Goal: Contribute content: Contribute content

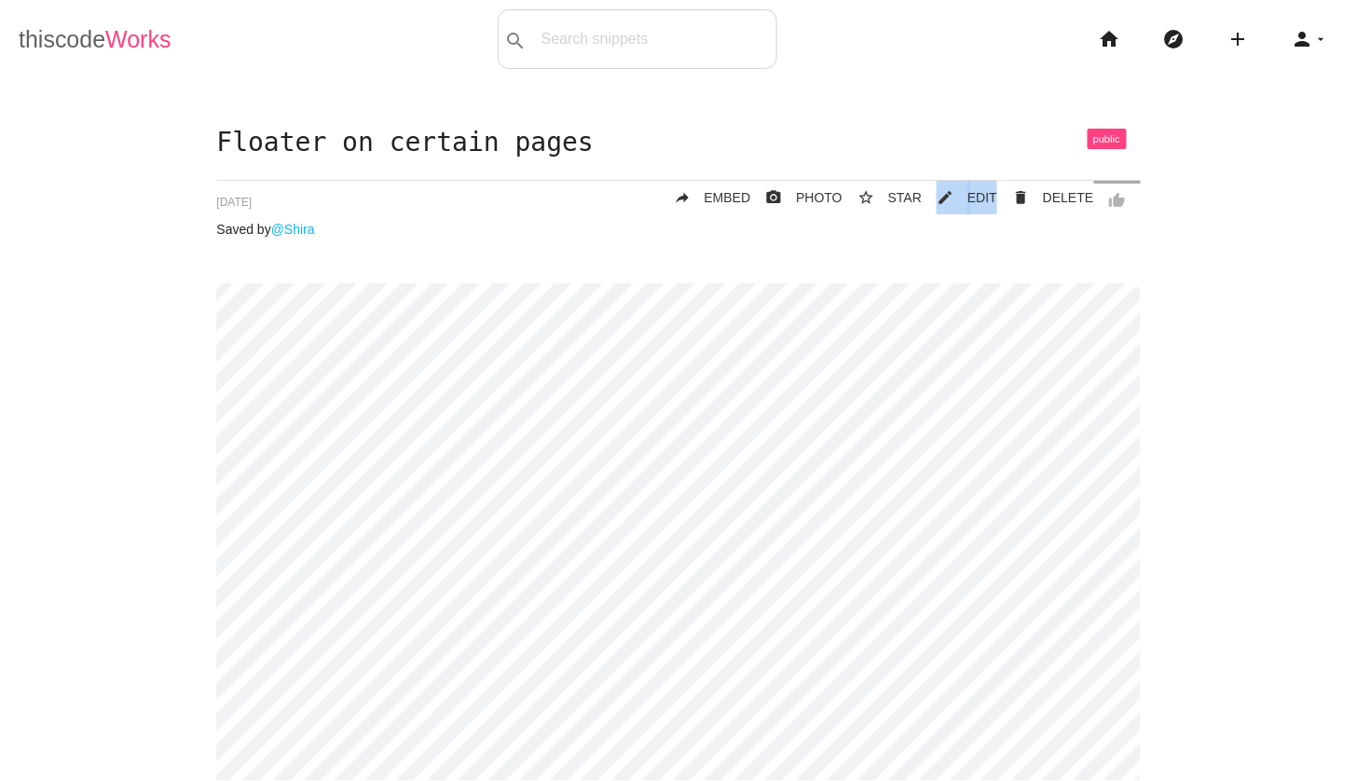
click at [51, 49] on link "thiscode Works" at bounding box center [95, 39] width 153 height 60
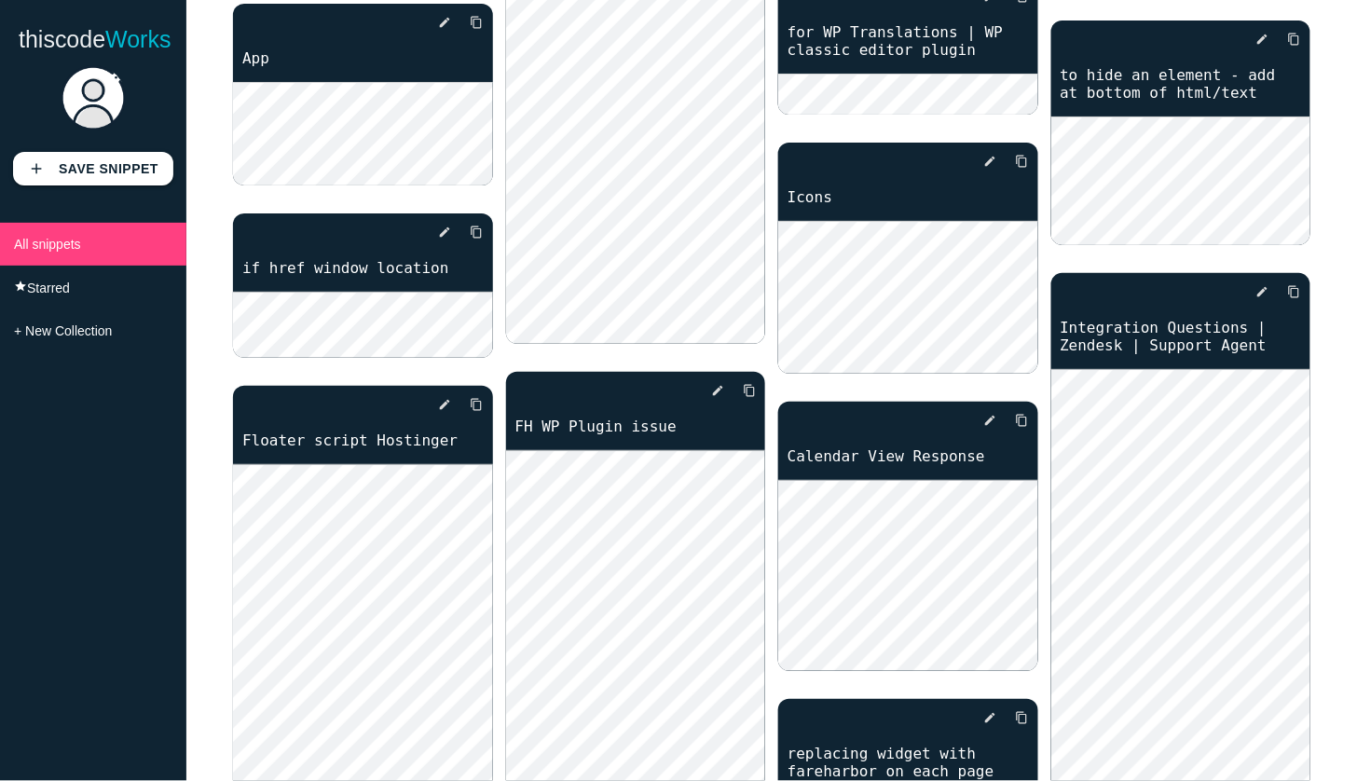
scroll to position [6129, 0]
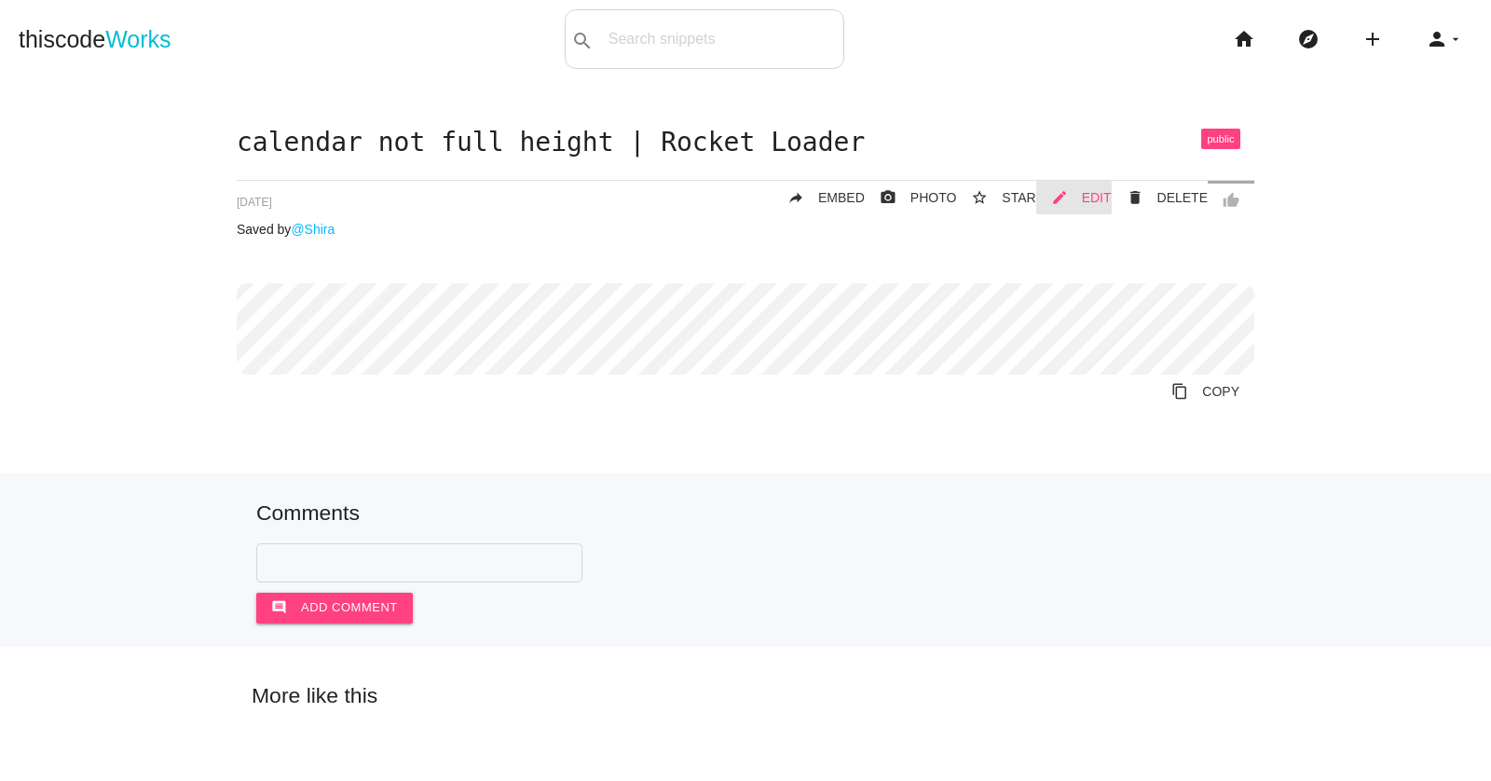
click at [1091, 195] on span "EDIT" at bounding box center [1097, 197] width 30 height 15
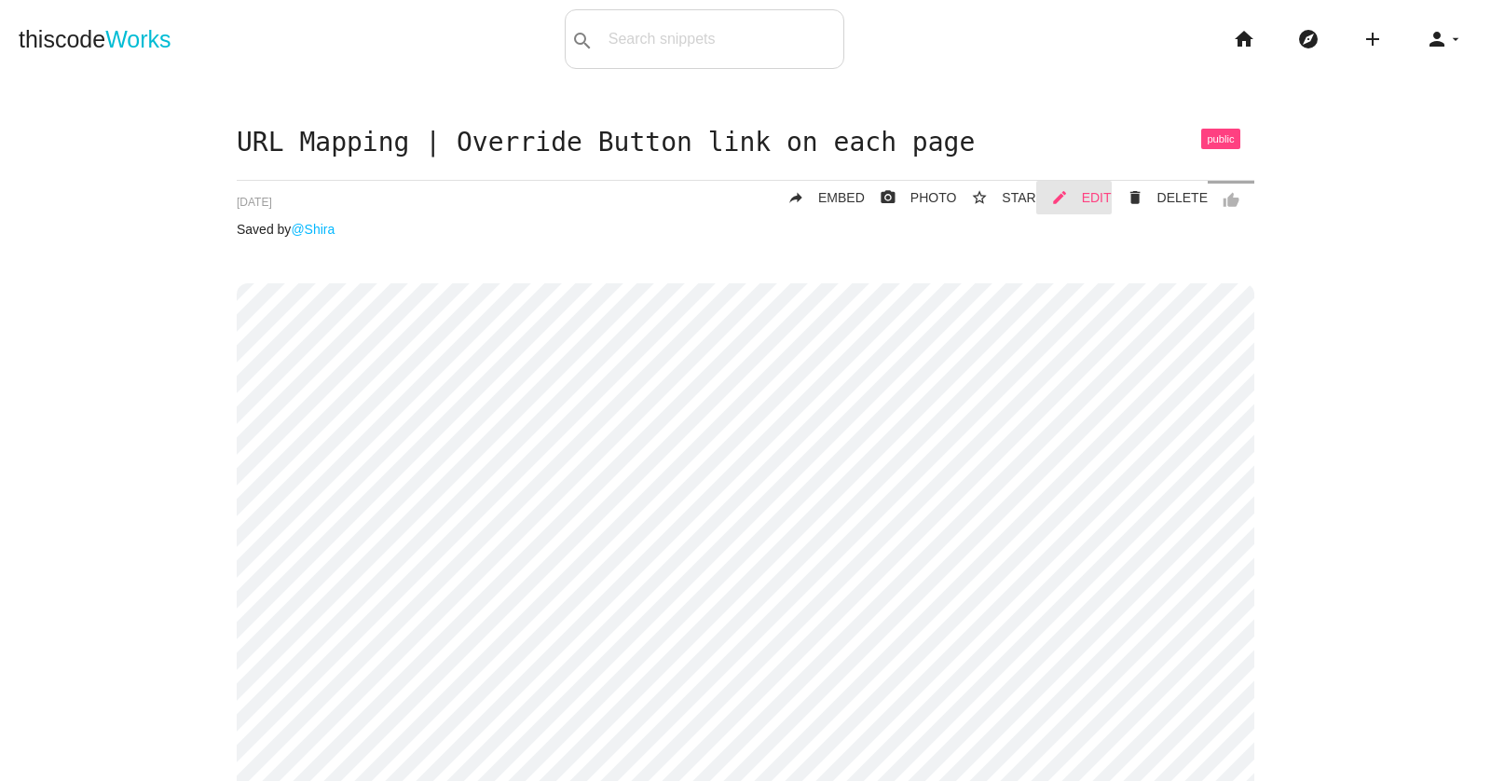
click at [1087, 192] on span "EDIT" at bounding box center [1097, 197] width 30 height 15
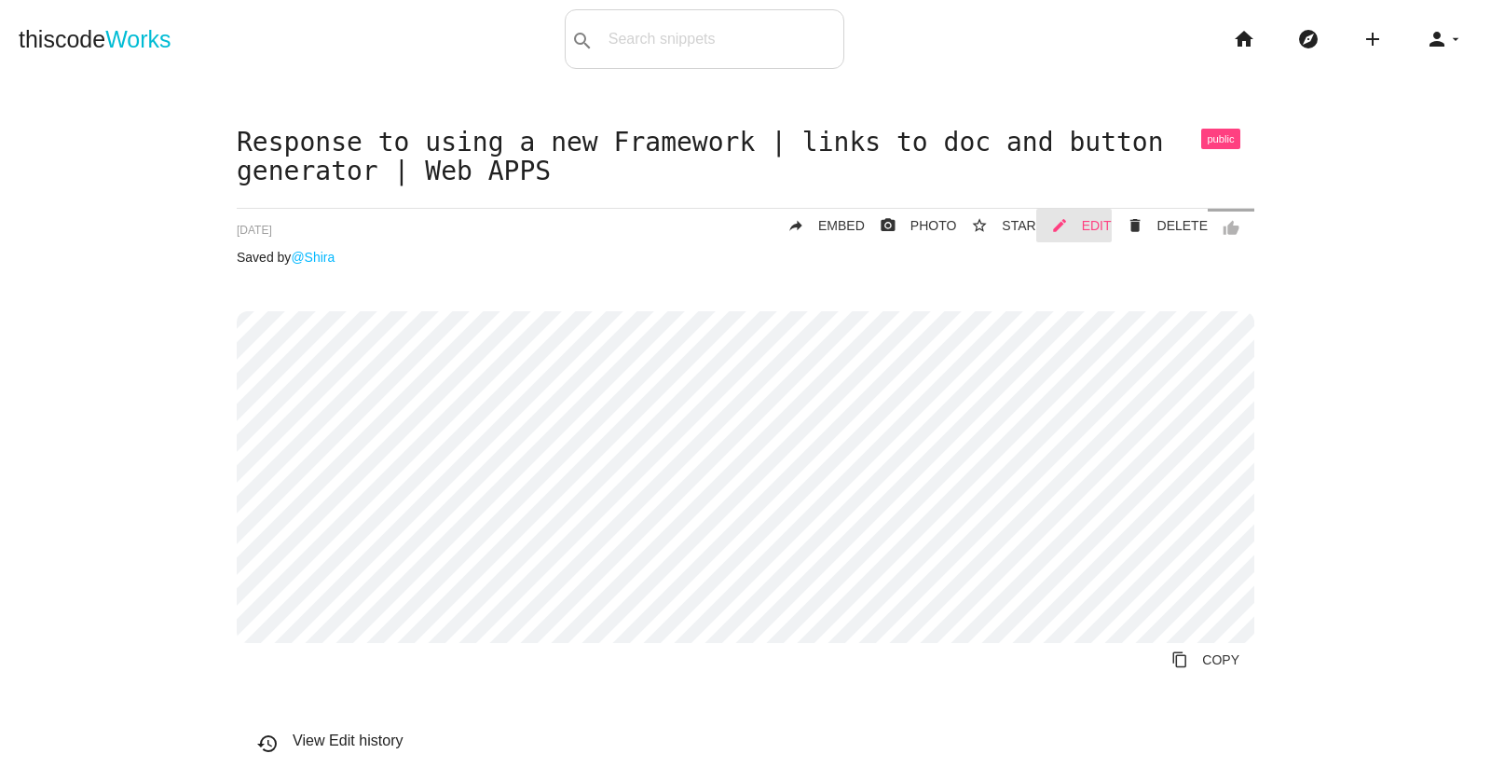
click at [1084, 226] on link "mode_edit EDIT" at bounding box center [1073, 226] width 75 height 34
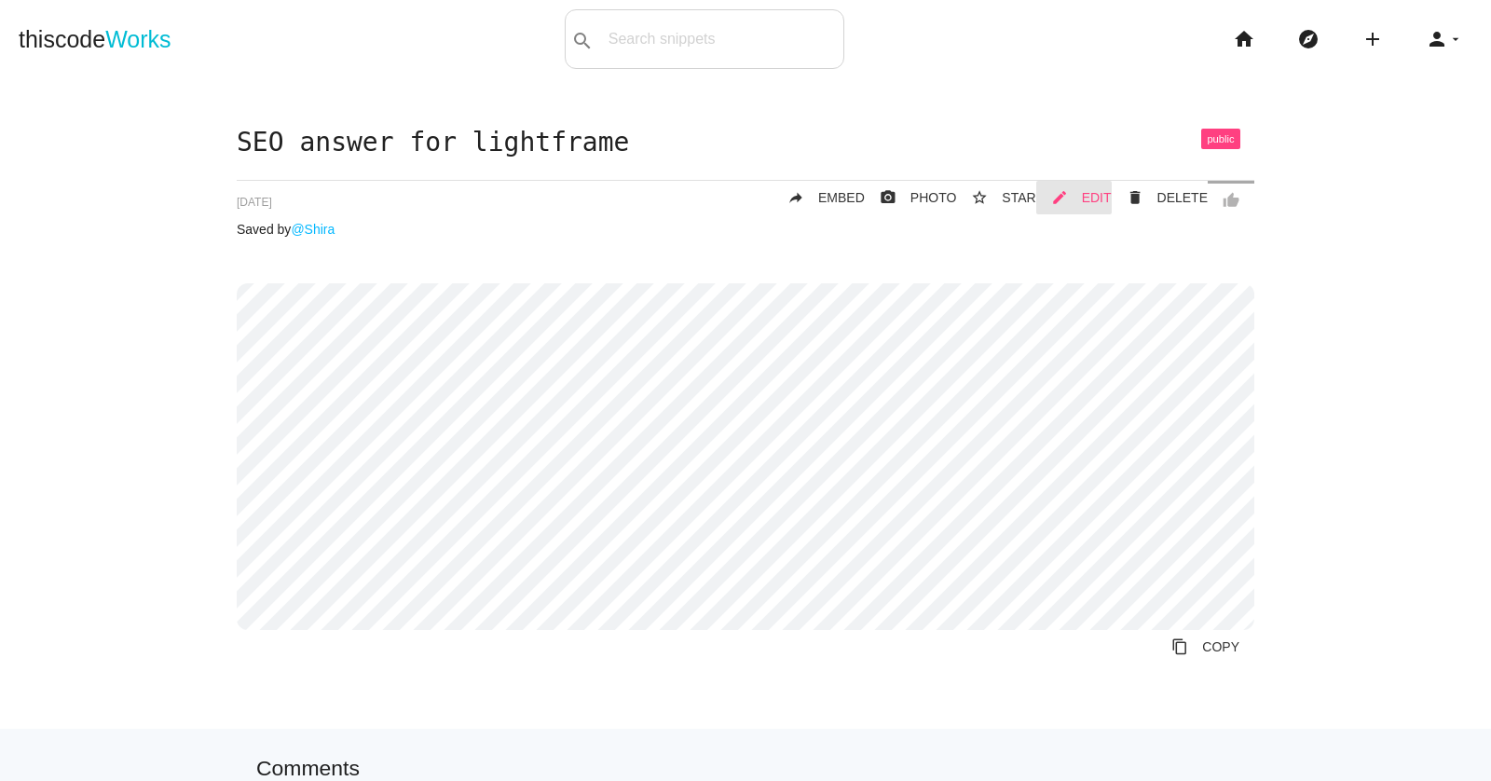
click at [1092, 199] on span "EDIT" at bounding box center [1097, 197] width 30 height 15
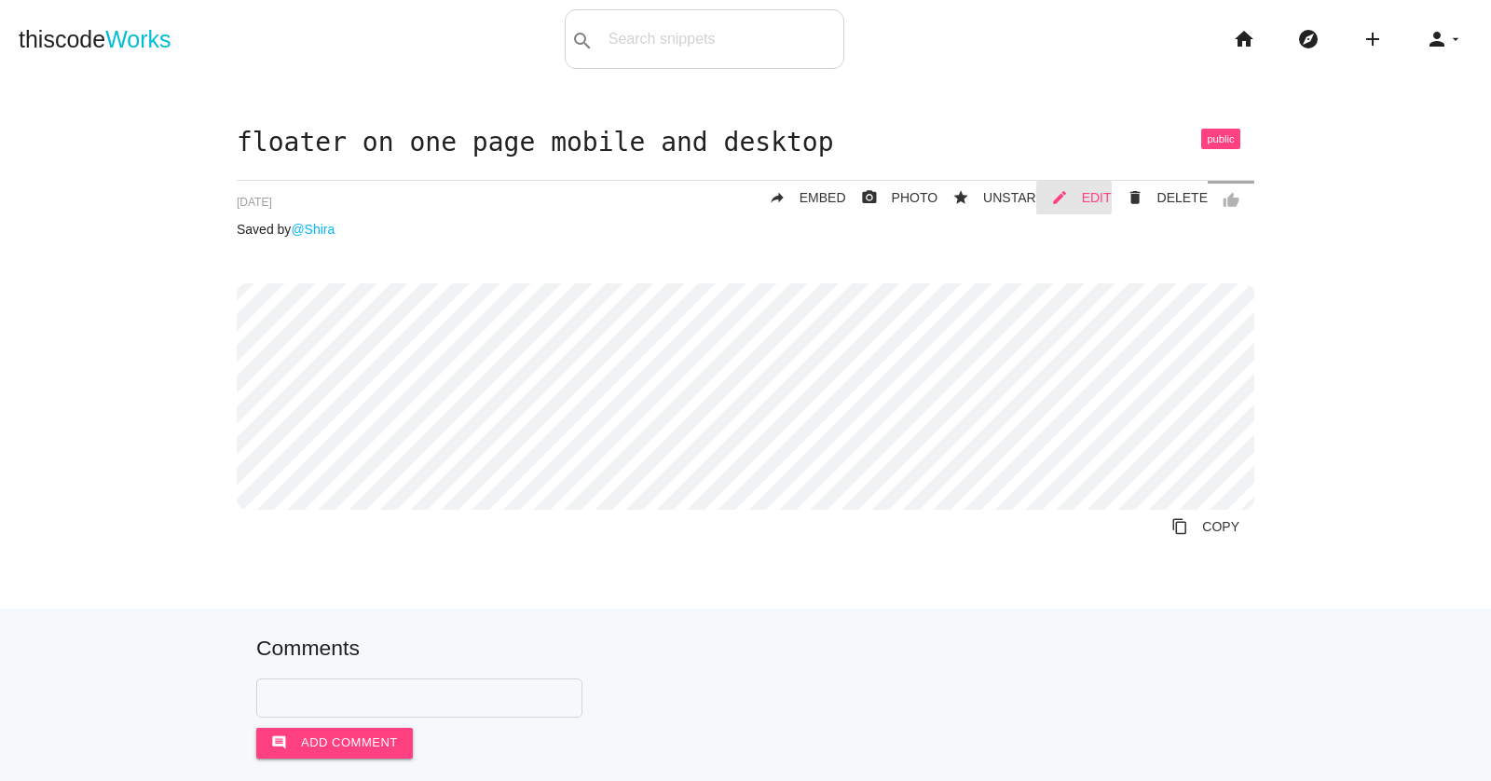
click at [1105, 190] on span "EDIT" at bounding box center [1097, 197] width 30 height 15
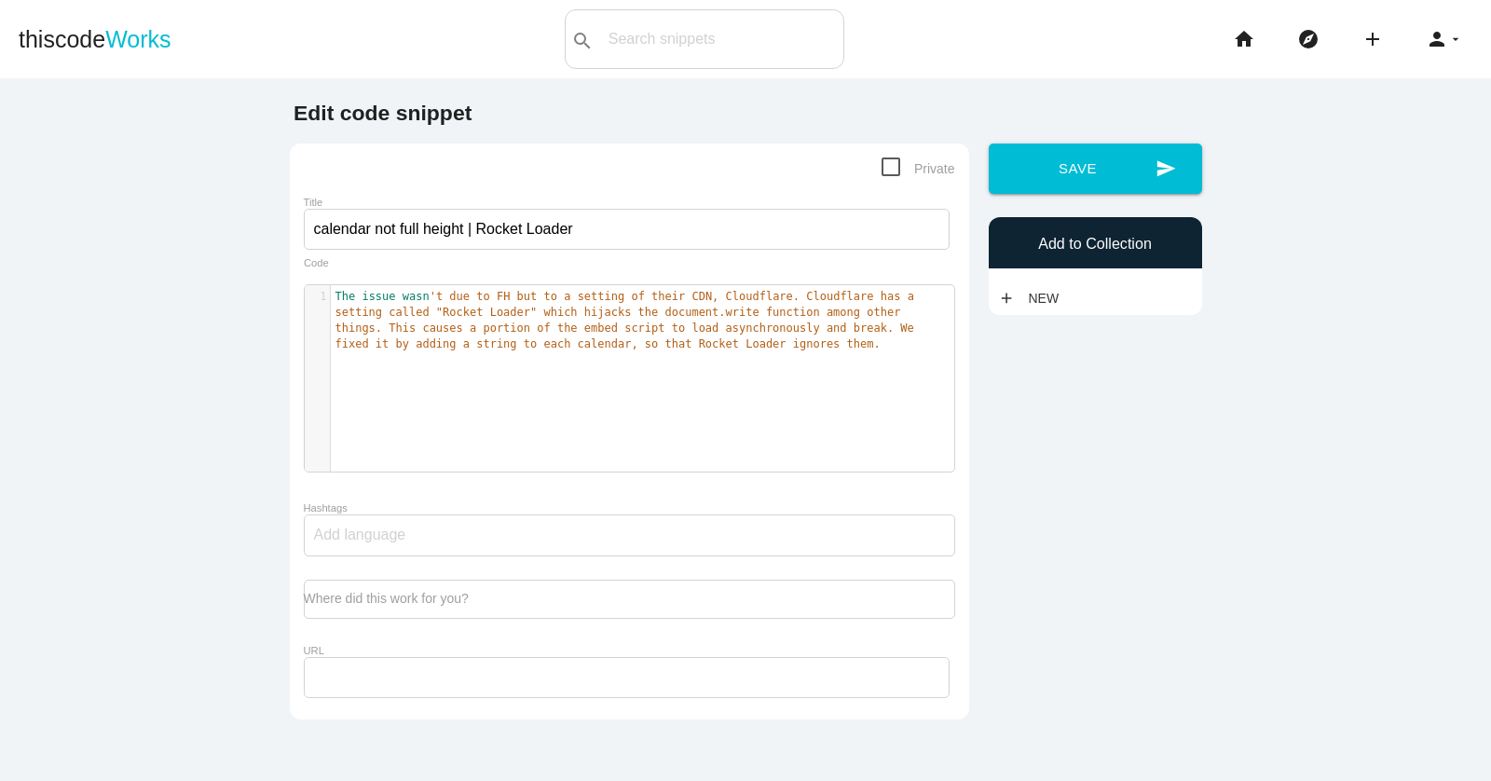
click at [644, 334] on pre "The issue wasn 't due to FH but to a setting of their CDN, Cloudflare. Cloudfla…" at bounding box center [642, 321] width 623 height 64
type textarea "The issue wasn't due to FH but to a setting of their CDN, Cloudflare. Cloudflar…"
click at [644, 334] on pre "The issue wasn 't due to FH but to a setting of their CDN, Cloudflare. Cloudfla…" at bounding box center [642, 321] width 623 height 64
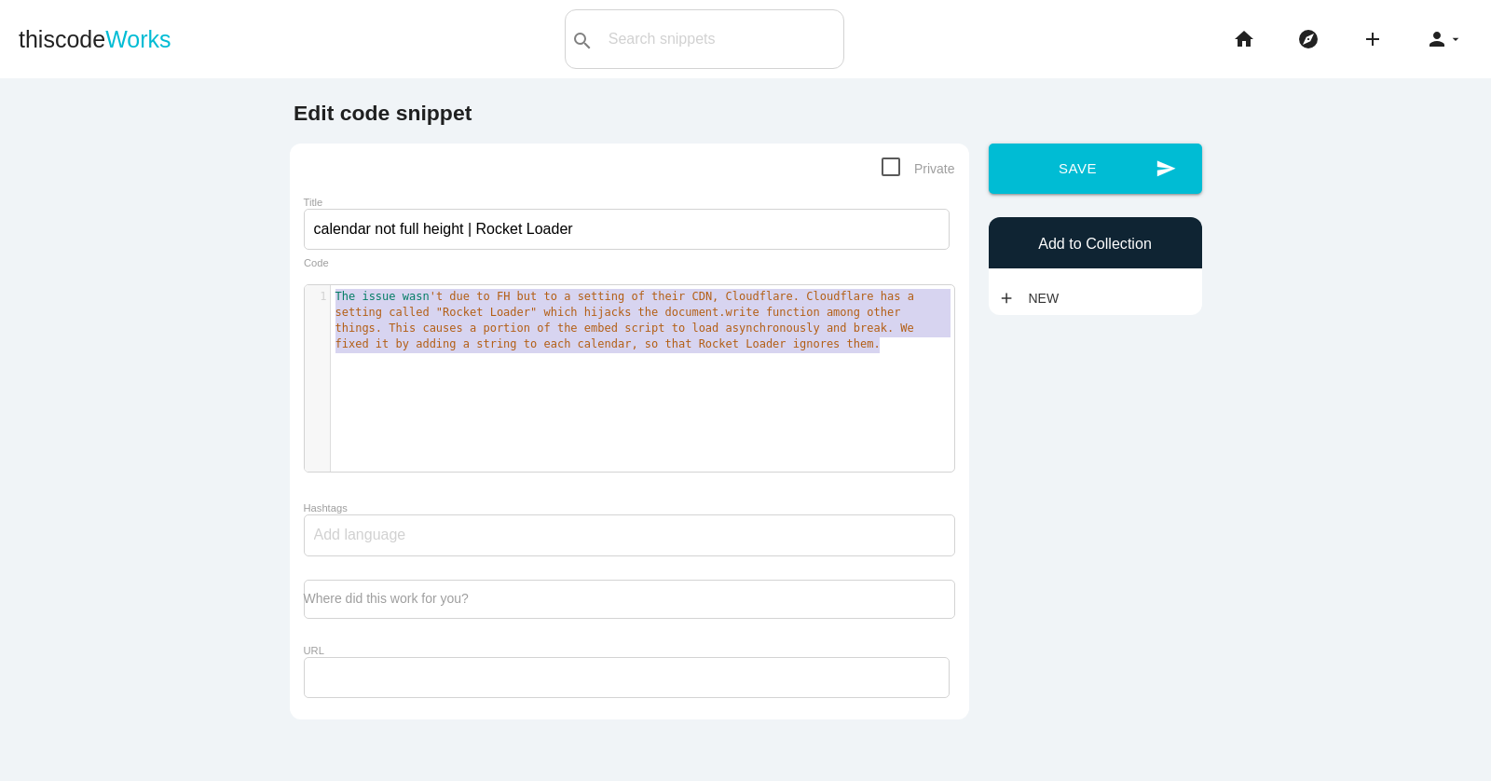
click at [450, 399] on div "x 1 The issue wasn 't due to FH but to a setting of their CDN, Cloudflare. Clou…" at bounding box center [643, 392] width 677 height 214
type textarea "."
click at [450, 399] on div "x 1 The issue wasn 't due to FH but to a setting of their CDN, Cloudflare. Clou…" at bounding box center [643, 392] width 677 height 214
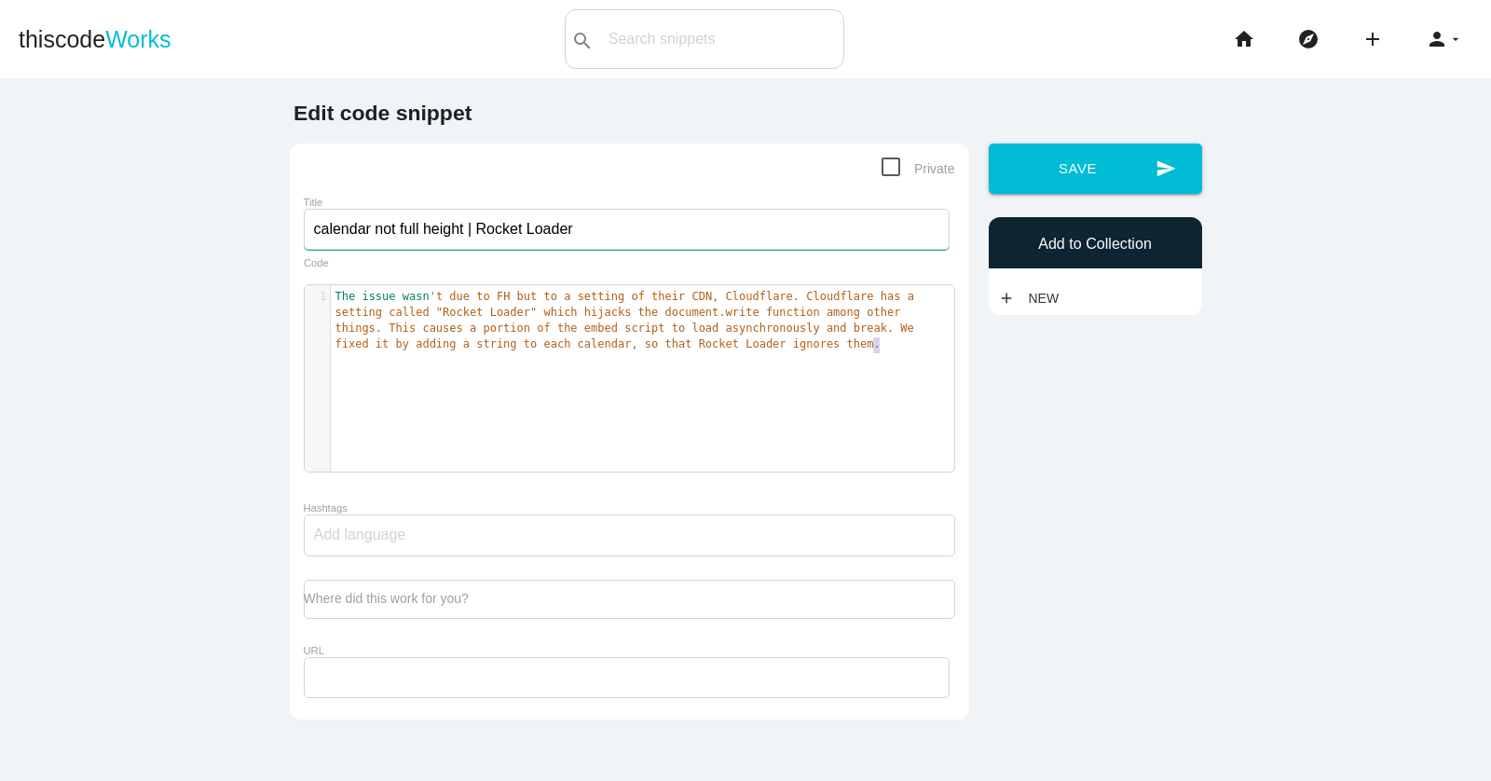
click at [496, 223] on input "calendar not full height | Rocket Loader" at bounding box center [627, 229] width 646 height 41
drag, startPoint x: 618, startPoint y: 226, endPoint x: 289, endPoint y: 230, distance: 329.0
click at [290, 230] on div "Private Title calendar not full height | Rocket Loader The issue wasn't due to …" at bounding box center [629, 432] width 679 height 576
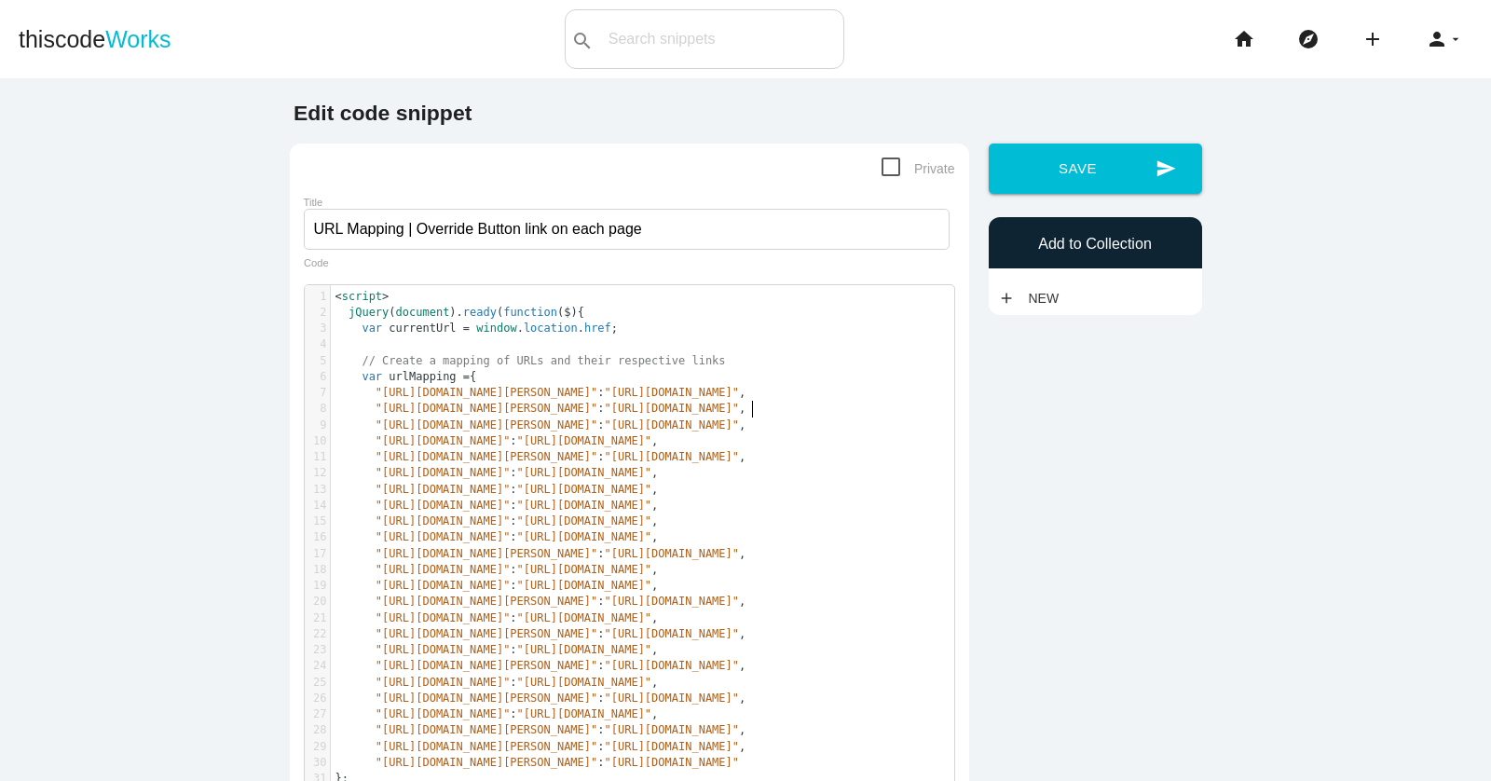
type textarea "<script> jQuery(document).ready(function($){ var currentUrl = window.location.h…"
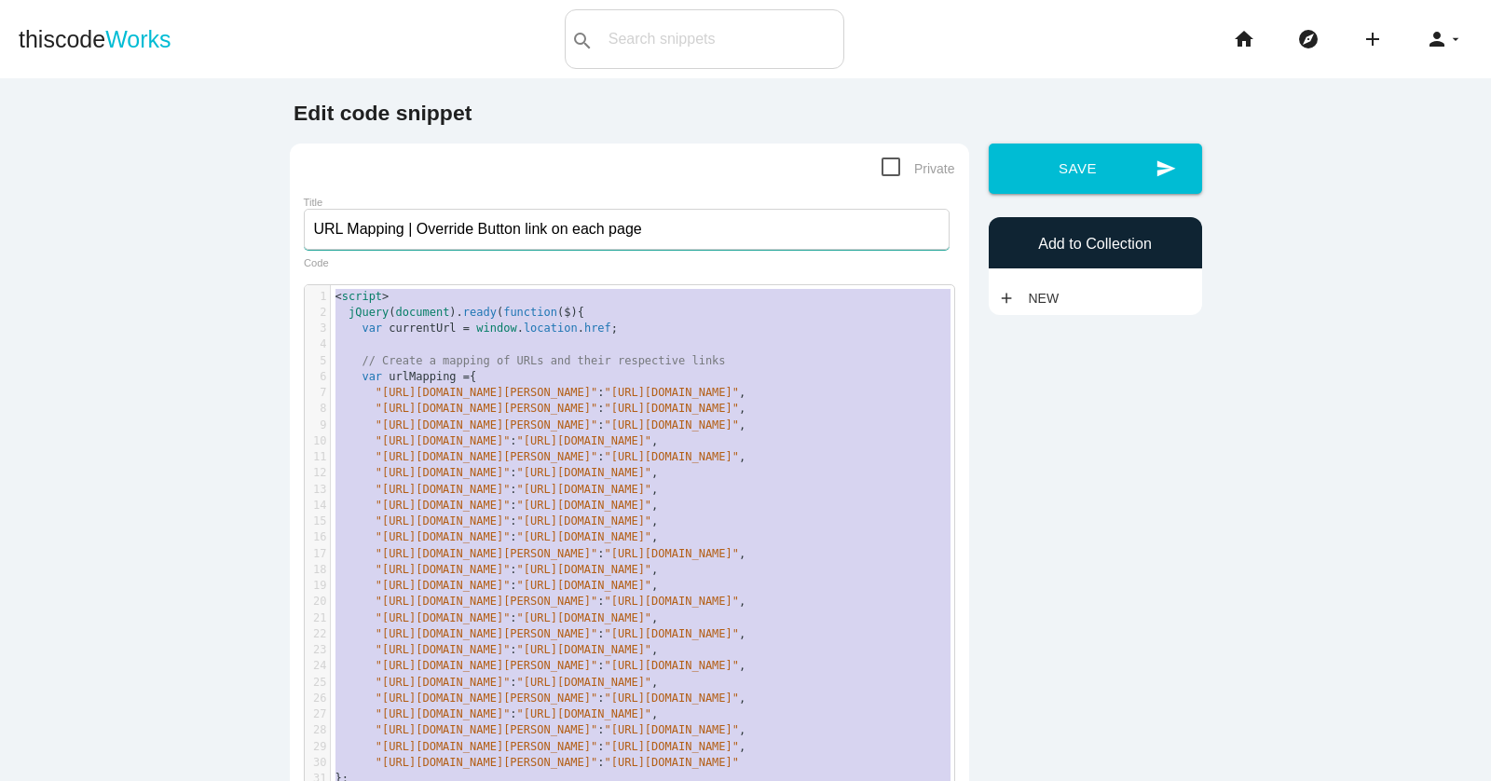
click at [602, 237] on input "URL Mapping | Override Button link on each page" at bounding box center [627, 229] width 646 height 41
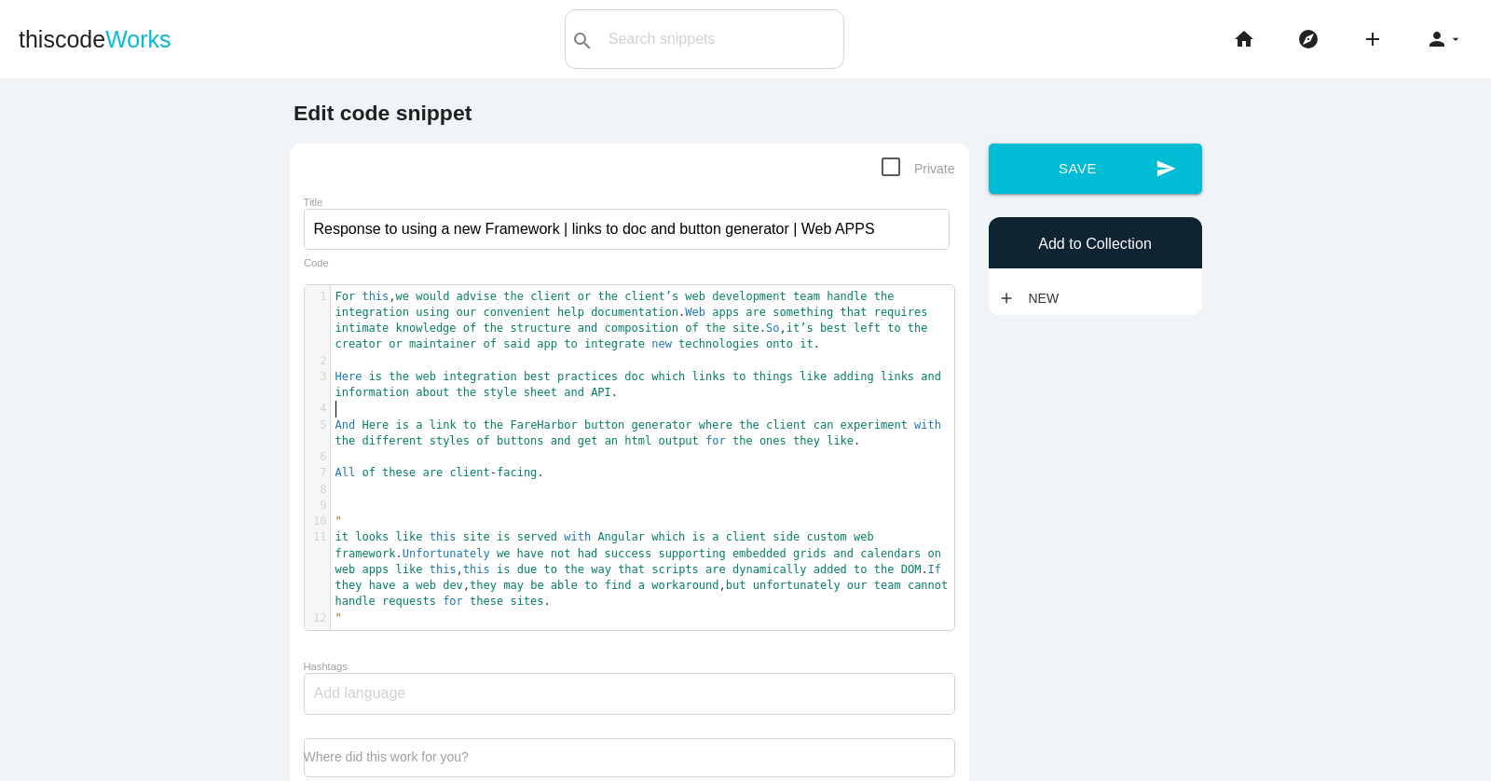
click at [629, 403] on pre "​" at bounding box center [642, 409] width 623 height 16
type textarea "Lor ipsu, do sitam consec adi elitse do eiu tempor’i utl etdoloremag aliq enima…"
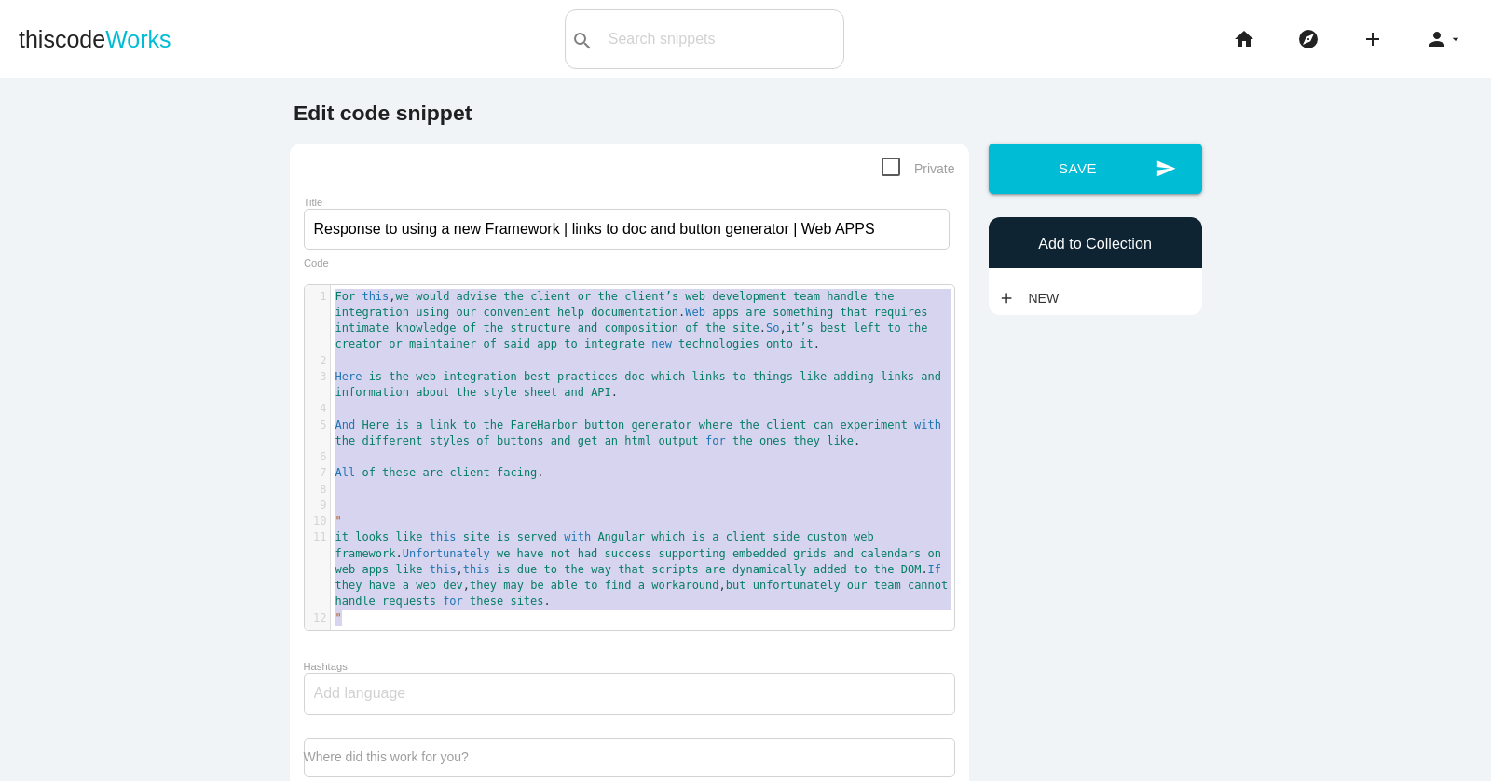
click at [629, 403] on pre "​" at bounding box center [642, 409] width 623 height 16
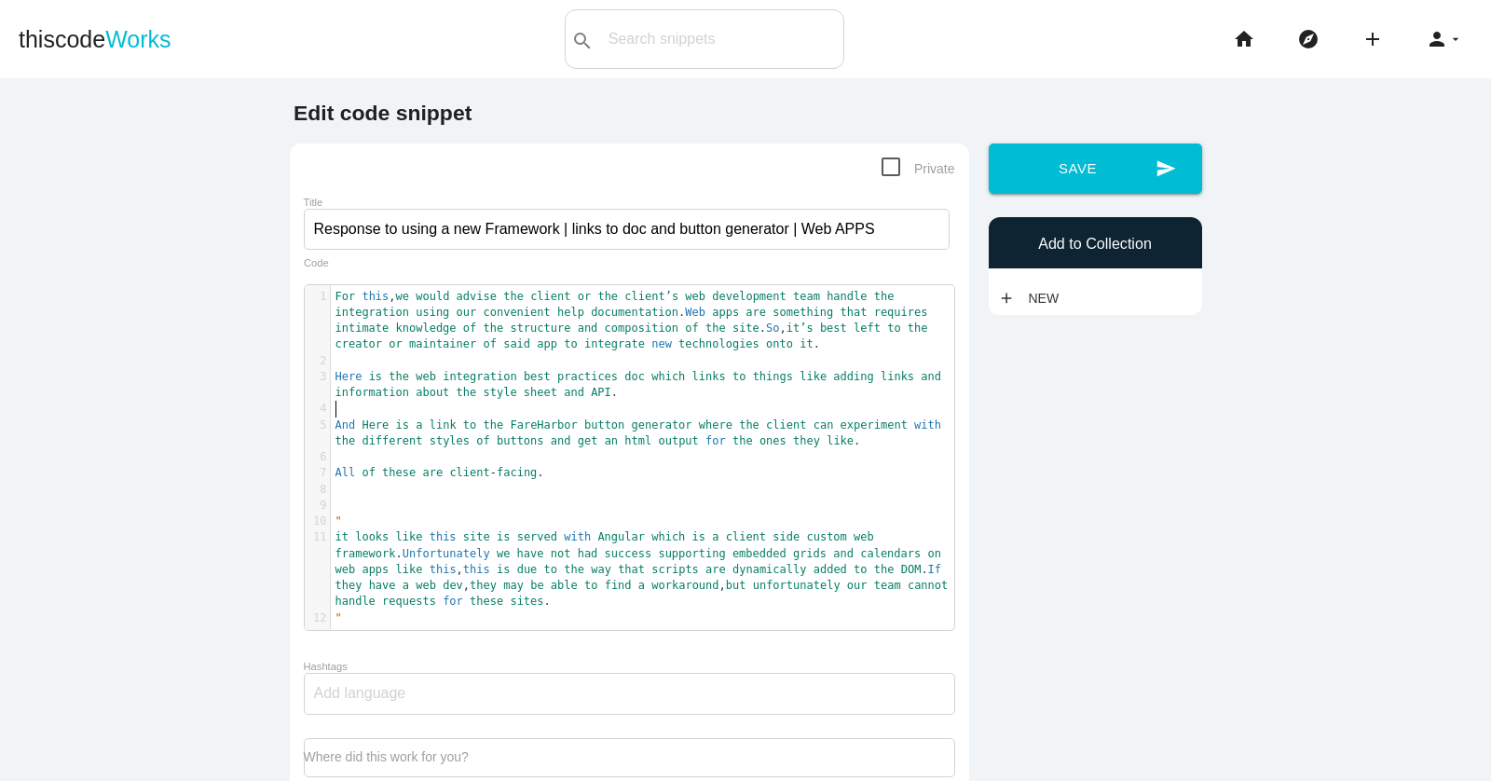
type textarea "Lor ipsu, do sitam consec adi elitse do eiu tempor’i utl etdoloremag aliq enima…"
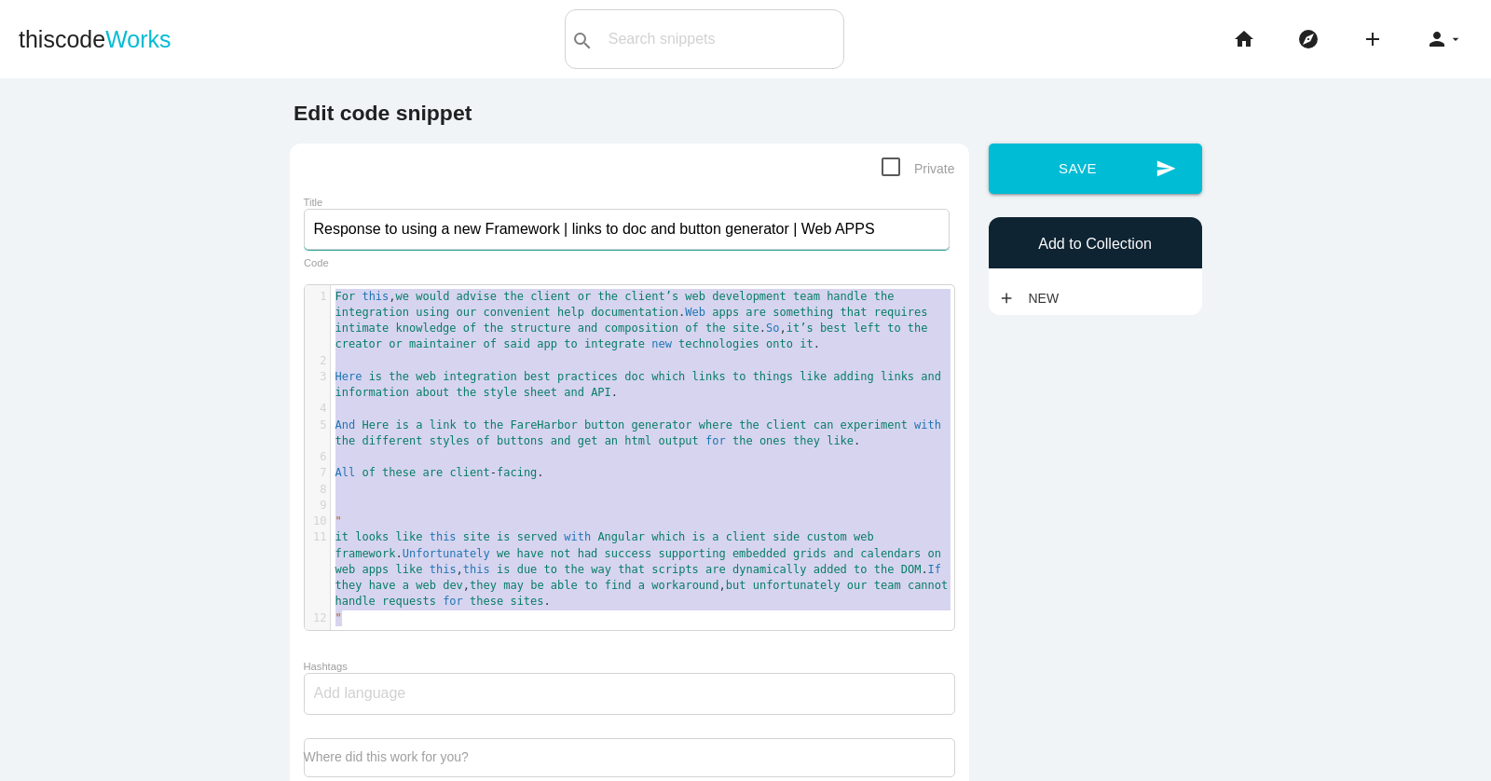
click at [457, 225] on input "Response to using a new Framework | links to doc and button generator | Web APPS" at bounding box center [627, 229] width 646 height 41
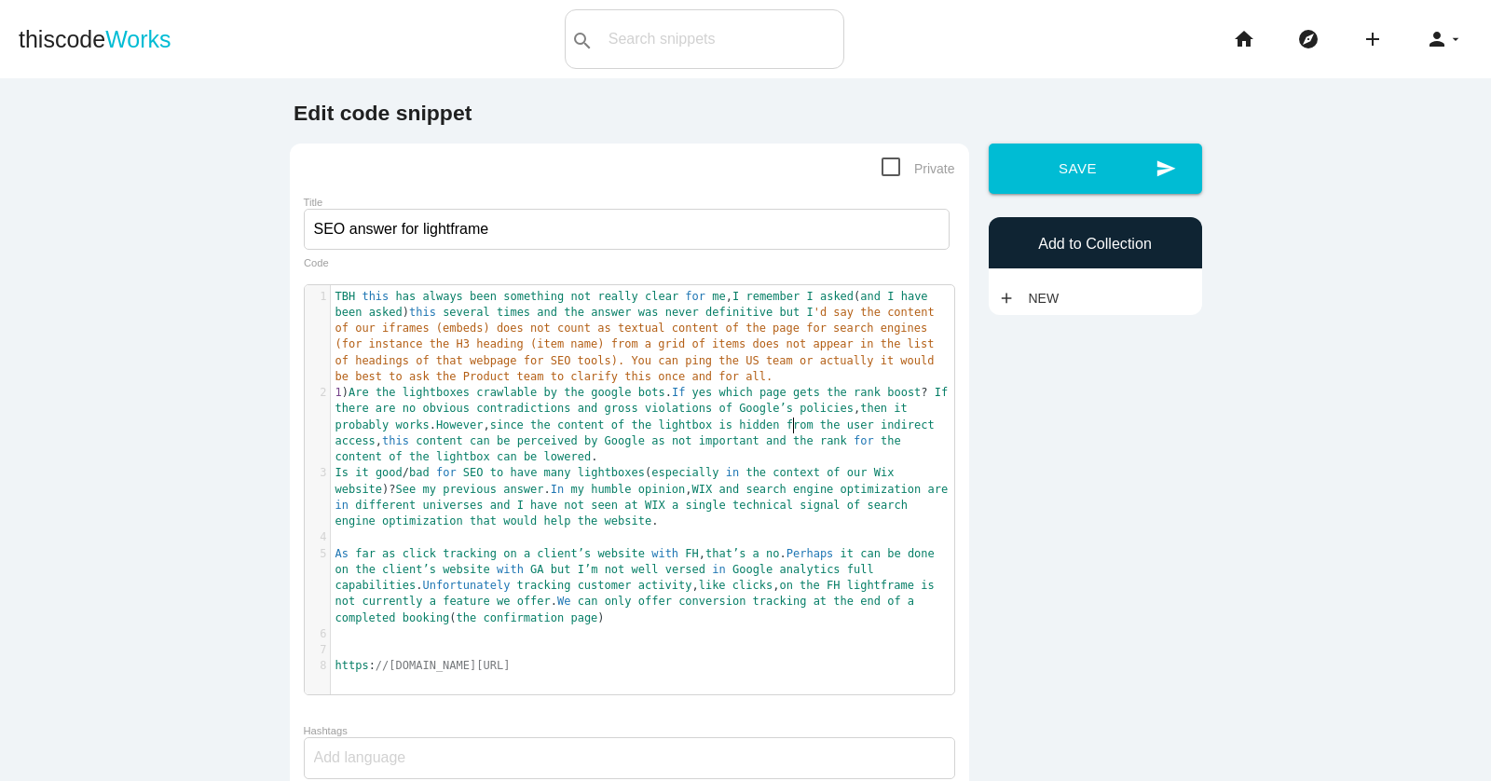
scroll to position [6, 0]
click at [731, 435] on span "1 ) Are the lightboxes crawlable by the google bots . If yes which page gets th…" at bounding box center [645, 424] width 620 height 77
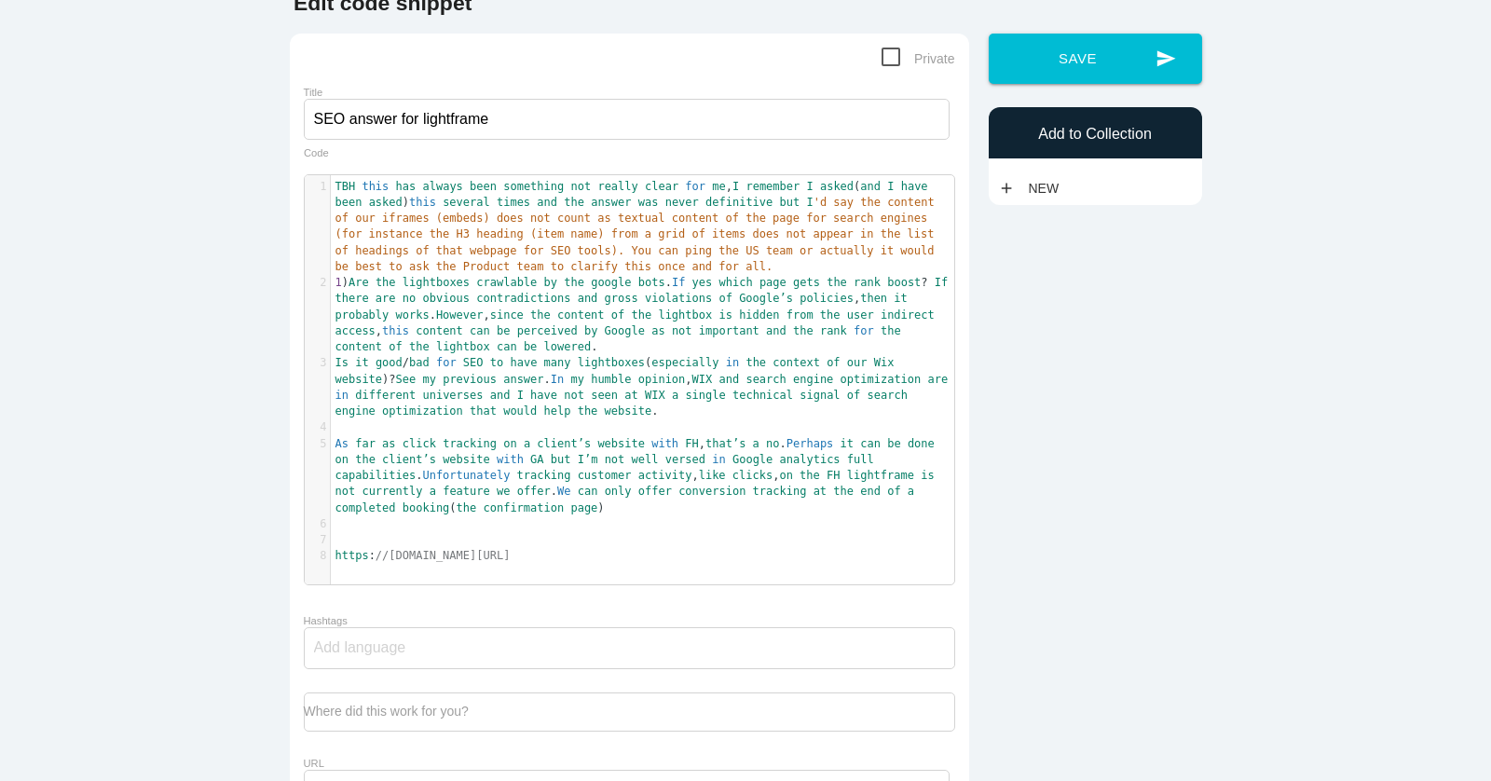
scroll to position [41, 0]
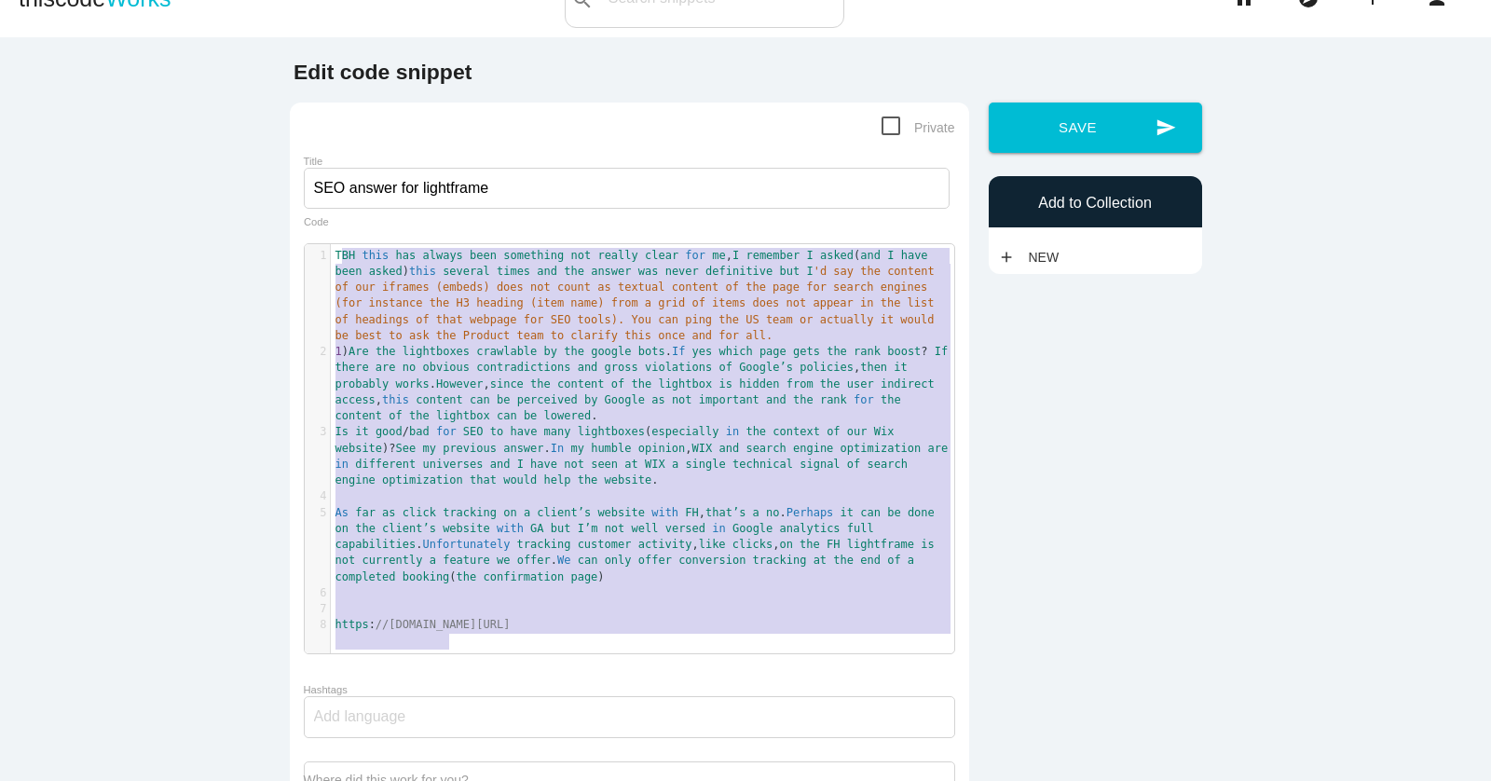
type textarea "LOR ipsu dol sitame cons adipiscin eli seddoe tempo inc ut, L etdolore M aliqu …"
drag, startPoint x: 468, startPoint y: 639, endPoint x: 335, endPoint y: 255, distance: 406.4
click at [335, 255] on div "1 TBH this has always been something not really clear for me , I remember I ask…" at bounding box center [642, 441] width 623 height 386
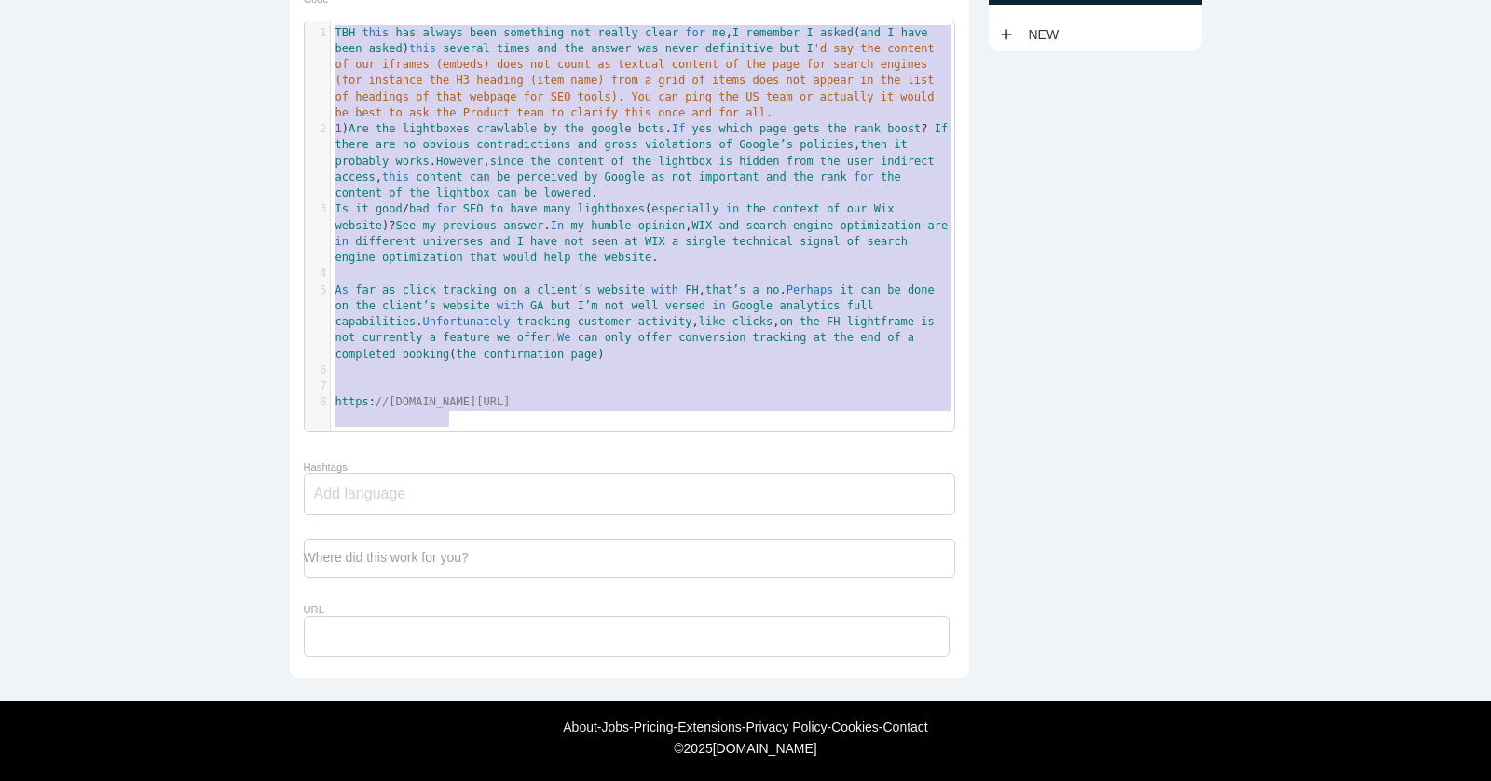
scroll to position [0, 0]
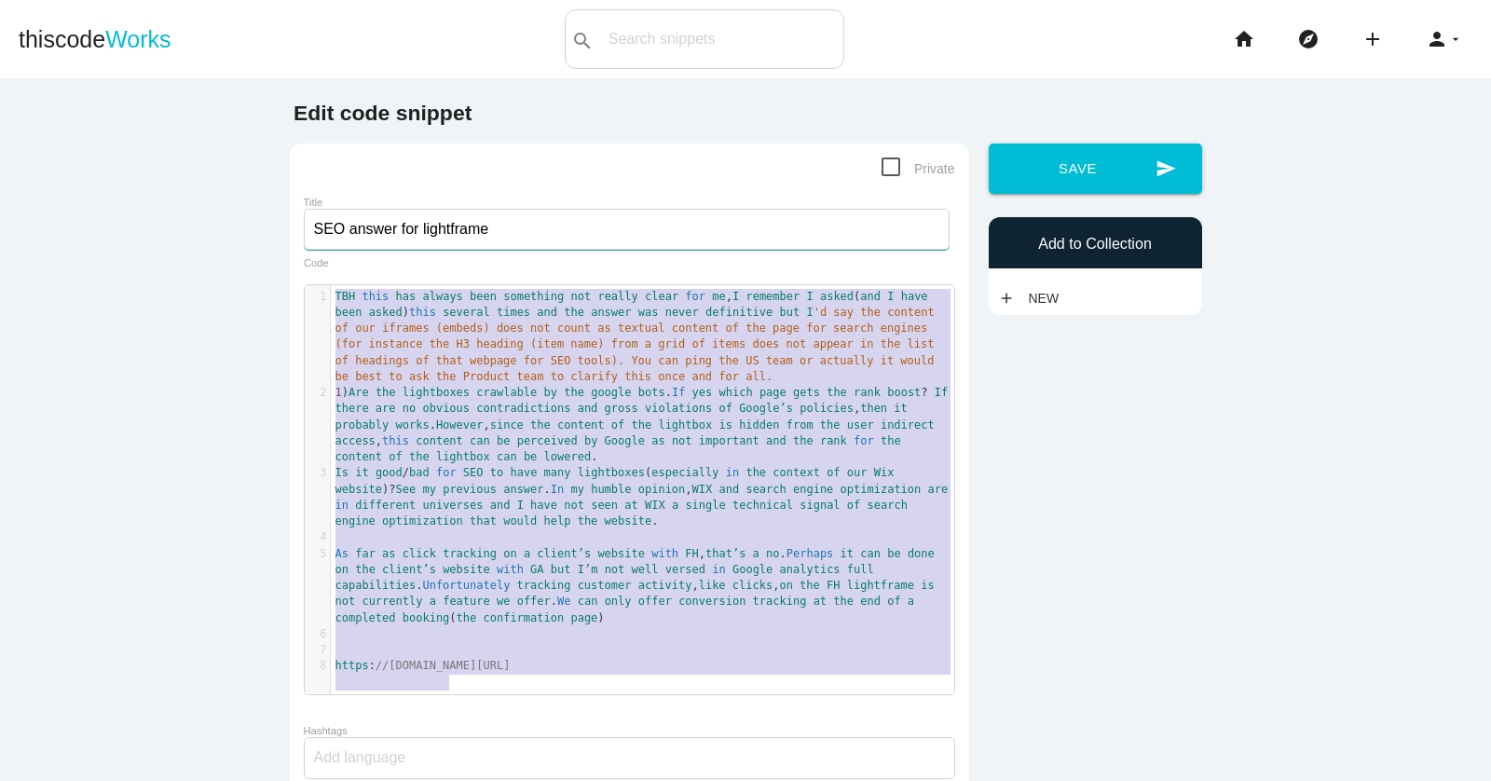
click at [397, 223] on input "SEO answer for lightframe" at bounding box center [627, 229] width 646 height 41
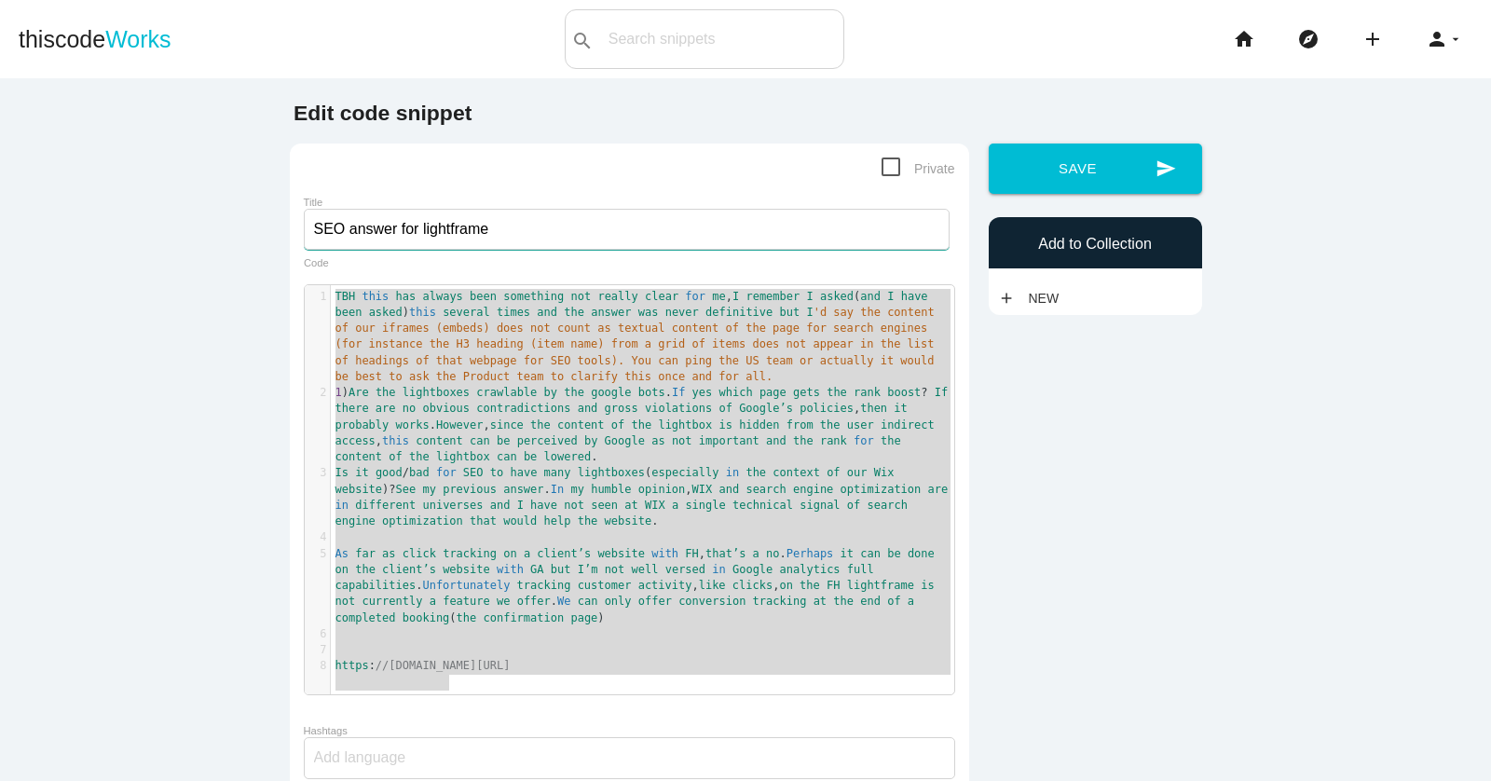
click at [397, 223] on input "SEO answer for lightframe" at bounding box center [627, 229] width 646 height 41
click at [429, 177] on p "Private" at bounding box center [629, 168] width 651 height 23
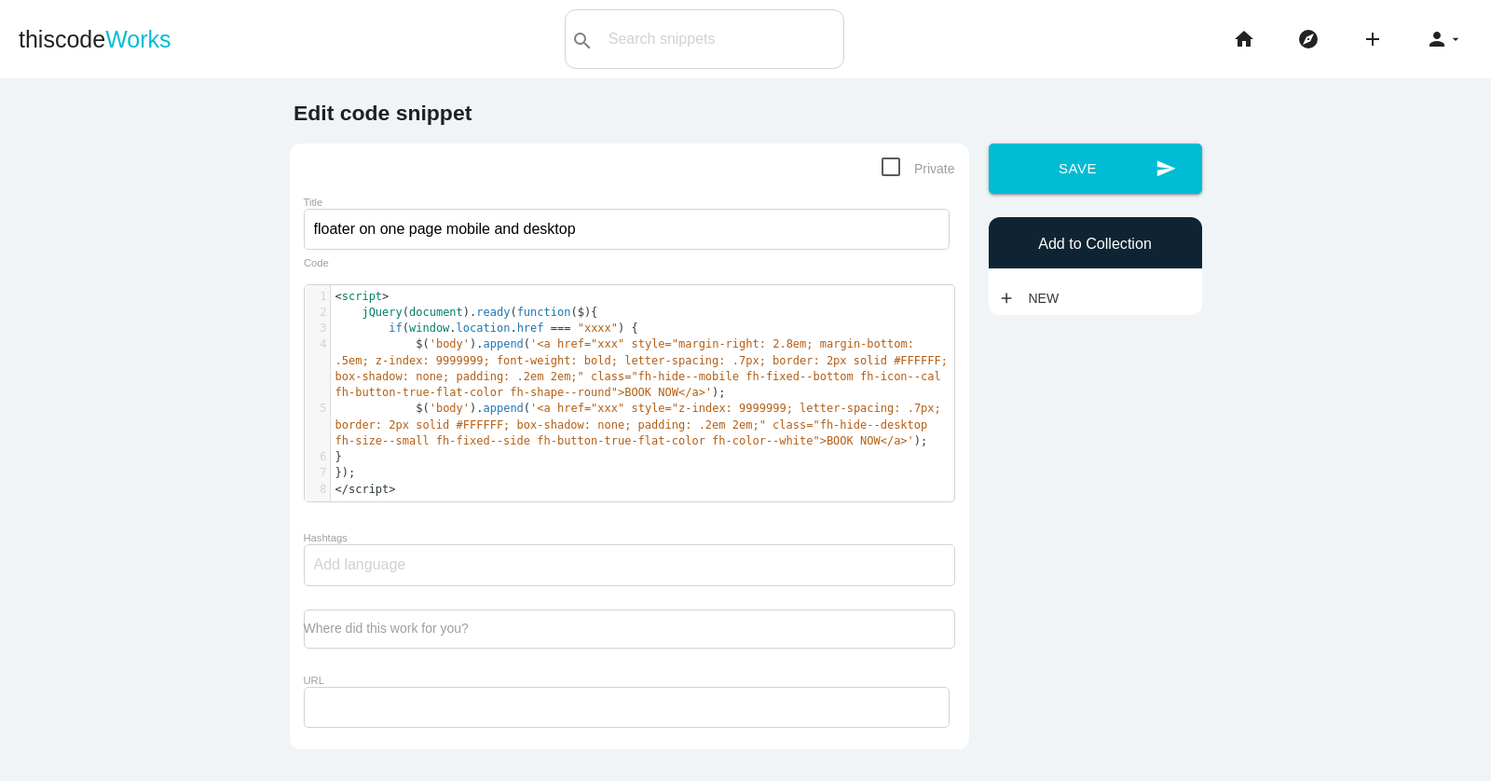
scroll to position [6, 0]
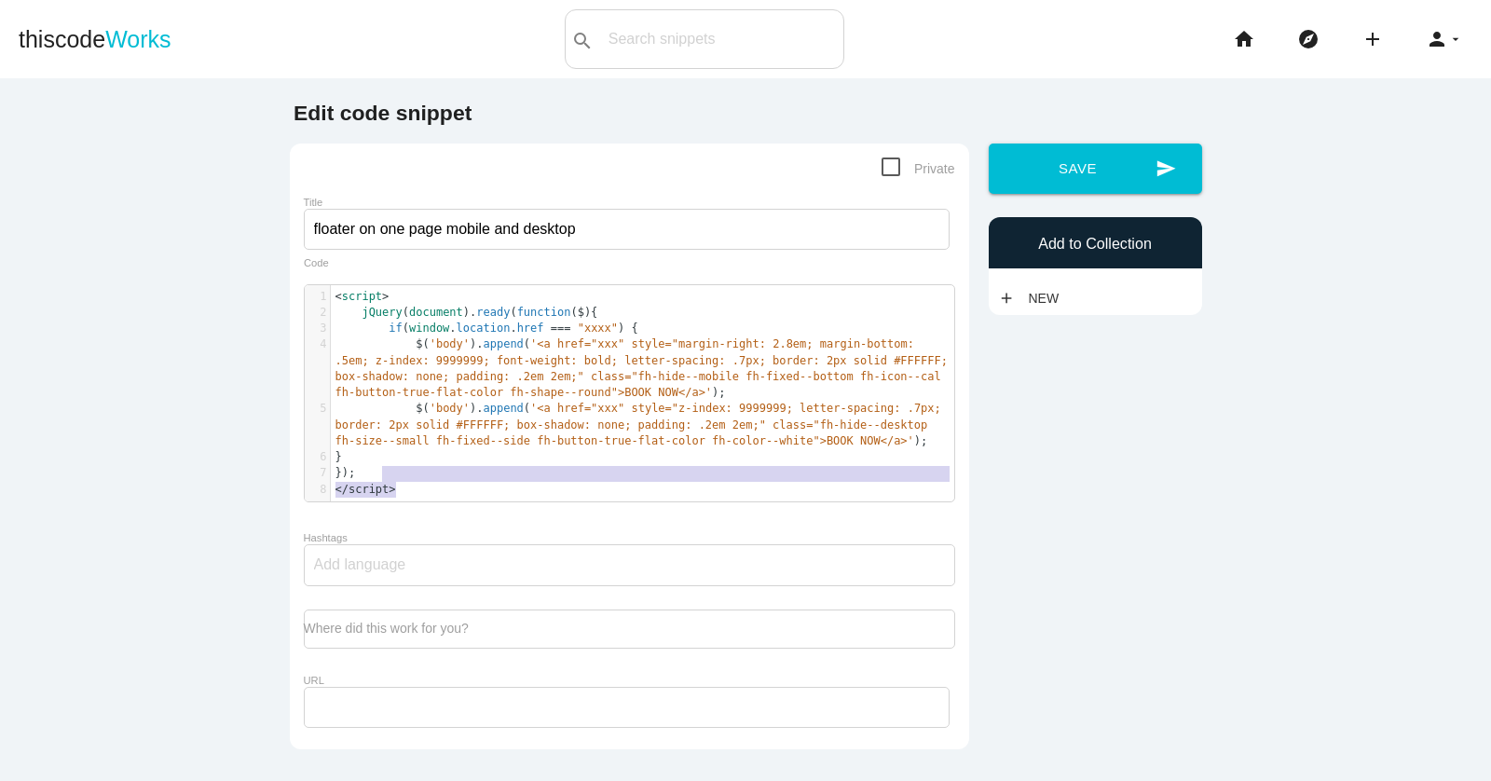
type textarea "<script> jQuery(document).ready(function($){ if (window.location.href === "xxxx…"
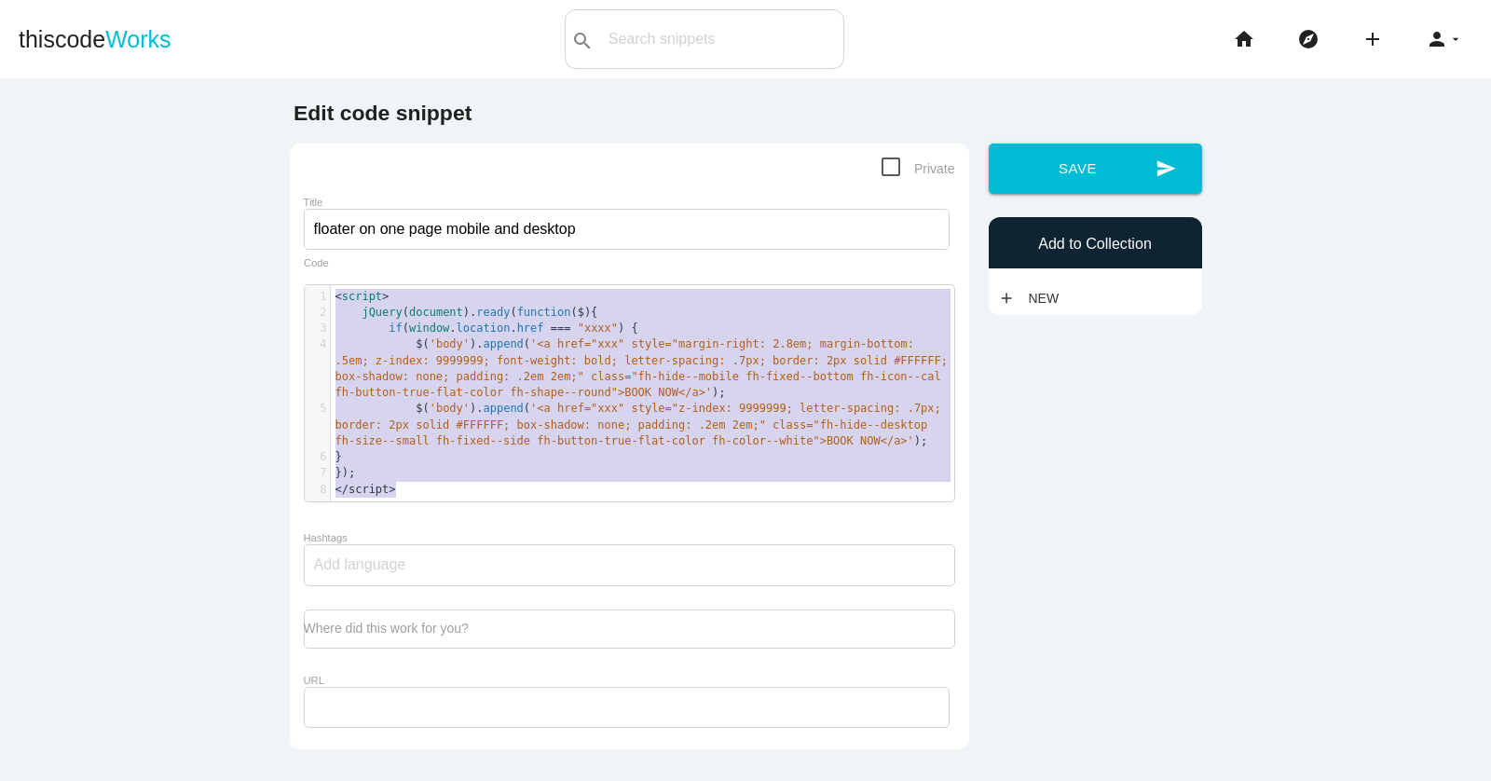
drag, startPoint x: 434, startPoint y: 485, endPoint x: 321, endPoint y: 290, distance: 225.8
click at [331, 290] on div "1 < script > 2 jQuery ( document ). ready ( function ( $ ){ 3 if ( window . loc…" at bounding box center [642, 393] width 623 height 209
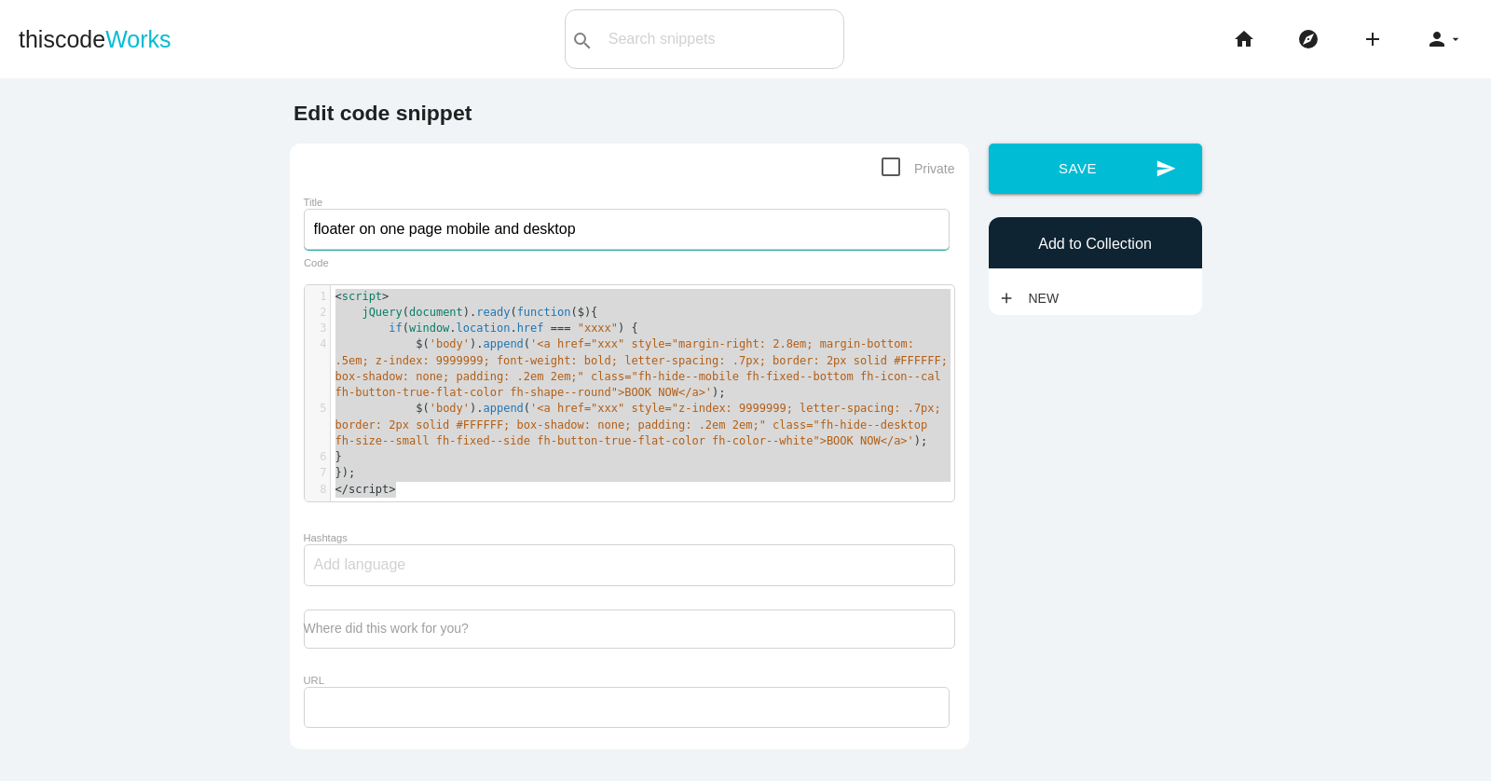
click at [528, 227] on input "floater on one page mobile and desktop" at bounding box center [627, 229] width 646 height 41
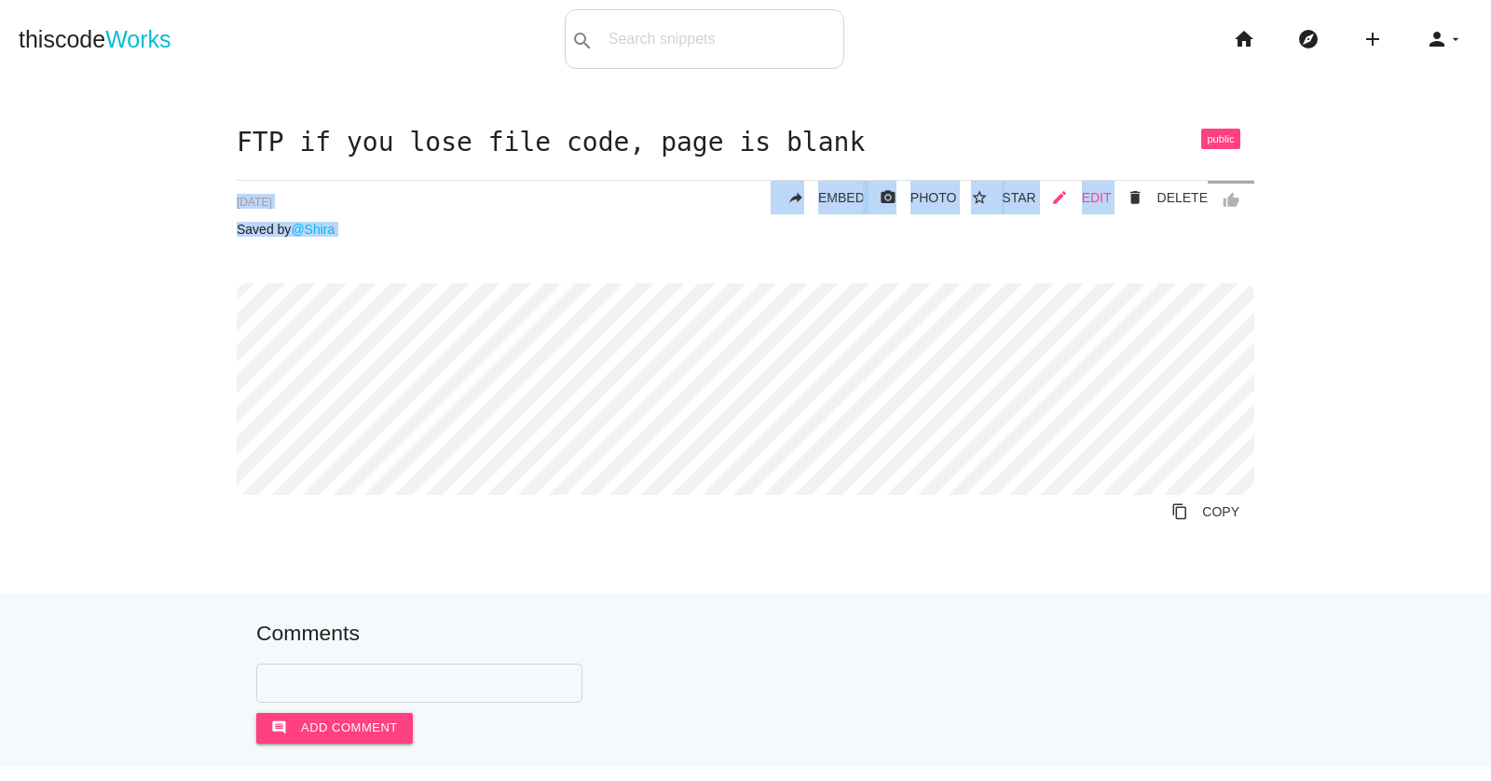
click at [1087, 202] on div "FTP if you lose file code, page is blank thumb_up delete DELETE mode_edit EDIT …" at bounding box center [746, 343] width 1018 height 428
click at [1087, 202] on span "EDIT" at bounding box center [1097, 197] width 30 height 15
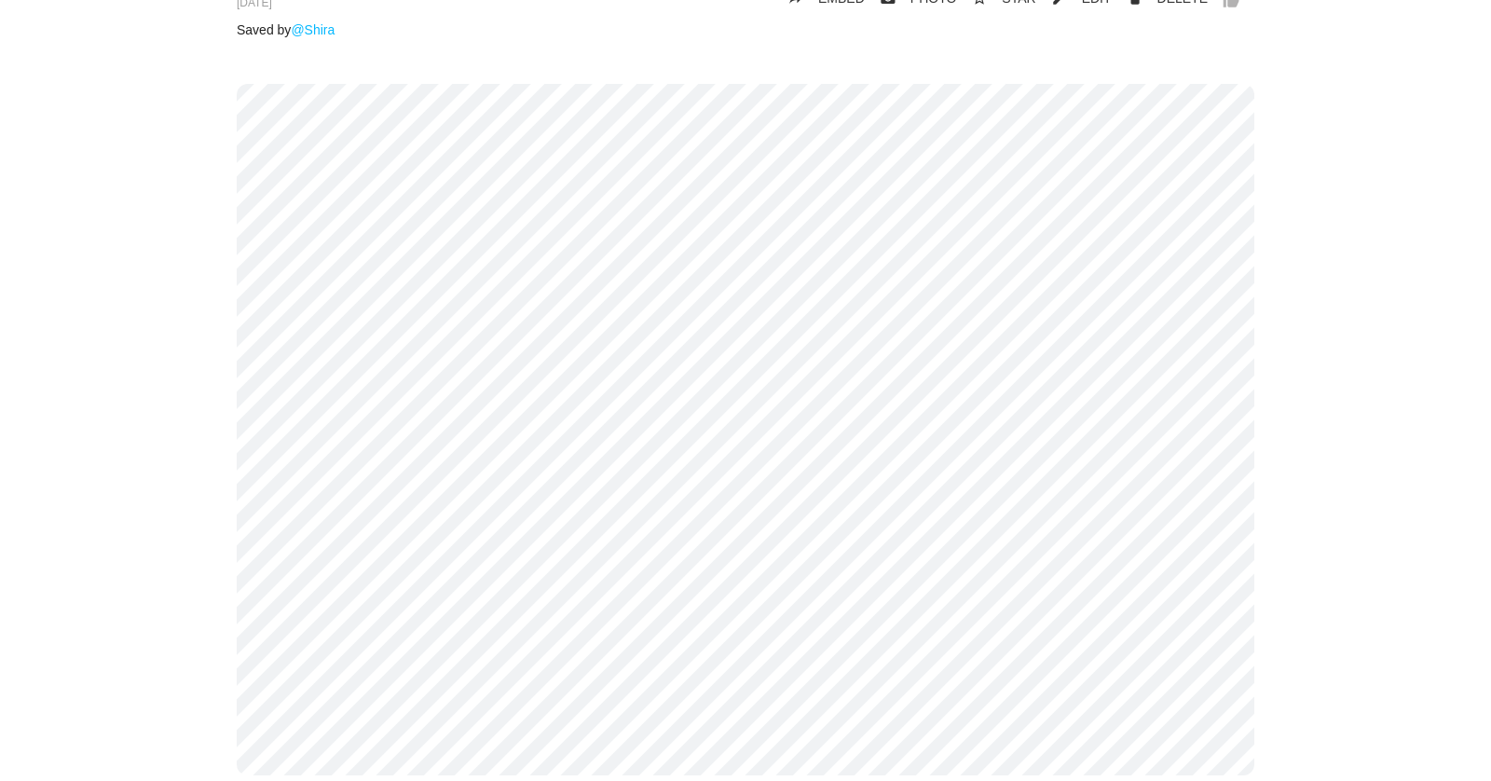
scroll to position [171, 0]
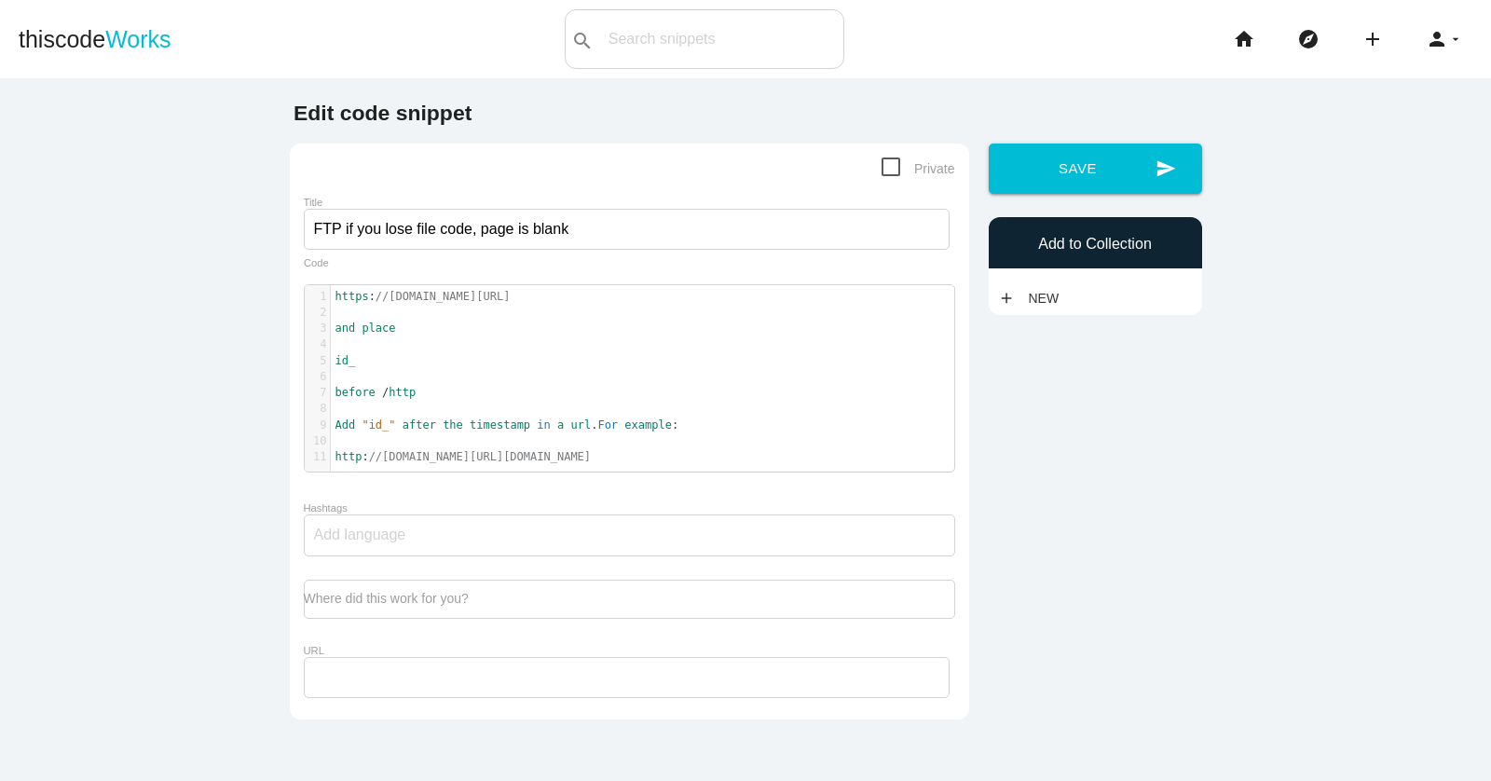
scroll to position [6, 0]
click at [650, 385] on pre "before / http" at bounding box center [642, 393] width 623 height 16
type textarea "https://web.archive.org/ and place id_ before /http Add "id_" after the timesta…"
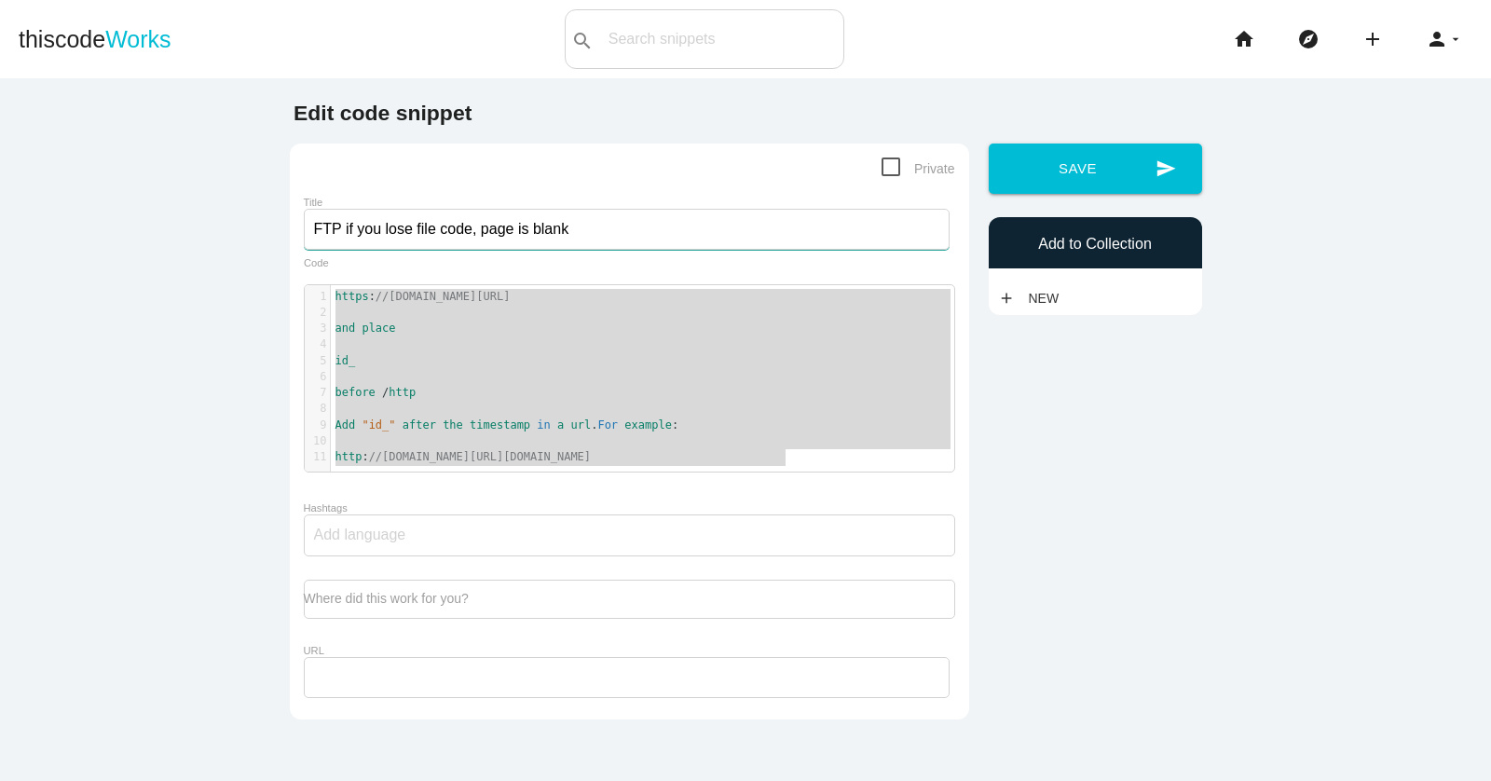
click at [371, 232] on input "FTP if you lose file code, page is blank" at bounding box center [627, 229] width 646 height 41
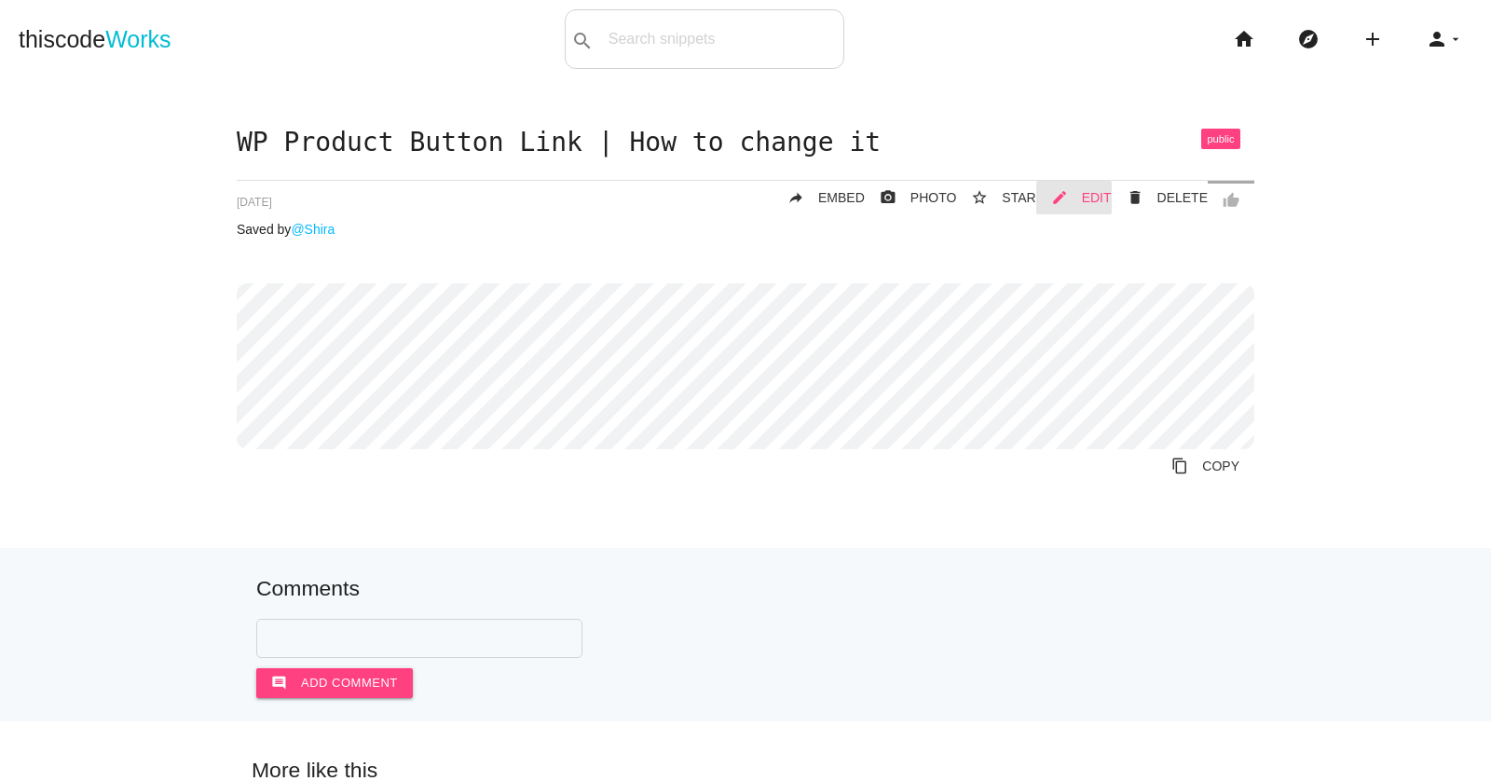
click at [1090, 200] on span "EDIT" at bounding box center [1097, 197] width 30 height 15
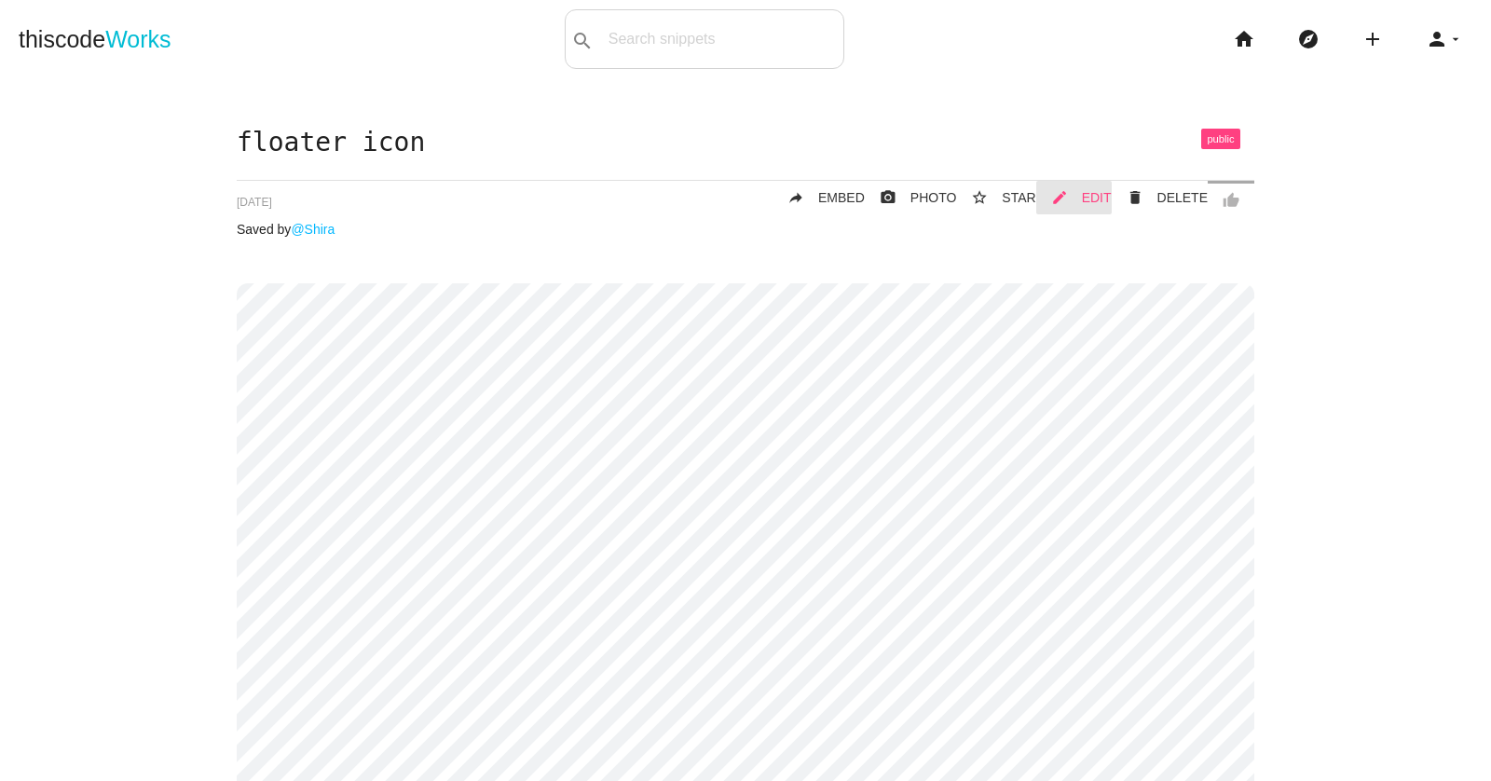
click at [1097, 198] on span "EDIT" at bounding box center [1097, 197] width 30 height 15
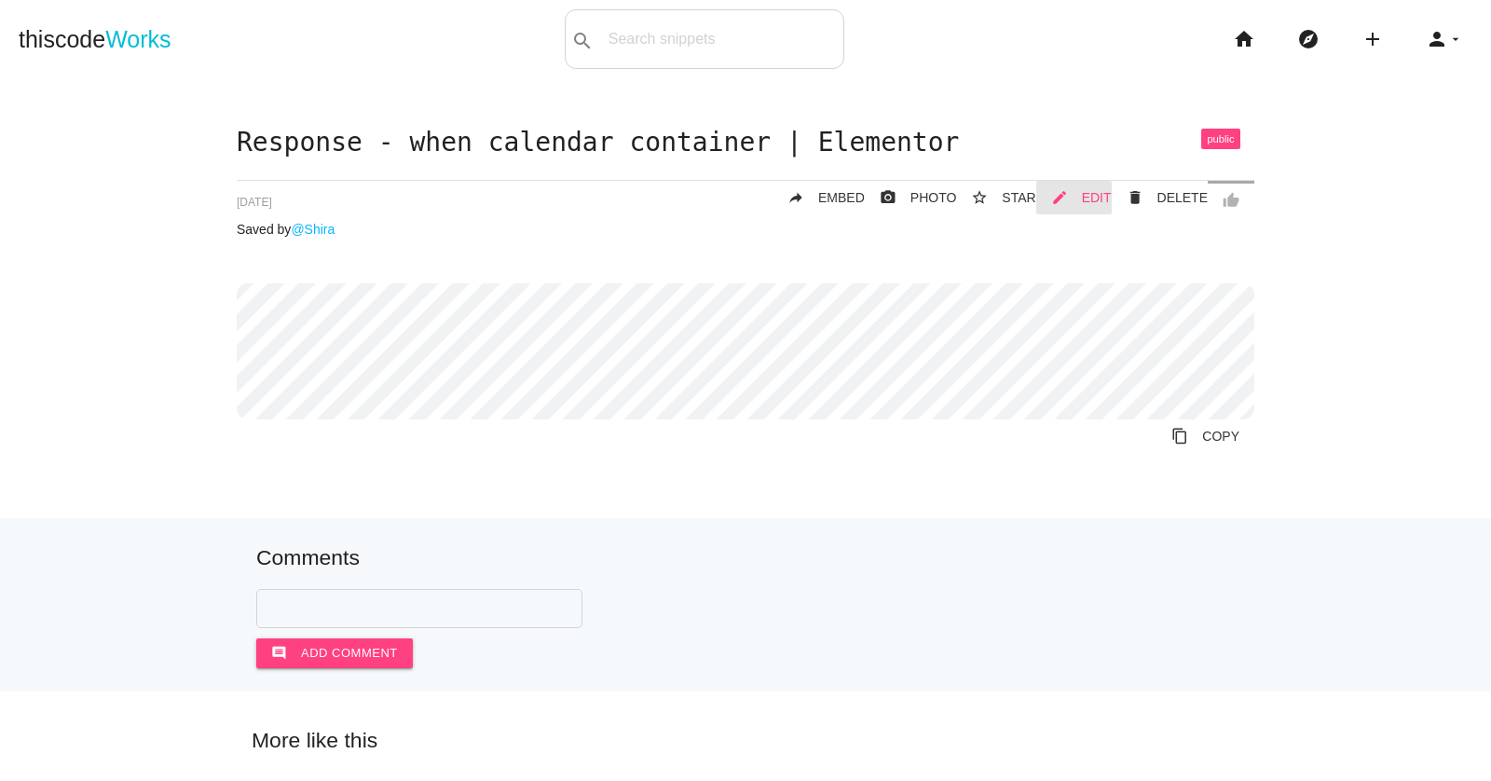
click at [1095, 194] on span "EDIT" at bounding box center [1097, 197] width 30 height 15
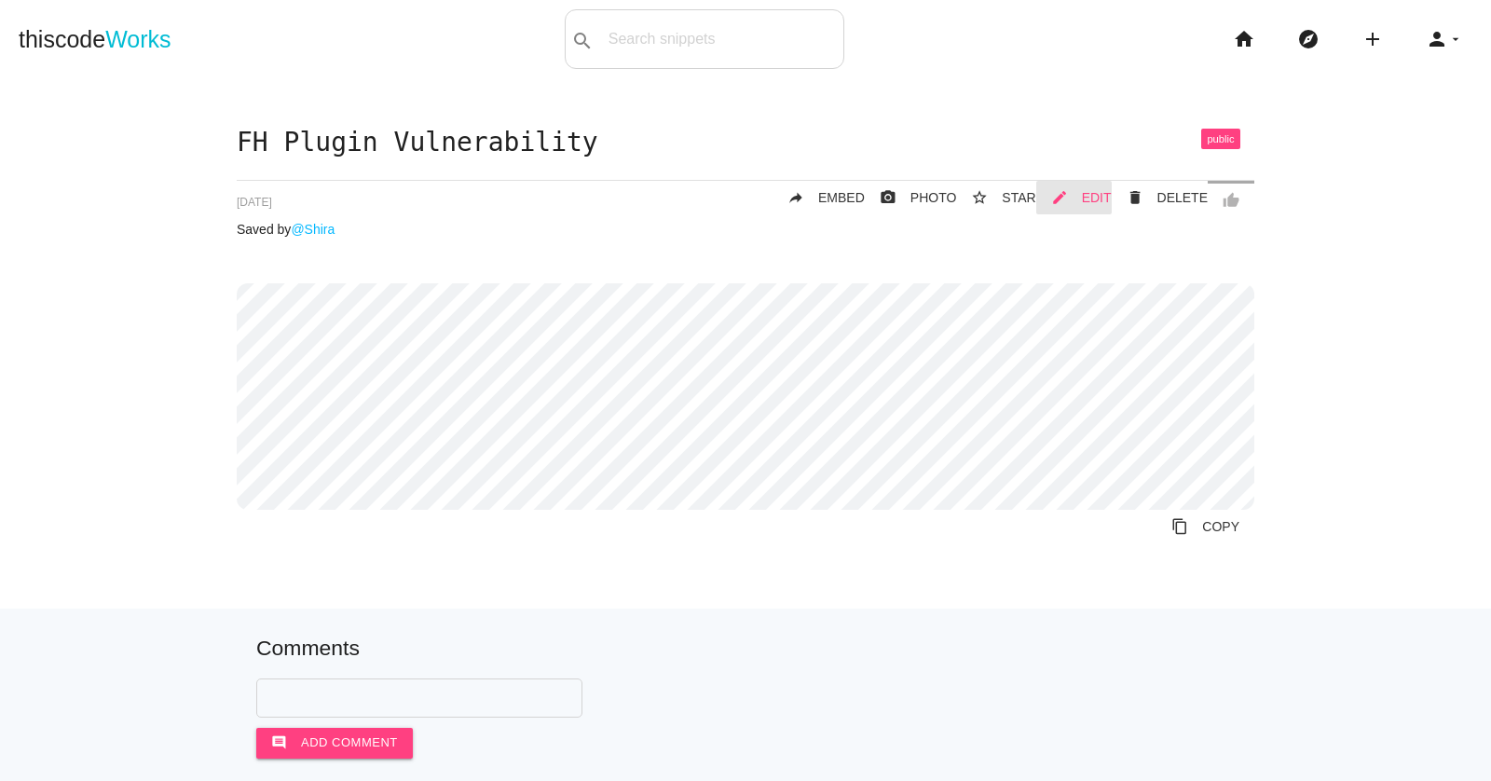
click at [1087, 197] on span "EDIT" at bounding box center [1097, 197] width 30 height 15
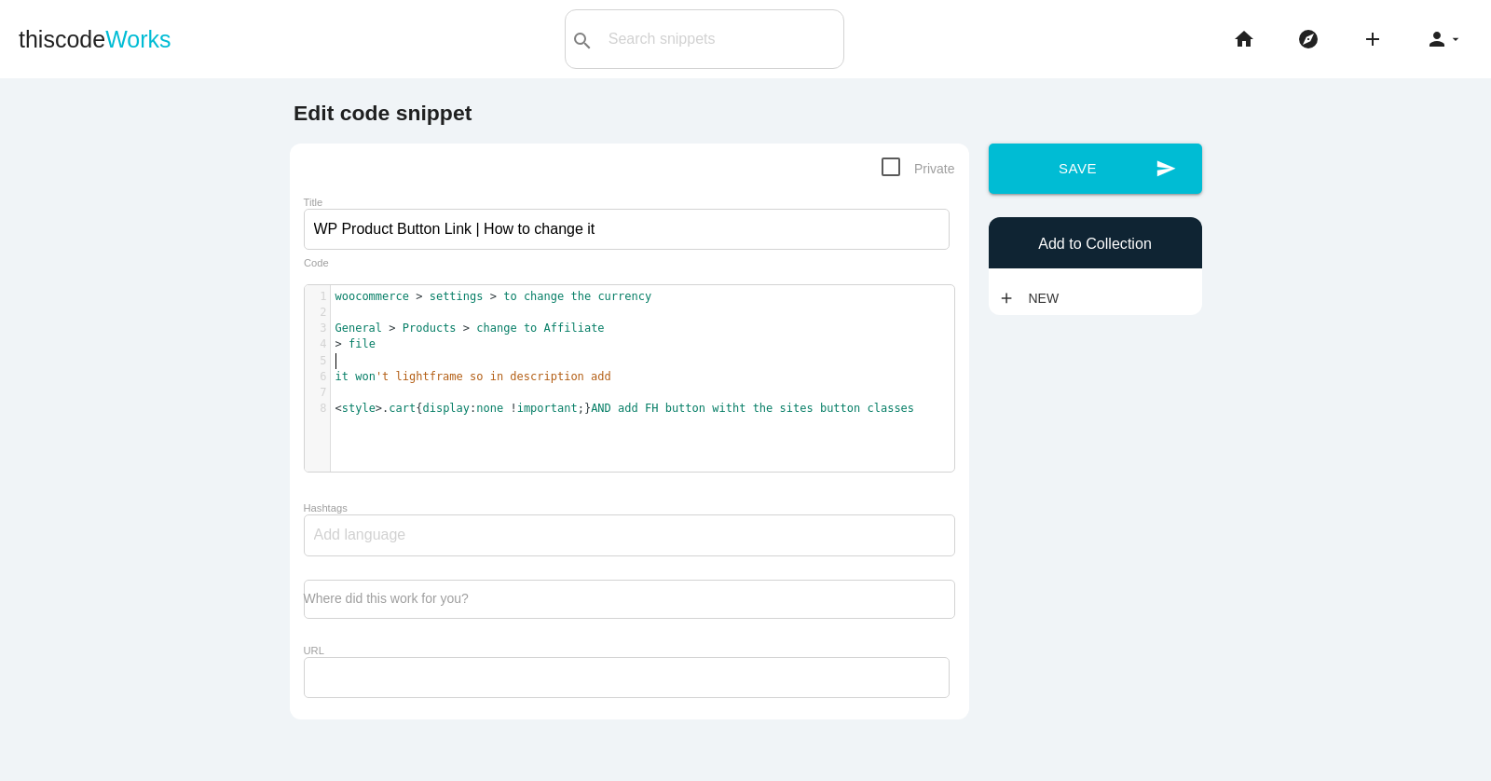
click at [790, 364] on pre "​" at bounding box center [642, 361] width 623 height 16
type textarea "woocommerce > settings > to change the currency General > Products > change to …"
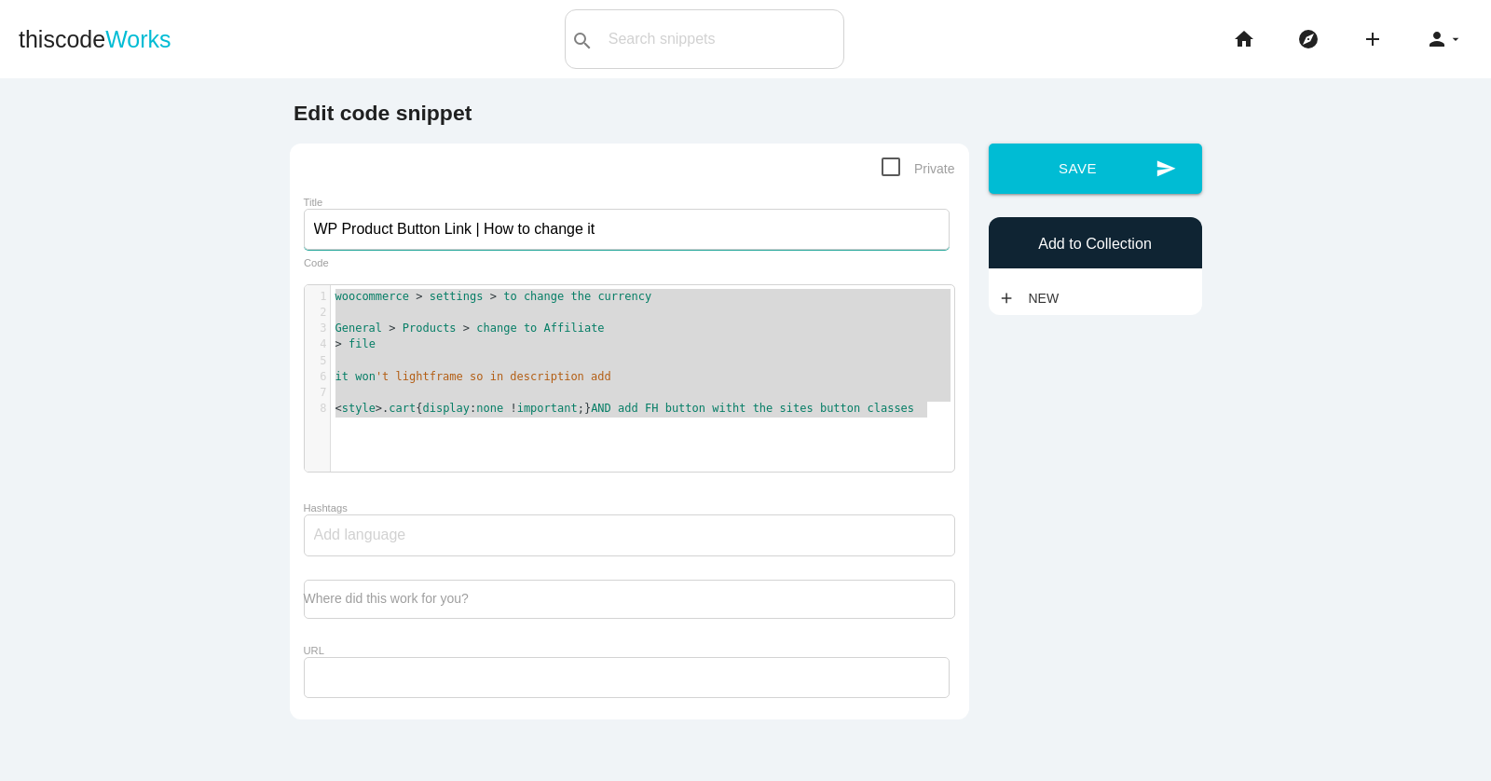
click at [482, 229] on input "WP Product Button Link | How to change it" at bounding box center [627, 229] width 646 height 41
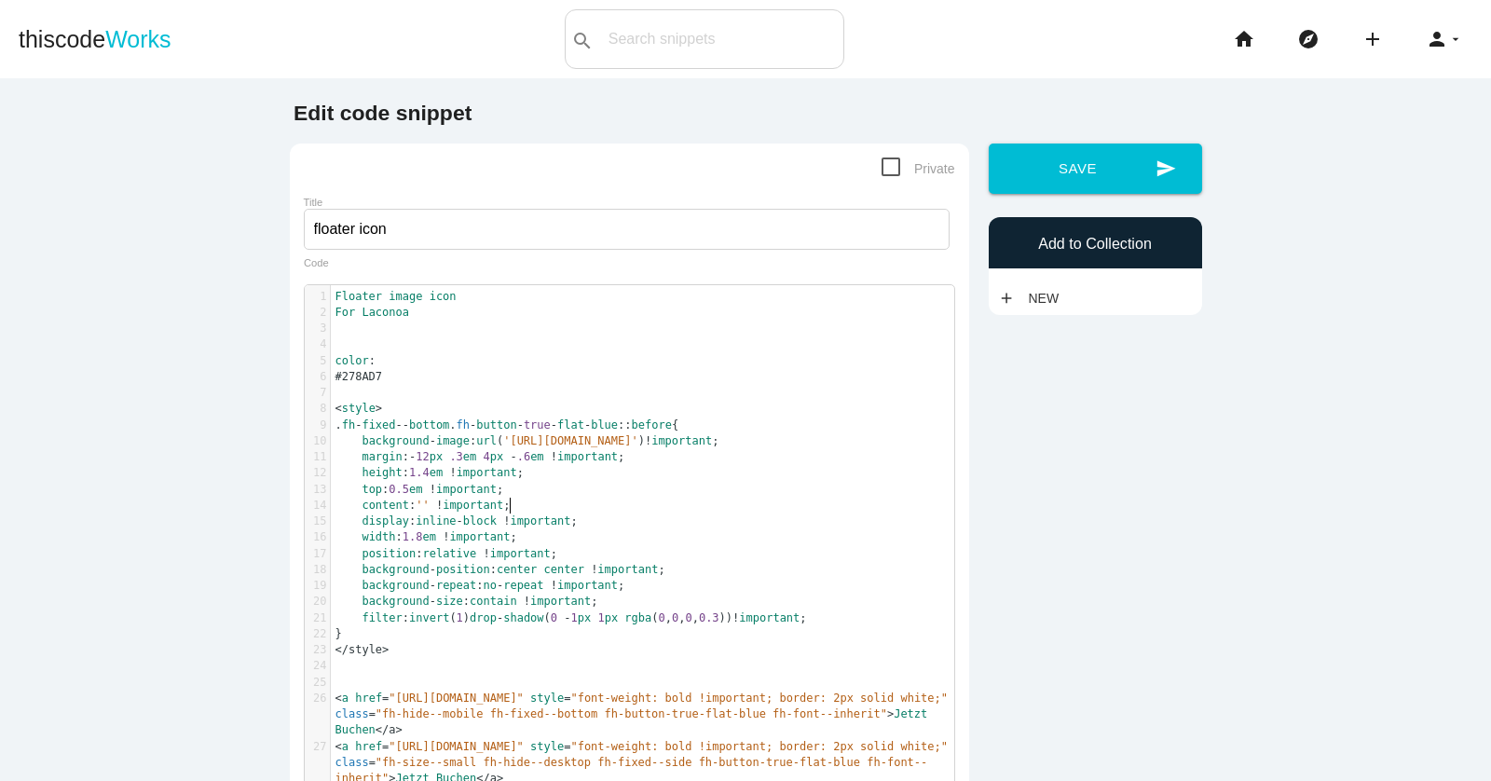
click at [813, 498] on pre "top : 0.5 em ! important ;" at bounding box center [642, 490] width 623 height 16
type textarea "Floater image icon For Laconoa color: #278AD7 <style> .fh-fixed--bottom.fh-butt…"
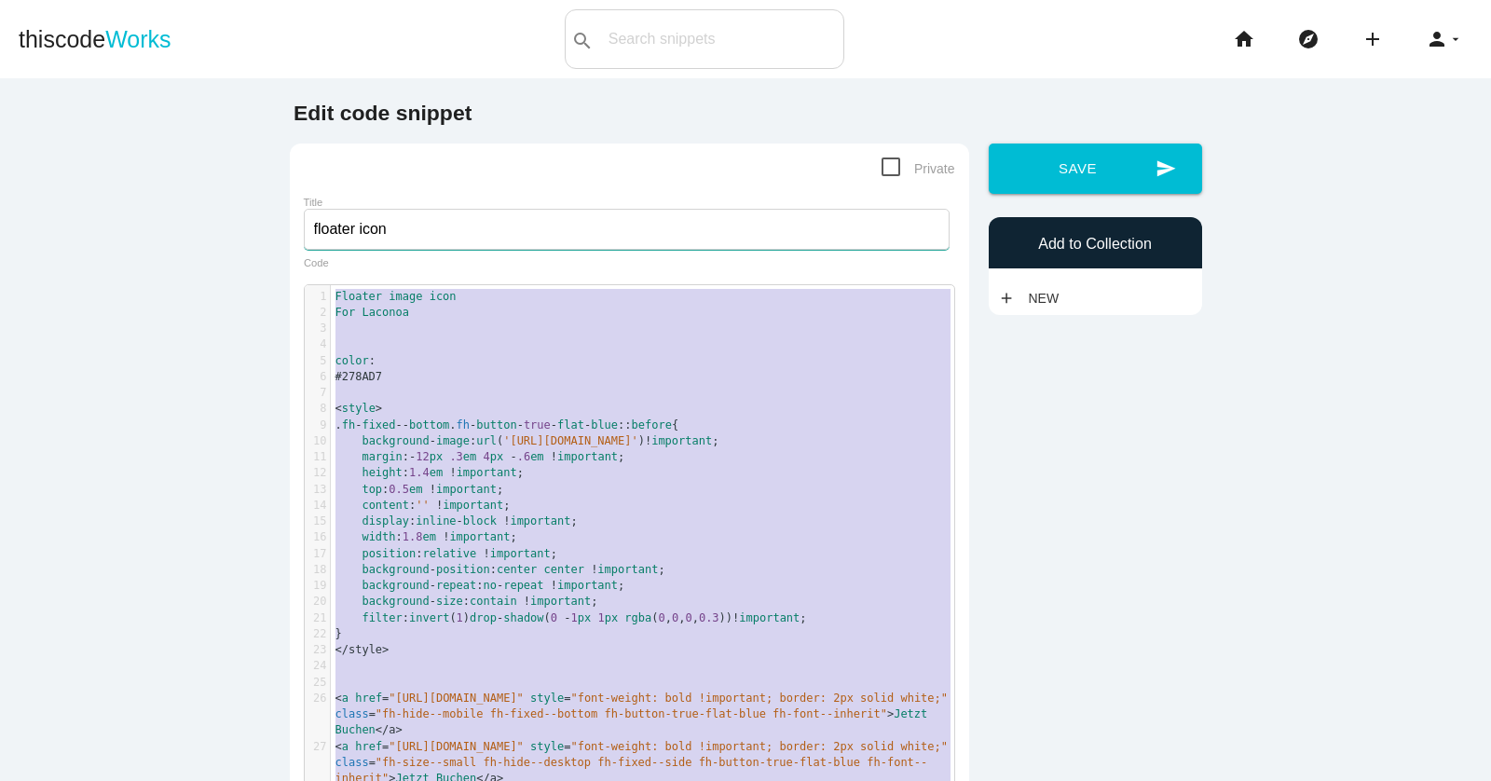
click at [472, 219] on input "floater icon" at bounding box center [627, 229] width 646 height 41
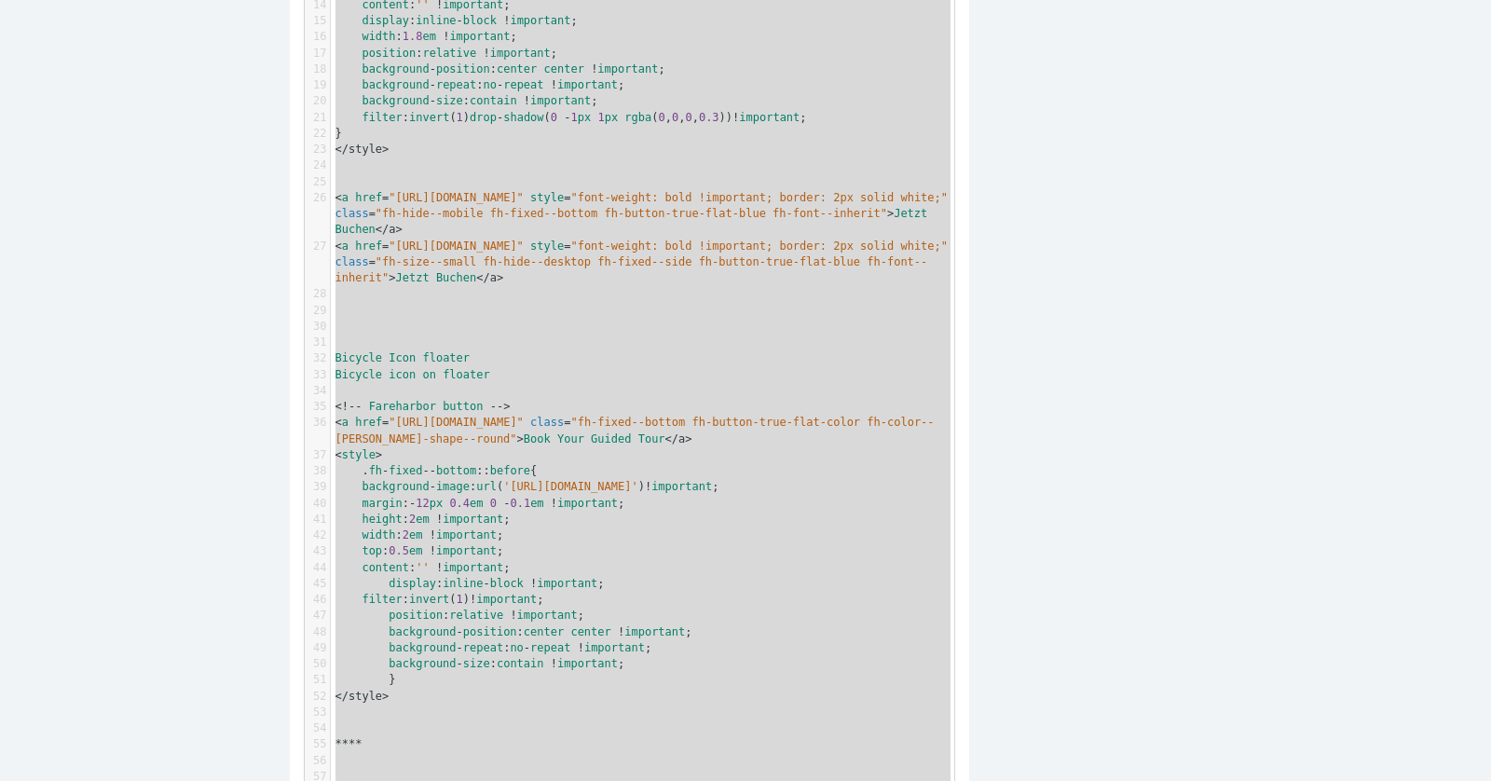
scroll to position [581, 0]
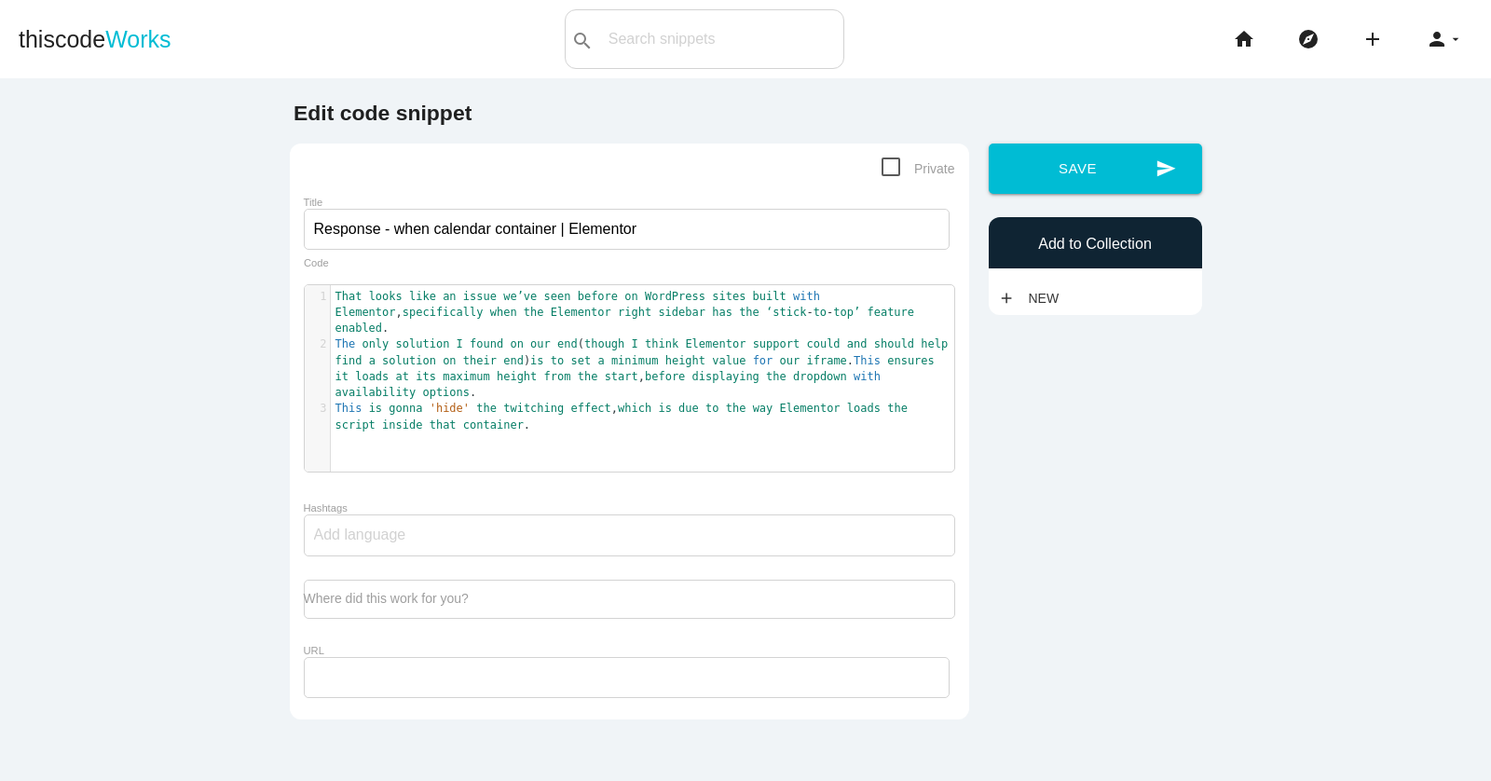
drag, startPoint x: 0, startPoint y: 0, endPoint x: 808, endPoint y: 349, distance: 879.9
click at [773, 354] on span "for" at bounding box center [763, 360] width 21 height 13
type textarea "That looks like an issue we’ve seen before on WordPress sites built with Elemen…"
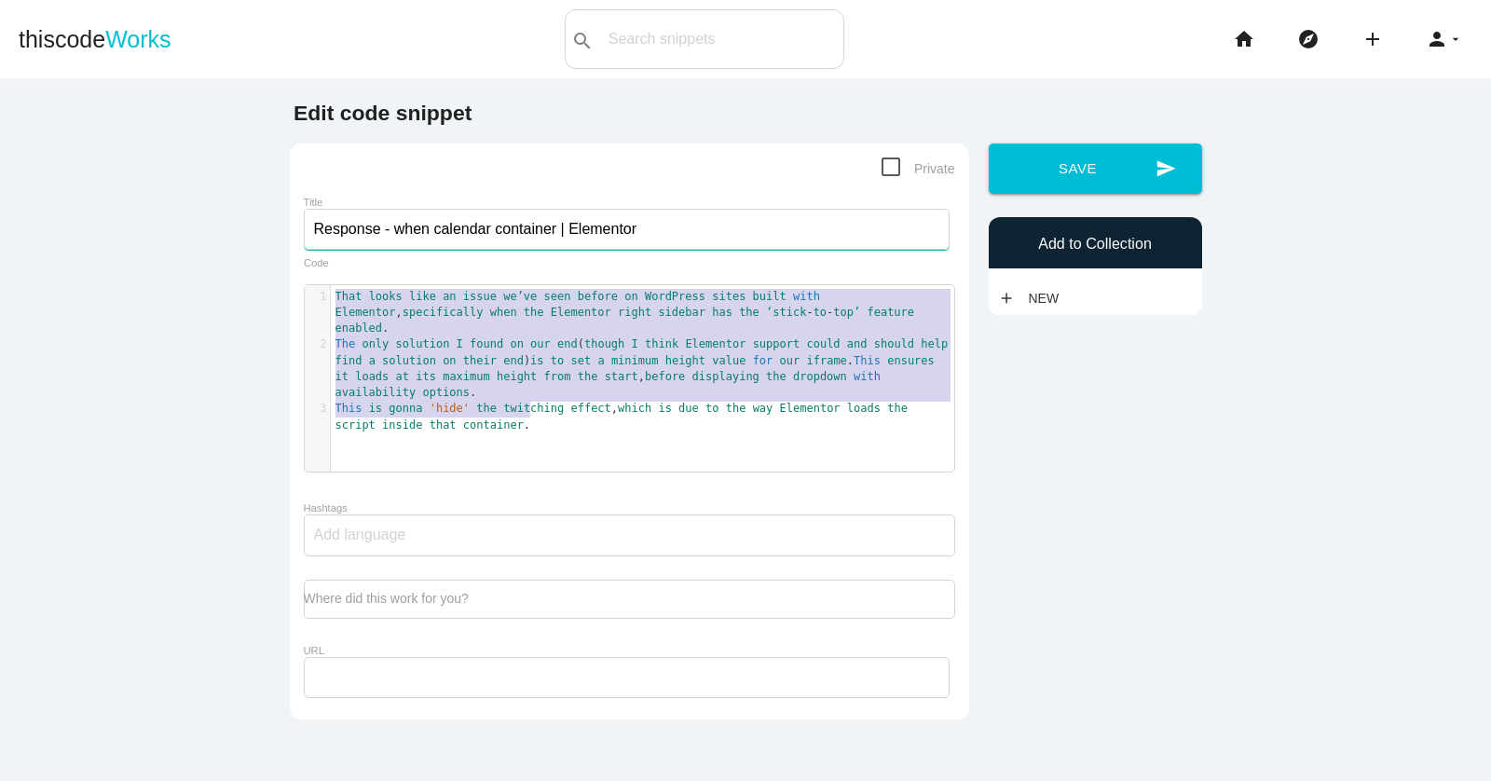
click at [445, 234] on input "Response - when calendar container | Elementor" at bounding box center [627, 229] width 646 height 41
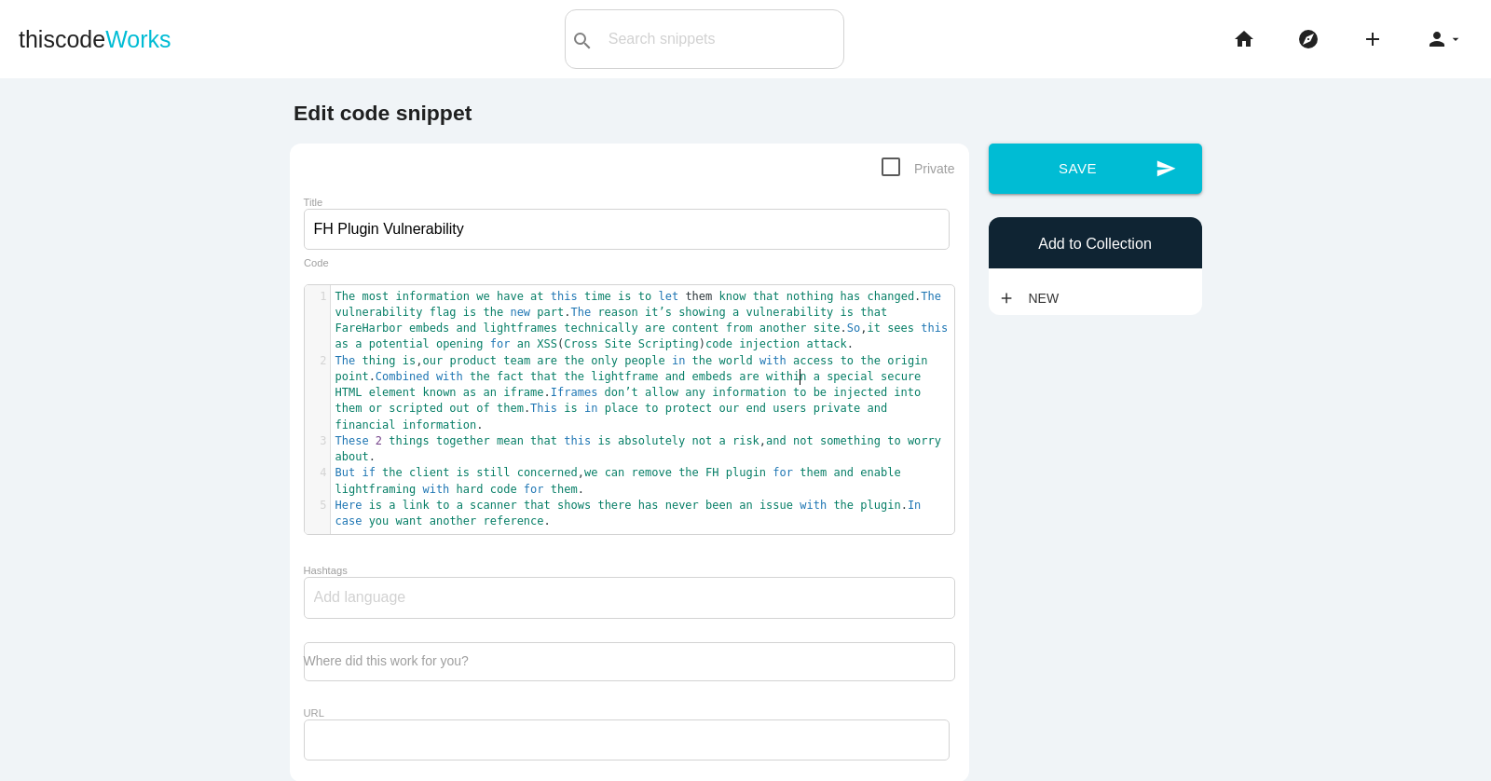
click at [796, 373] on span "within" at bounding box center [786, 376] width 40 height 13
type textarea "The most information we have at this time is to let them know that nothing has …"
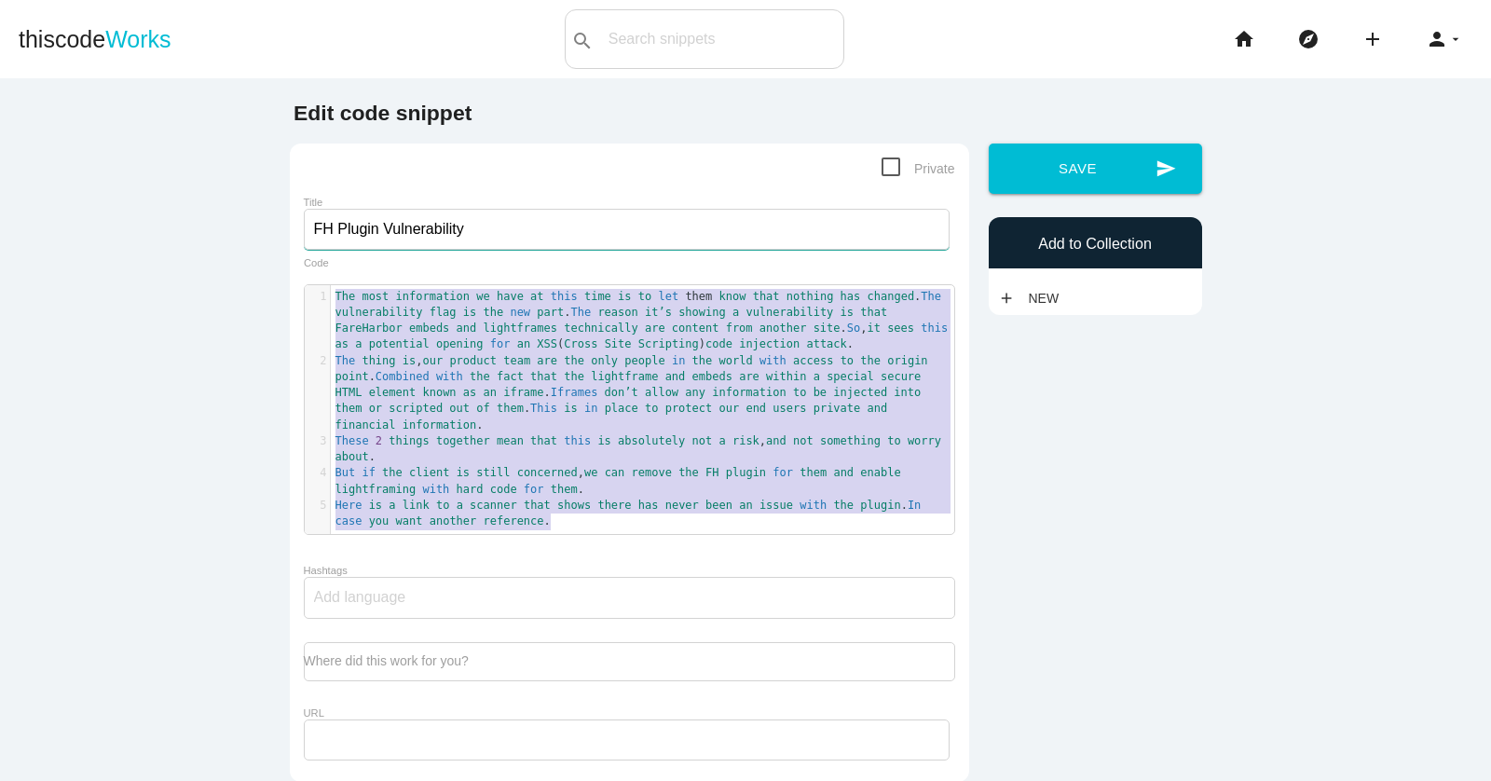
click at [416, 234] on input "FH Plugin Vulnerability" at bounding box center [627, 229] width 646 height 41
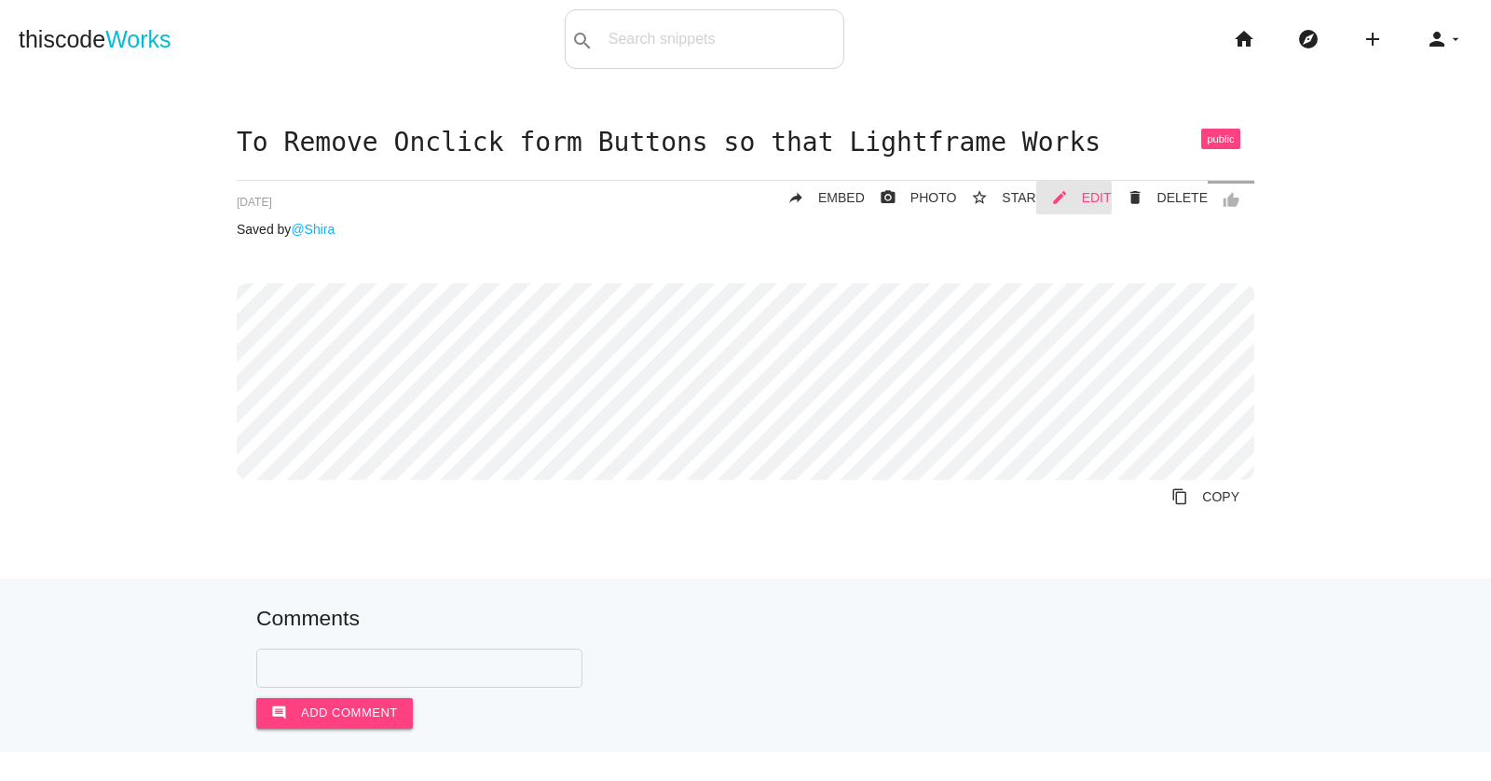
click at [1078, 193] on link "mode_edit EDIT" at bounding box center [1073, 198] width 75 height 34
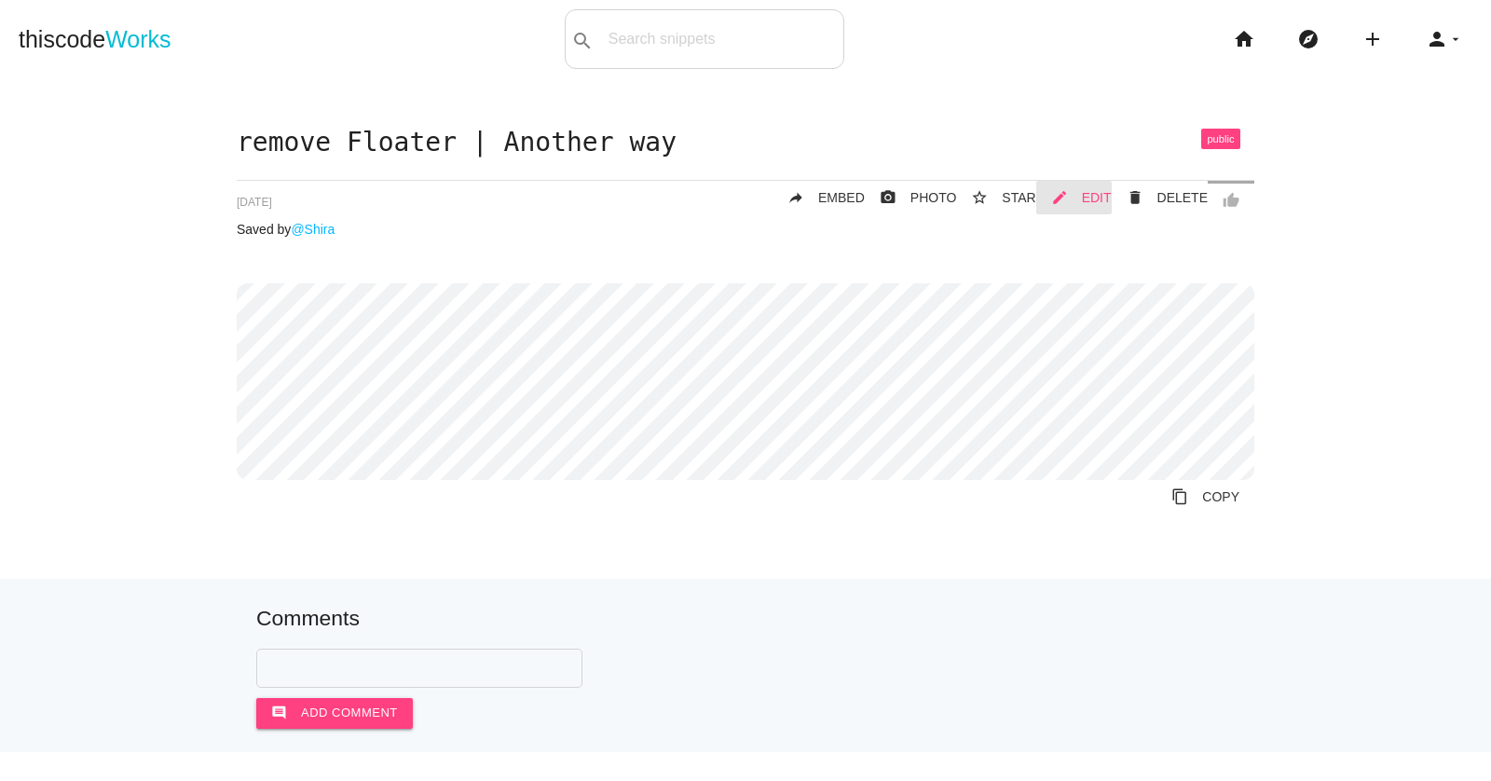
click at [1105, 193] on span "EDIT" at bounding box center [1097, 197] width 30 height 15
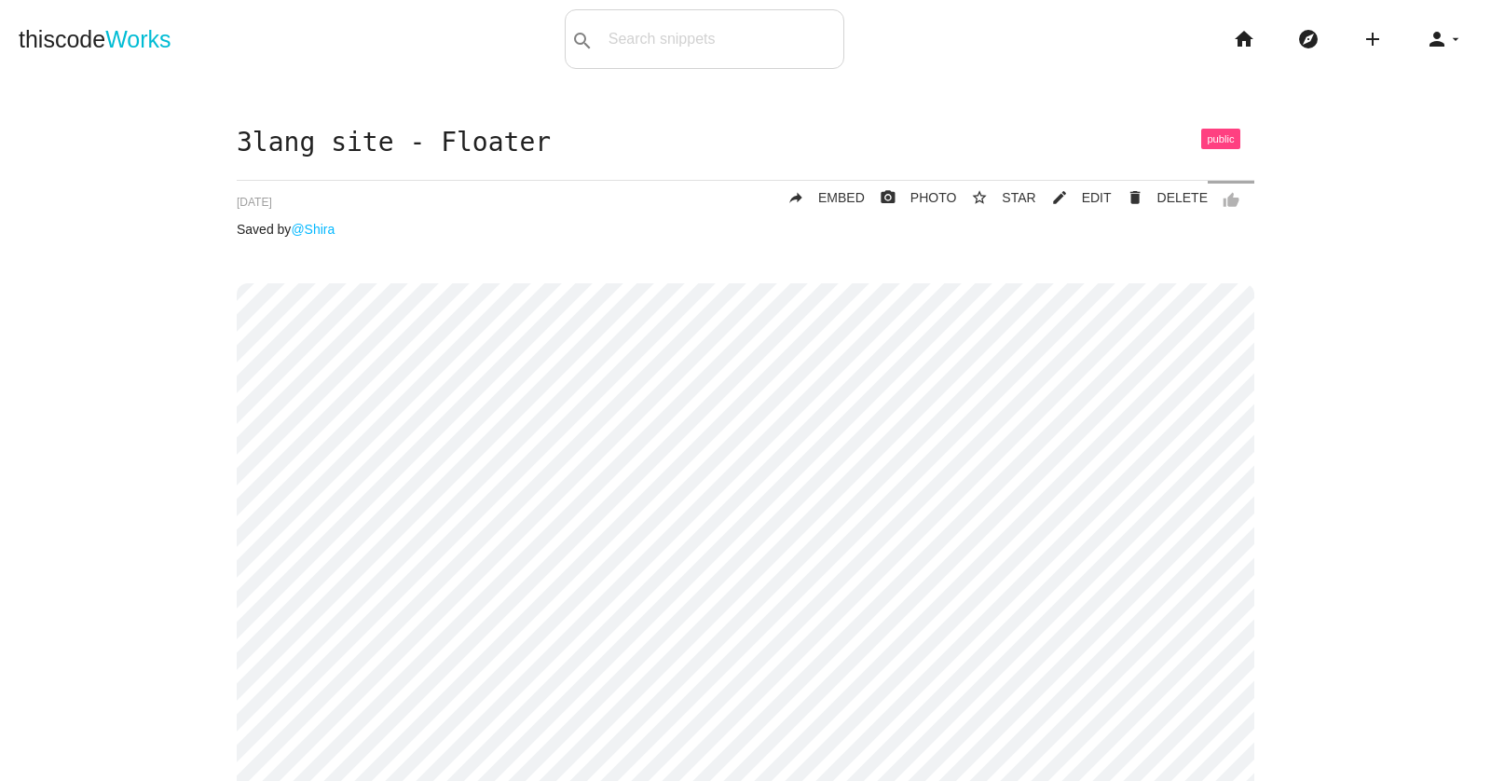
scroll to position [135, 0]
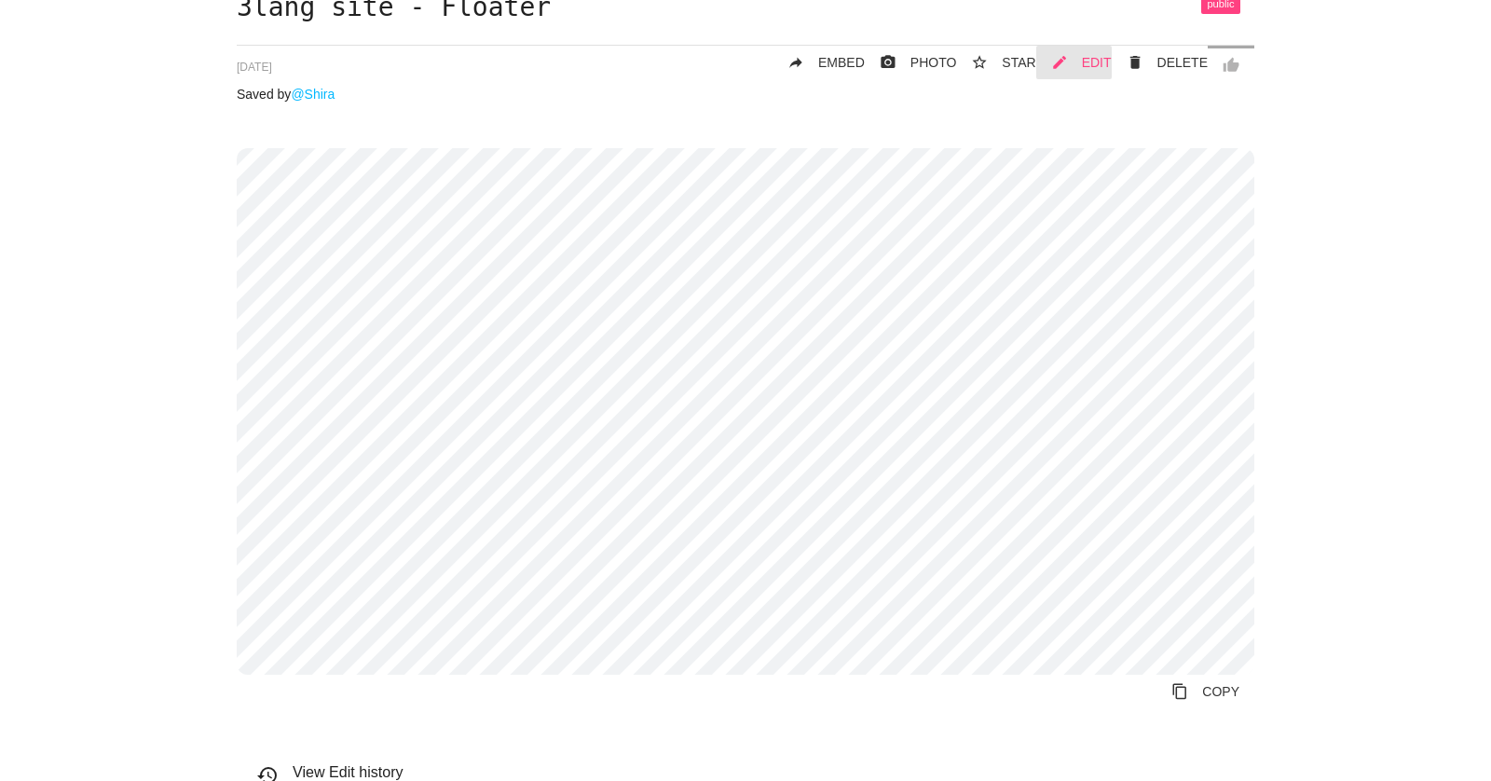
click at [1094, 61] on span "EDIT" at bounding box center [1097, 62] width 30 height 15
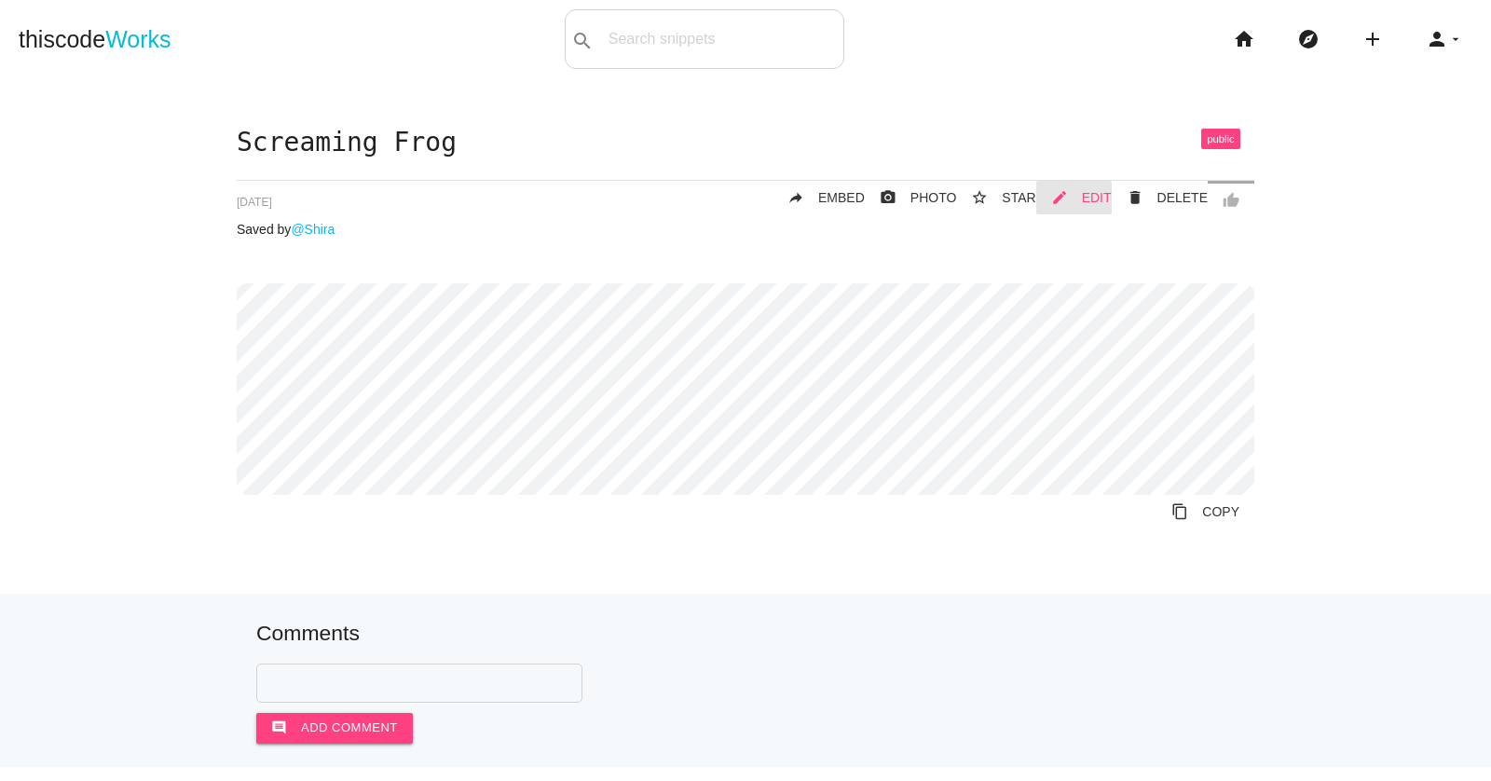
click at [1105, 195] on span "EDIT" at bounding box center [1097, 197] width 30 height 15
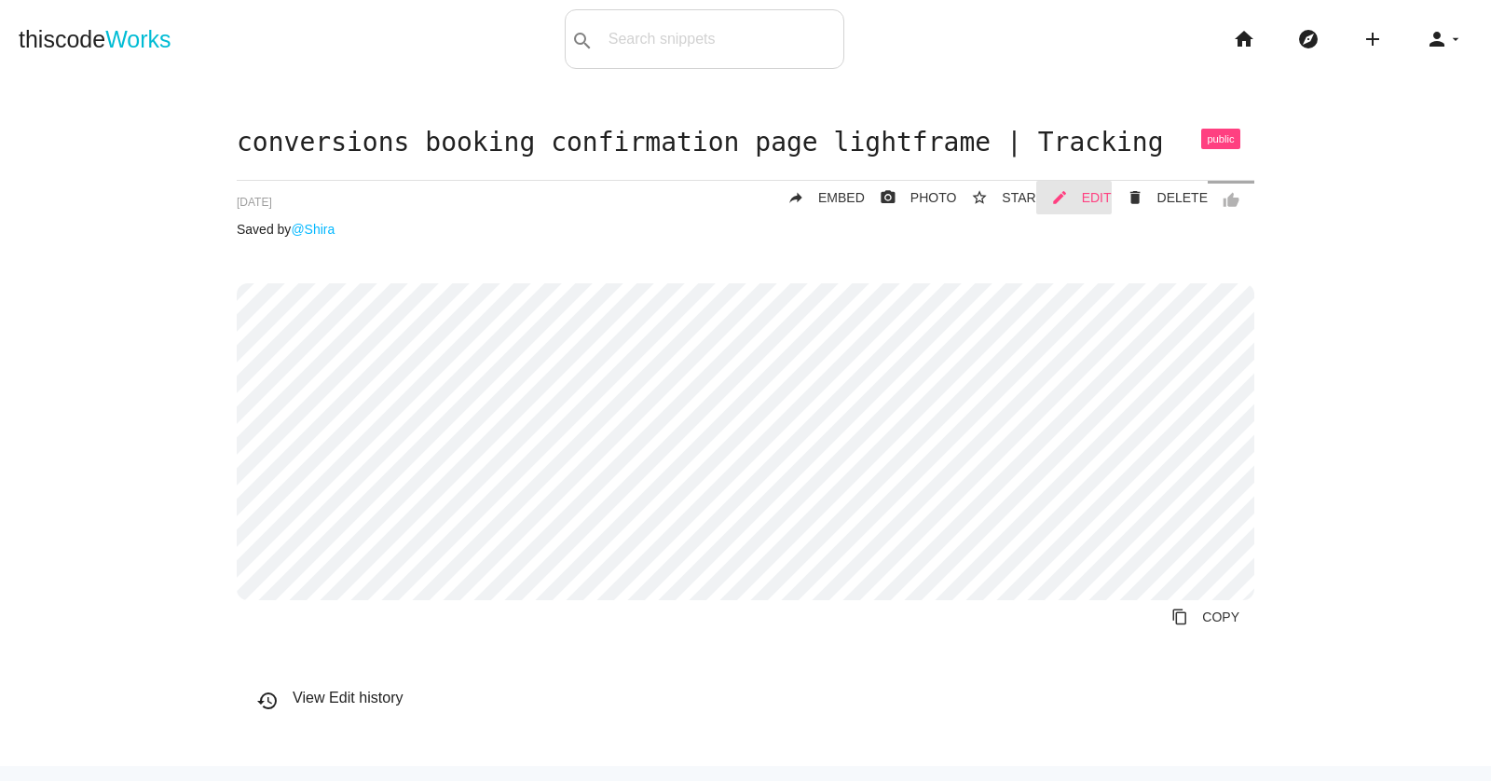
click at [1096, 194] on span "EDIT" at bounding box center [1097, 197] width 30 height 15
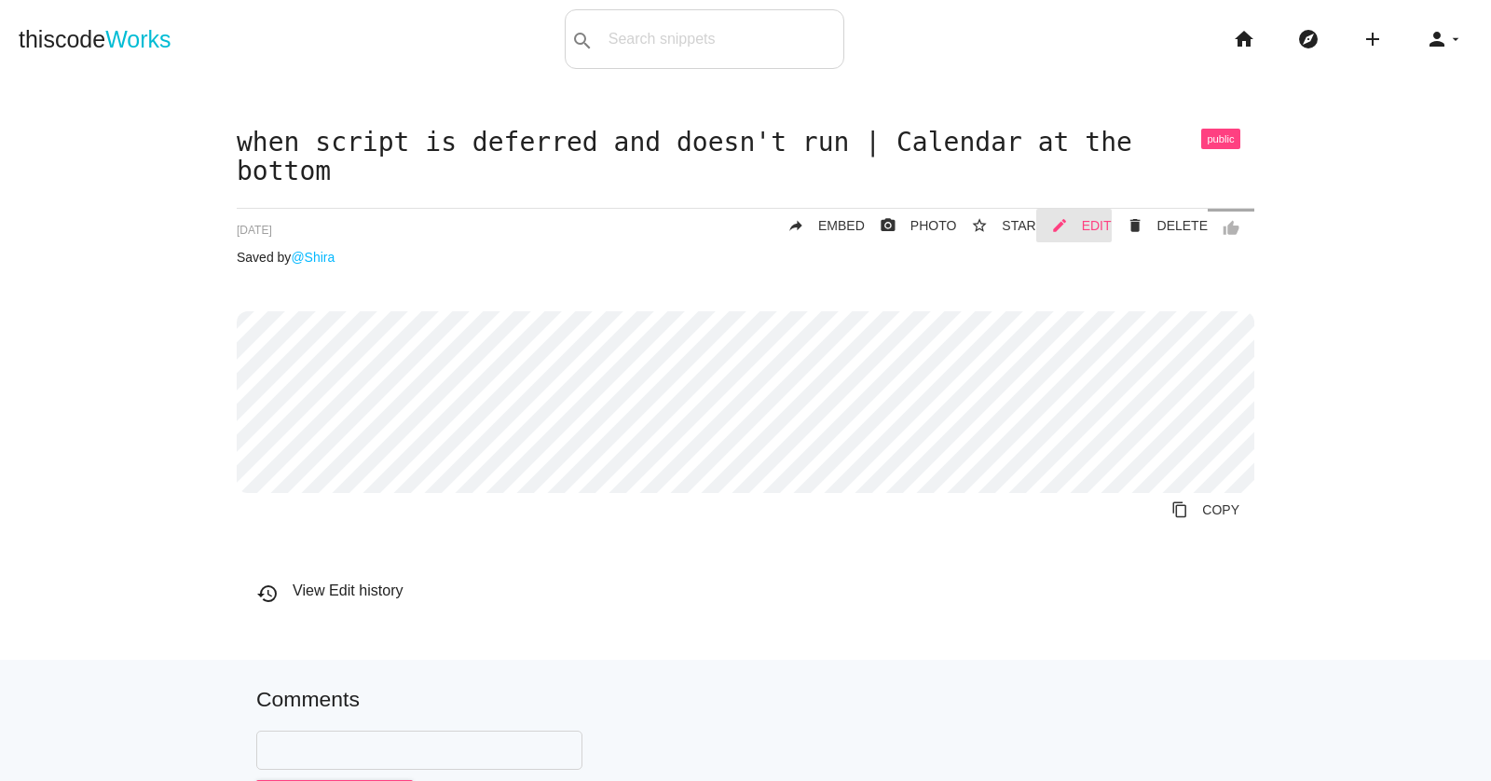
click at [1083, 222] on link "mode_edit EDIT" at bounding box center [1073, 226] width 75 height 34
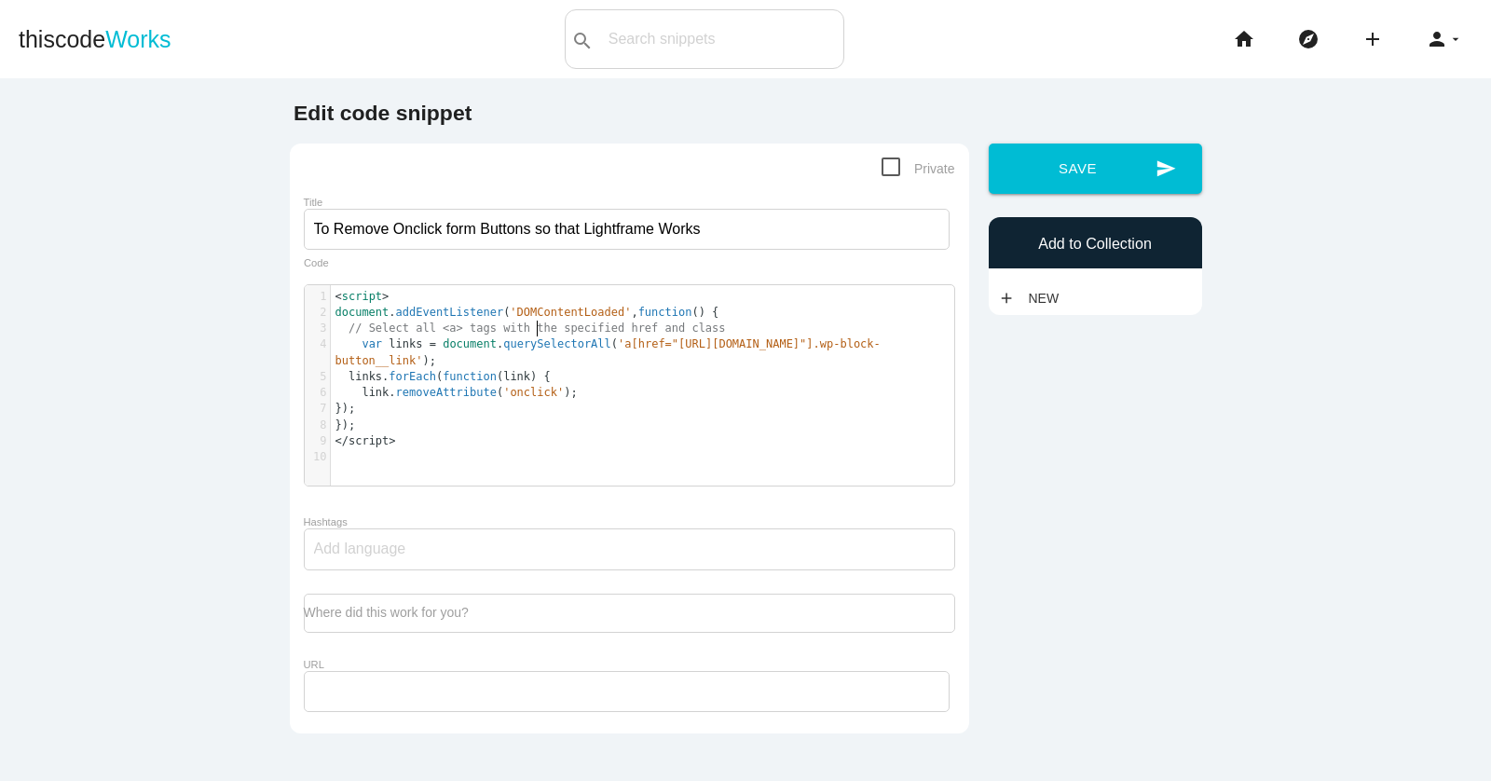
click at [537, 324] on span "// Select all <a> tags with the specified href and class" at bounding box center [537, 327] width 377 height 13
click at [548, 316] on span "'DOMContentLoaded'" at bounding box center [570, 312] width 121 height 13
type textarea "<script> document.addEventListener('DOMContentLoaded', function() { // Select a…"
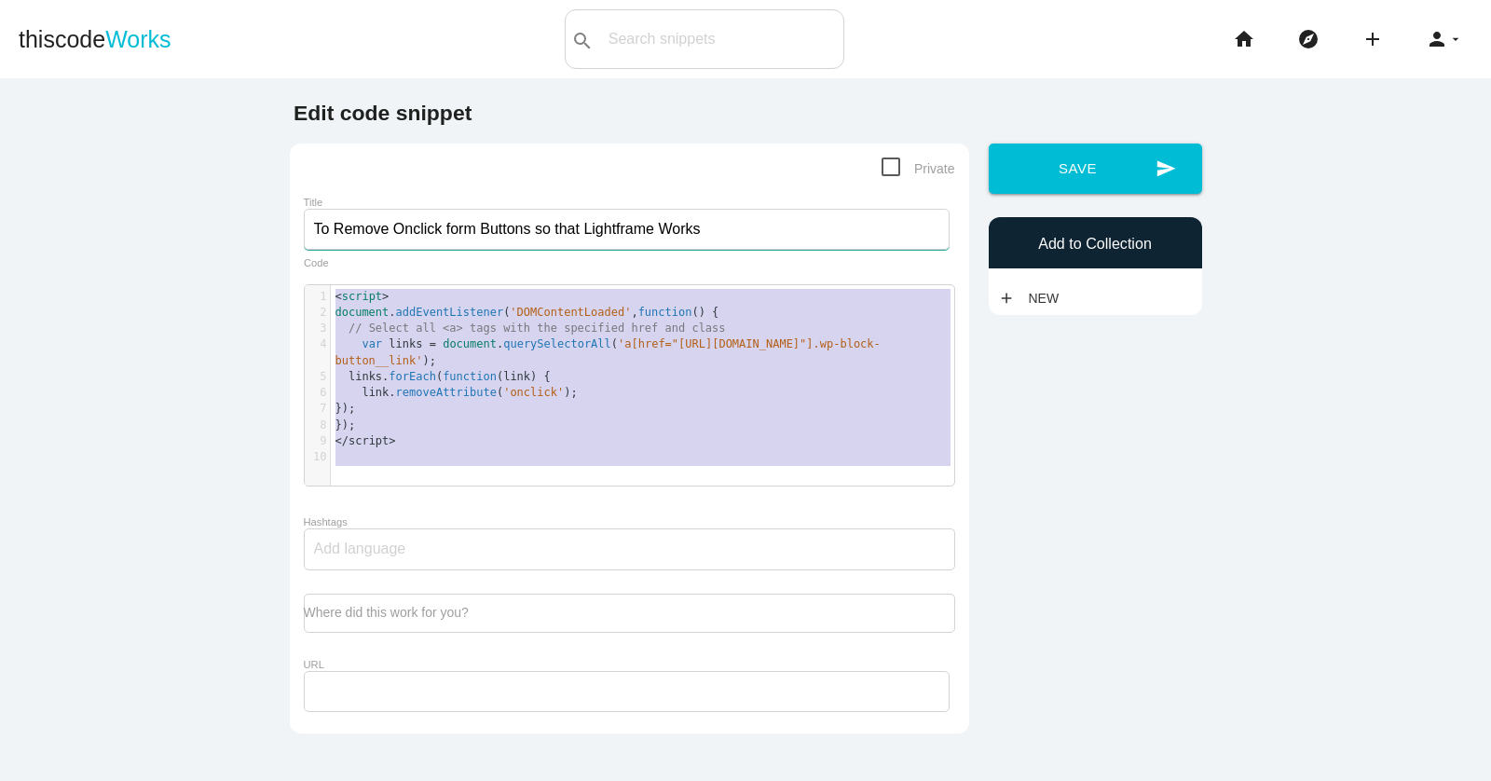
click at [427, 235] on input "To Remove Onclick form Buttons so that Lightframe Works" at bounding box center [627, 229] width 646 height 41
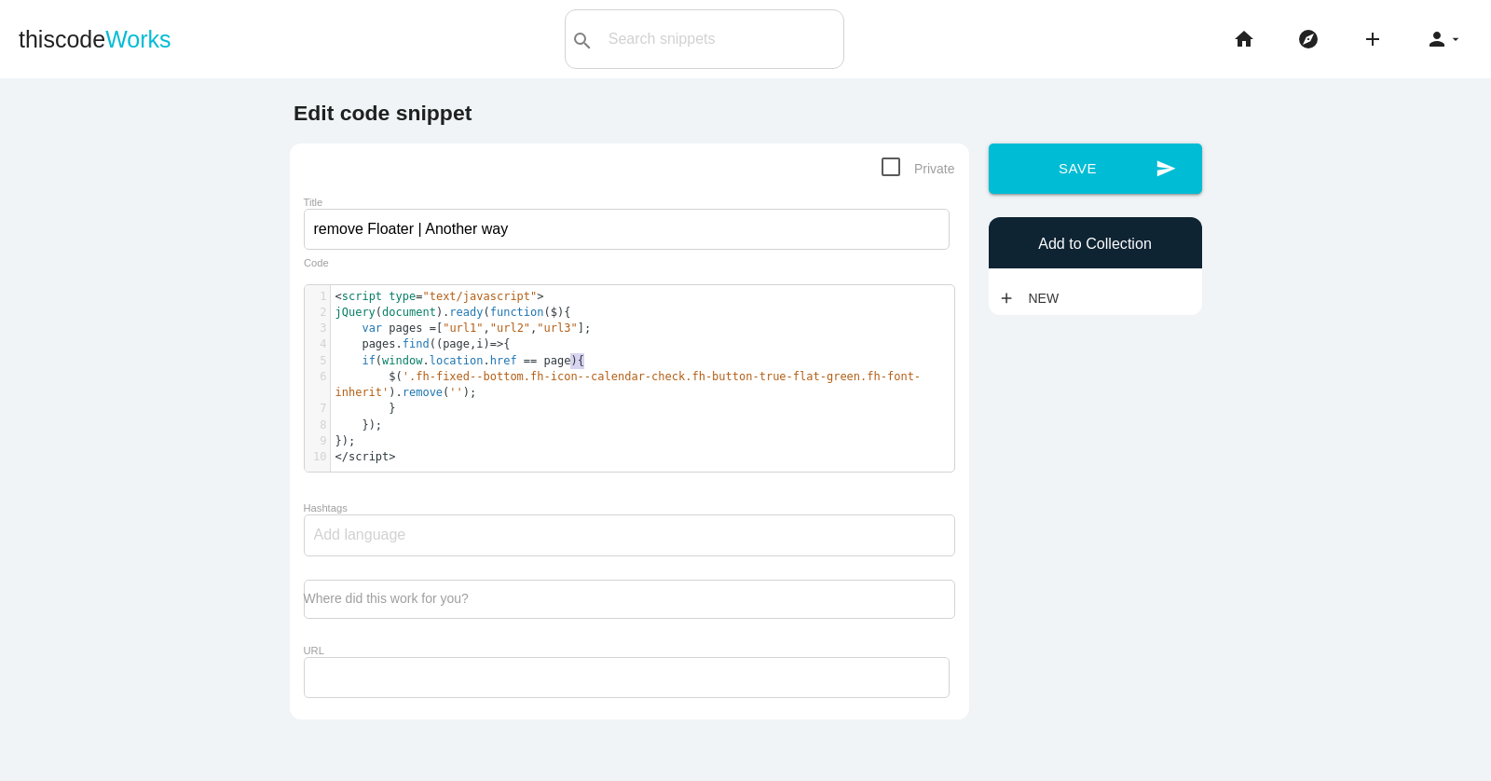
type textarea "<script type="text/javascript"> jQuery(document).ready(function($){ var pages =…"
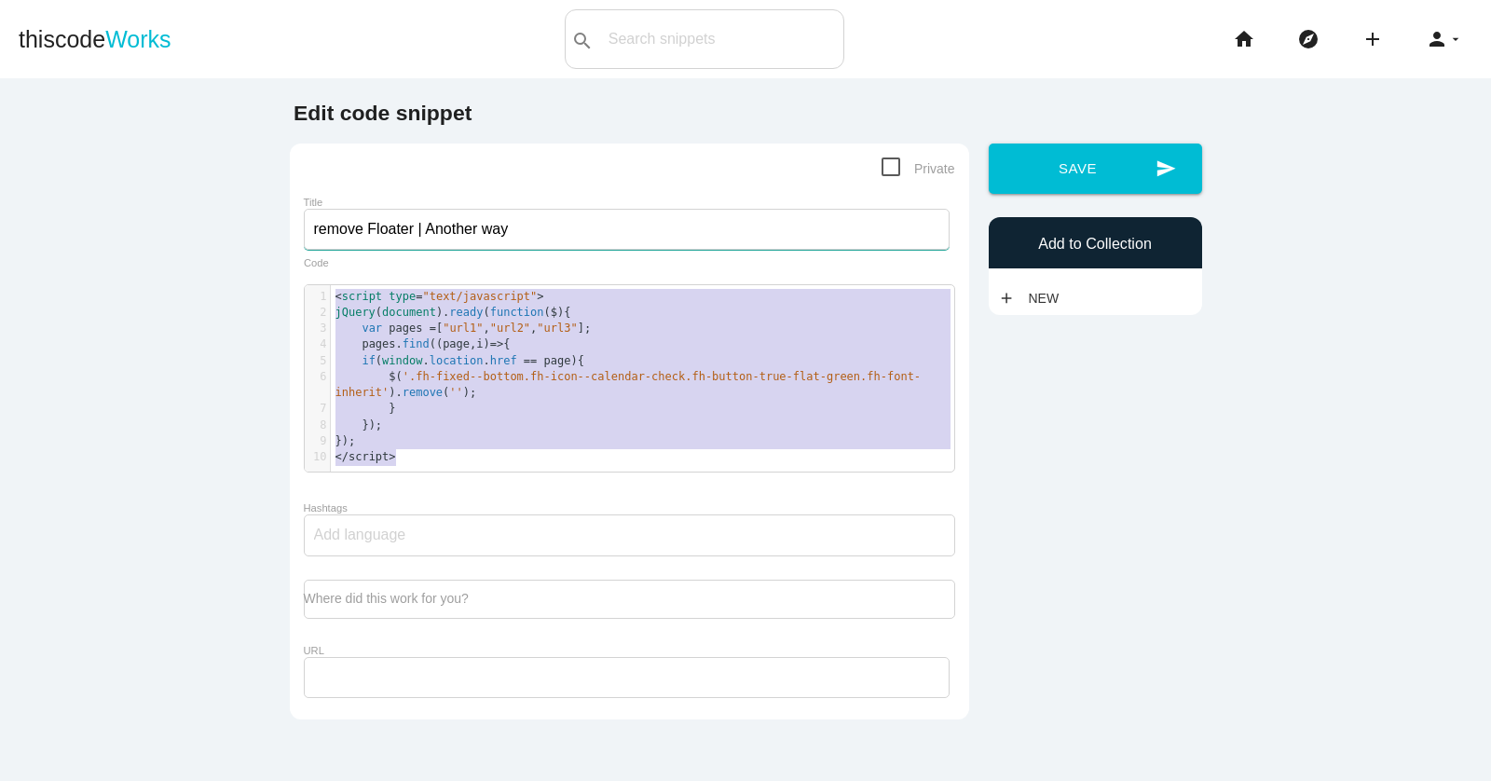
click at [391, 219] on input "remove Floater | Another way" at bounding box center [627, 229] width 646 height 41
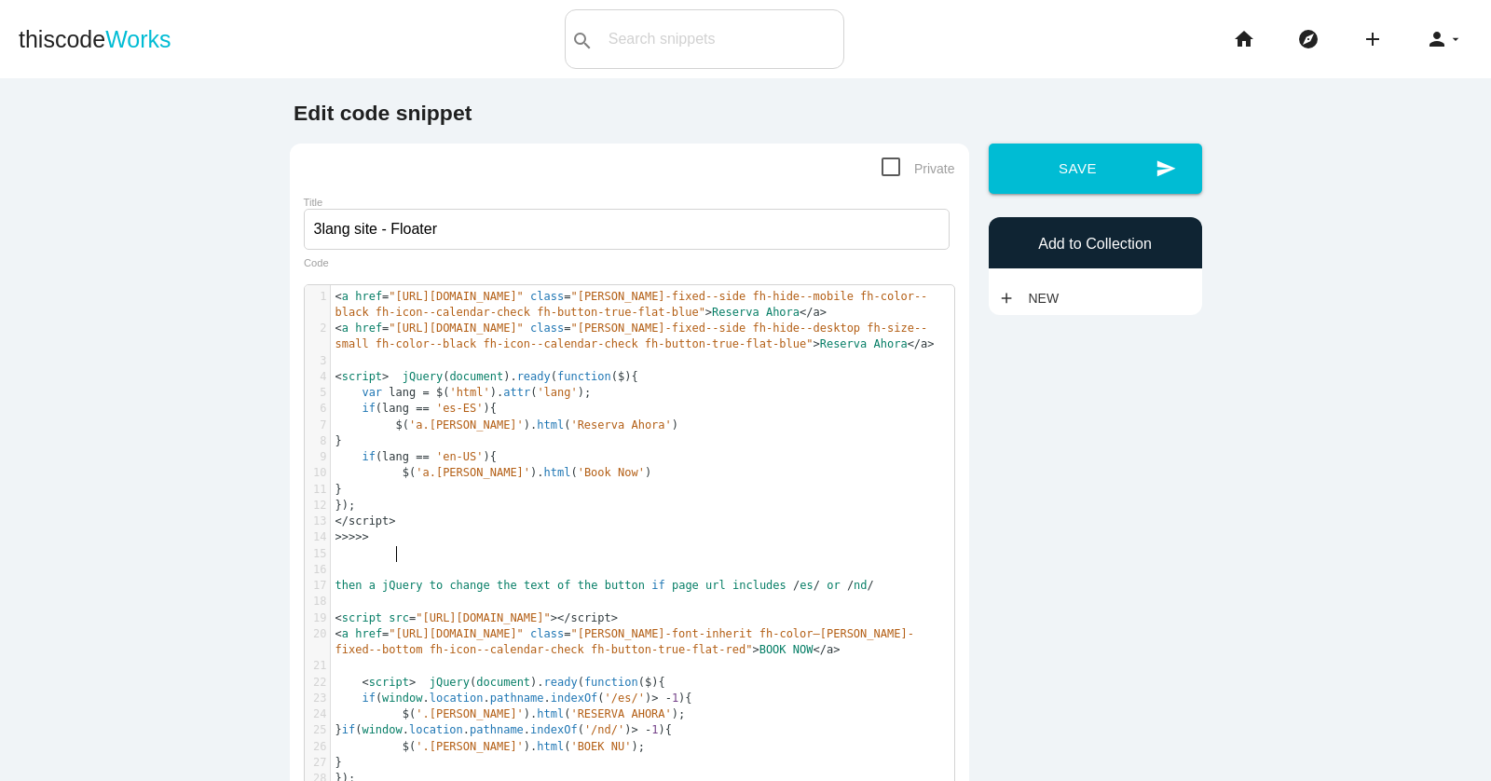
scroll to position [6, 0]
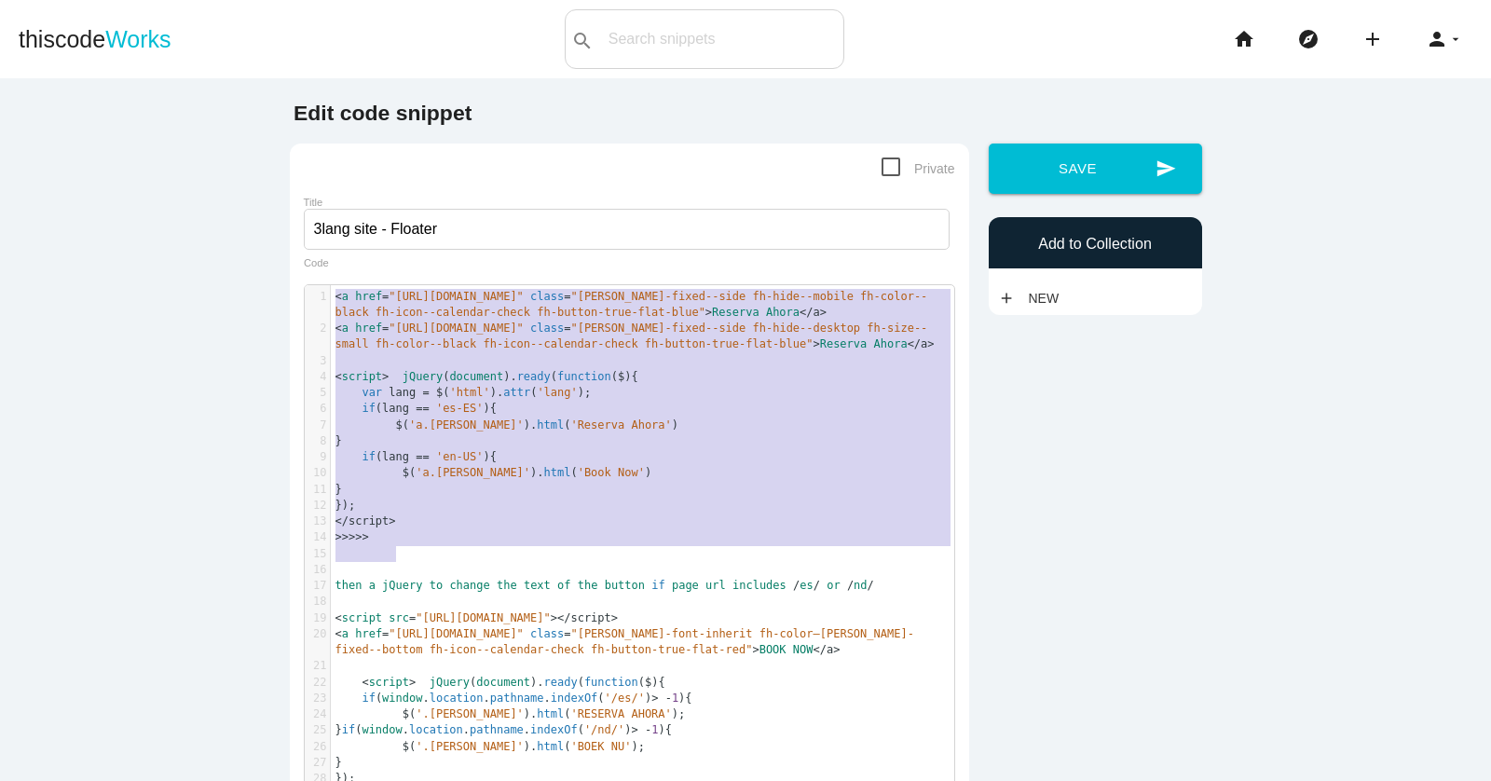
drag, startPoint x: 425, startPoint y: 549, endPoint x: 326, endPoint y: 285, distance: 281.6
click at [326, 285] on div "x 1 < a href = "https://fareharbor.com/embeds/book/tuktuklimotours/?full-items=…" at bounding box center [643, 583] width 677 height 597
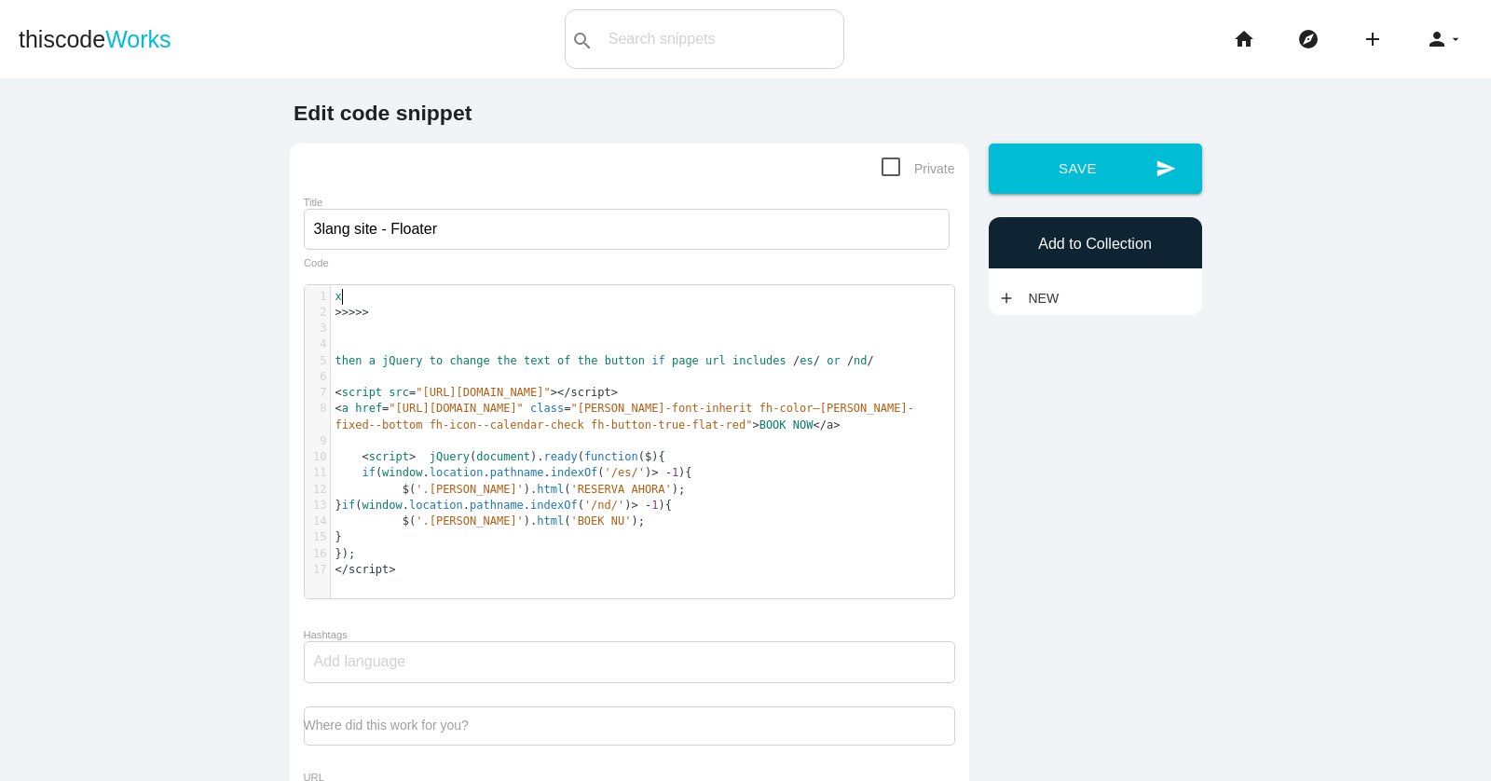
scroll to position [6, 4]
type textarea "<a href="https://fareharbor.com/embeds/book/tuktuklimotours/?full-items=yes" cl…"
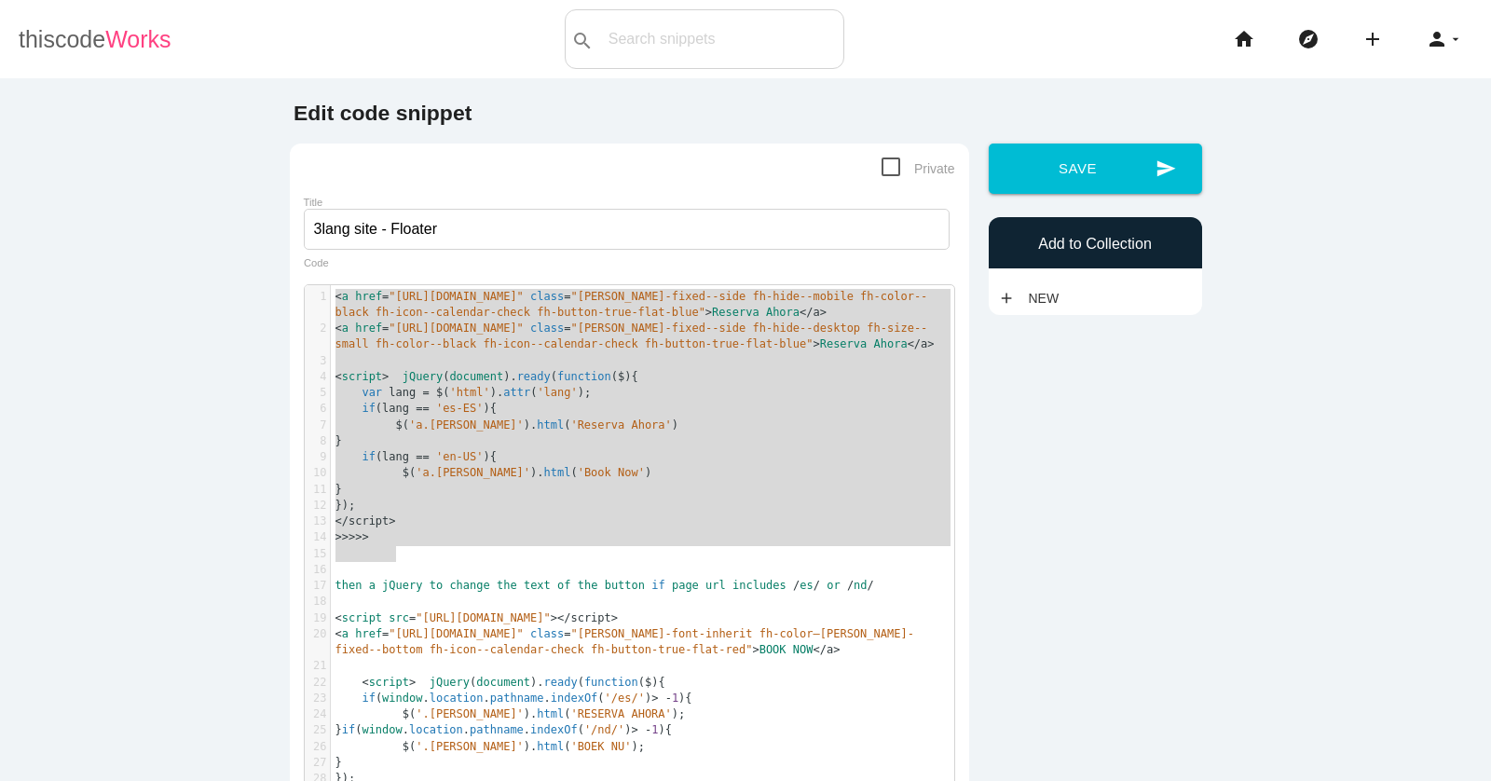
click at [88, 36] on link "thiscode Works" at bounding box center [95, 39] width 153 height 60
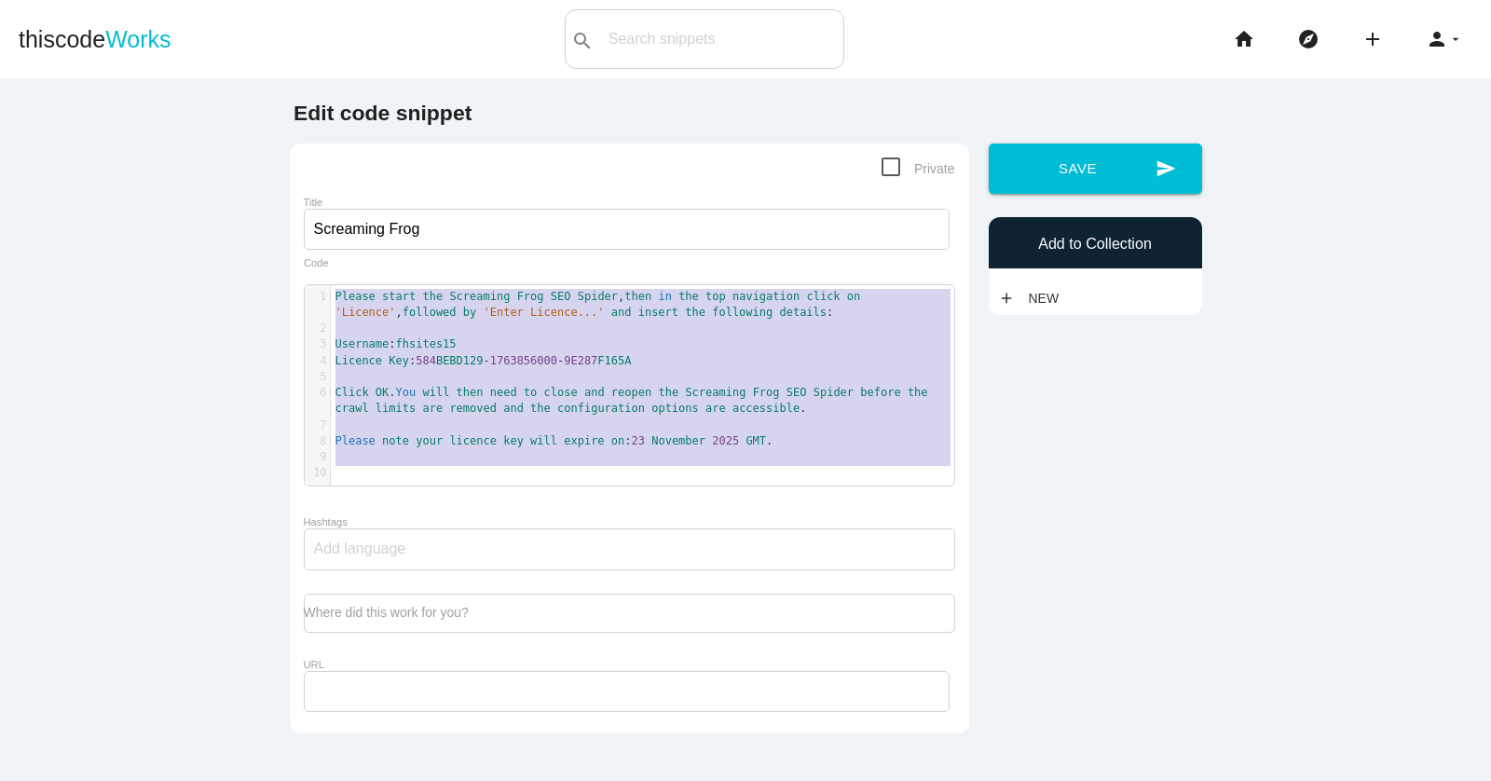
scroll to position [6, 0]
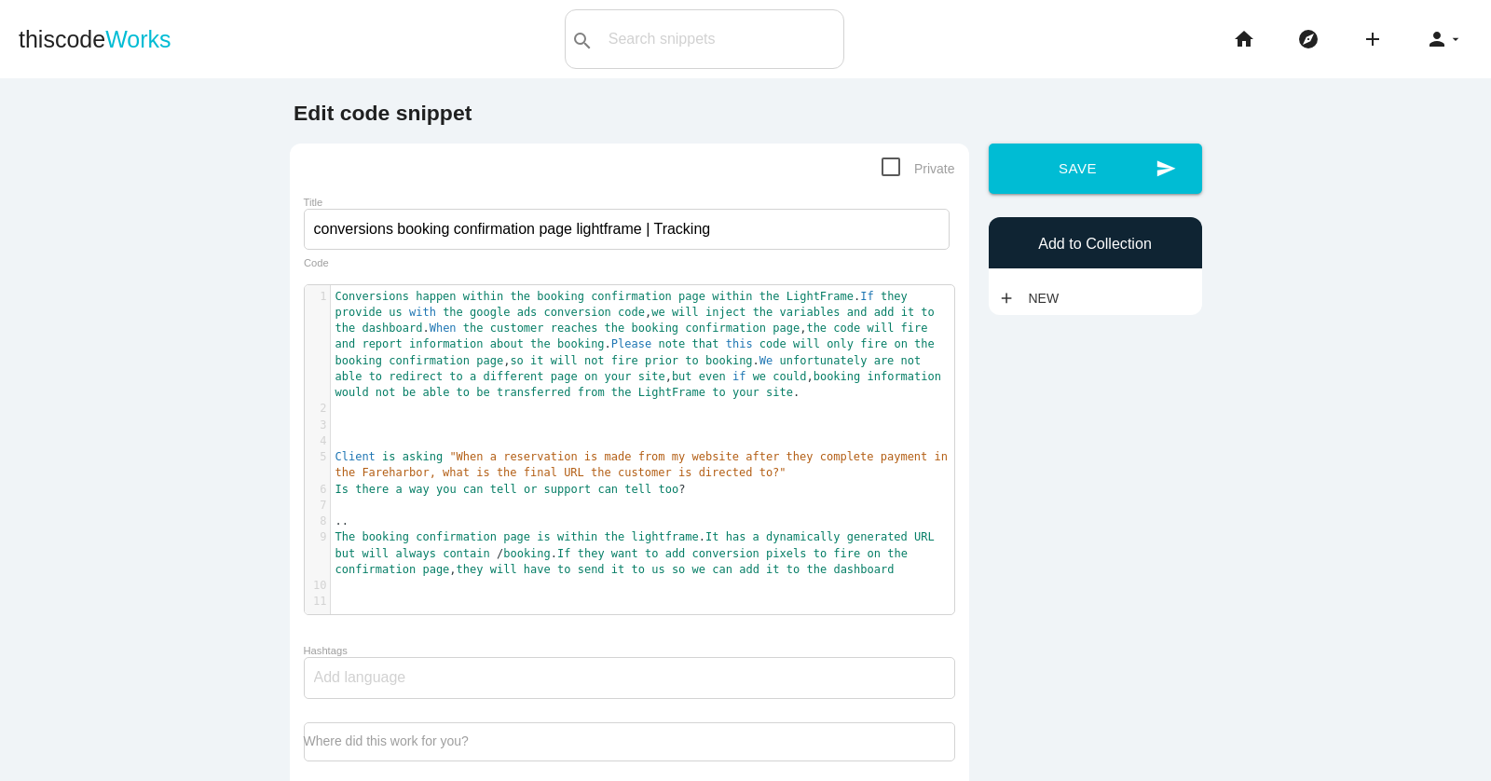
click at [799, 404] on pre "​" at bounding box center [642, 409] width 623 height 16
type textarea "Conversions happen within the booking confirmation page within the LightFrame. …"
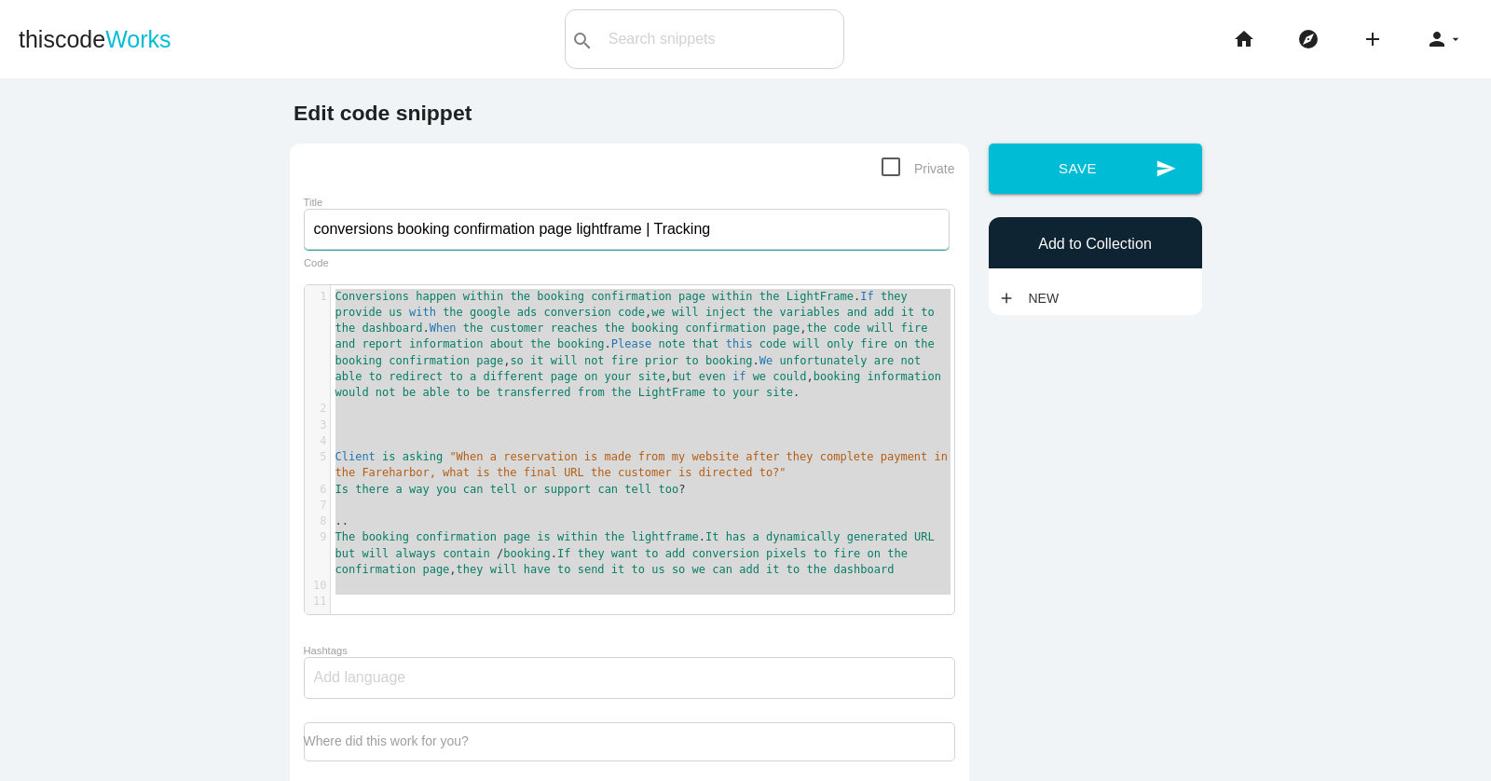
click at [597, 226] on input "conversions booking confirmation page lightframe | Tracking" at bounding box center [627, 229] width 646 height 41
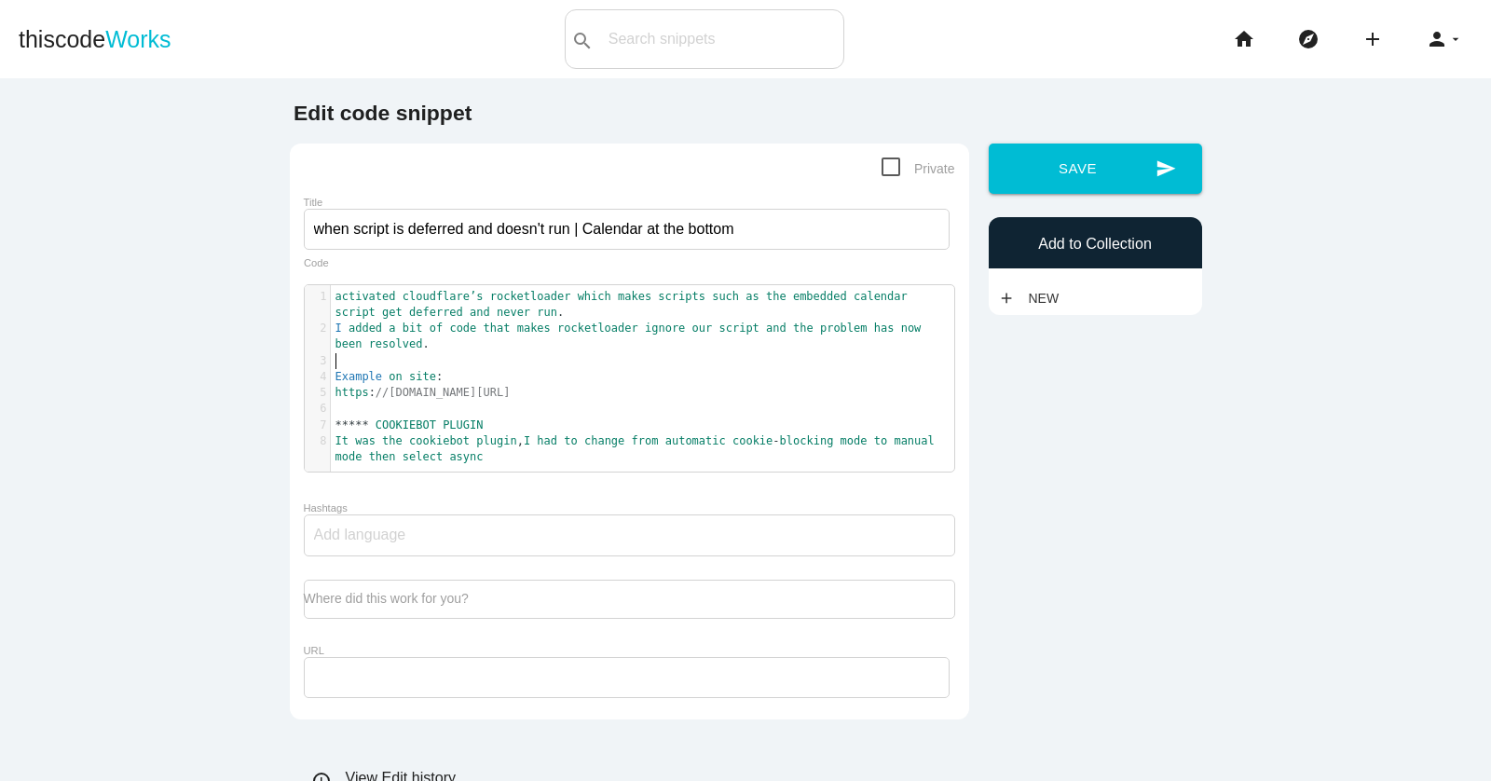
scroll to position [6, 0]
type textarea "activated cloudflare’s rocketloader which makes scripts such as the embedded ca…"
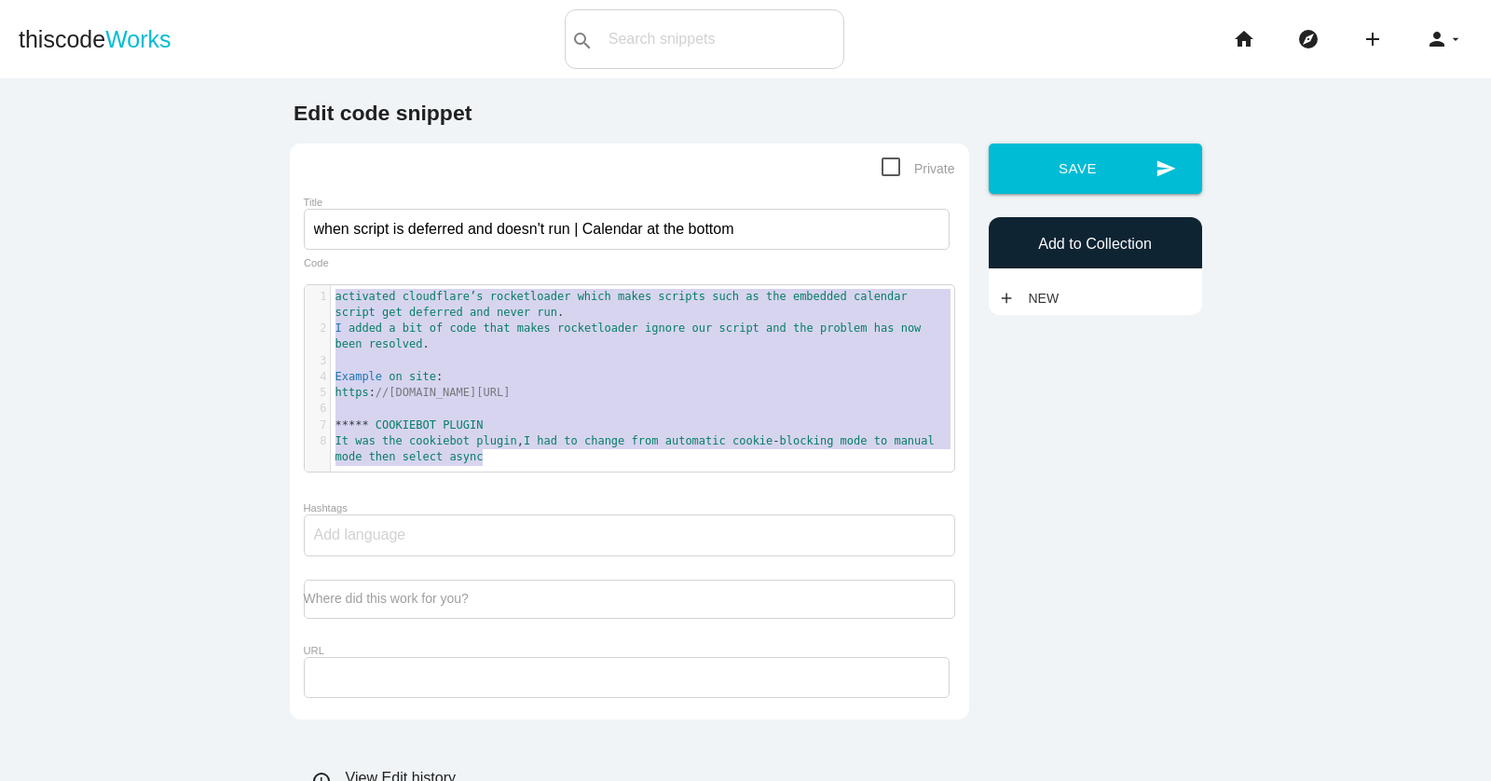
scroll to position [0, 0]
click at [419, 229] on input "when script is deferred and doesn't run | Calendar at the bottom" at bounding box center [627, 229] width 646 height 41
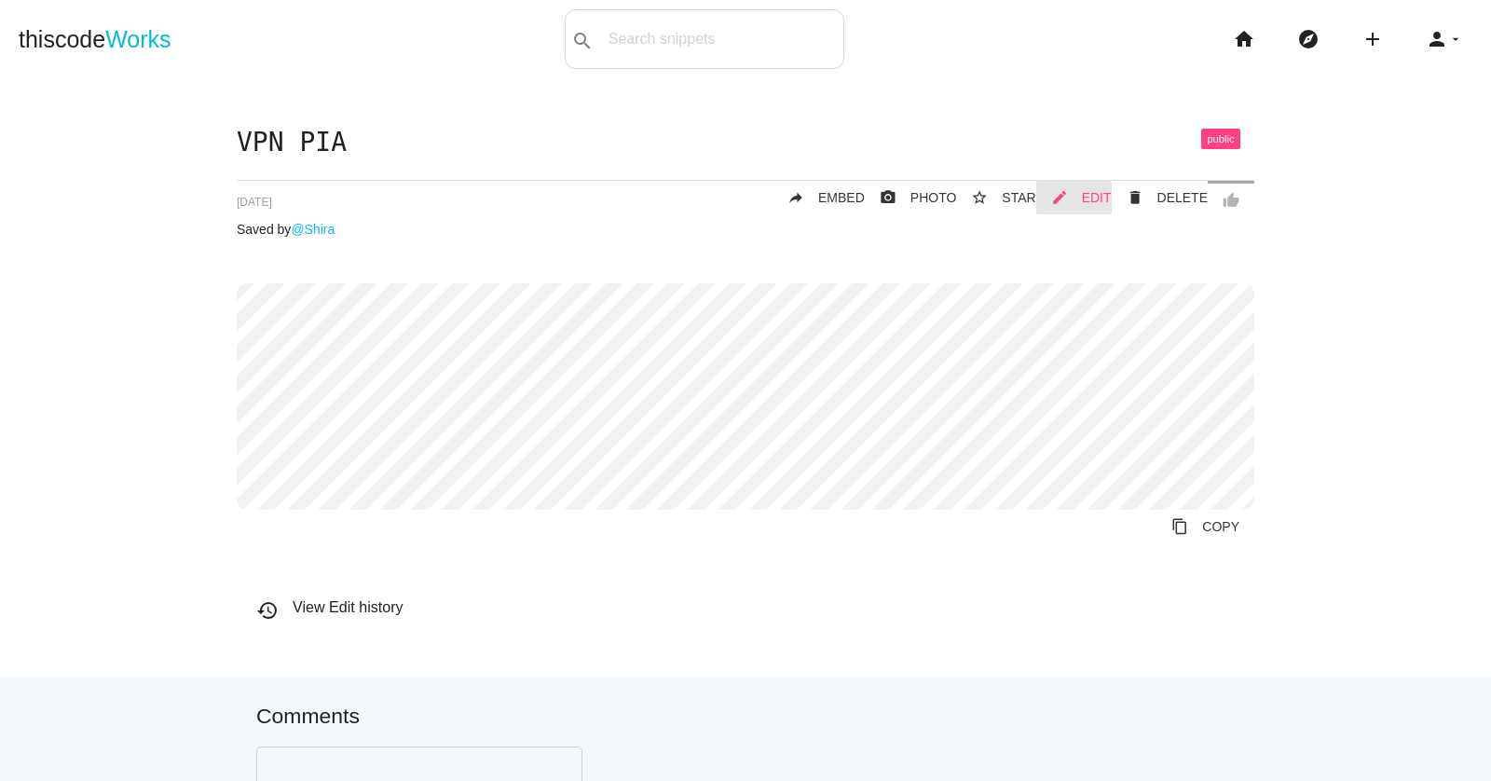
click at [1105, 196] on span "EDIT" at bounding box center [1097, 197] width 30 height 15
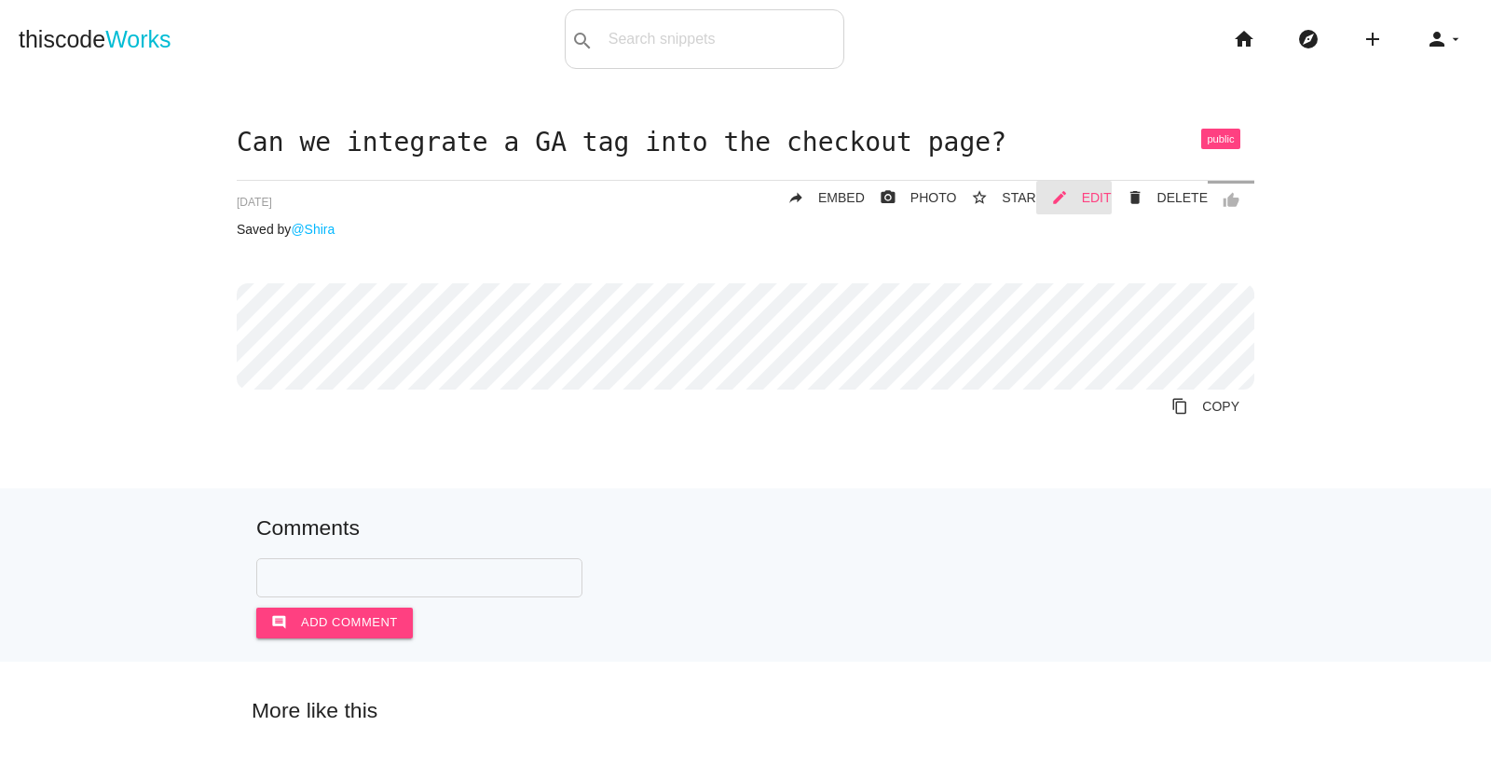
click at [1099, 197] on span "EDIT" at bounding box center [1097, 197] width 30 height 15
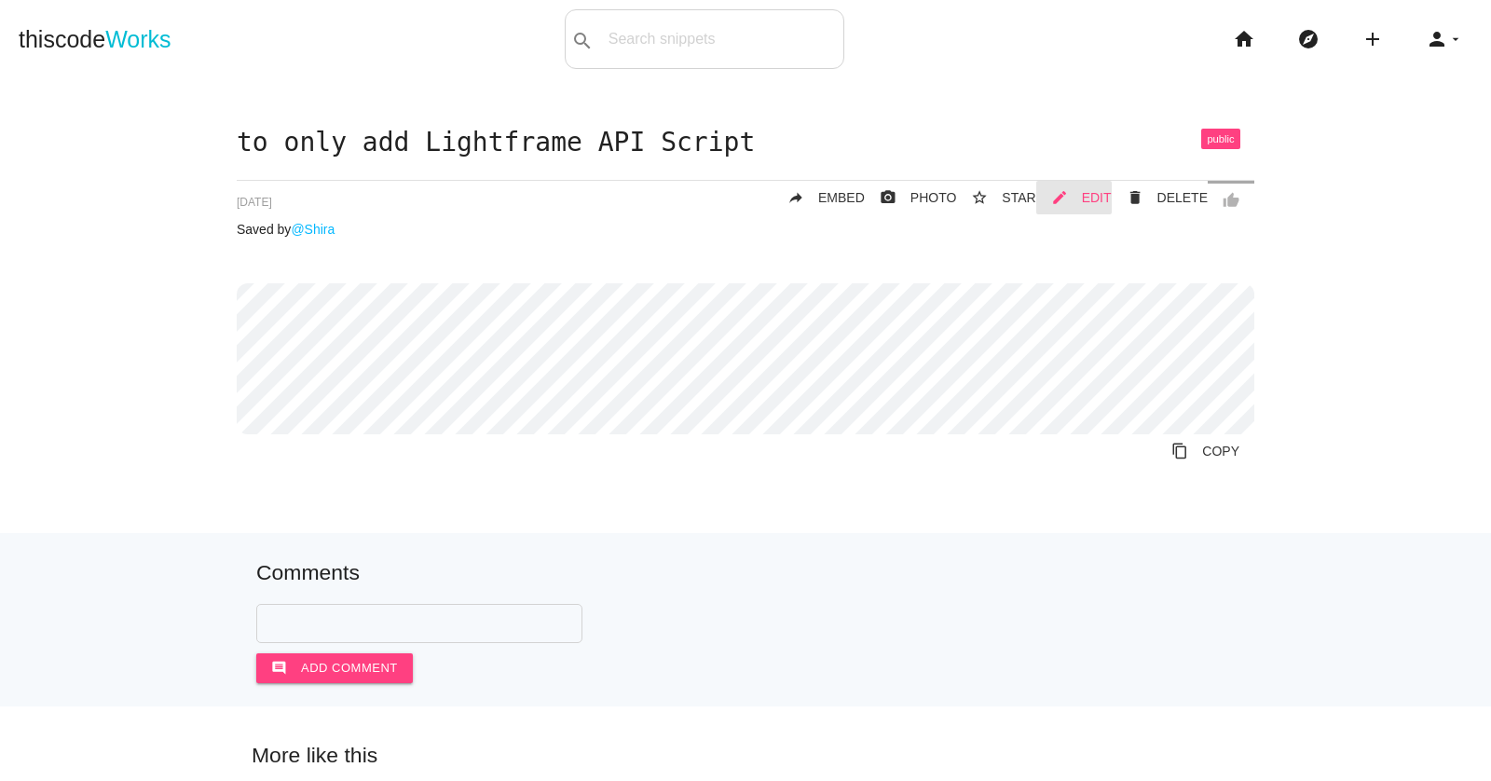
click at [1100, 193] on span "EDIT" at bounding box center [1097, 197] width 30 height 15
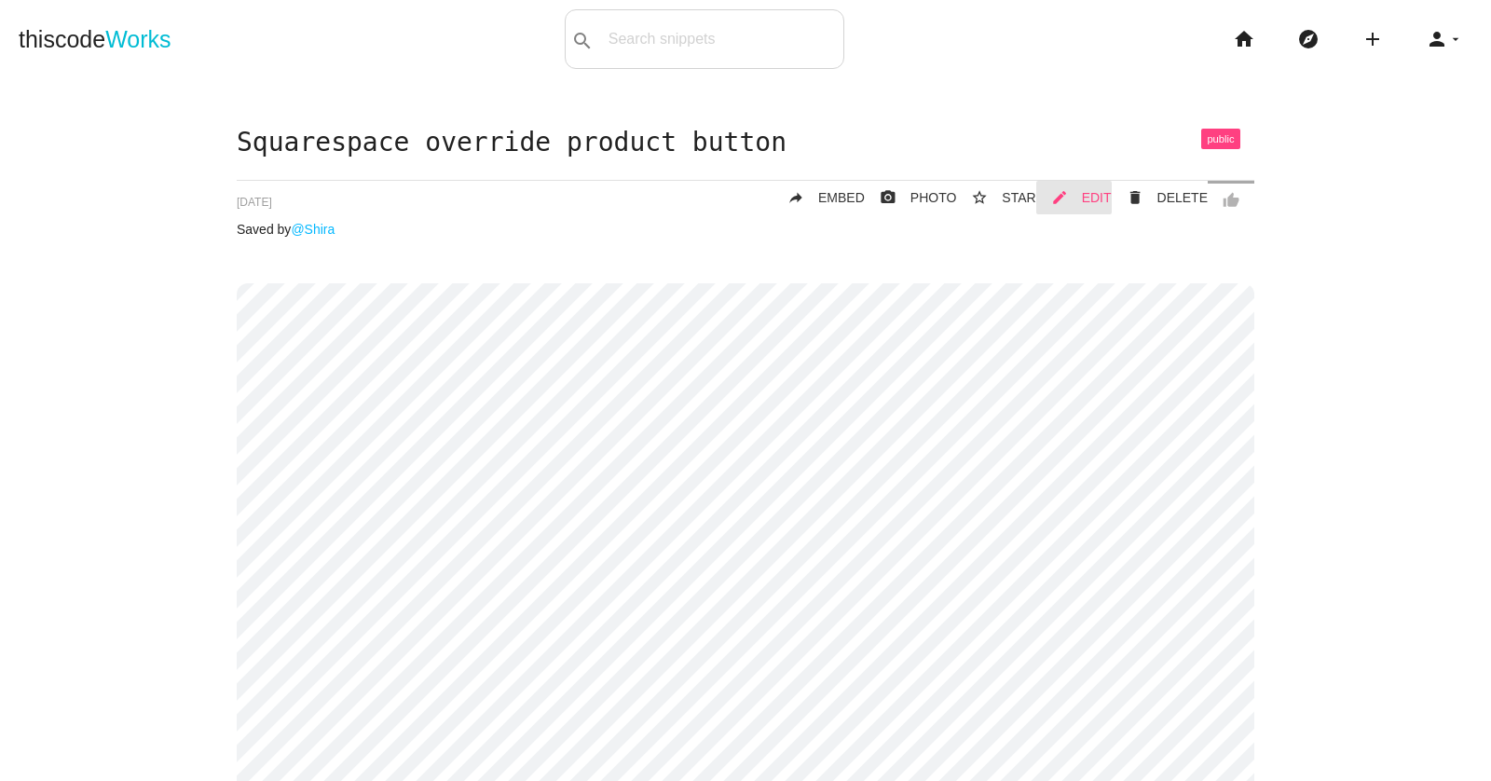
click at [1081, 186] on link "mode_edit EDIT" at bounding box center [1073, 198] width 75 height 34
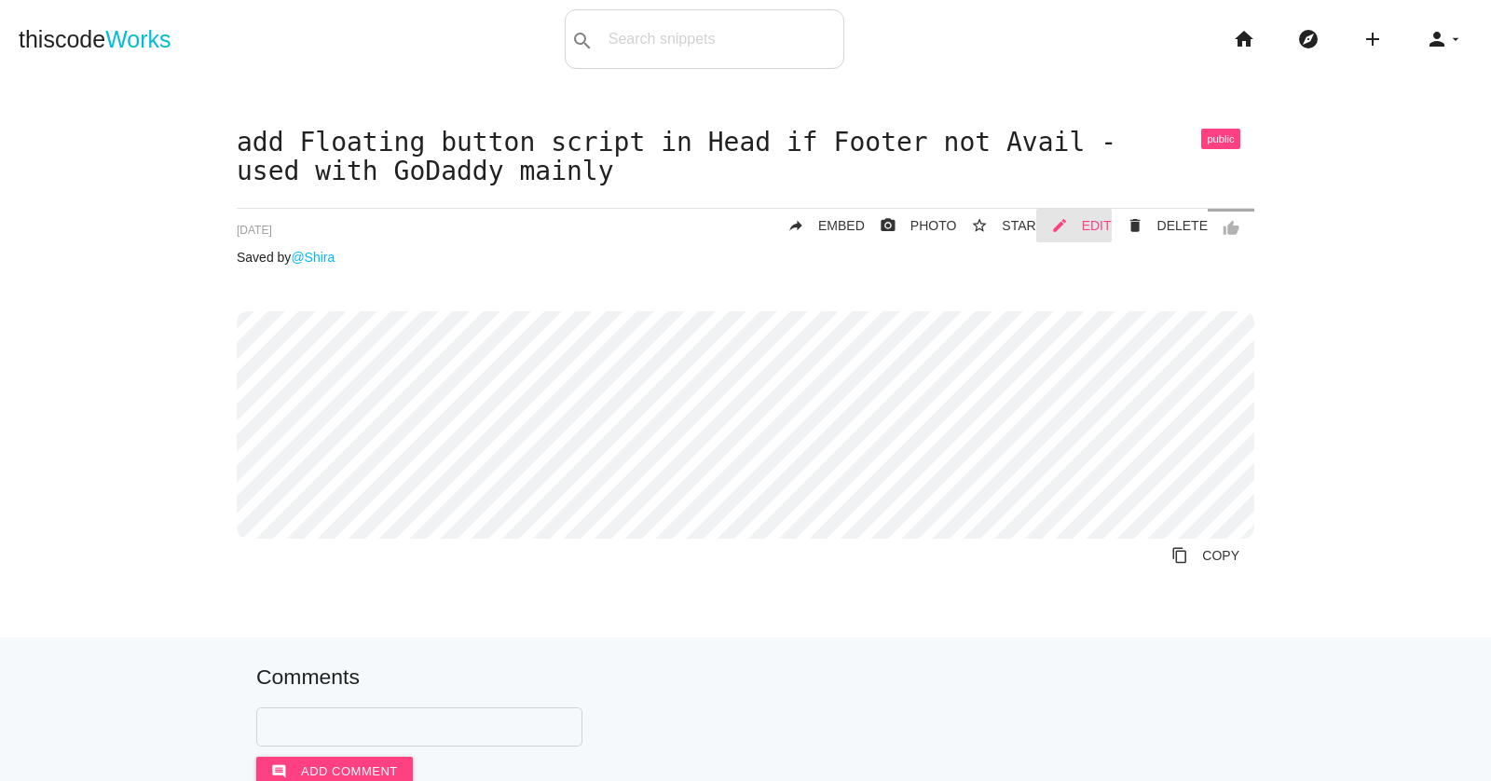
click at [1092, 222] on span "EDIT" at bounding box center [1097, 225] width 30 height 15
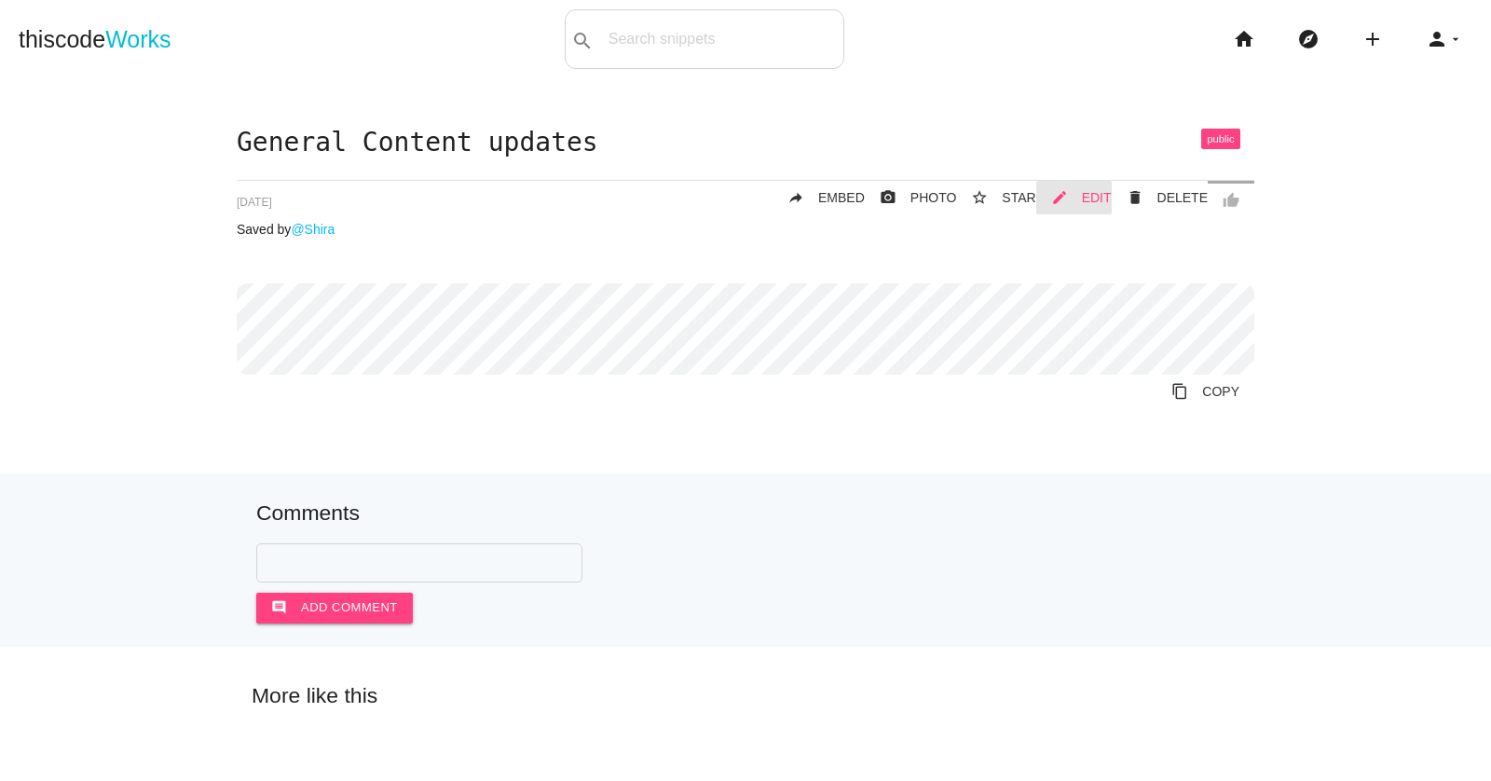
click at [1094, 203] on span "EDIT" at bounding box center [1097, 197] width 30 height 15
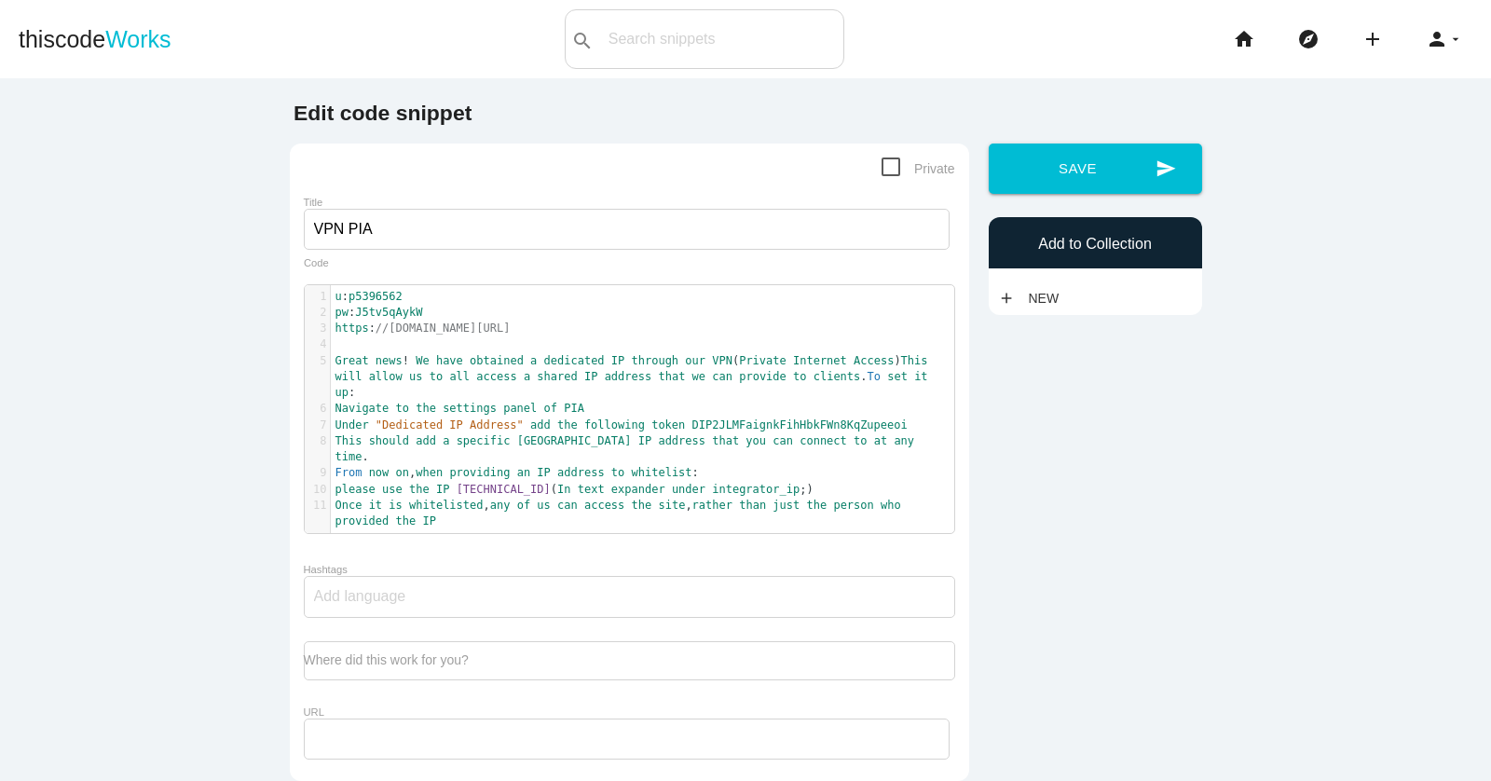
drag, startPoint x: 0, startPoint y: 0, endPoint x: 878, endPoint y: 390, distance: 960.3
click at [878, 390] on pre "Great news ! We have obtained a dedicated IP through our VPN ( Private Internet…" at bounding box center [642, 377] width 623 height 48
type textarea "u: p5396562 pw: J5tv5qAykW https://www.privateinternetaccess.com/download/mac-v…"
click at [878, 390] on pre "Great news ! We have obtained a dedicated IP through our VPN ( Private Internet…" at bounding box center [642, 377] width 623 height 48
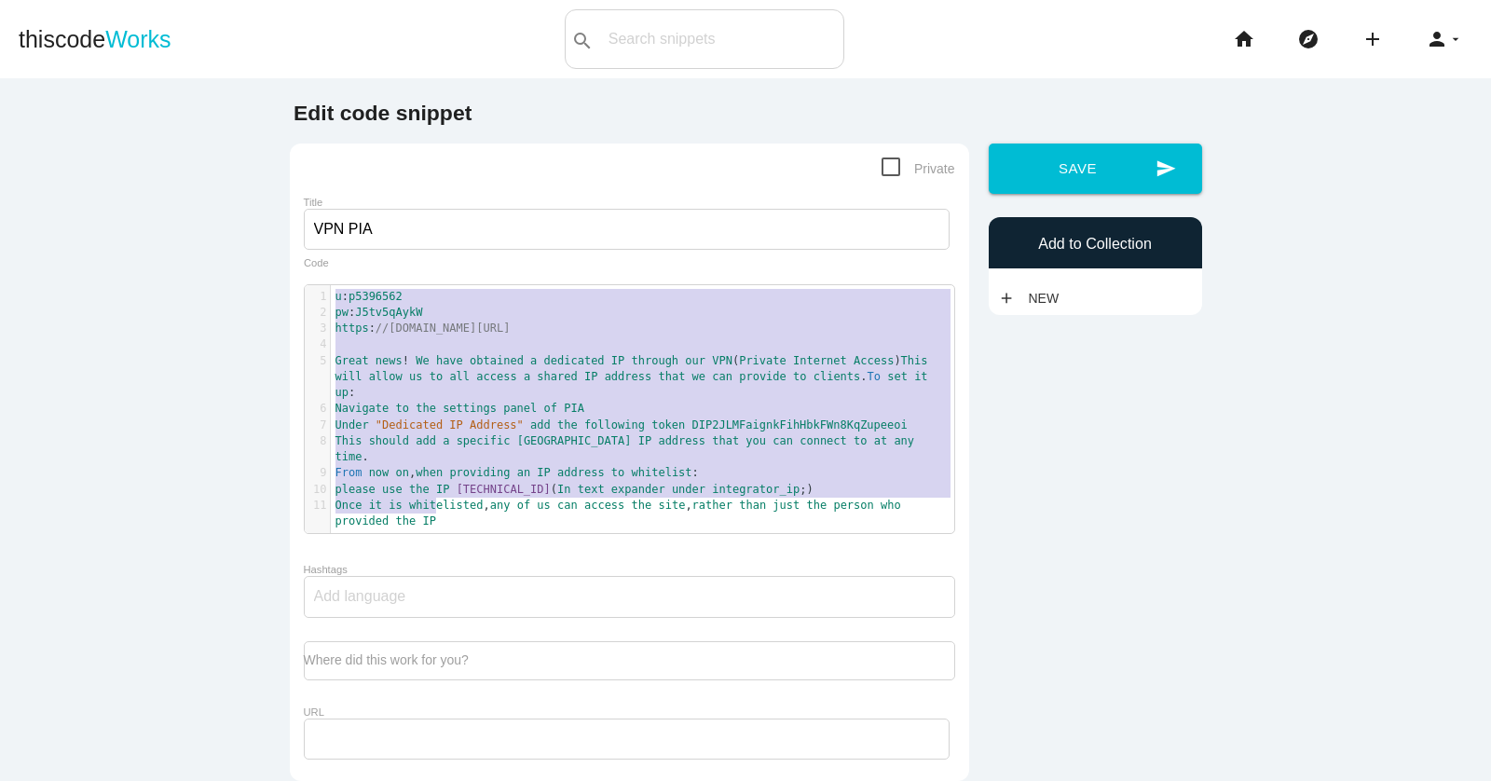
type textarea "u: p5396562 pw: J5tv5qAykW https://www.privateinternetaccess.com/download/mac-v…"
click at [386, 233] on input "VPN PIA" at bounding box center [627, 229] width 646 height 41
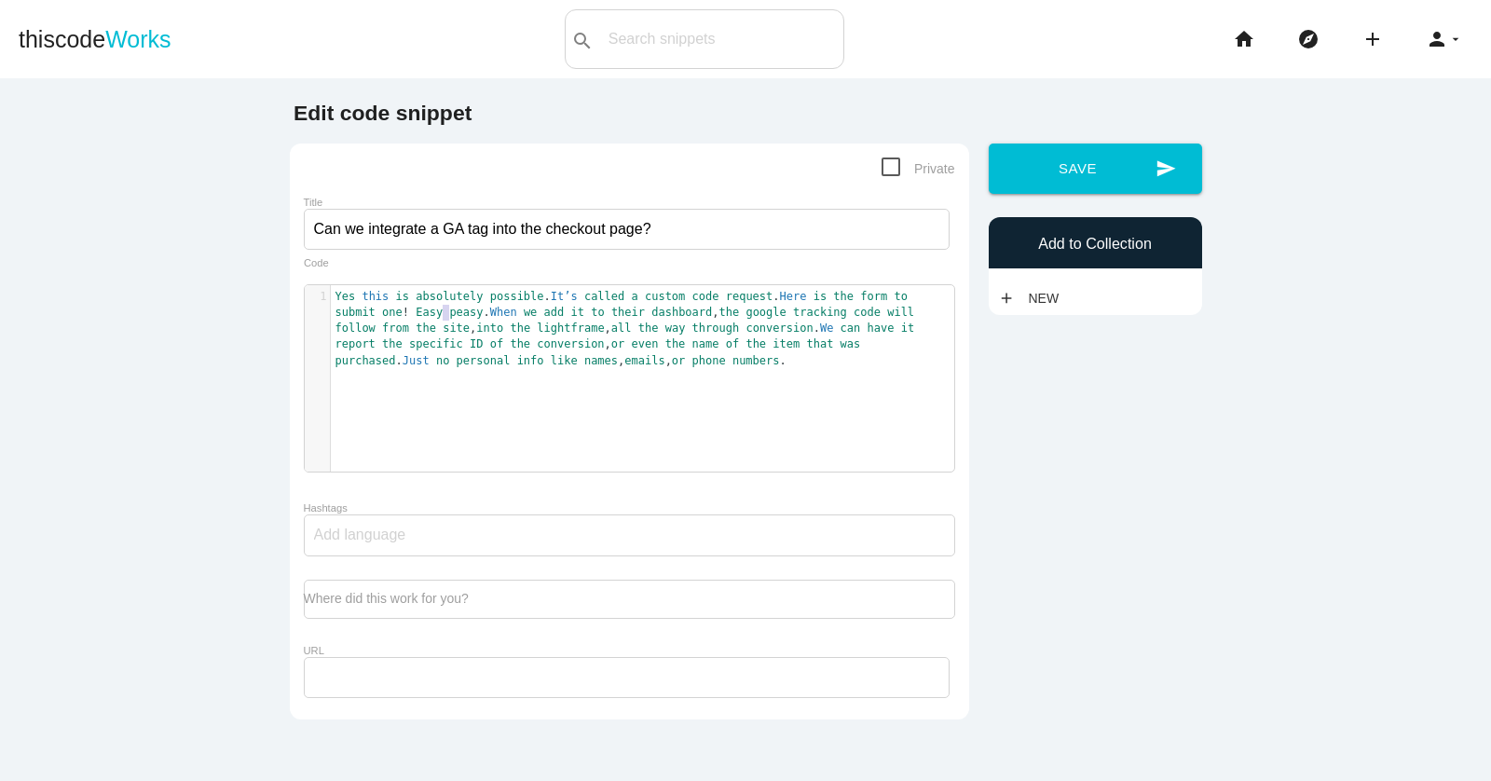
click at [447, 310] on span "Yes this is absolutely possible . It’s called a custom code request . Here is t…" at bounding box center [628, 328] width 586 height 77
type textarea "Yes this is absolutely possible. It’s called a custom code request. Here is the…"
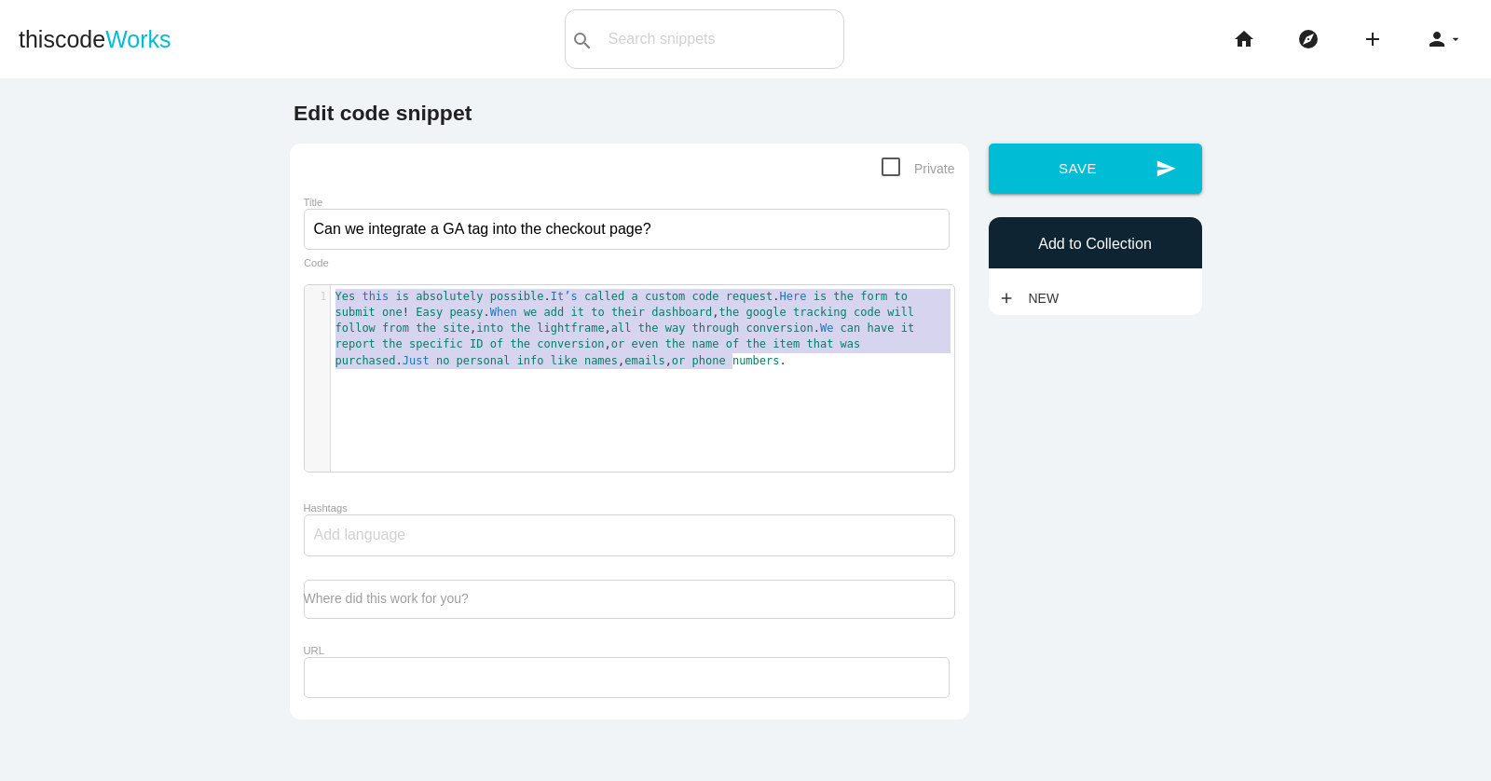
click at [445, 311] on span "Yes this is absolutely possible . It’s called a custom code request . Here is t…" at bounding box center [628, 328] width 586 height 77
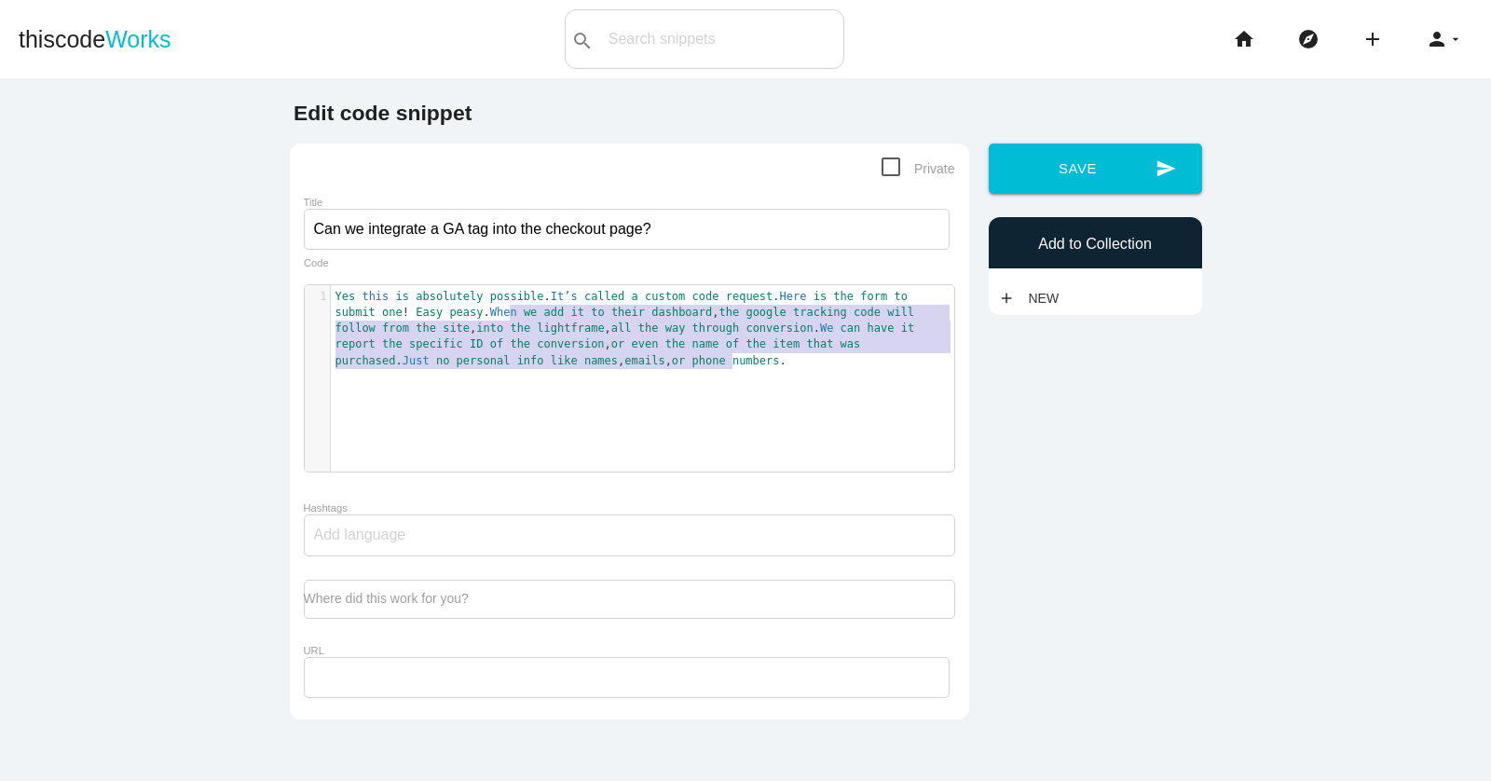
type textarea "When we add it to their dashboard, the google tracking code will follow from th…"
drag, startPoint x: 778, startPoint y: 361, endPoint x: 492, endPoint y: 311, distance: 290.3
click at [492, 311] on pre "Yes this is absolutely possible . It’s called a custom code request . Here is t…" at bounding box center [642, 329] width 623 height 80
click at [492, 311] on span "Yes this is absolutely possible . It’s called a custom code request . Here is t…" at bounding box center [628, 328] width 586 height 77
type textarea "When we add it to their dashboard, the google tracking code will follow from th…"
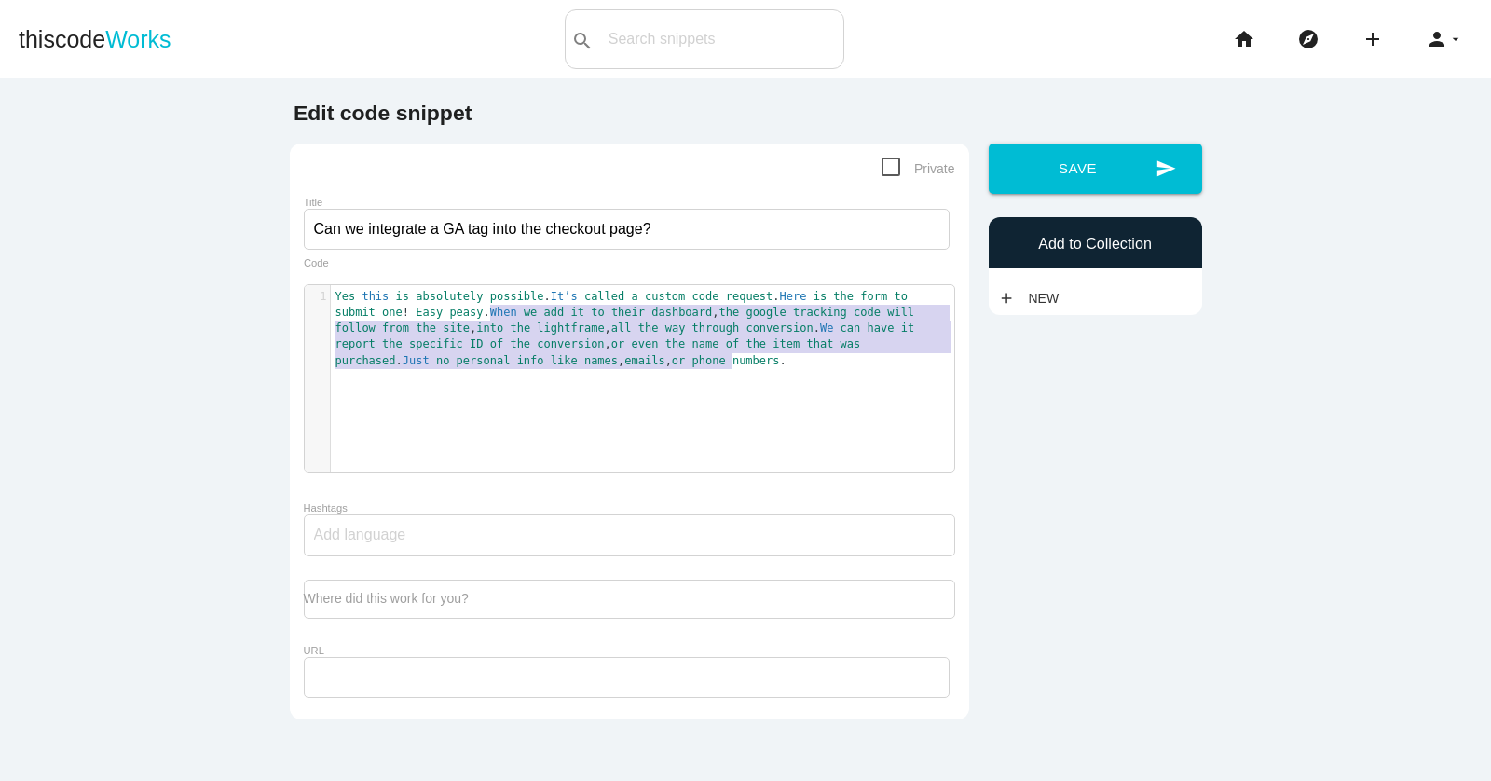
drag, startPoint x: 761, startPoint y: 361, endPoint x: 492, endPoint y: 316, distance: 273.0
click at [492, 315] on pre "Yes this is absolutely possible . It’s called a custom code request . Here is t…" at bounding box center [642, 329] width 623 height 80
click at [450, 230] on input "Can we integrate a GA tag into the checkout page?" at bounding box center [627, 229] width 646 height 41
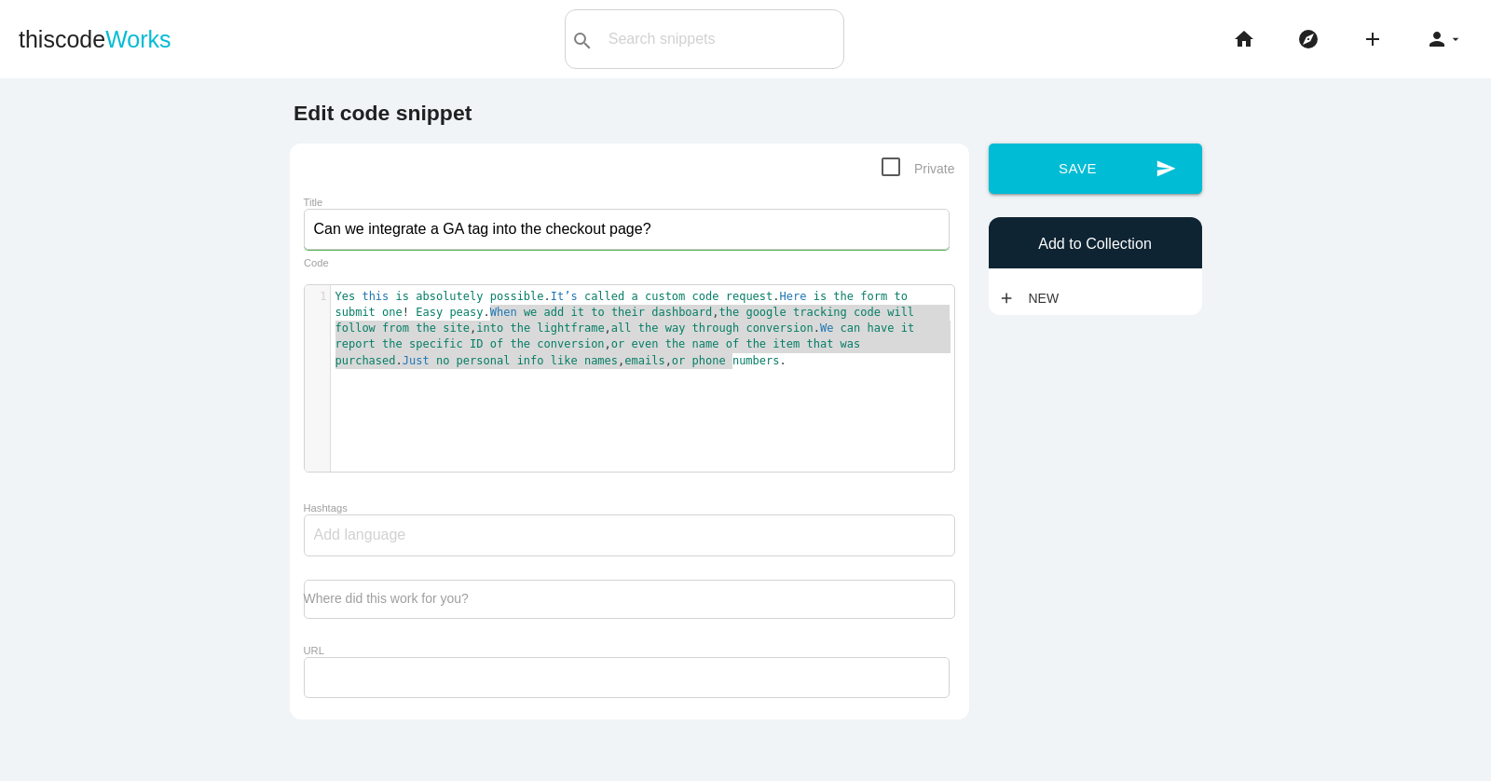
click at [455, 389] on div "x 1 Yes this is absolutely possible . It’s called a custom code request . Here …" at bounding box center [643, 392] width 677 height 214
type textarea "."
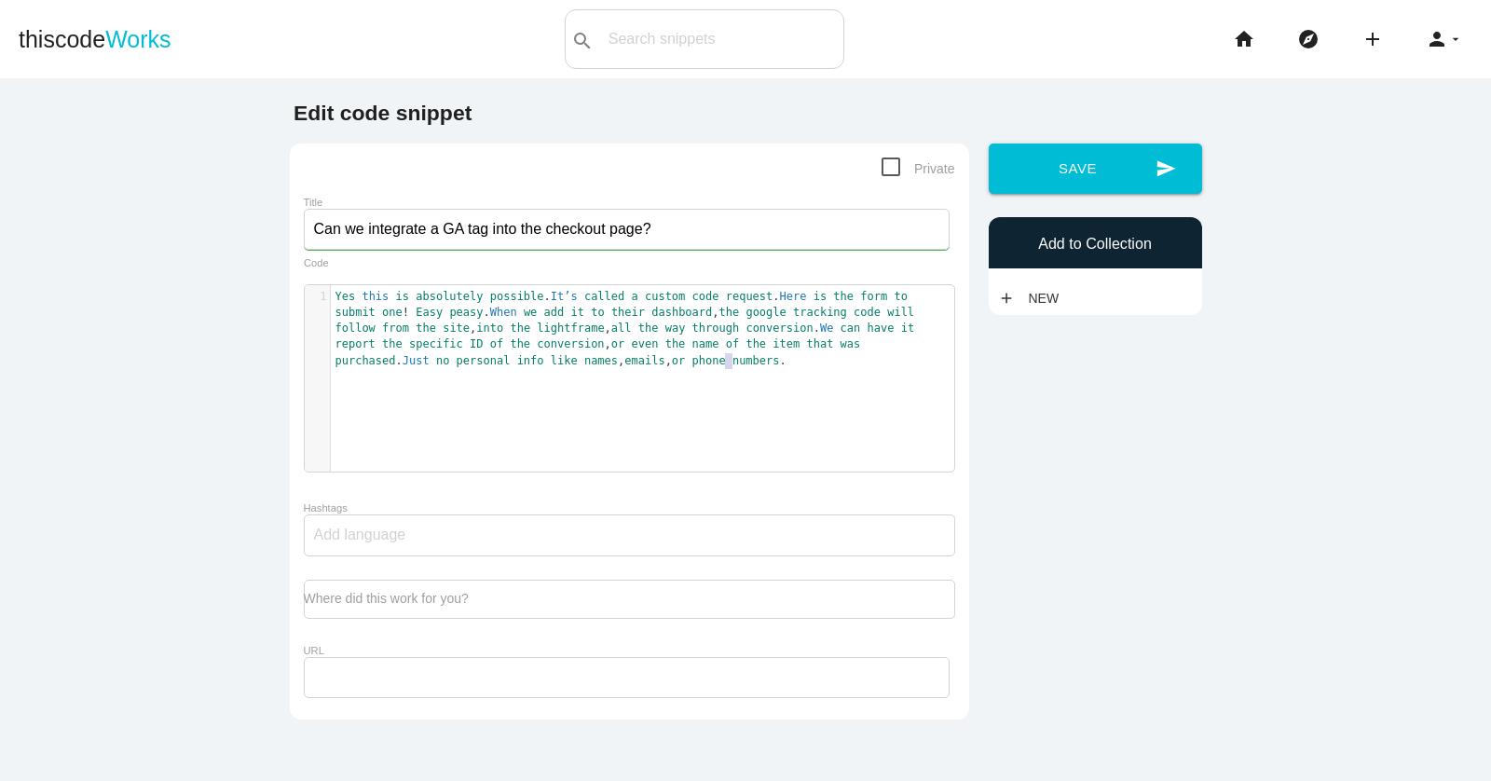
click at [455, 389] on div "x 1 Yes this is absolutely possible . It’s called a custom code request . Here …" at bounding box center [643, 392] width 677 height 214
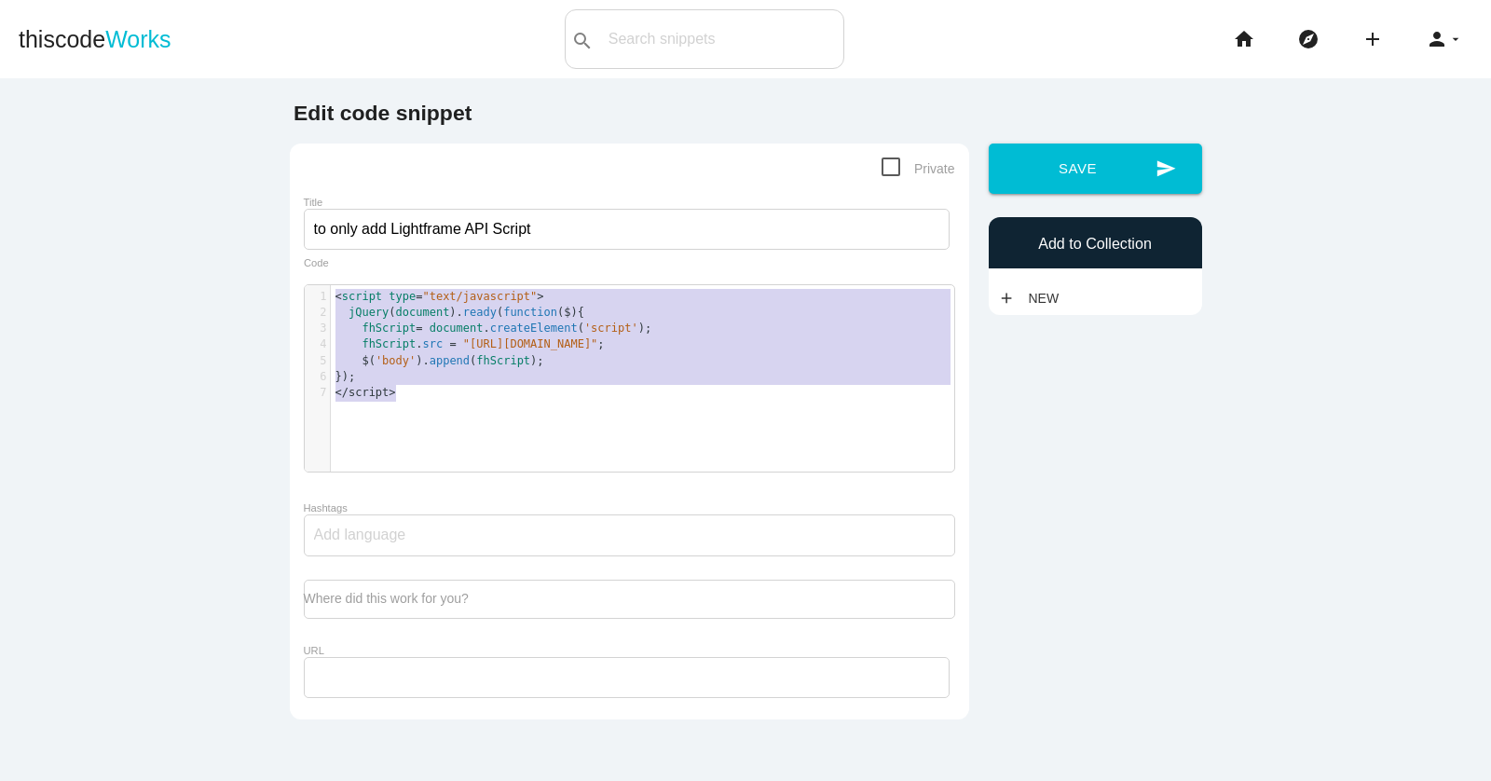
scroll to position [6, 0]
click at [513, 376] on pre "});" at bounding box center [642, 377] width 623 height 16
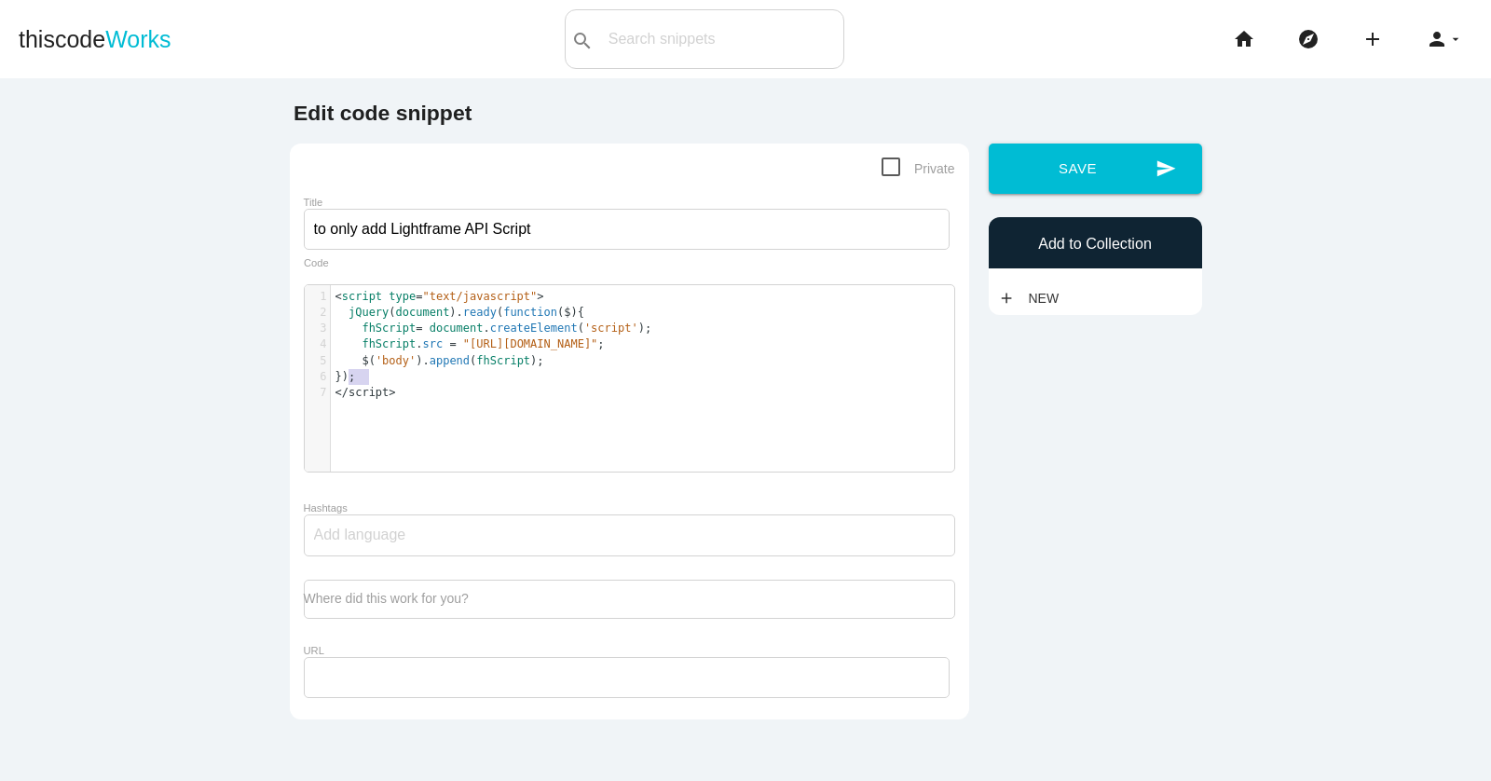
type textarea "<script type="text/javascript"> jQuery(document).ready(function($){ fhScript= d…"
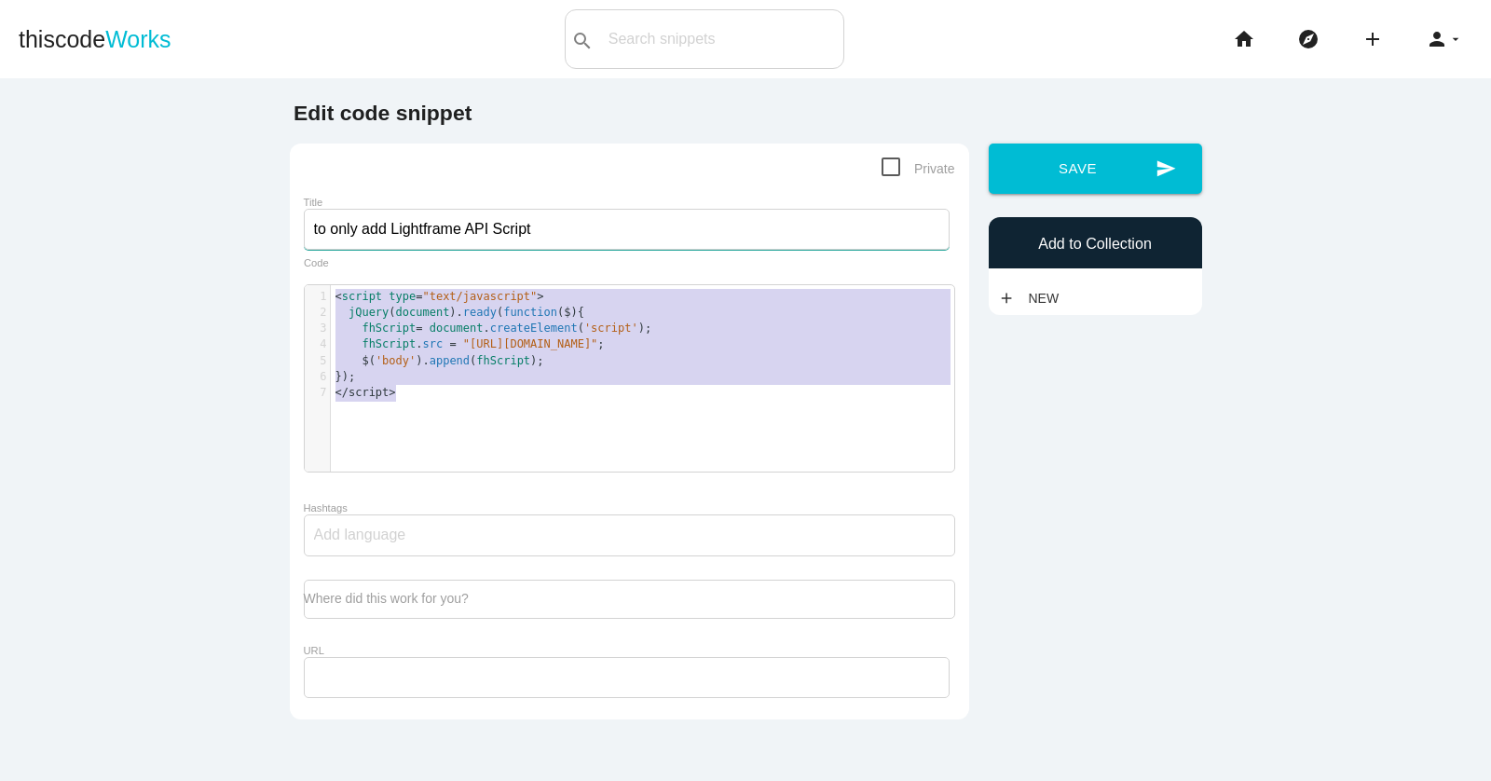
click at [426, 232] on input "to only add Lightframe API Script" at bounding box center [627, 229] width 646 height 41
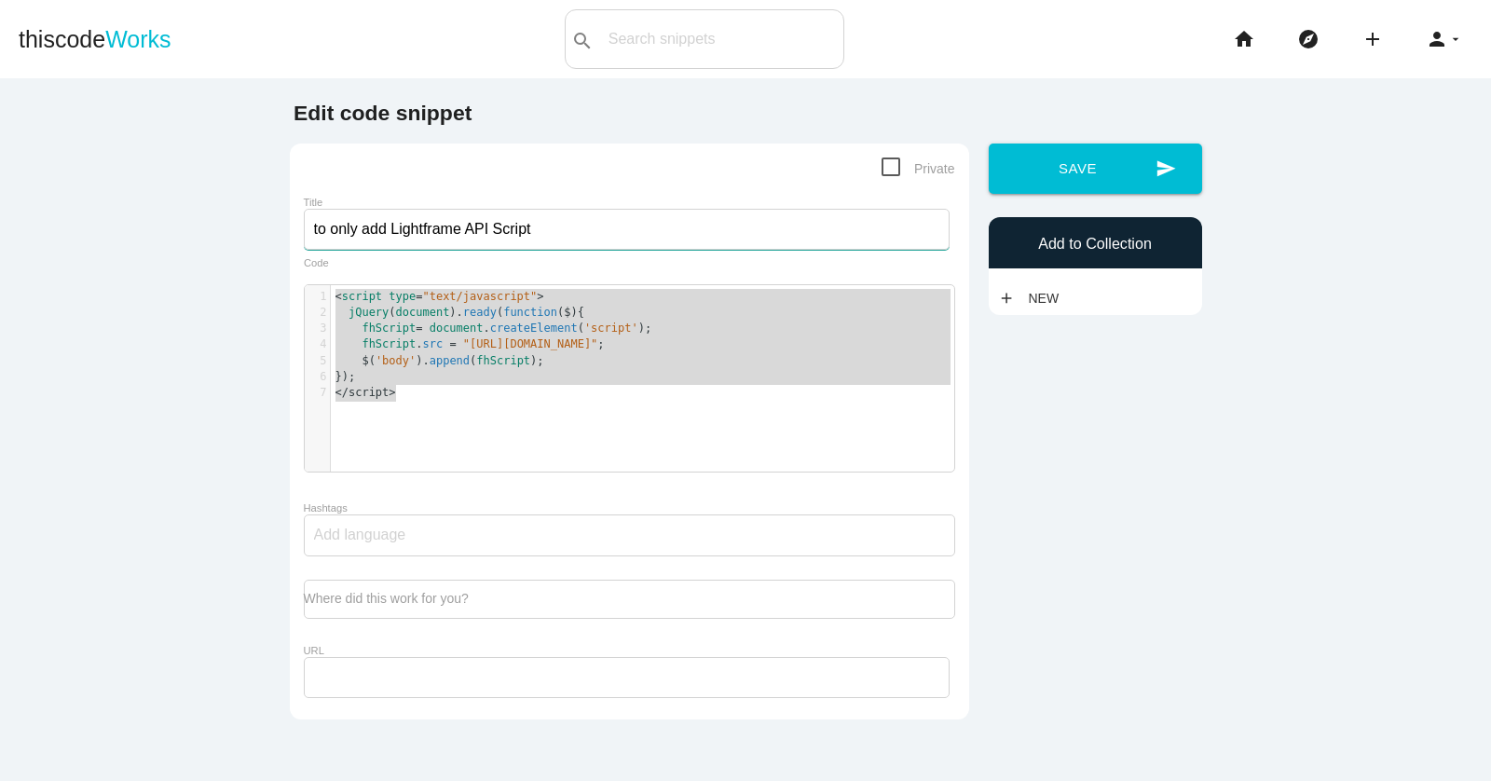
click at [426, 232] on input "to only add Lightframe API Script" at bounding box center [627, 229] width 646 height 41
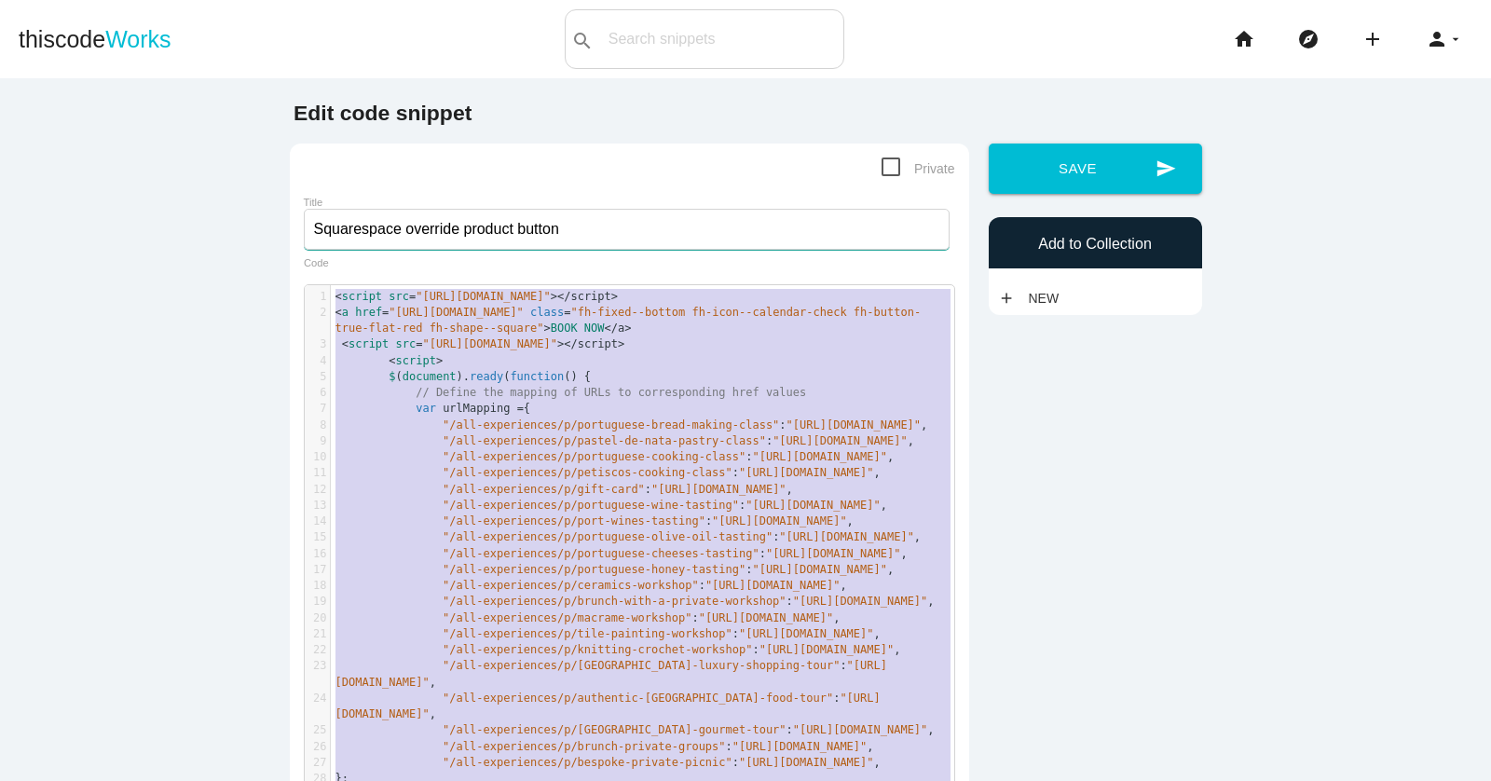
click at [421, 225] on input "Squarespace override product button" at bounding box center [627, 229] width 646 height 41
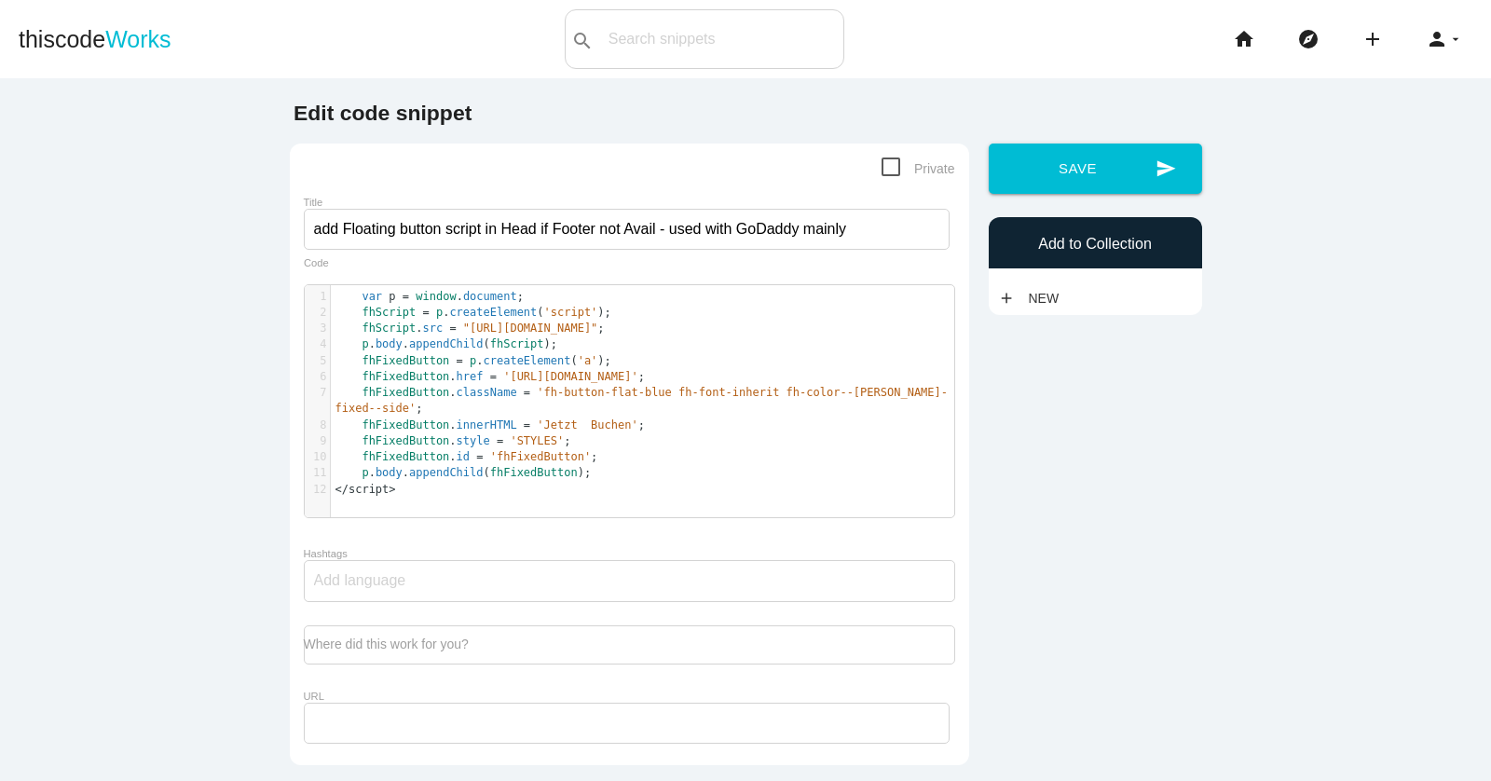
click at [527, 370] on span "'https://fareharbor.com/embeds/book/bikerentalfuessen/?full-items=yes'" at bounding box center [570, 376] width 135 height 13
type textarea "fhFixedButton.href = 'https://fareharbor.com/embeds/book/bikerentalfuessen/?ful…"
click at [527, 370] on span "'https://fareharbor.com/embeds/book/bikerentalfuessen/?full-items=yes'" at bounding box center [570, 376] width 135 height 13
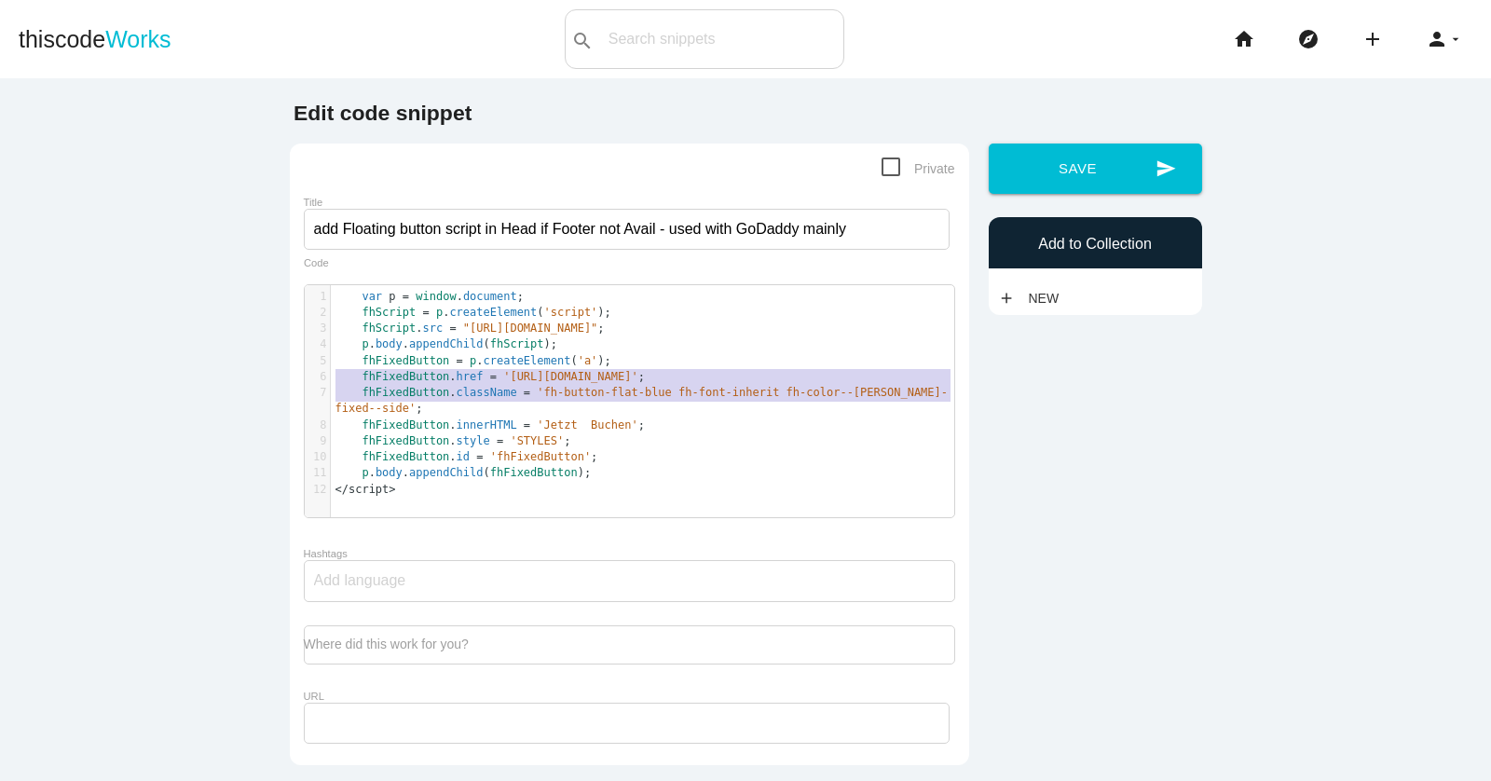
click at [636, 431] on span "'Jetzt  Buchen'" at bounding box center [587, 424] width 101 height 13
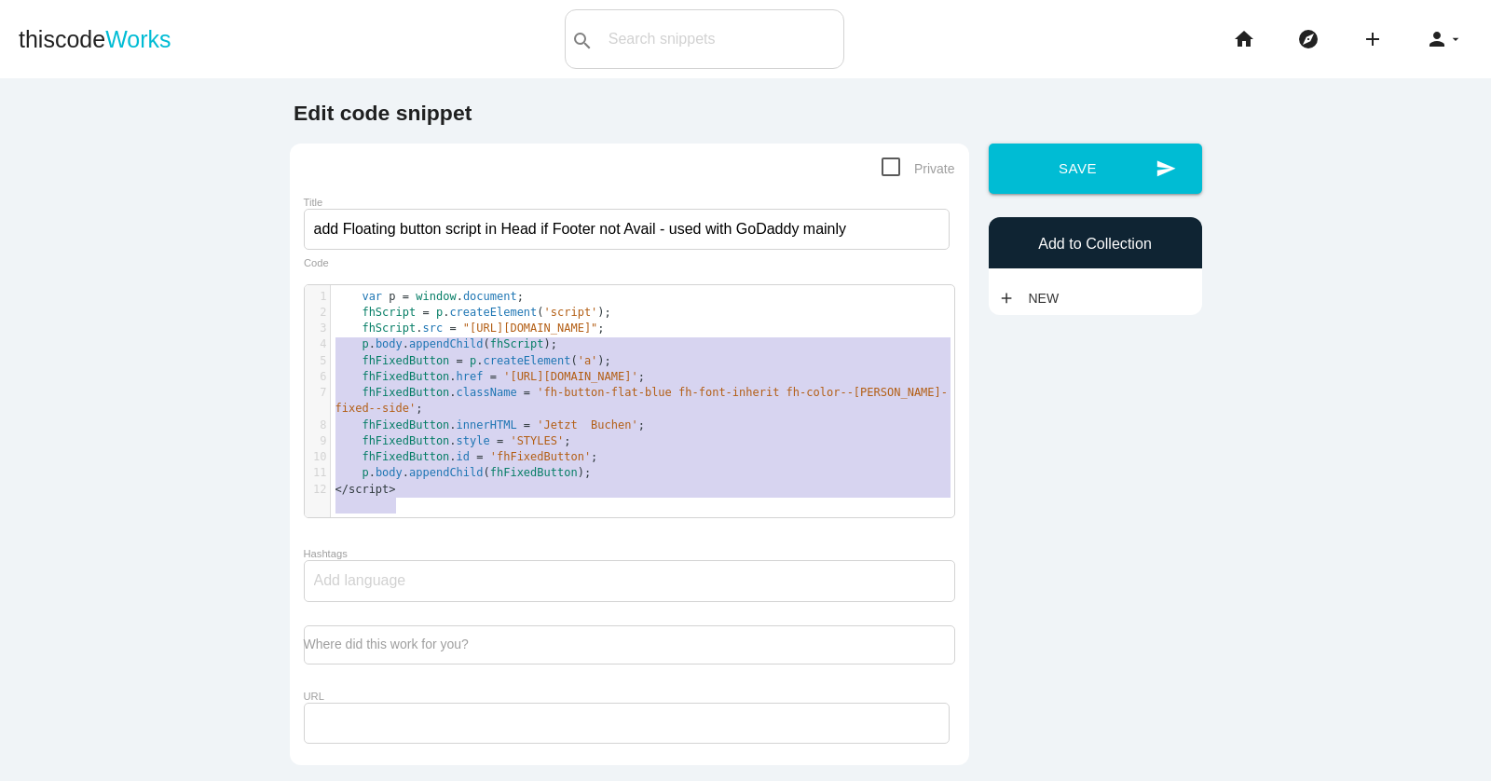
type textarea "var p = window.document; fhScript = p.createElement('script'); fhScript.src = "…"
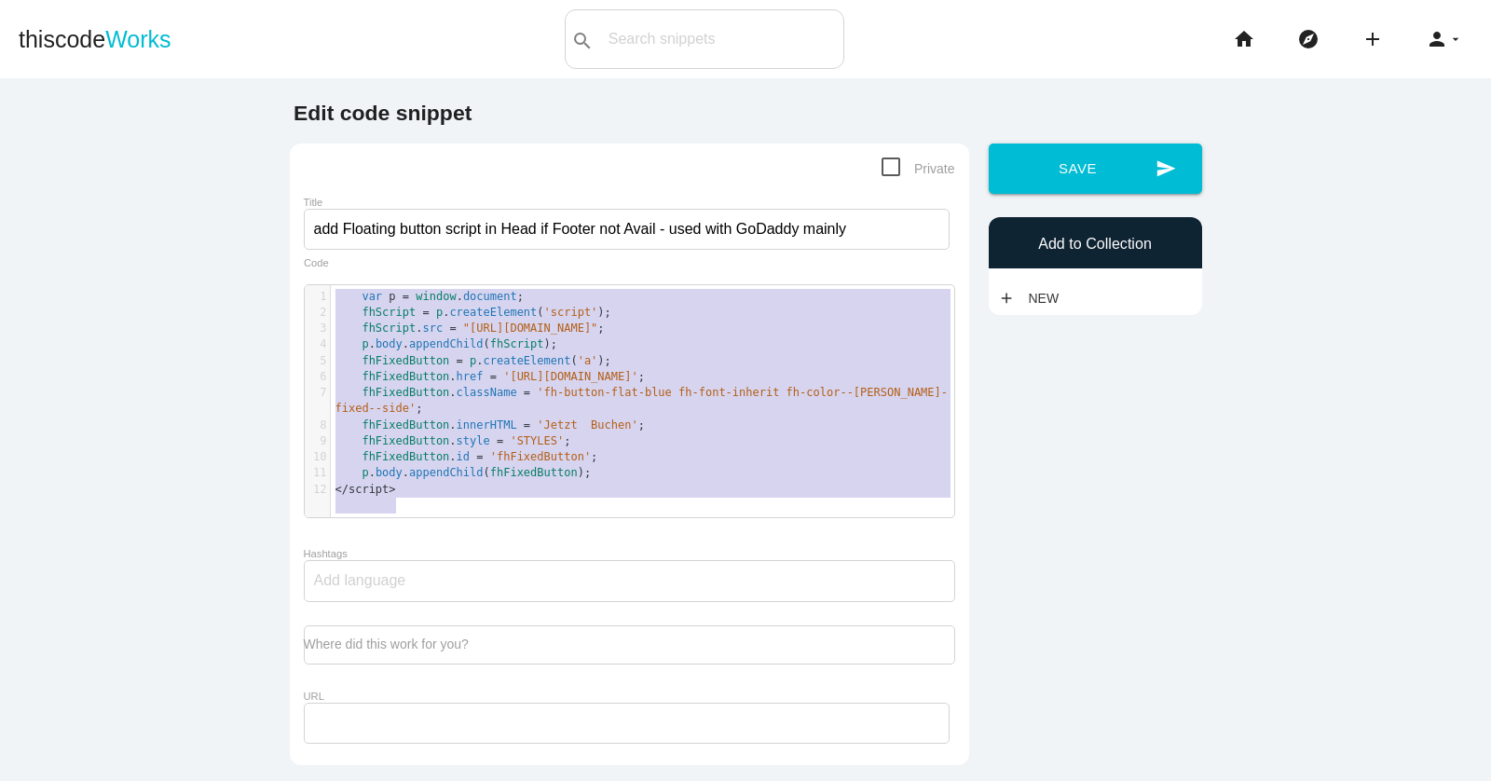
drag, startPoint x: 594, startPoint y: 504, endPoint x: 316, endPoint y: 290, distance: 350.8
click at [331, 290] on div "1 var p = window . document ; 2 fhScript = p . createElement ( 'script' ); 3 fh…" at bounding box center [642, 393] width 623 height 209
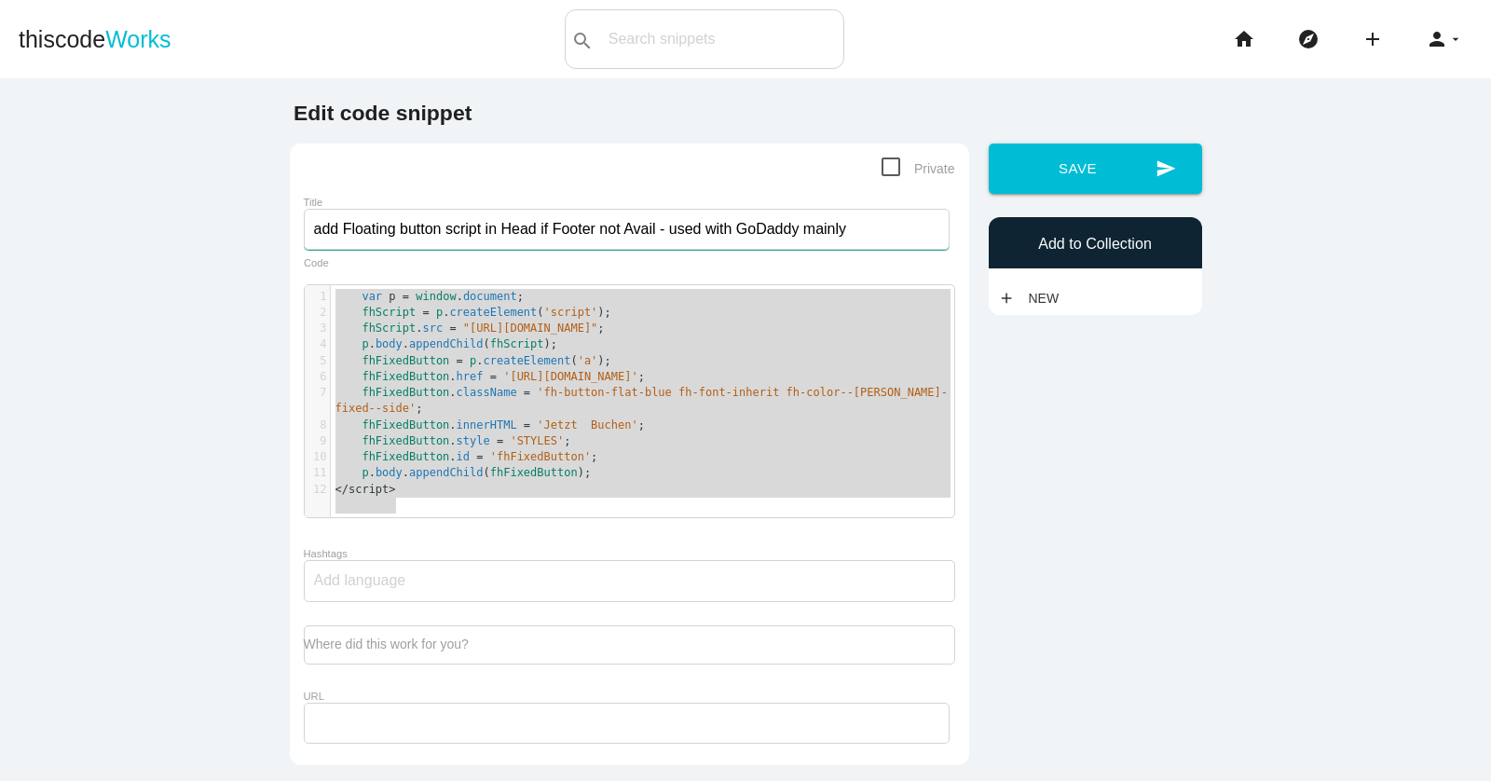
click at [429, 228] on input "add Floating button script in Head if Footer not Avail - used with GoDaddy main…" at bounding box center [627, 229] width 646 height 41
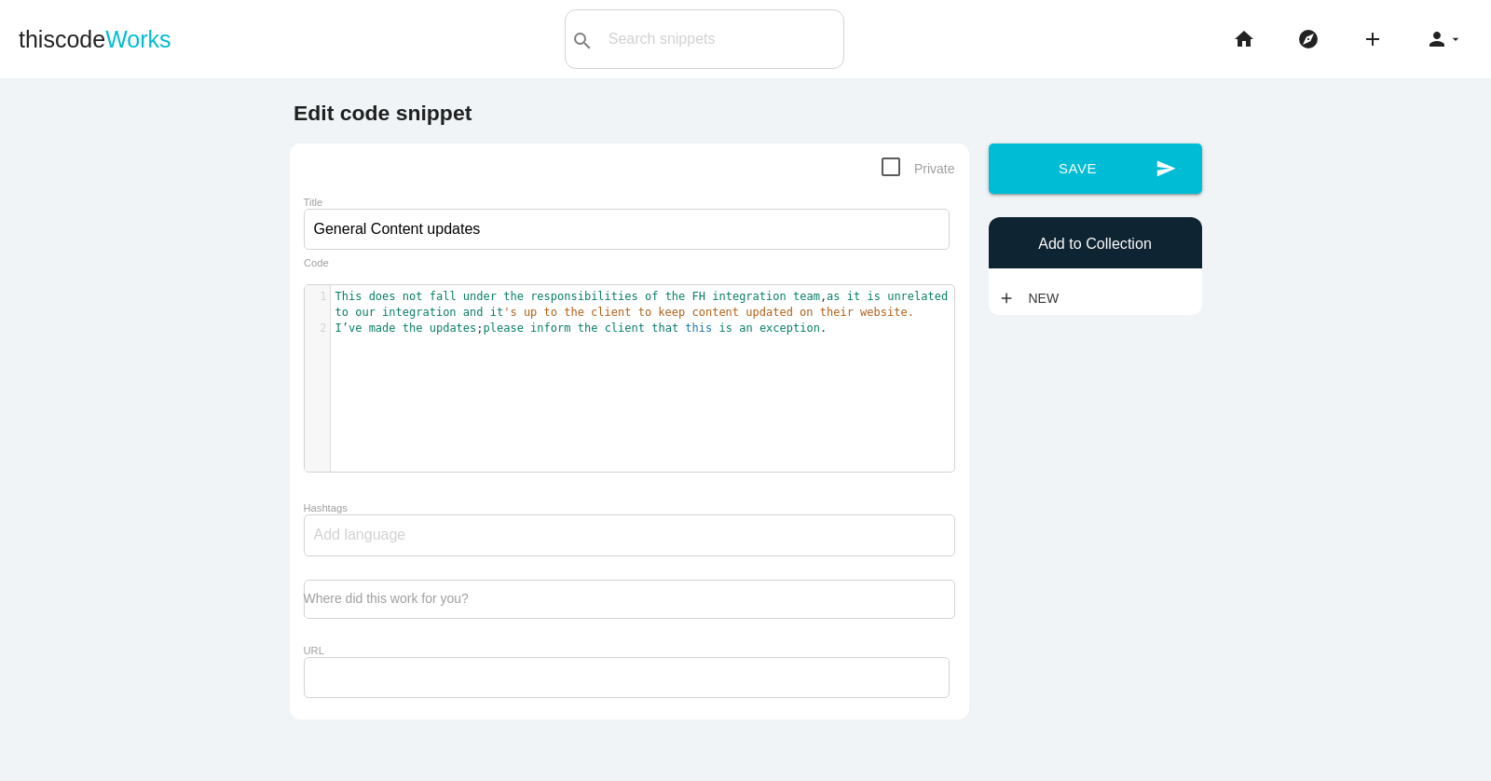
click at [526, 300] on span "This does not fall under the responsibilities of the FH integration team , as i…" at bounding box center [645, 304] width 620 height 29
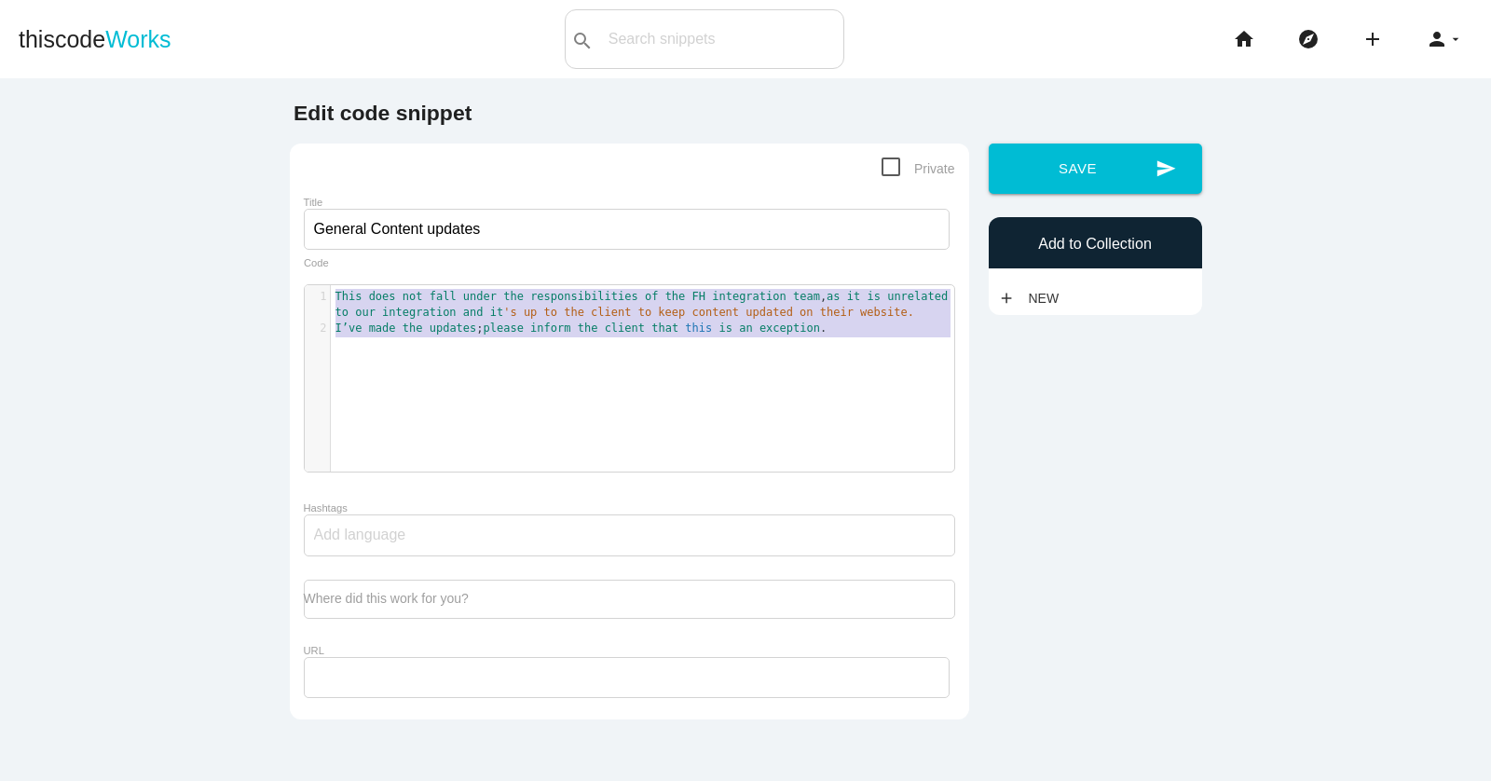
click at [526, 300] on span "This does not fall under the responsibilities of the FH integration team , as i…" at bounding box center [645, 304] width 620 height 29
type textarea "This does not fall under the responsibilities of the FH integration team, as it…"
click at [376, 217] on input "General Content updates" at bounding box center [627, 229] width 646 height 41
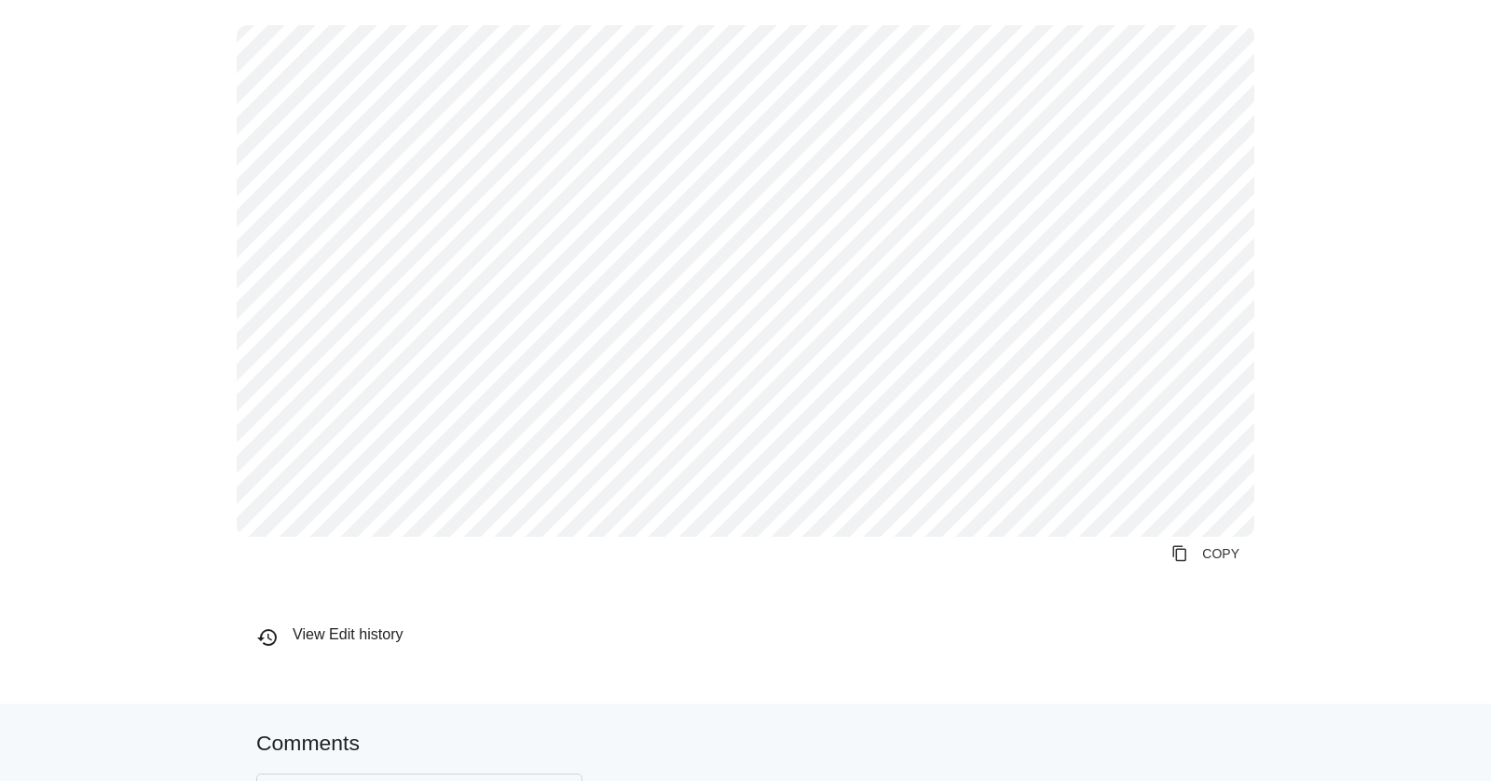
scroll to position [44, 0]
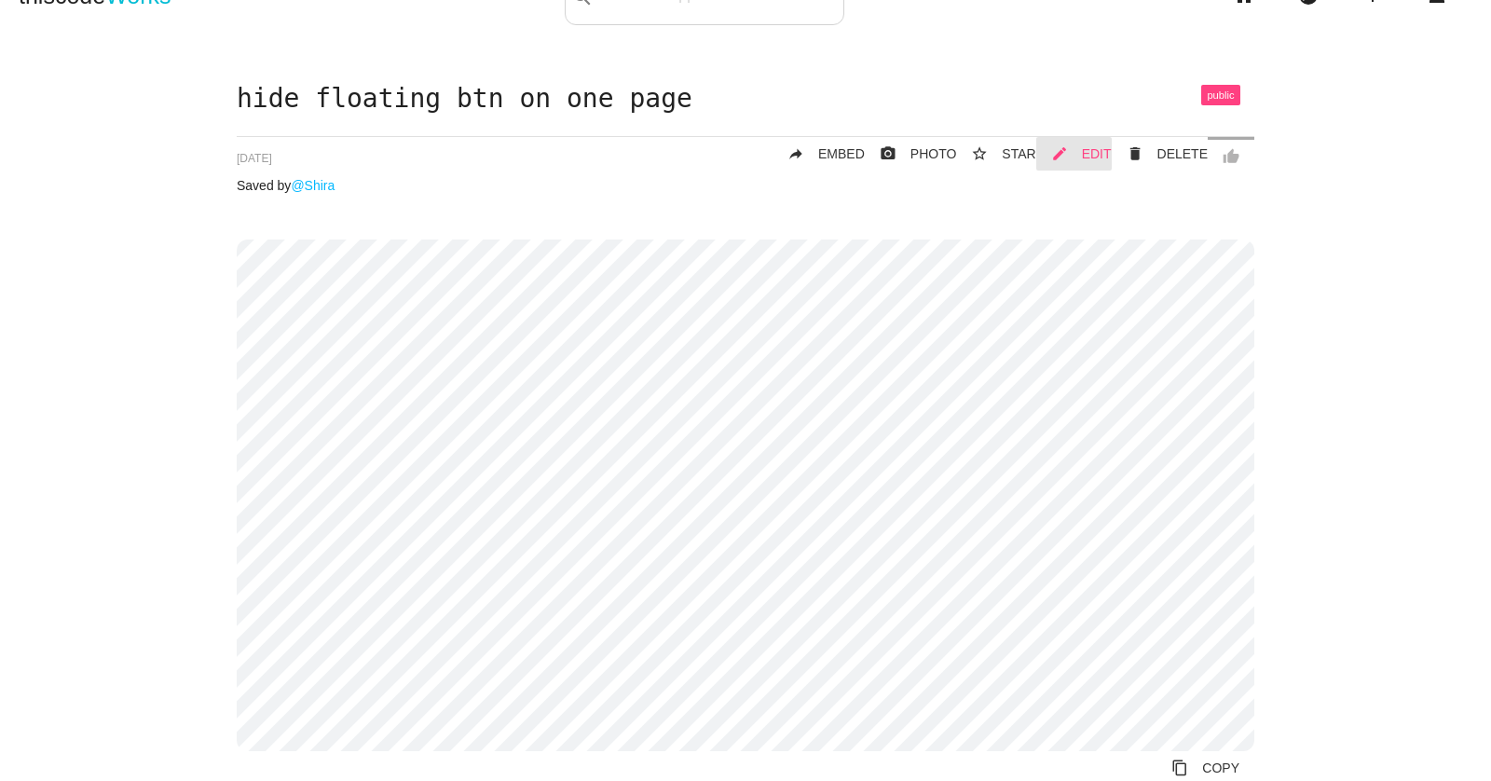
click at [1091, 156] on span "EDIT" at bounding box center [1097, 153] width 30 height 15
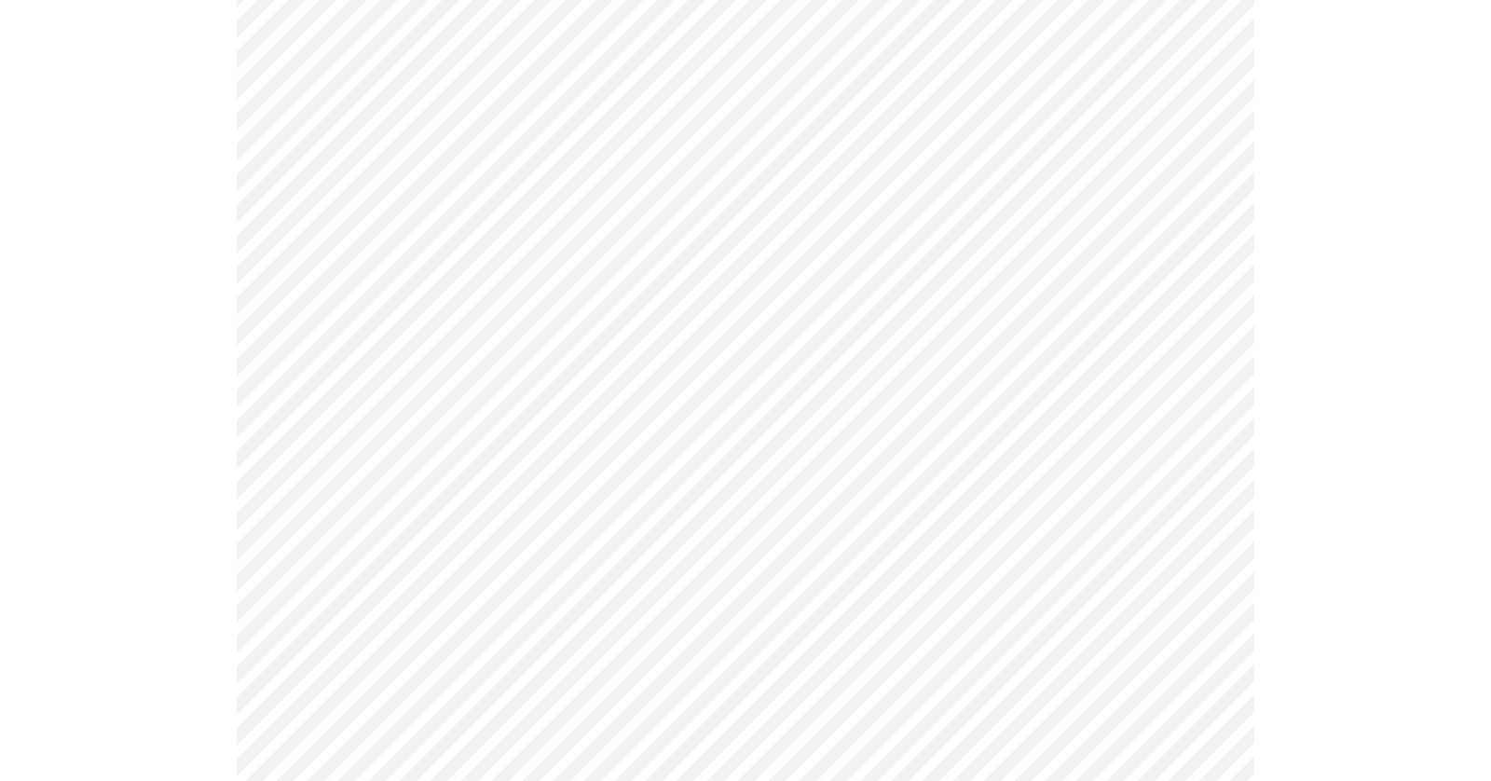
scroll to position [143, 0]
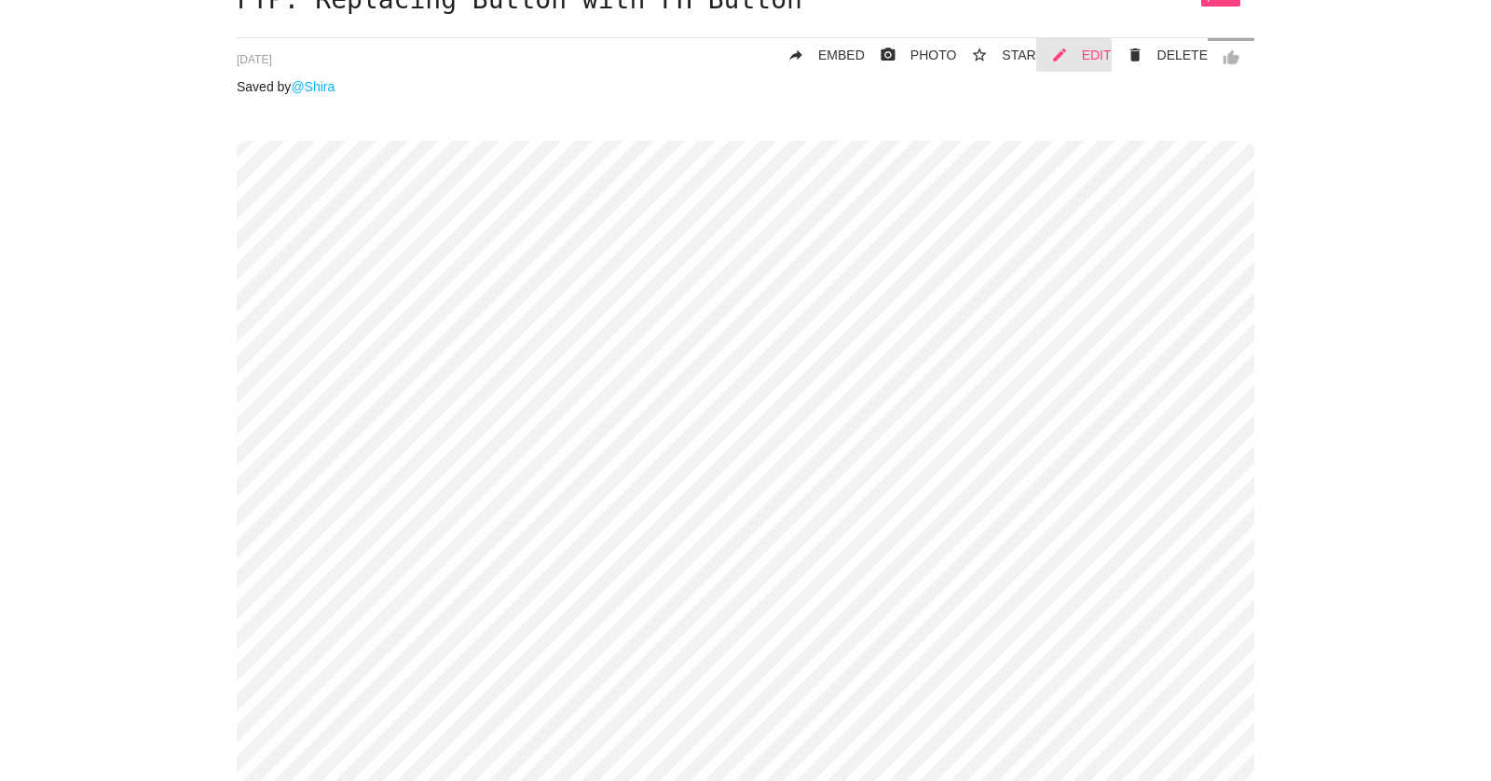
click at [1104, 49] on span "EDIT" at bounding box center [1097, 55] width 30 height 15
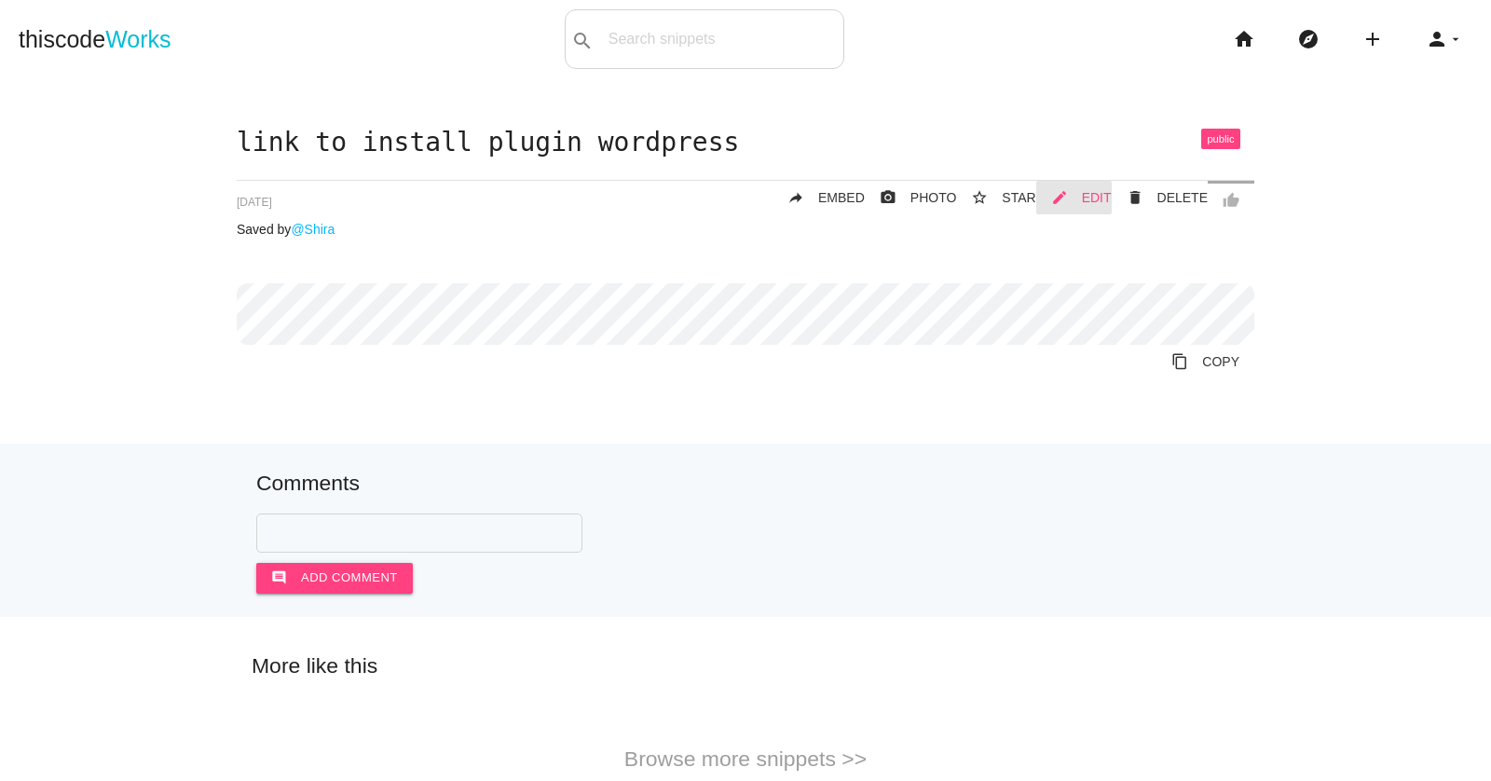
click at [1087, 190] on span "EDIT" at bounding box center [1097, 197] width 30 height 15
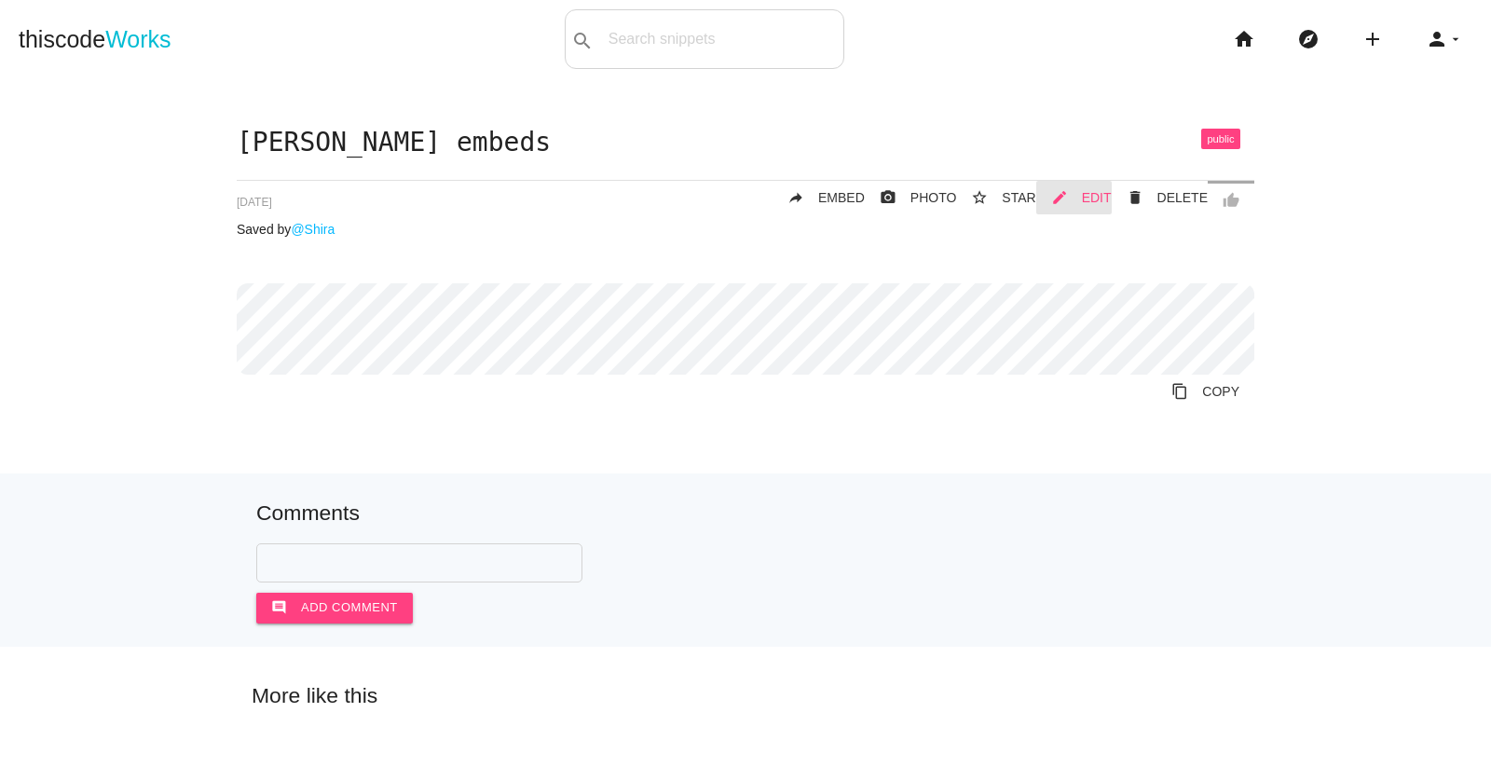
click at [1085, 198] on link "mode_edit EDIT" at bounding box center [1073, 198] width 75 height 34
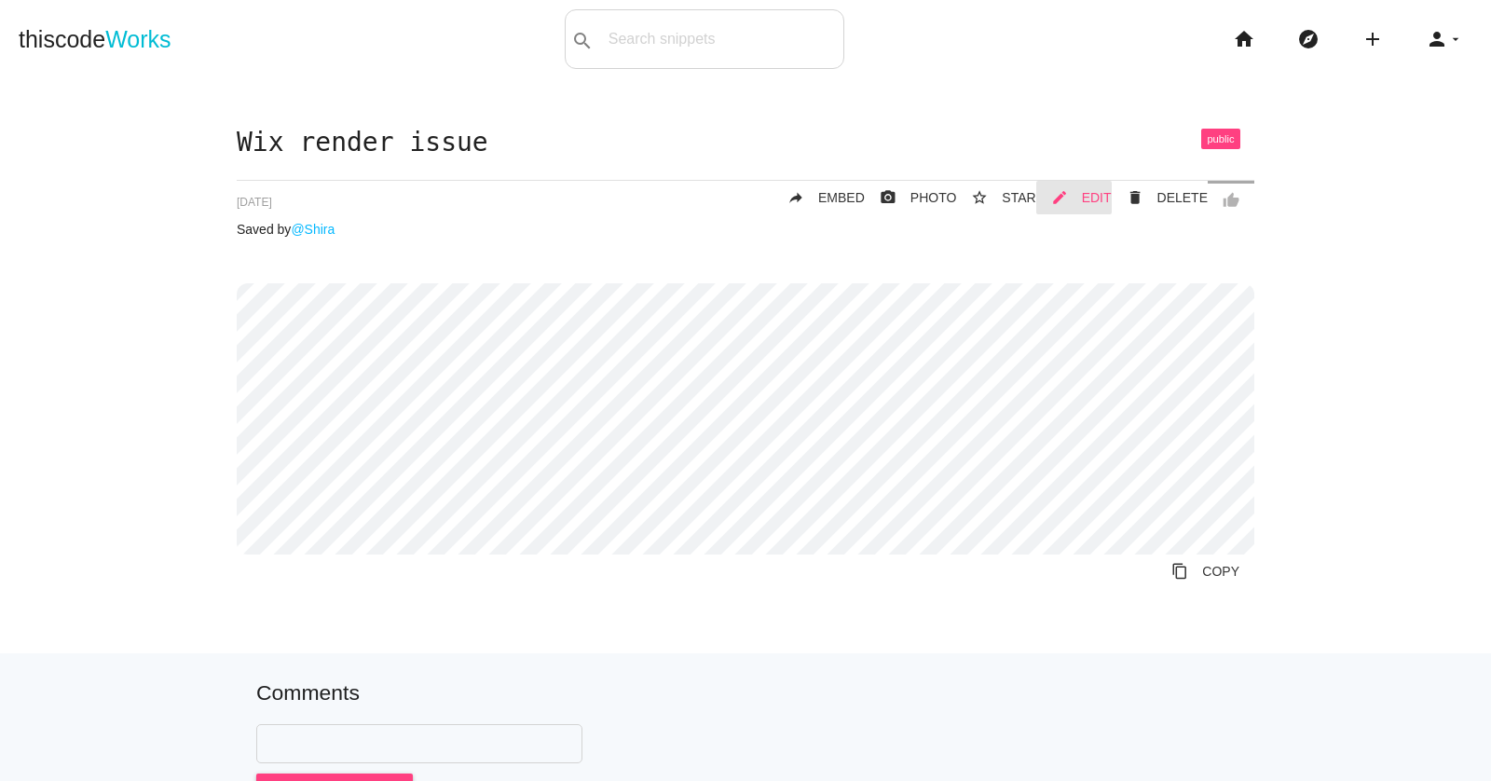
click at [1095, 190] on span "EDIT" at bounding box center [1097, 197] width 30 height 15
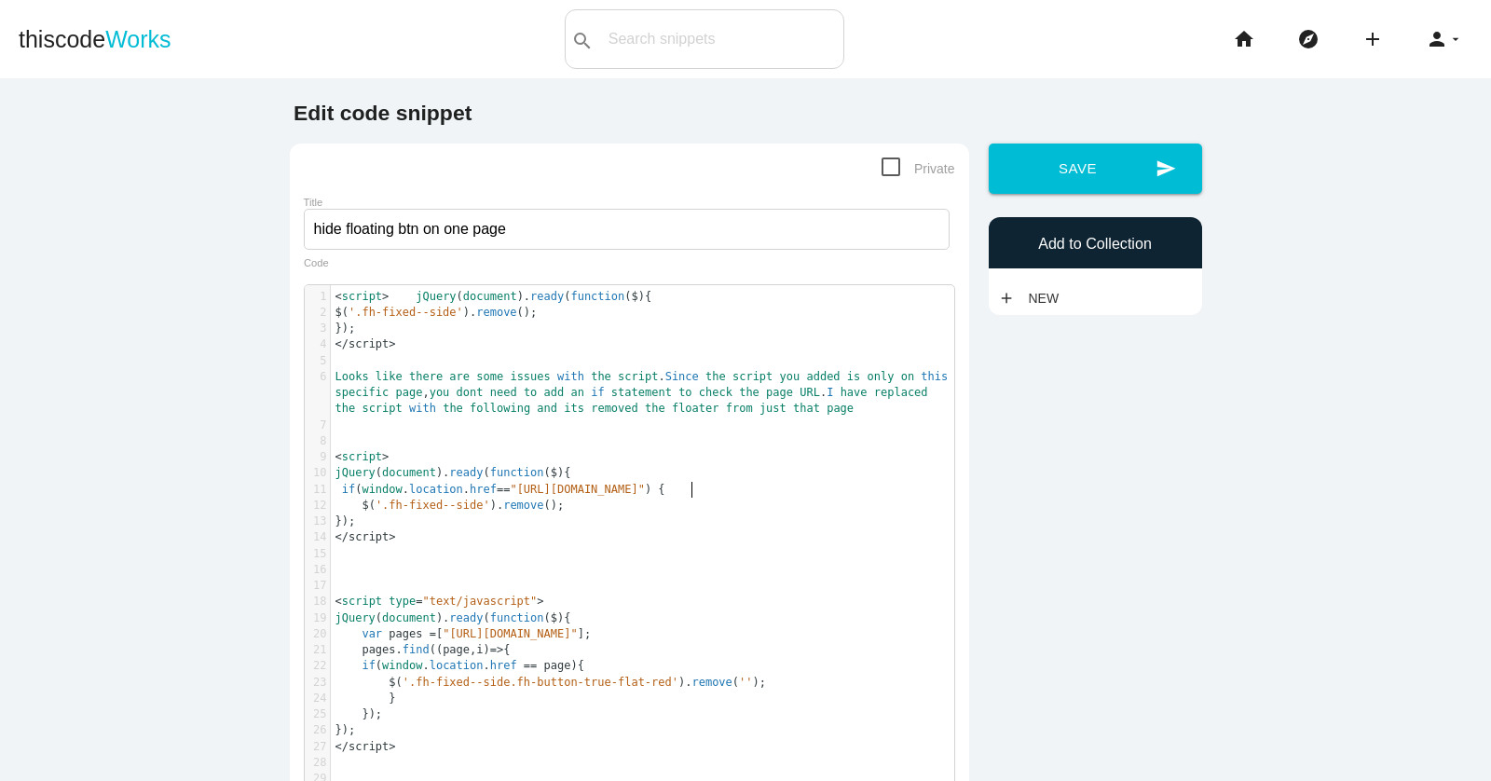
click at [645, 488] on span ""[URL][DOMAIN_NAME]"" at bounding box center [577, 489] width 135 height 13
type textarea "<script> jQuery(document).ready(function($){ $('.fh-fixed--side').remove(); });…"
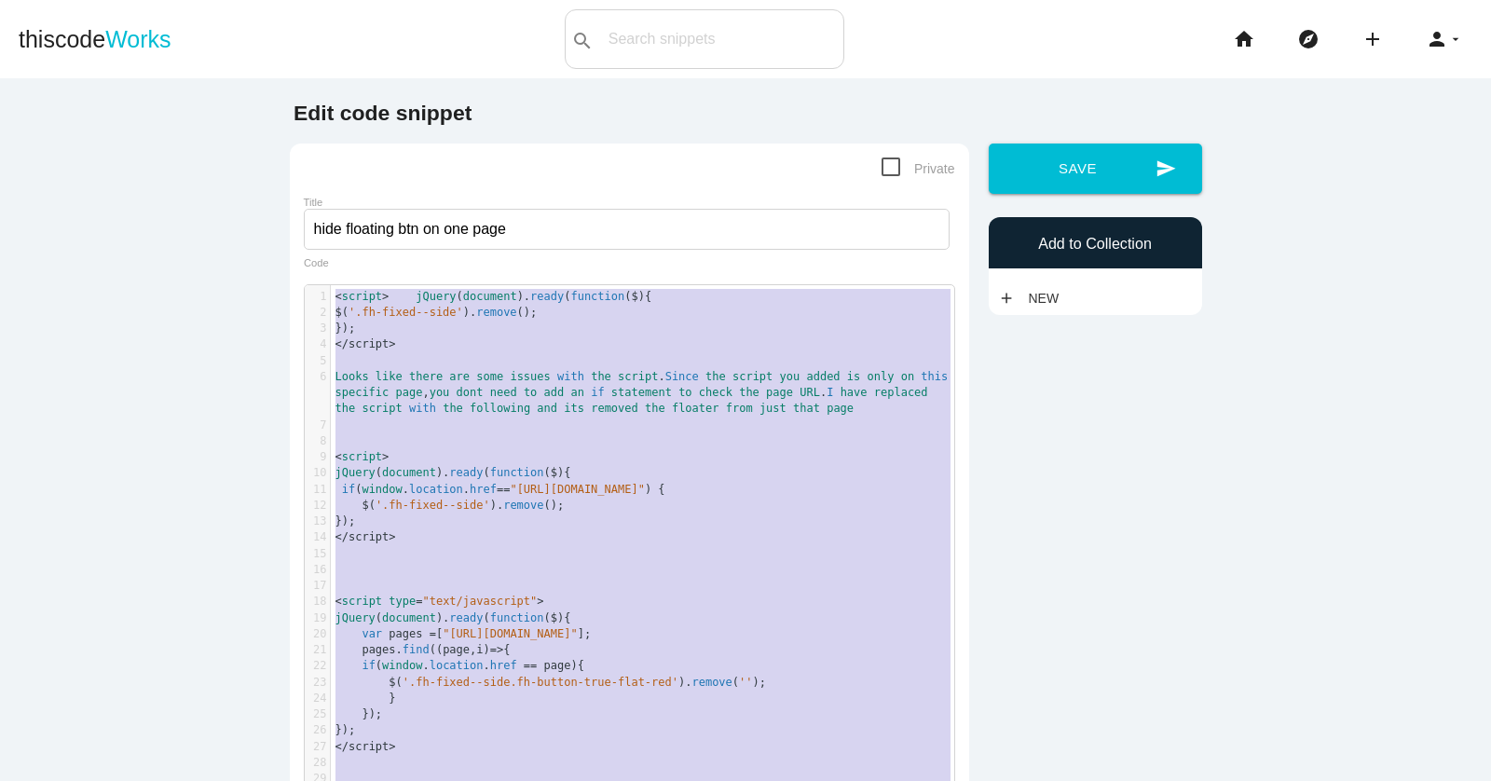
click at [645, 488] on span ""[URL][DOMAIN_NAME]"" at bounding box center [577, 489] width 135 height 13
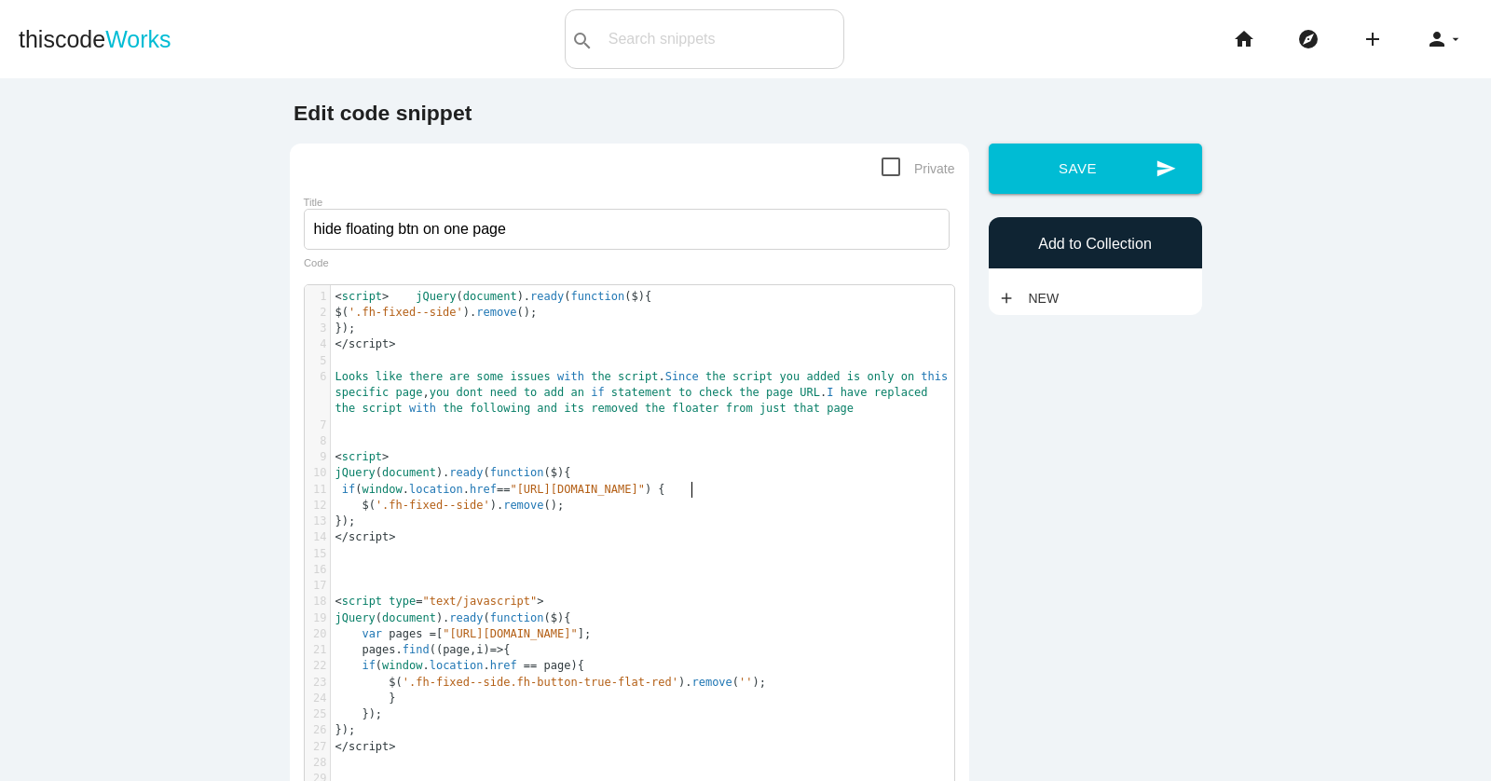
type textarea "<script> jQuery(document).ready(function($){ $('.fh-fixed--side').remove(); });…"
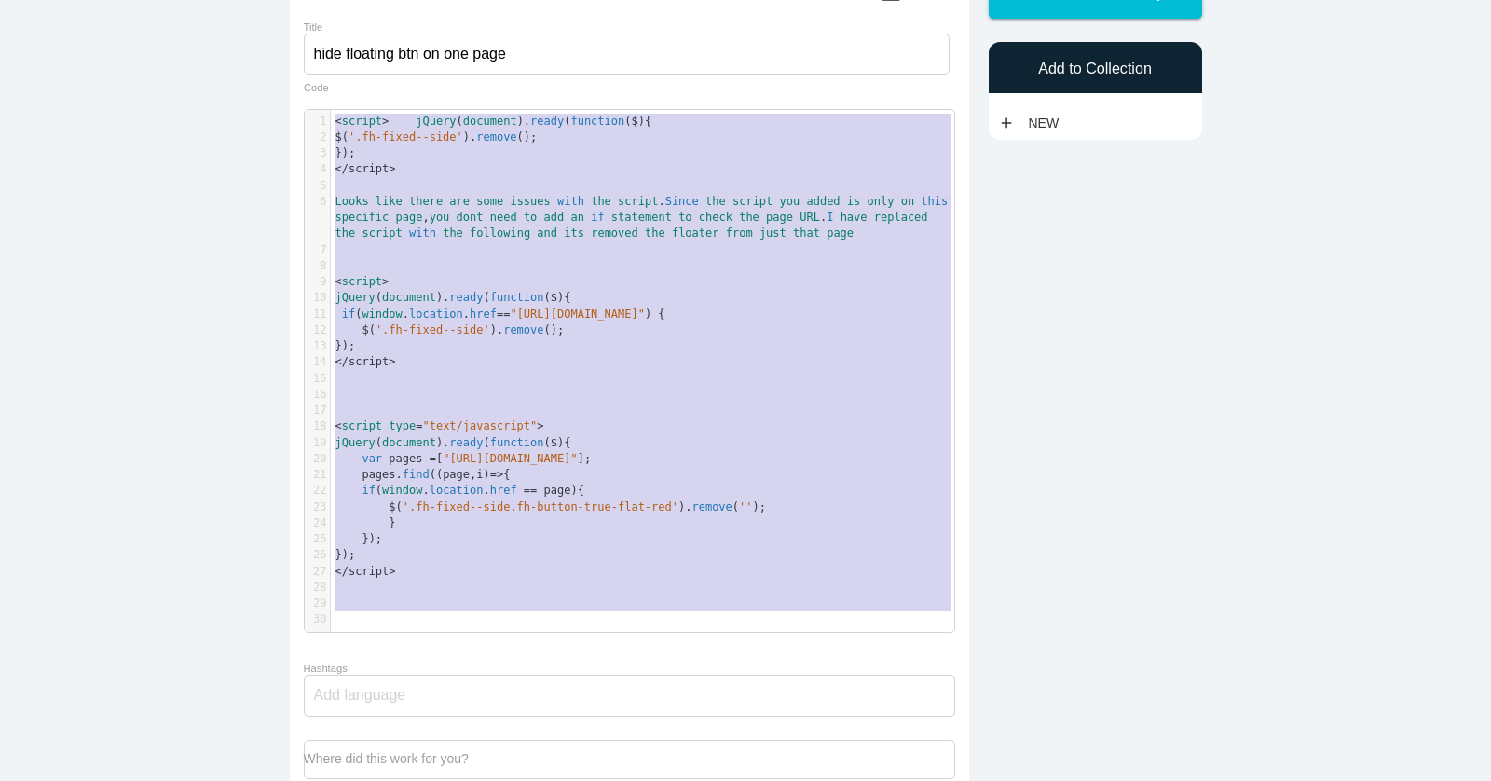
scroll to position [122, 0]
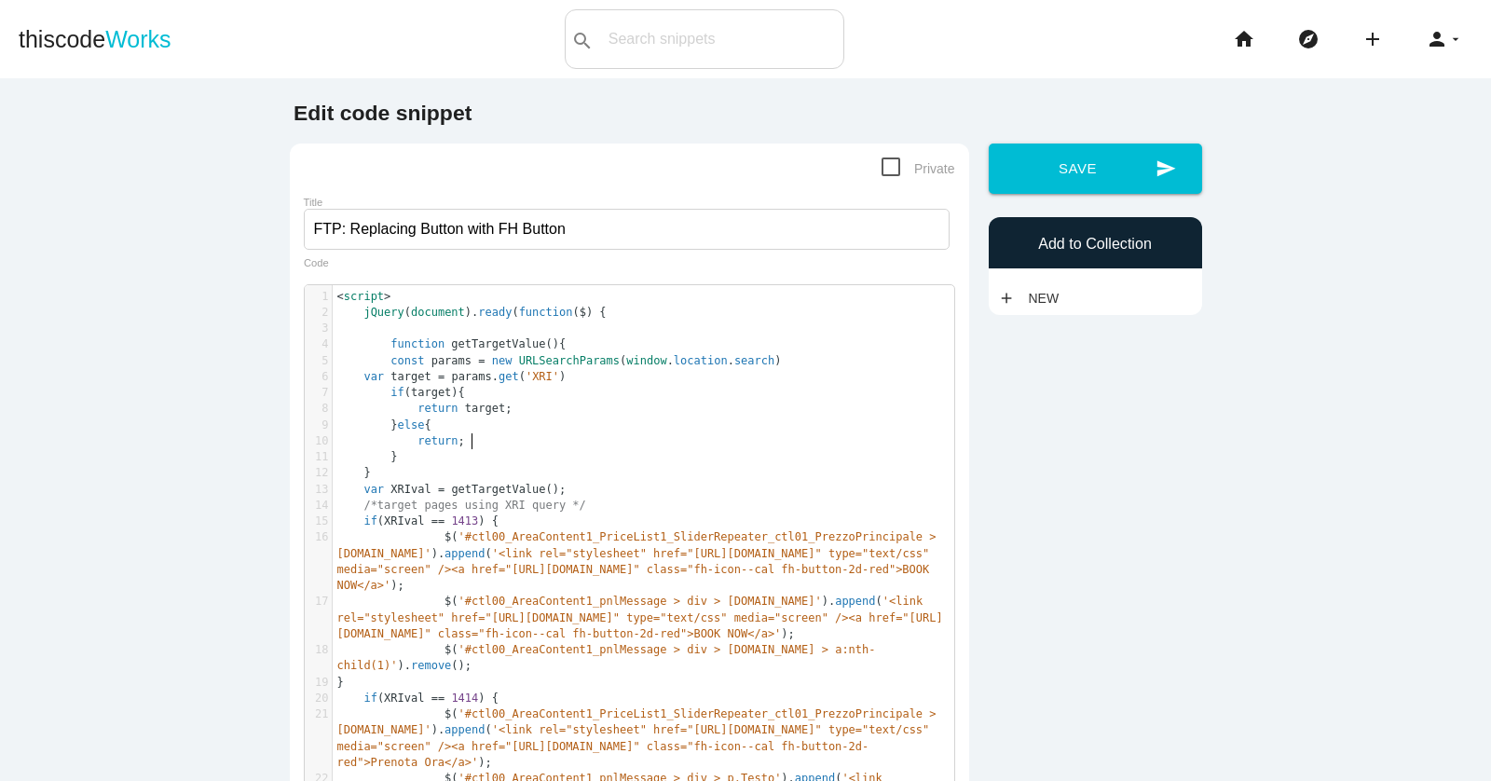
click at [476, 438] on pre "return ;" at bounding box center [644, 441] width 622 height 16
type textarea "<script> jQuery(document).ready(function ($) { function getTargetValue(){ const…"
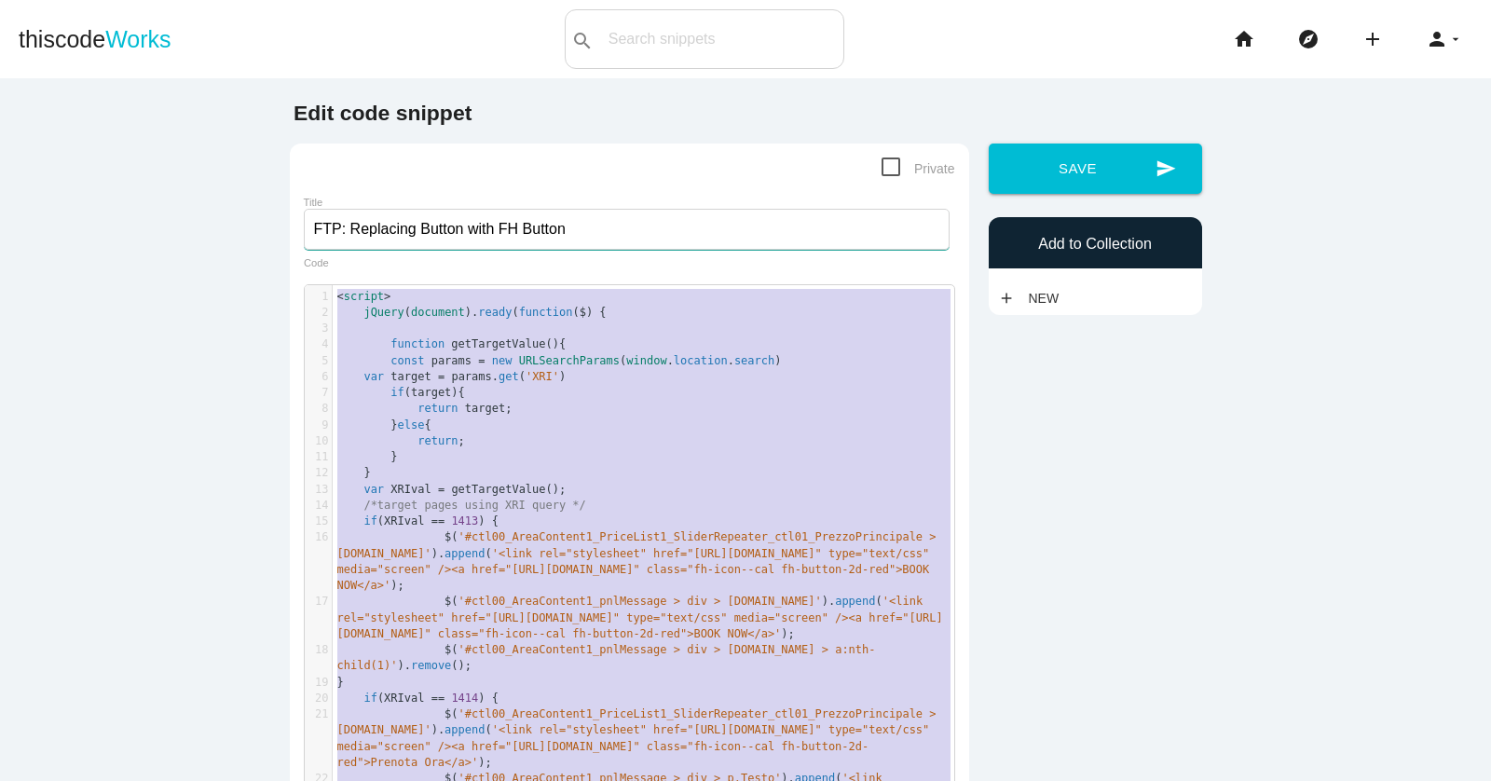
click at [427, 221] on input "FTP: Replacing Button with FH Button" at bounding box center [627, 229] width 646 height 41
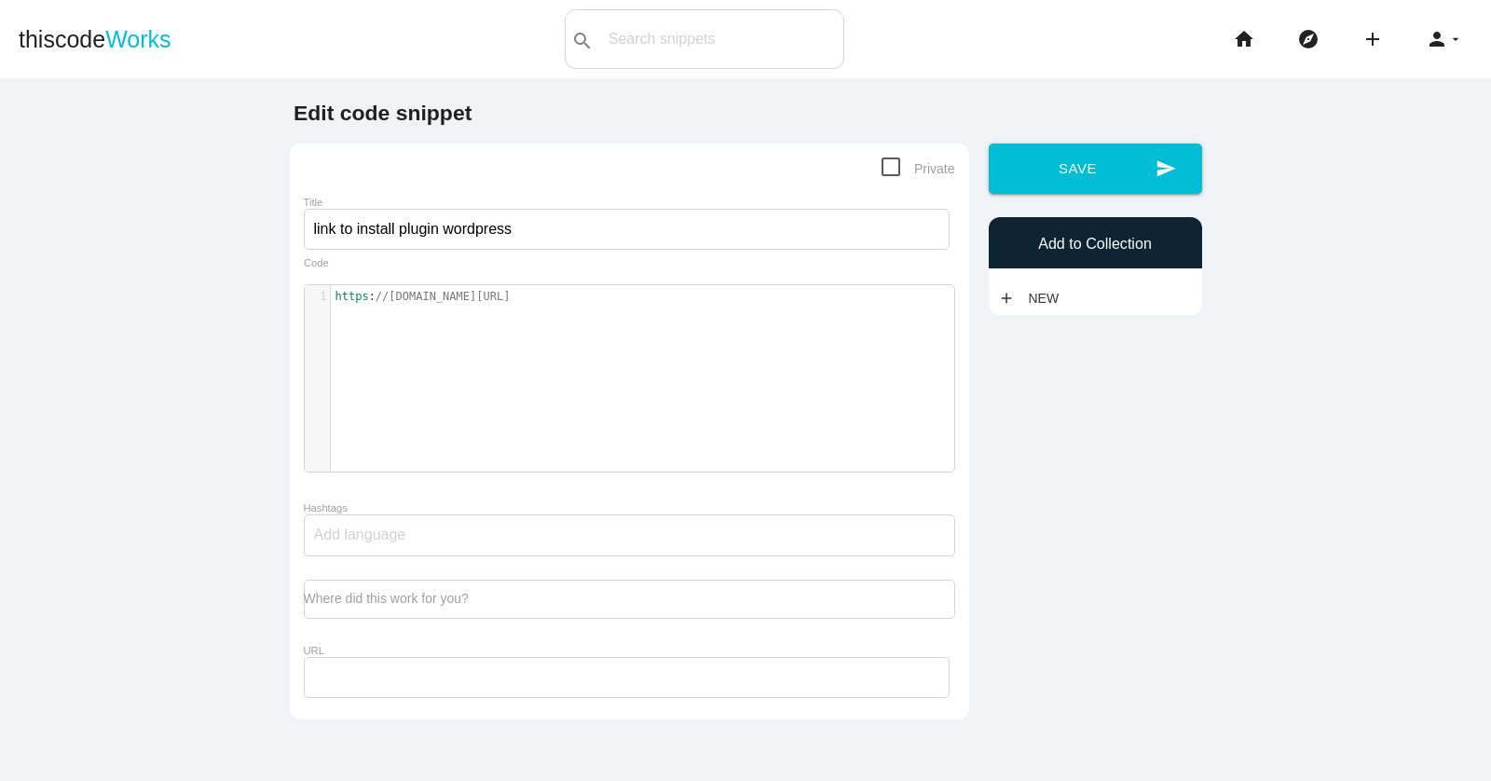
drag, startPoint x: 0, startPoint y: 0, endPoint x: 882, endPoint y: 321, distance: 939.2
click at [882, 321] on div "1 https : //[DOMAIN_NAME][URL]" at bounding box center [643, 392] width 677 height 214
click at [846, 310] on div "1 https : //[DOMAIN_NAME][URL]" at bounding box center [643, 392] width 677 height 214
type textarea "[URL][DOMAIN_NAME]"
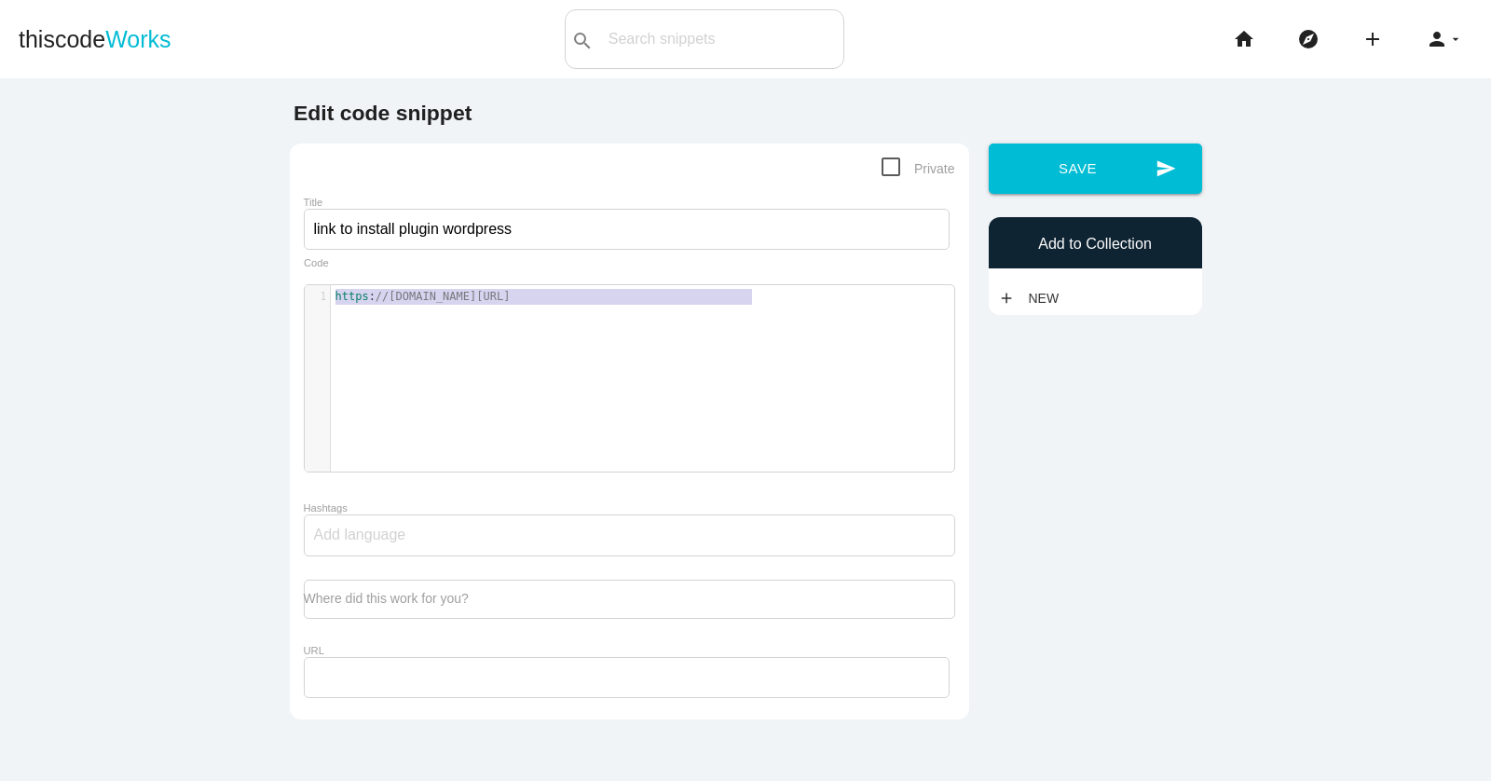
click at [846, 310] on div "x 1 https : //[DOMAIN_NAME][URL]" at bounding box center [643, 392] width 677 height 214
type textarea "[URL][DOMAIN_NAME]"
click at [443, 232] on input "link to install plugin wordpress" at bounding box center [627, 229] width 646 height 41
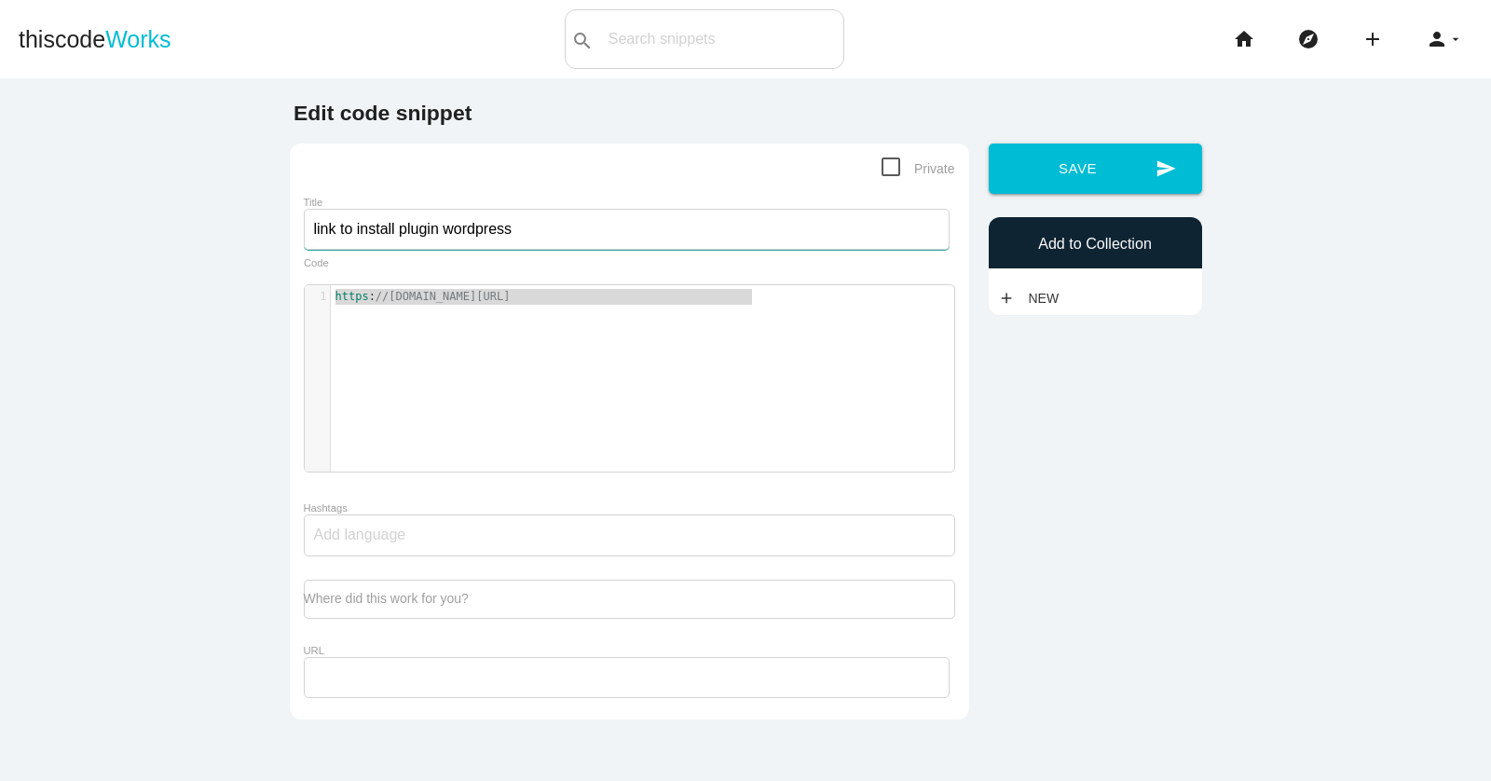
click at [443, 232] on input "link to install plugin wordpress" at bounding box center [627, 229] width 646 height 41
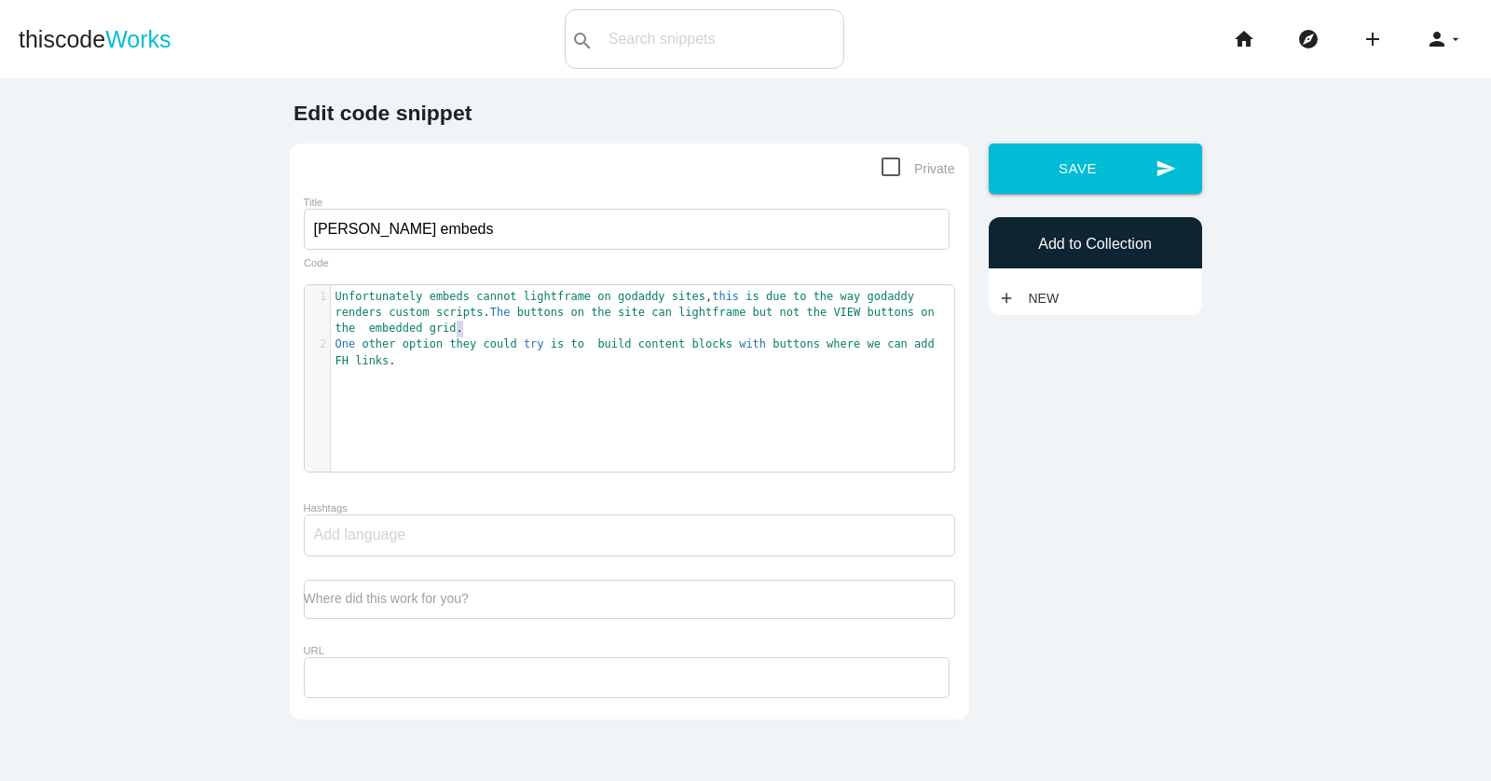
click at [715, 325] on pre "Unfortunately embeds cannot lightframe on godaddy sites , this is due to the wa…" at bounding box center [642, 313] width 623 height 48
type textarea "Unfortunately embeds cannot lightframe on godaddy sites, this is due to the way…"
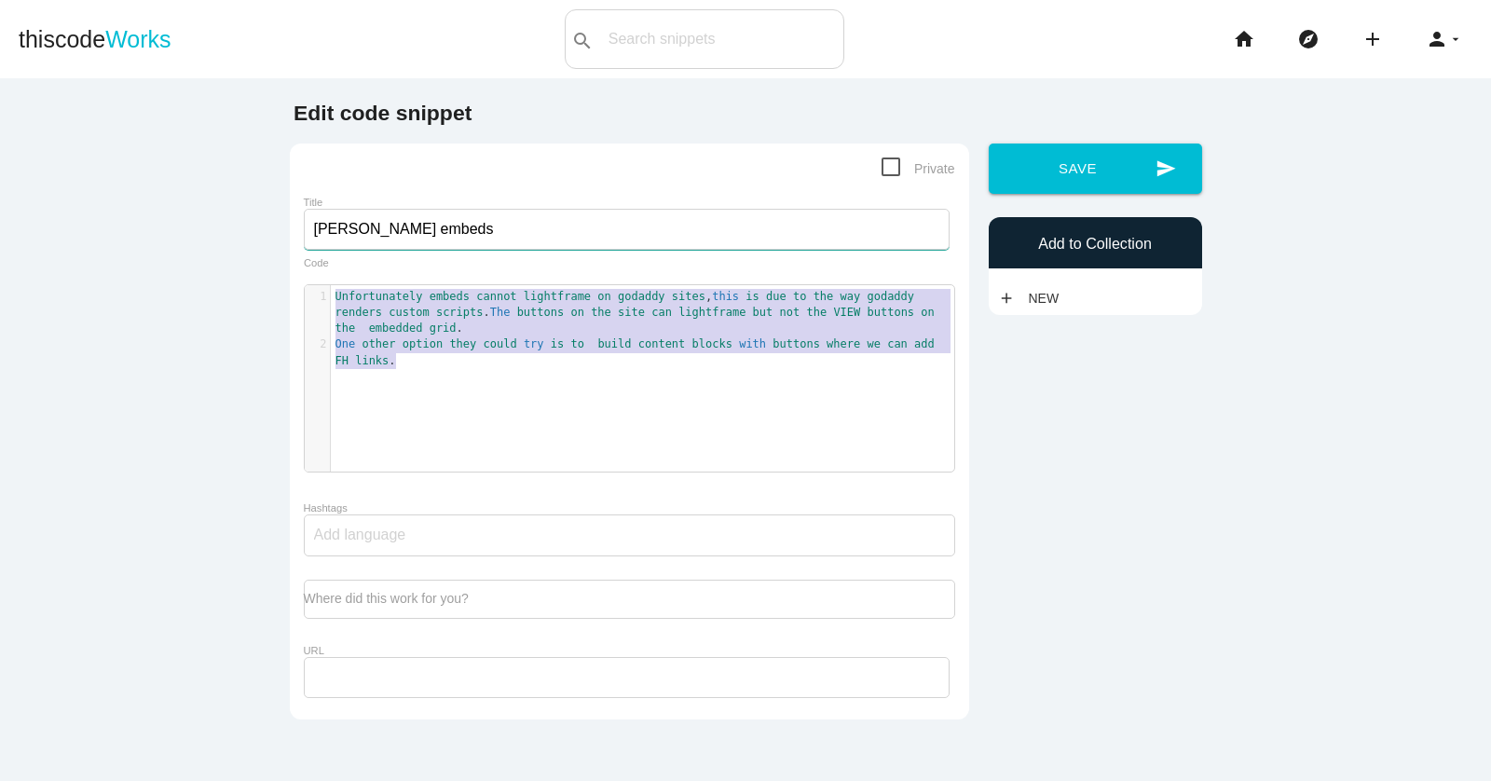
click at [389, 233] on input "godaddy embeds" at bounding box center [627, 229] width 646 height 41
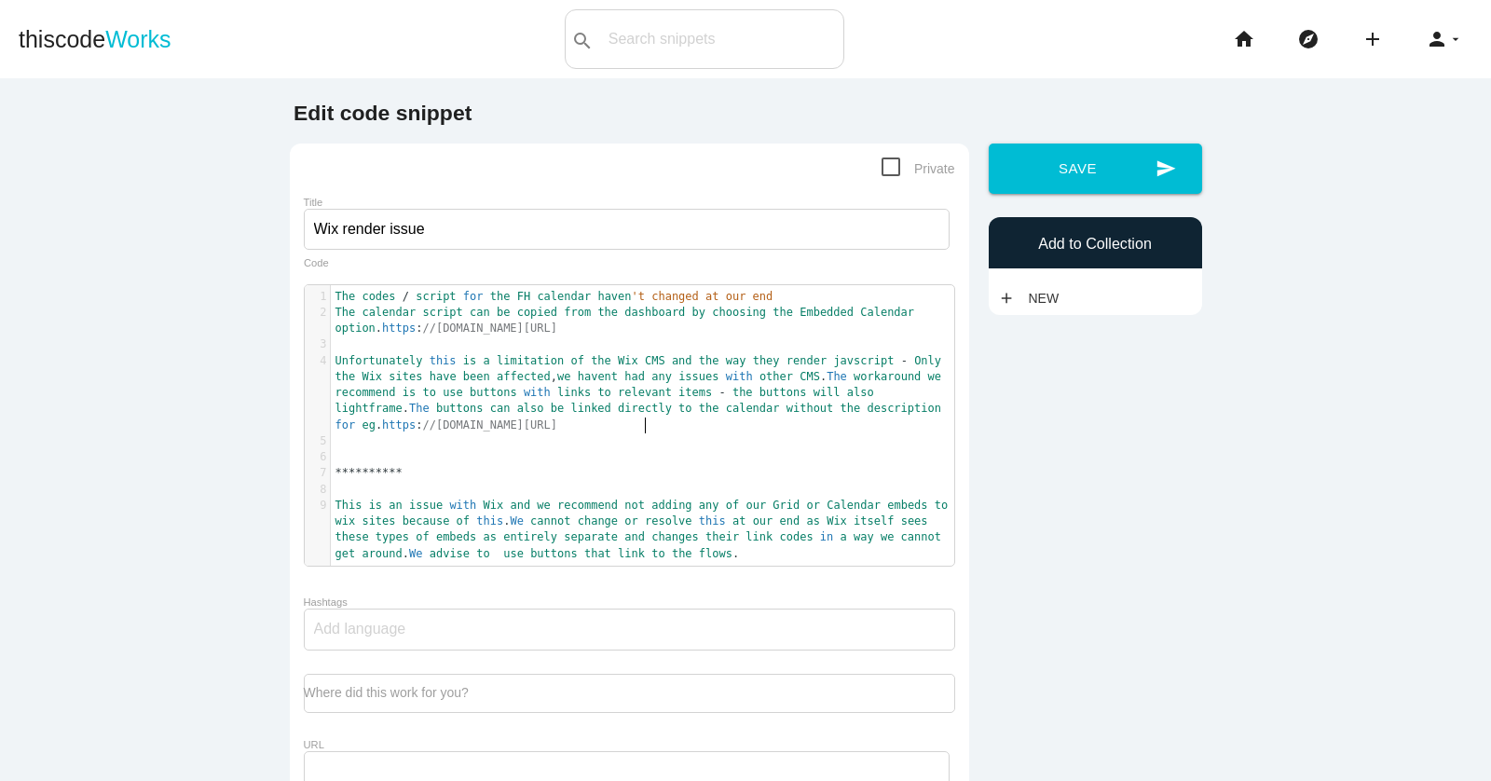
click at [645, 433] on pre "​" at bounding box center [642, 441] width 623 height 16
type textarea "**********"
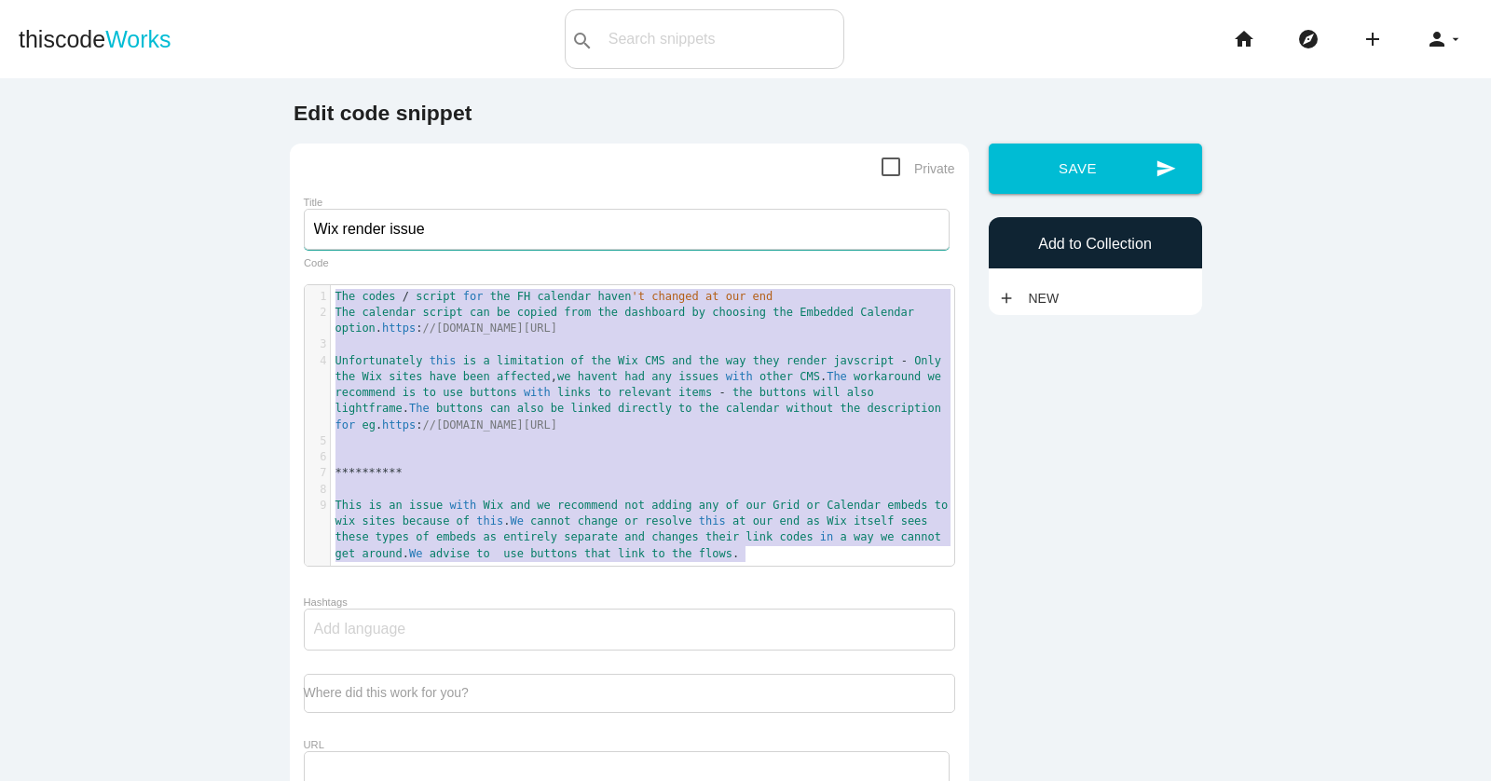
click at [428, 227] on input "Wix render issue" at bounding box center [627, 229] width 646 height 41
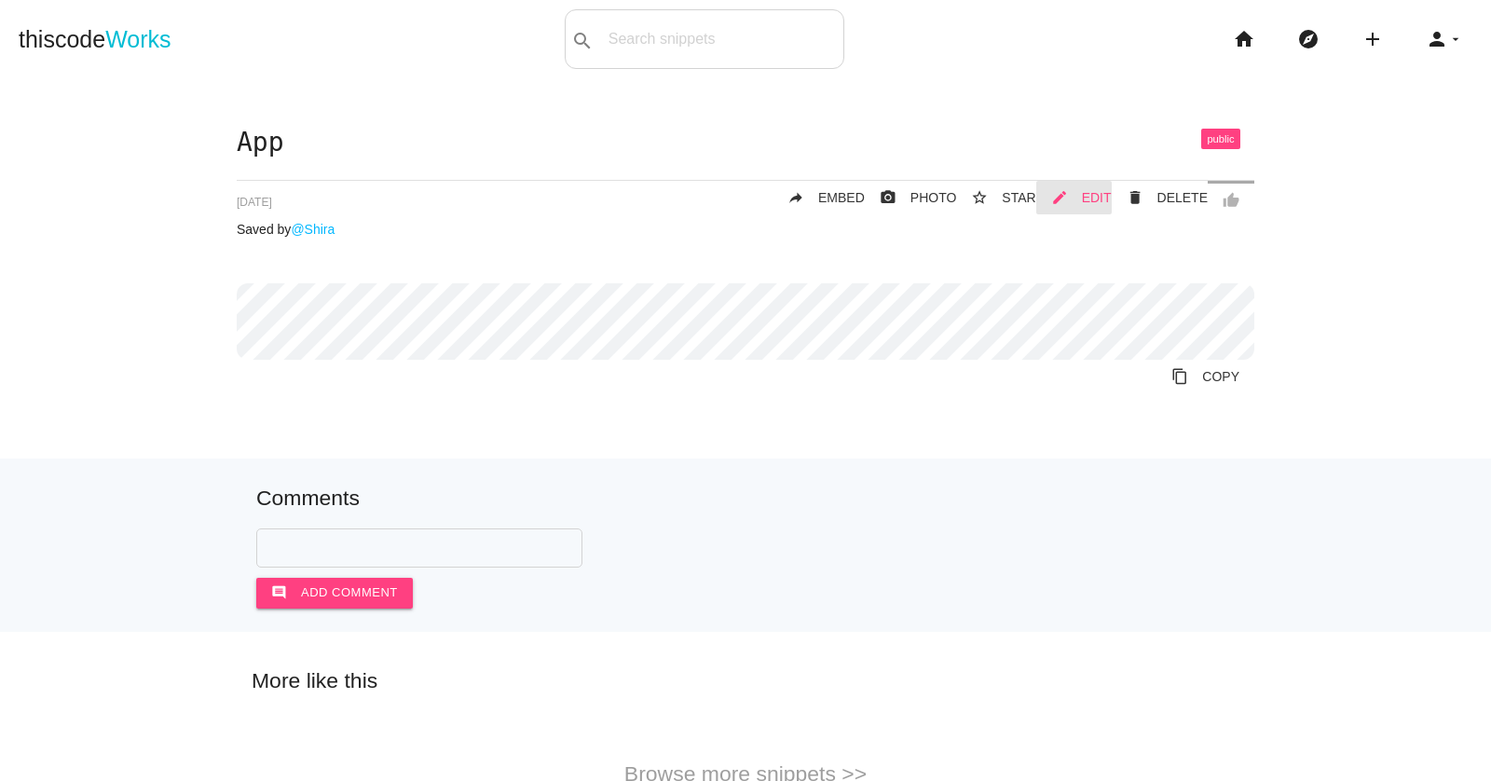
click at [1097, 197] on span "EDIT" at bounding box center [1097, 197] width 30 height 15
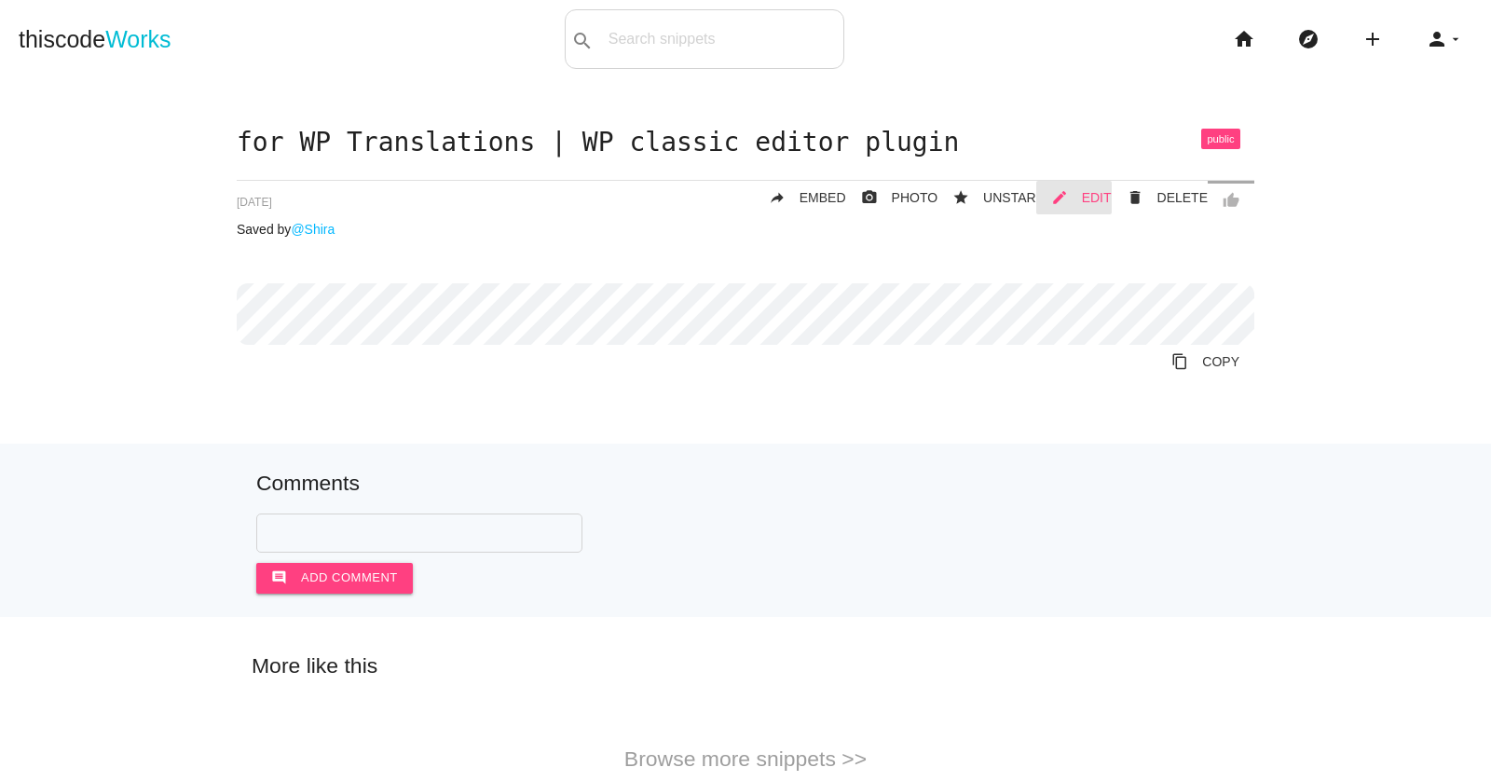
click at [1097, 194] on span "EDIT" at bounding box center [1097, 197] width 30 height 15
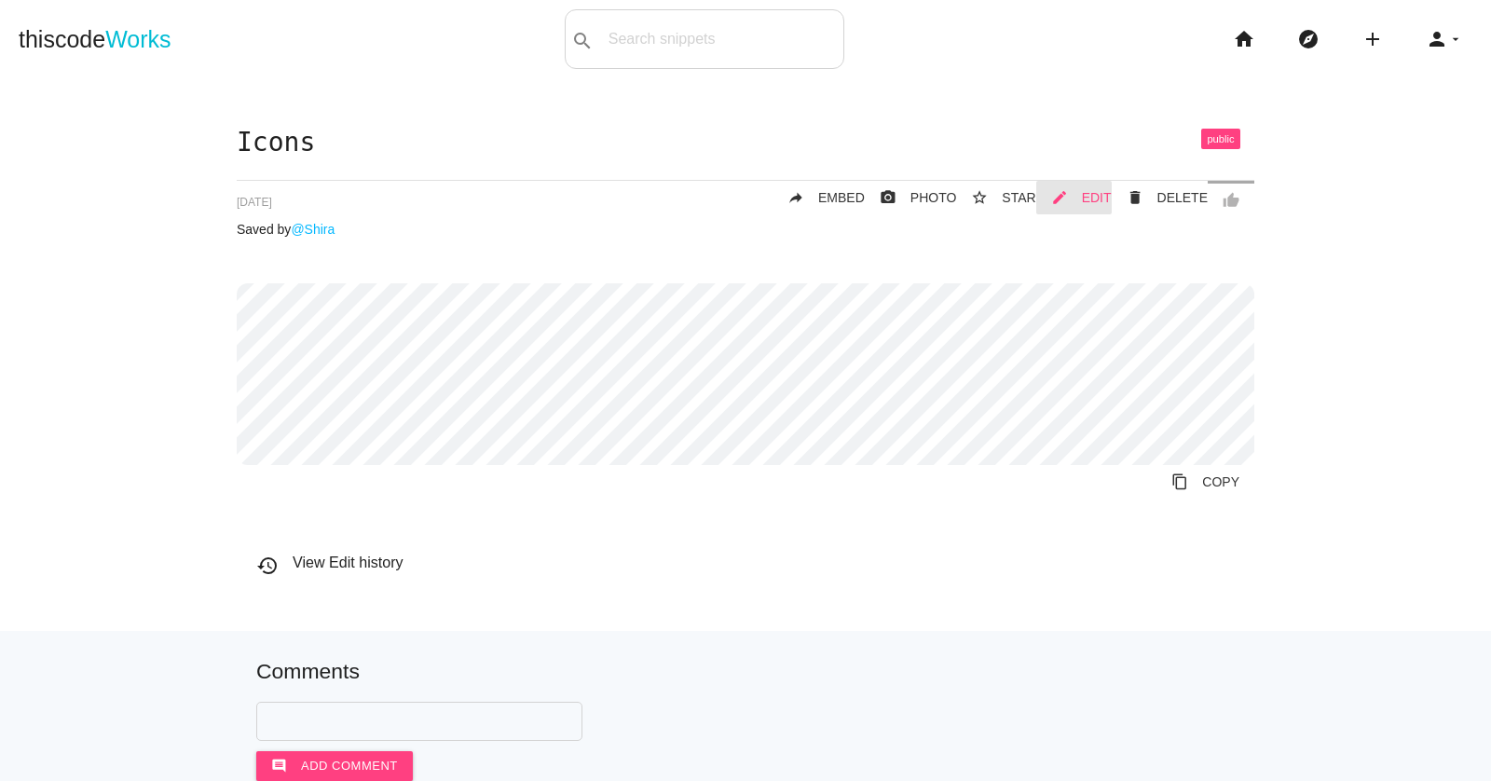
click at [1099, 192] on span "EDIT" at bounding box center [1097, 197] width 30 height 15
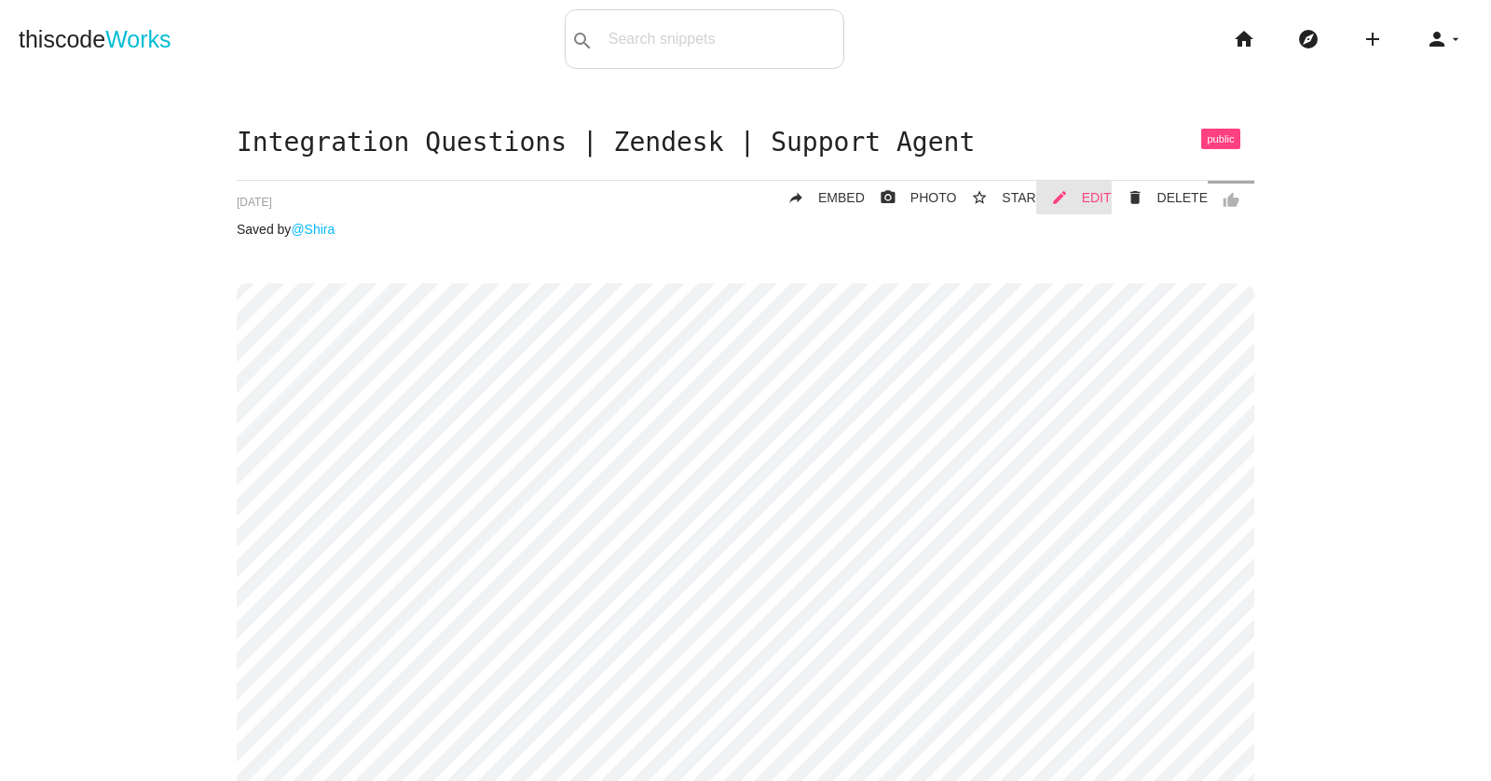
click at [1094, 192] on span "EDIT" at bounding box center [1097, 197] width 30 height 15
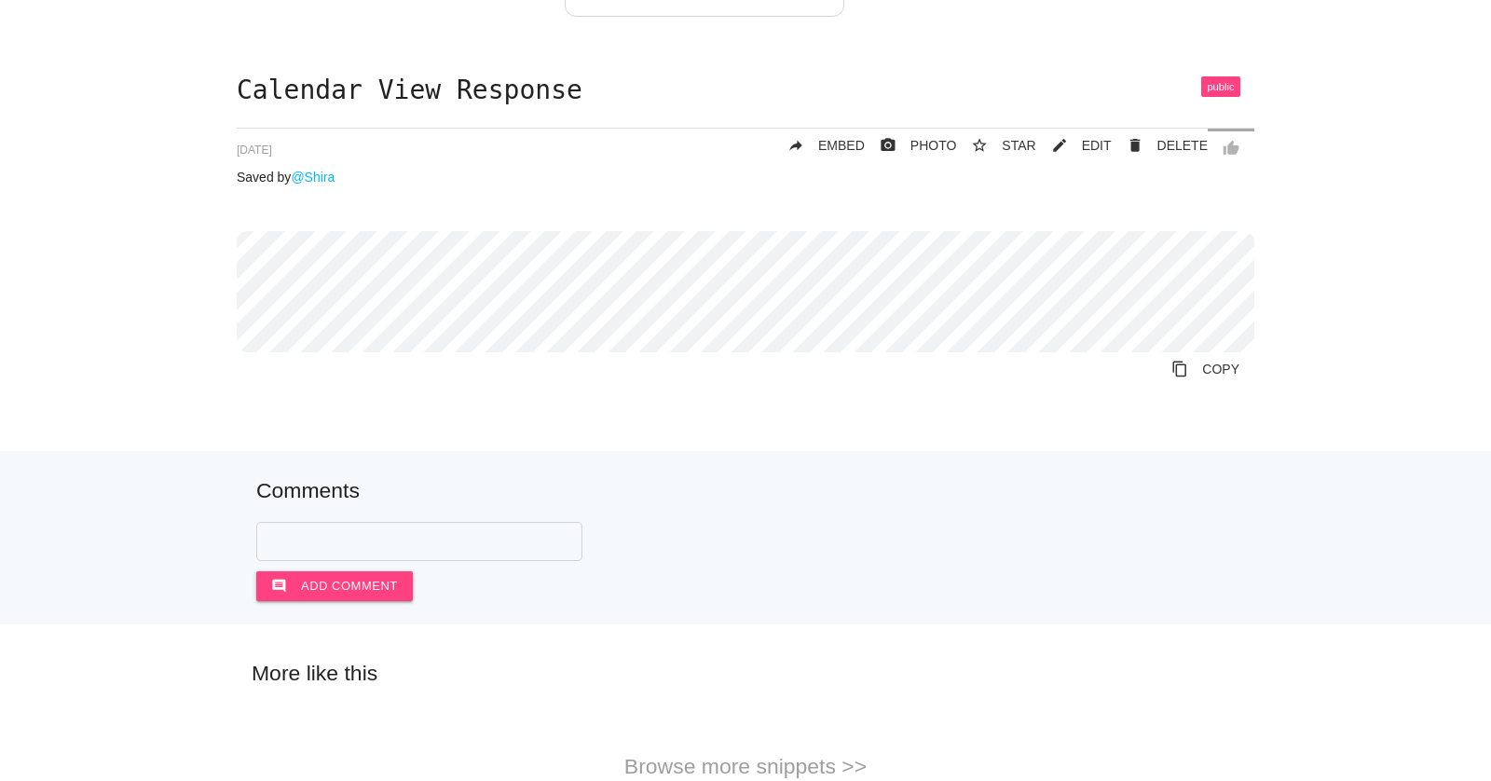
scroll to position [62, 0]
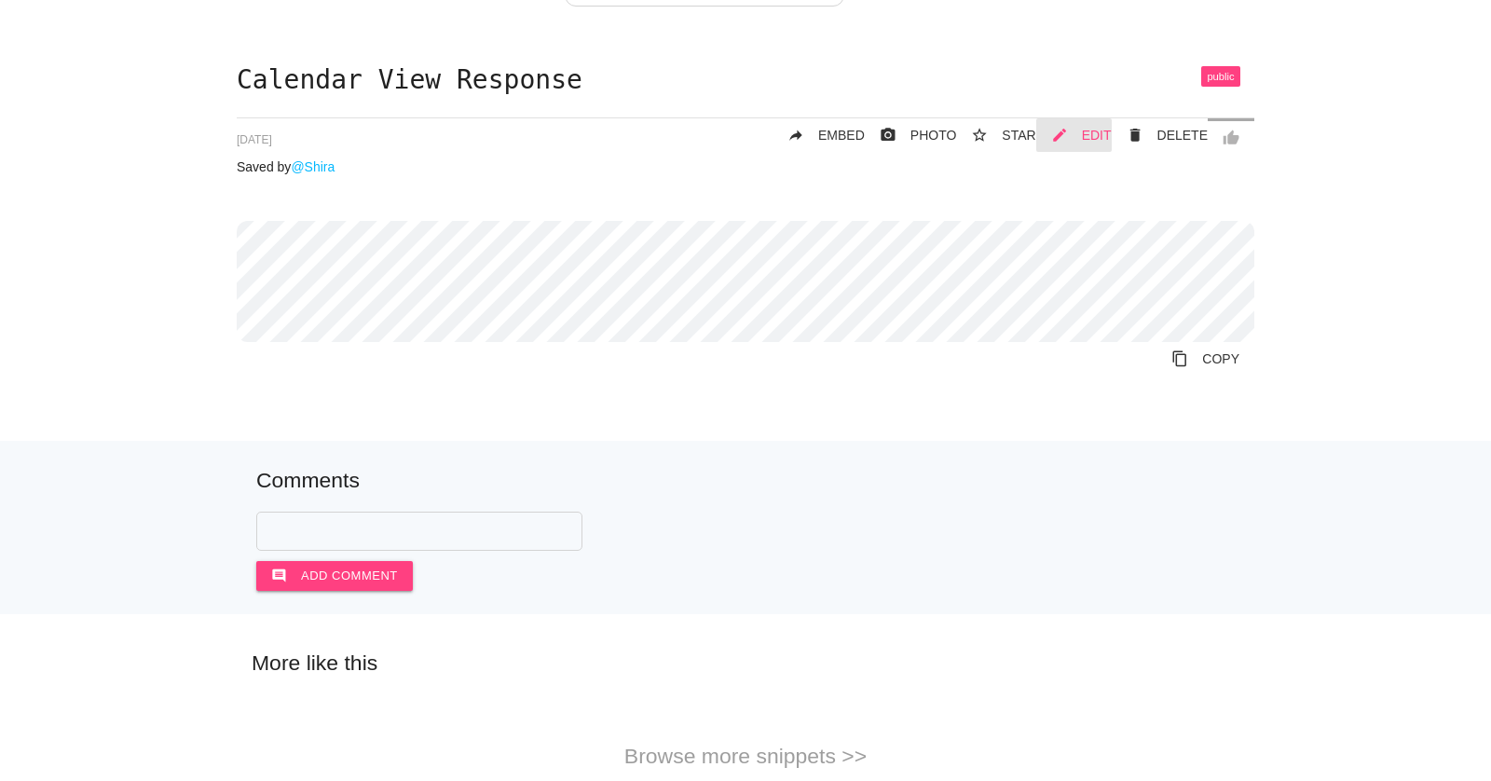
click at [1096, 130] on span "EDIT" at bounding box center [1097, 135] width 30 height 15
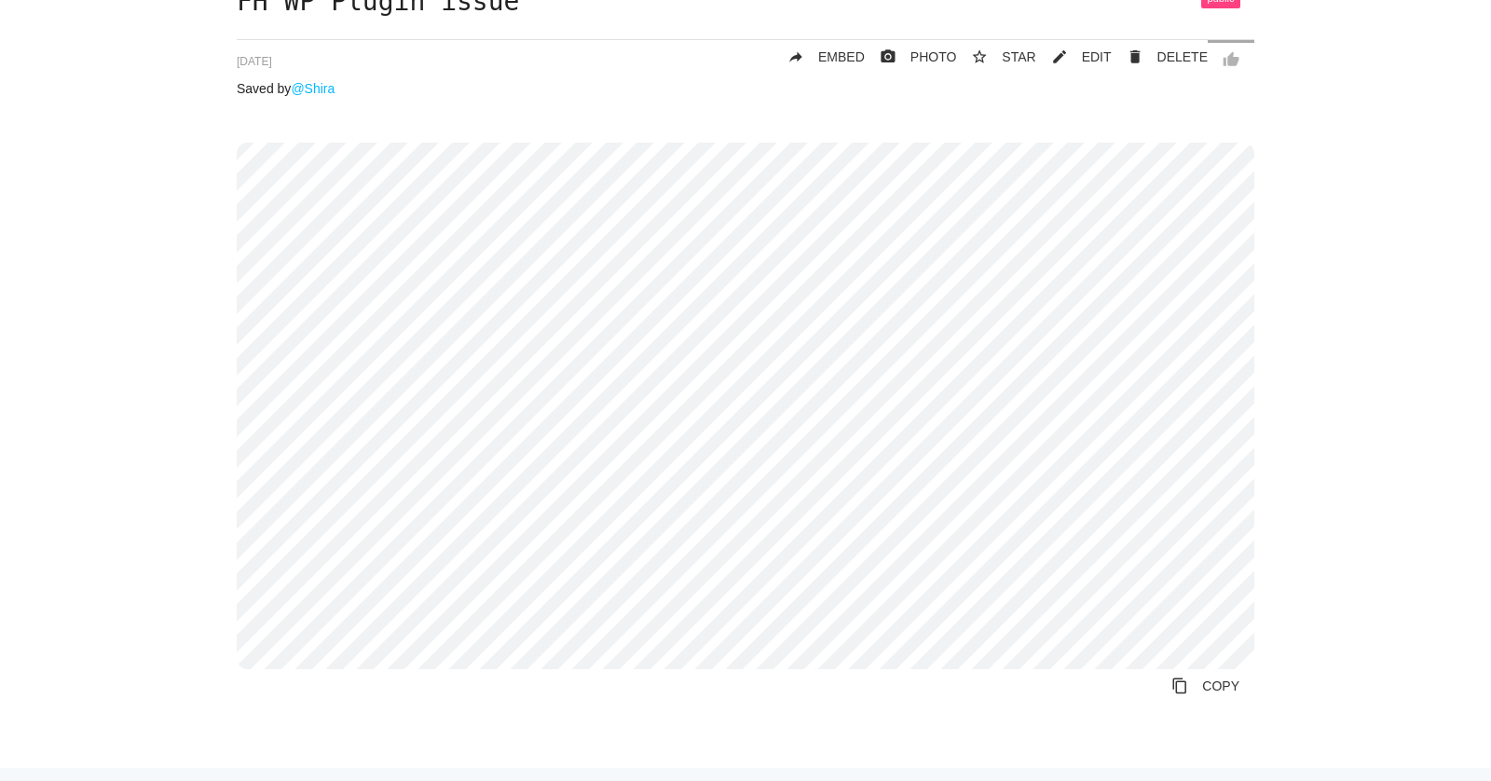
scroll to position [53, 0]
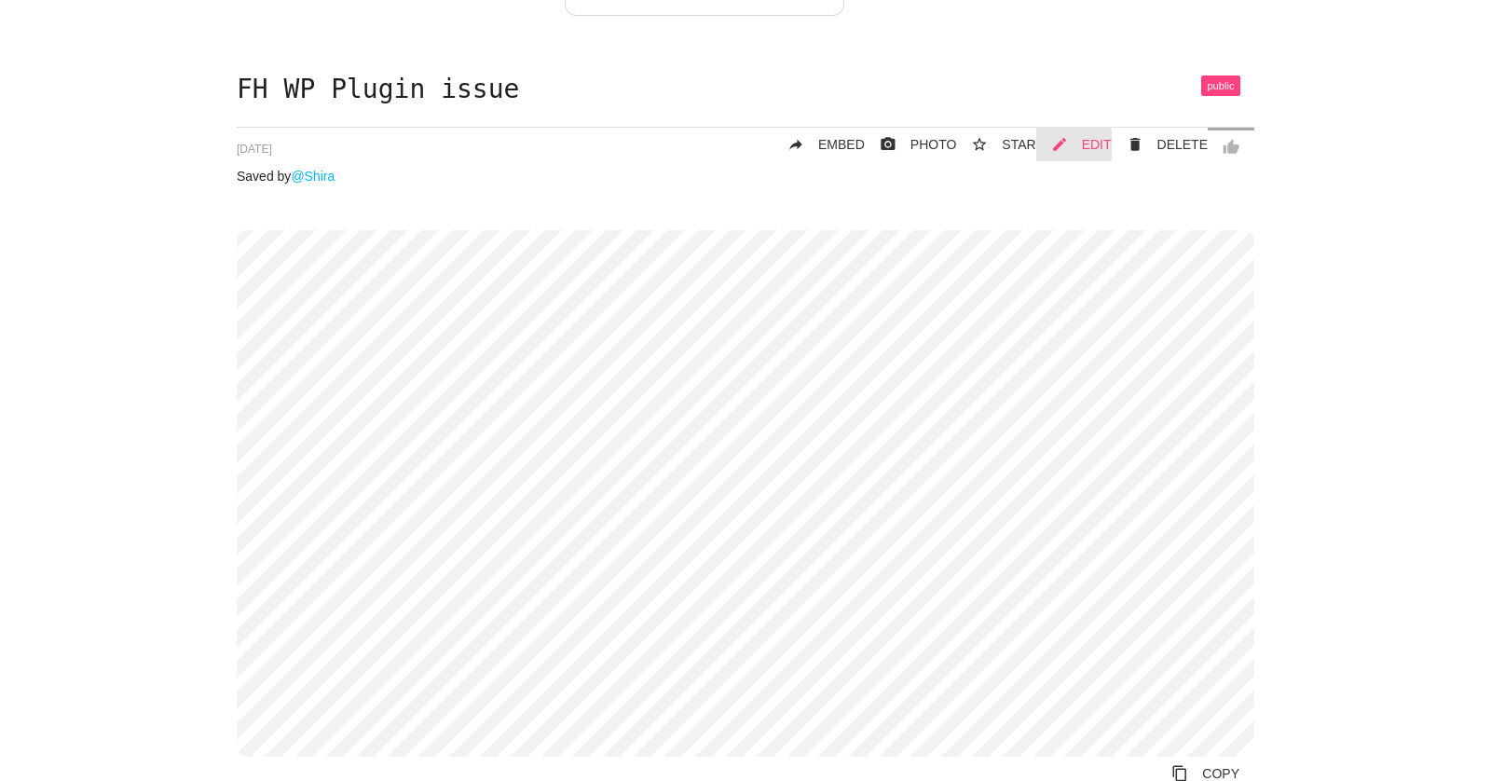
click at [1093, 138] on span "EDIT" at bounding box center [1097, 144] width 30 height 15
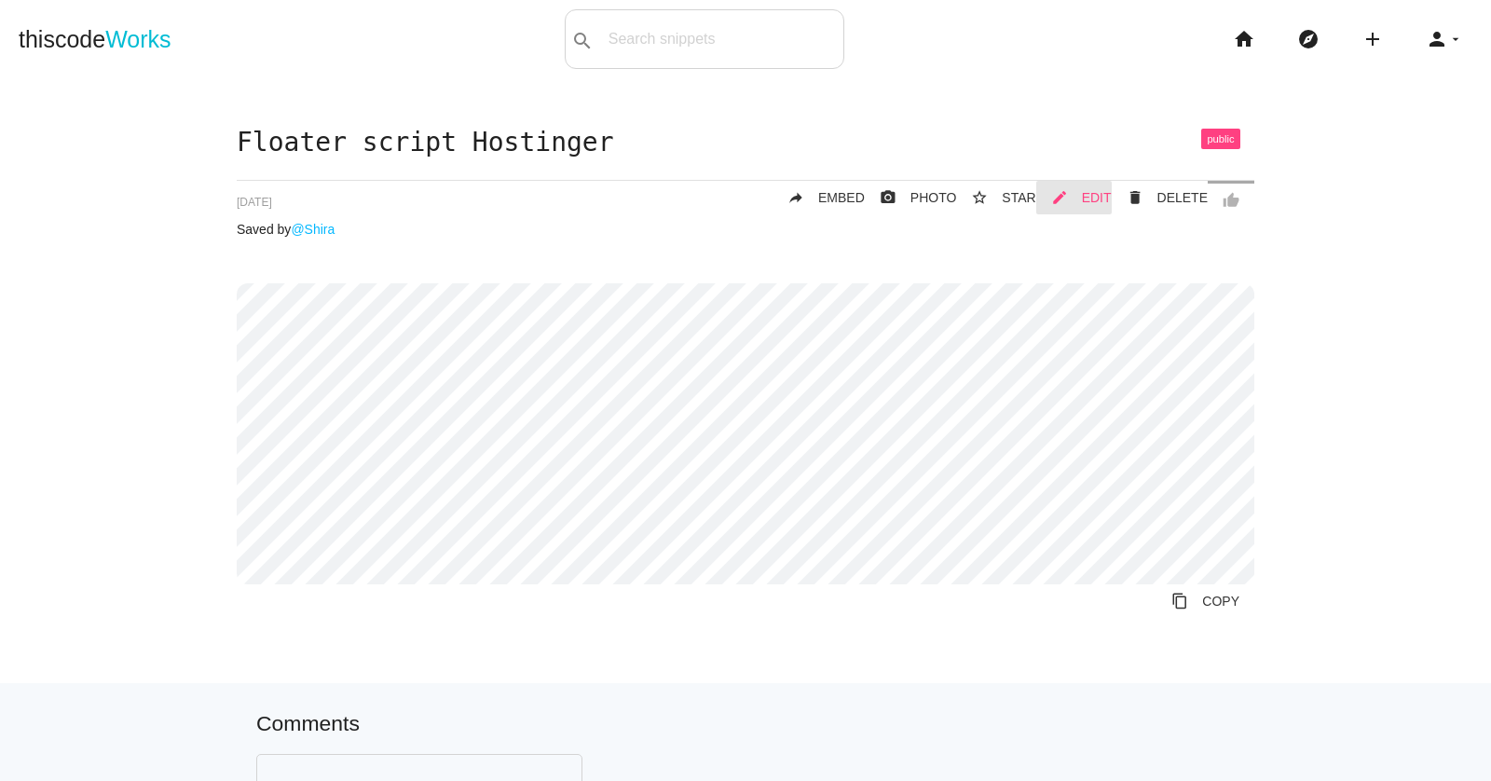
click at [1099, 194] on span "EDIT" at bounding box center [1097, 197] width 30 height 15
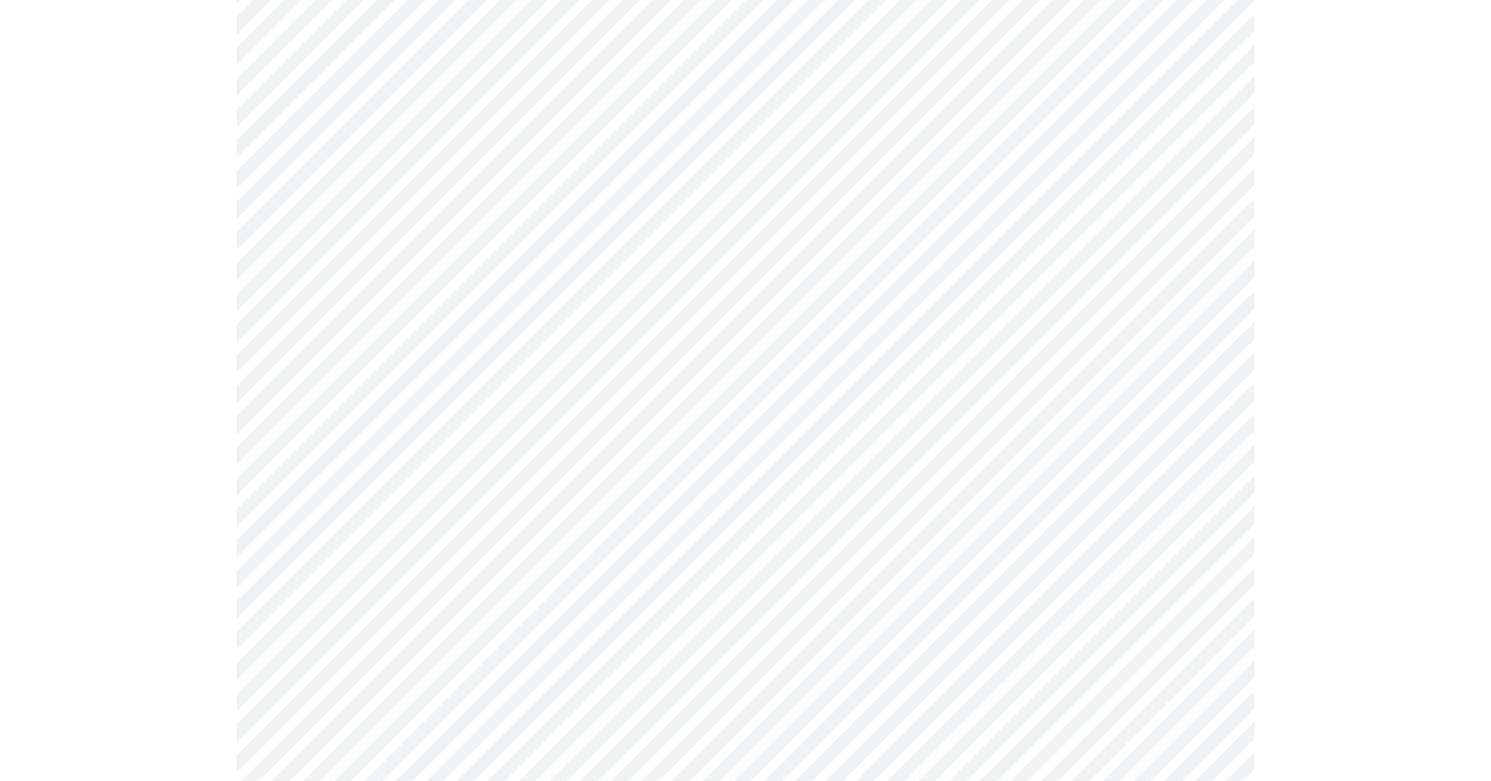
scroll to position [1352, 0]
click at [0, 403] on main "replacing widget with fareharbor on each page thumb_up delete DELETE mode_edit …" at bounding box center [745, 36] width 1491 height 2620
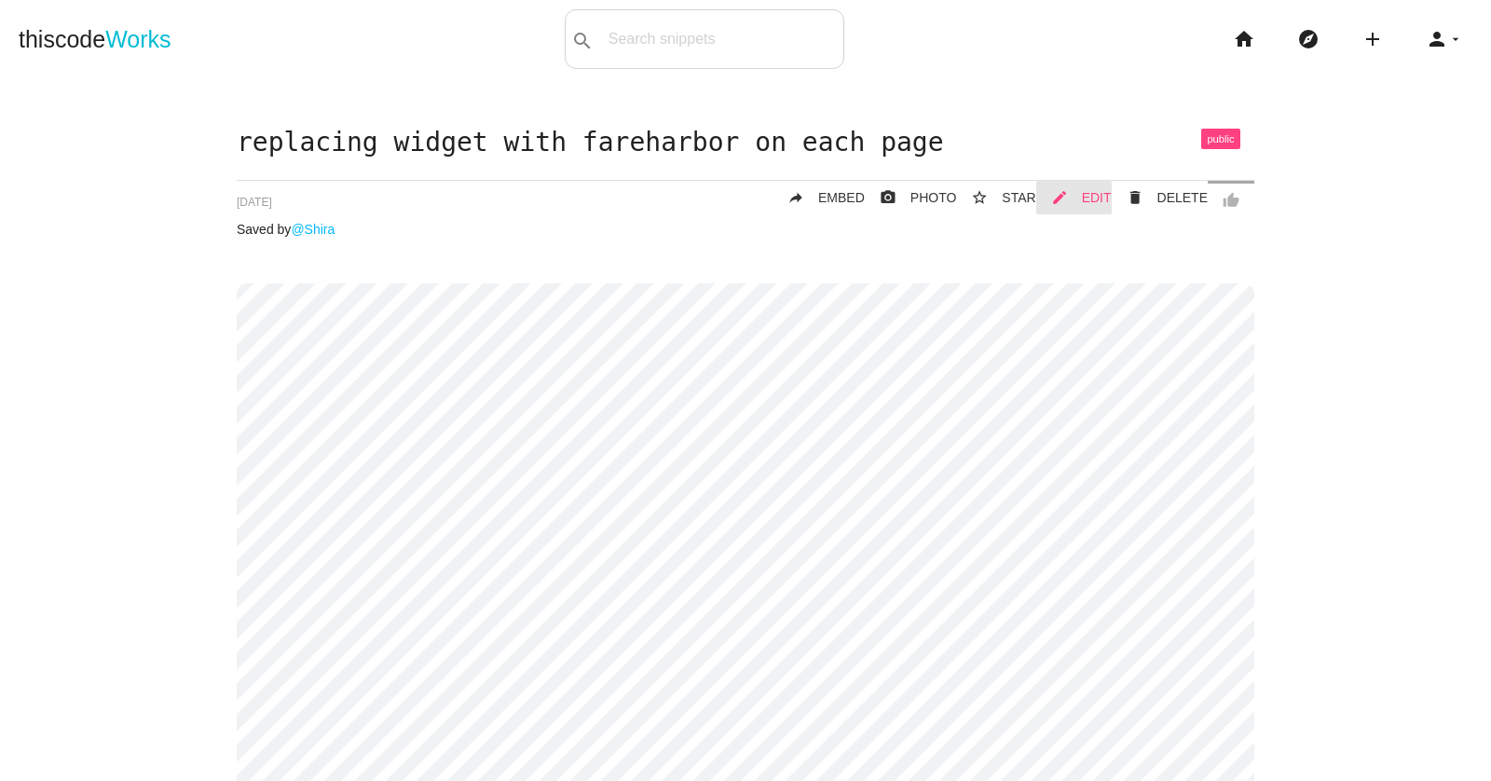
click at [1096, 197] on span "EDIT" at bounding box center [1097, 197] width 30 height 15
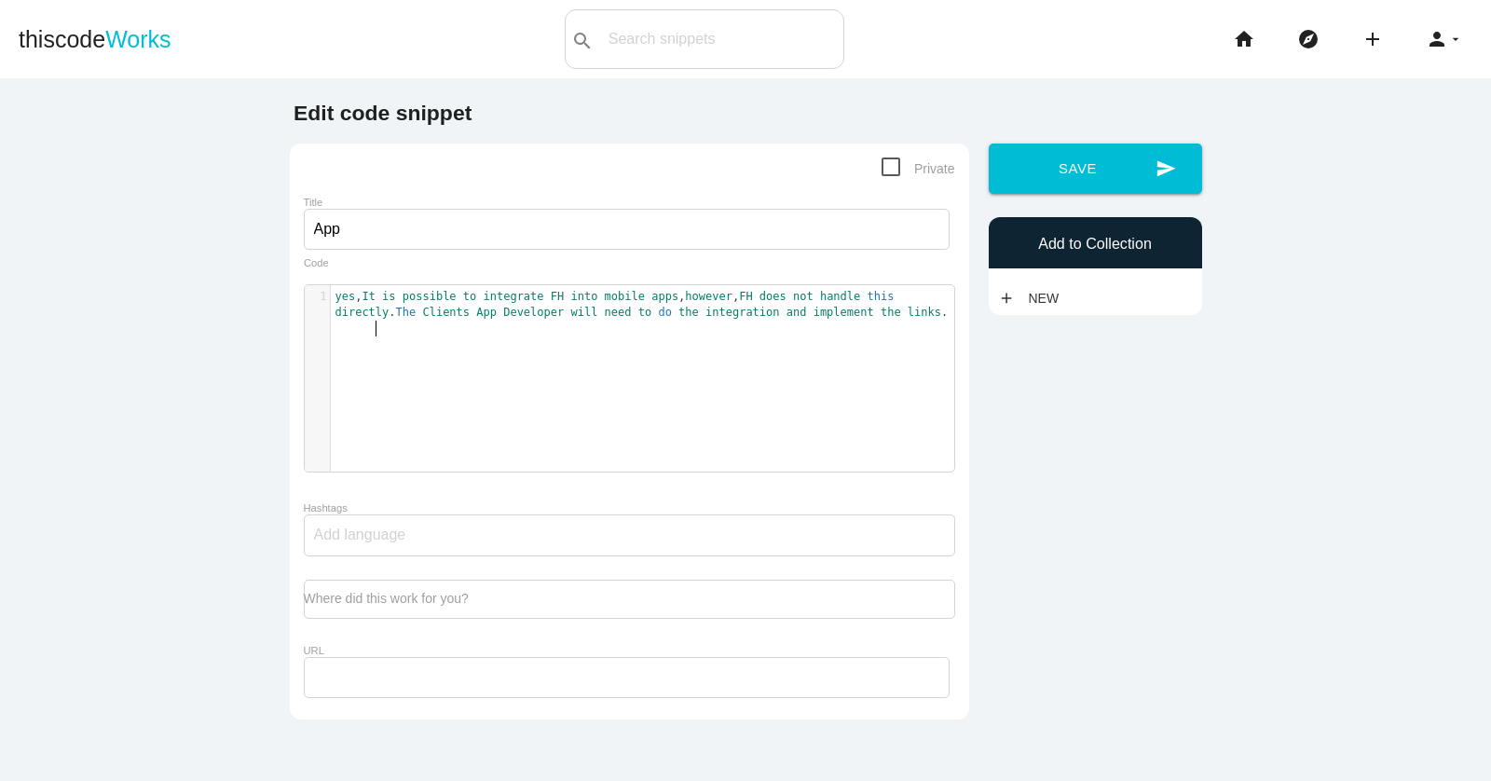
scroll to position [6, 0]
click at [696, 321] on pre "yes , It is possible to integrate FH into mobile apps , however , FH does not h…" at bounding box center [642, 305] width 623 height 33
type textarea "yes, It is possible to integrate FH into mobile apps, however, FH does not hand…"
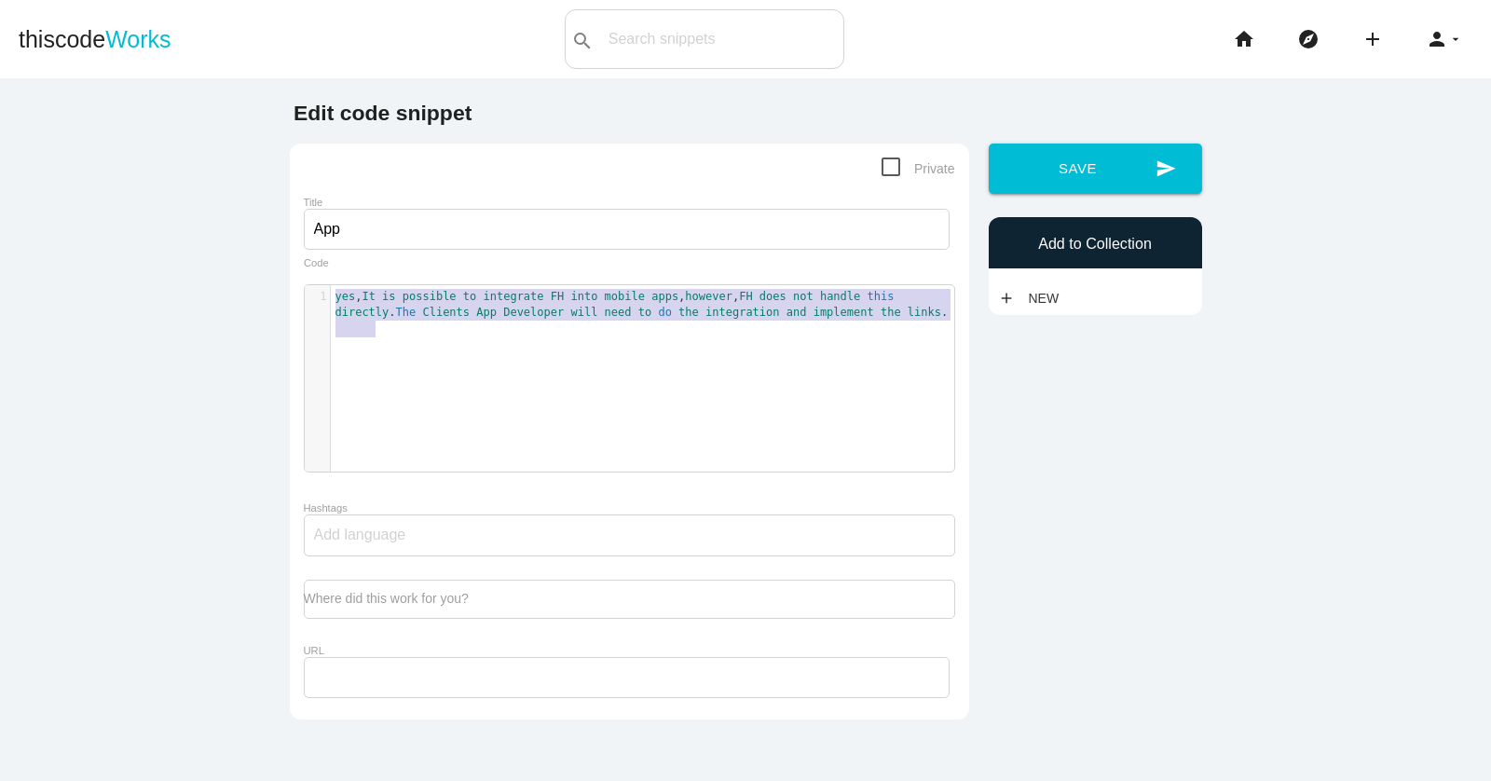
click at [363, 252] on div "Title App" at bounding box center [629, 225] width 651 height 63
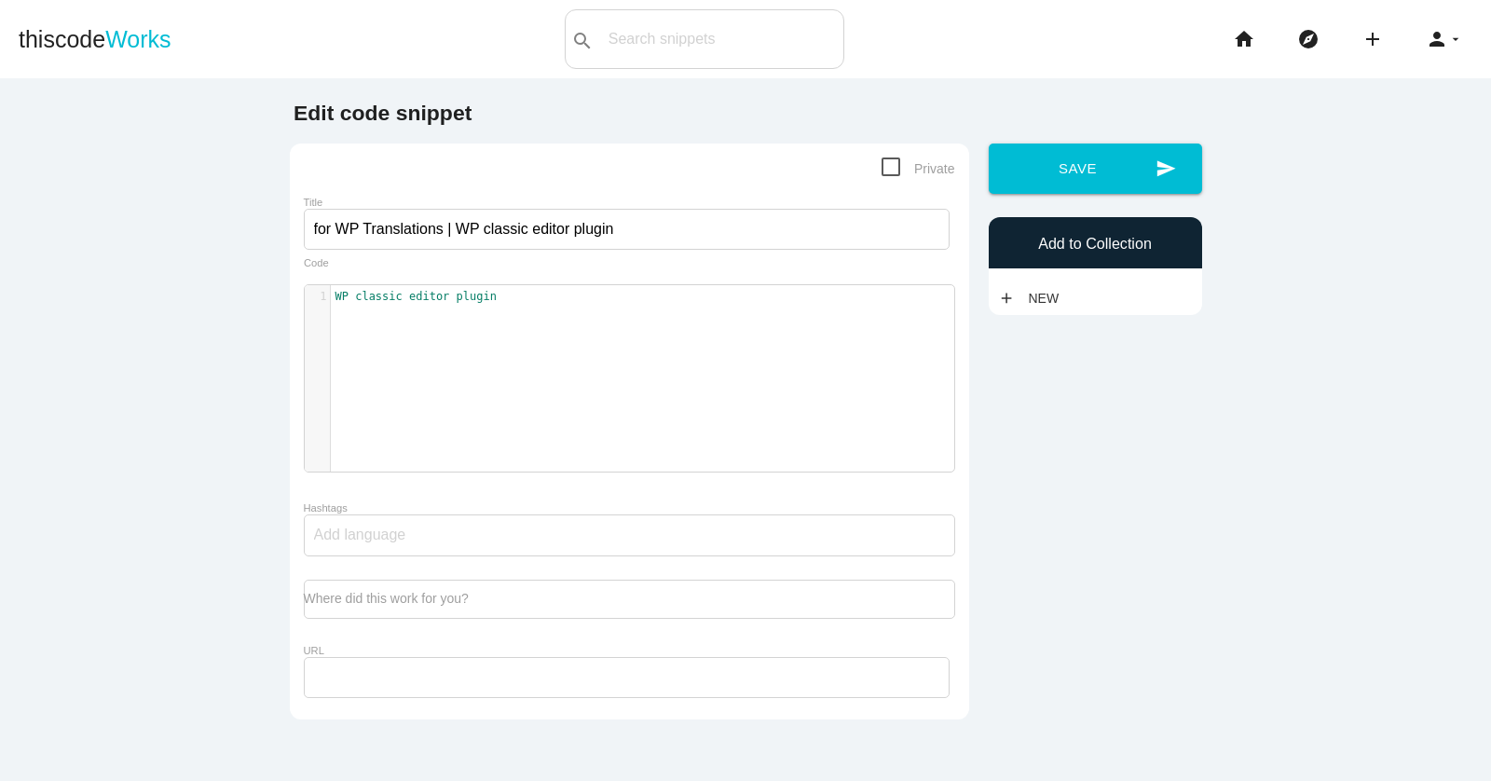
click at [560, 328] on div "1 WP classic editor plugin" at bounding box center [643, 392] width 677 height 214
click at [560, 328] on div "x 1 WP classic editor plugin" at bounding box center [643, 392] width 677 height 214
type textarea "WP classic editor plugin"
click at [521, 307] on div "x 1 WP classic editor plugin" at bounding box center [643, 392] width 677 height 214
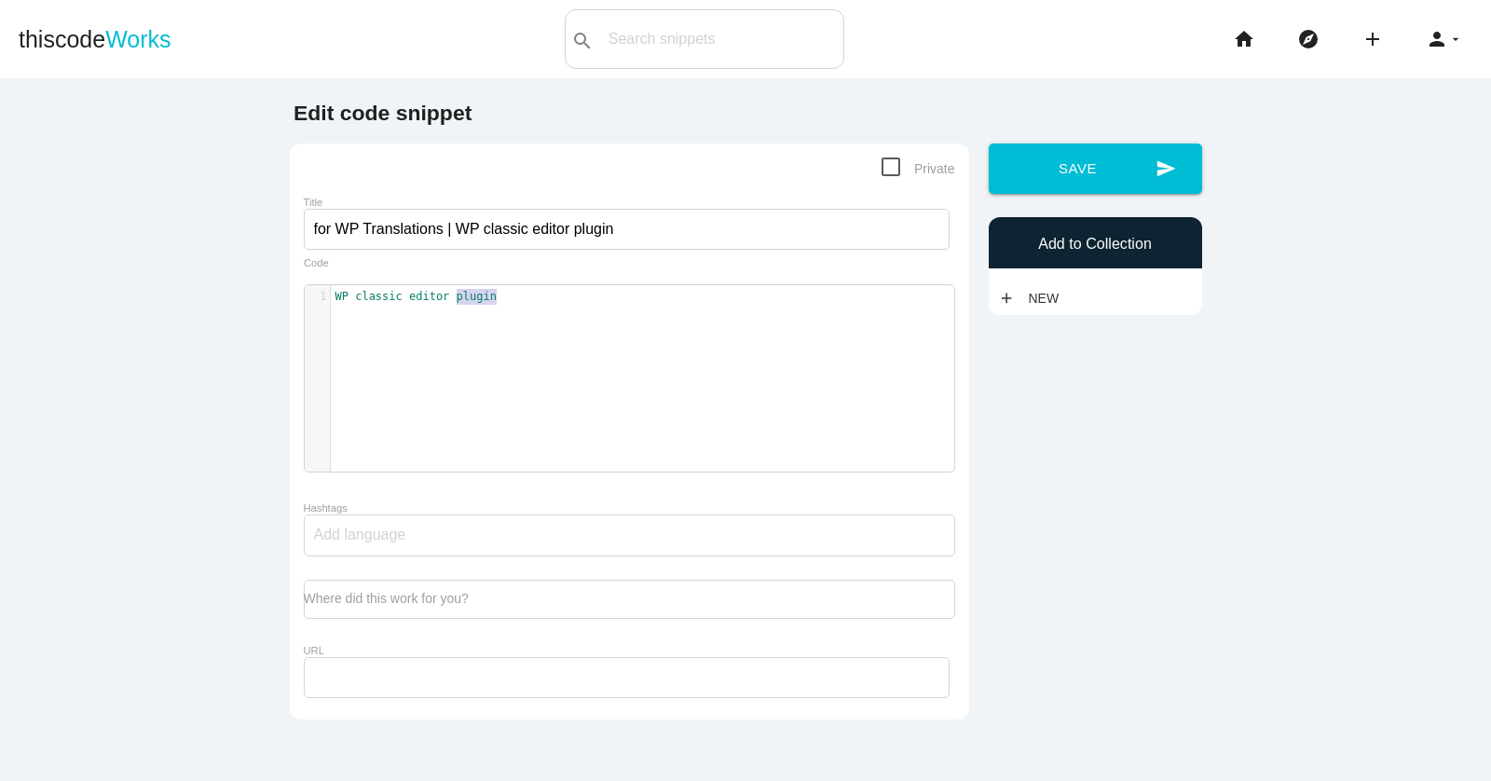
type textarea "WP classic editor plugin"
click at [521, 307] on div "x 1 WP classic editor plugin" at bounding box center [643, 392] width 677 height 214
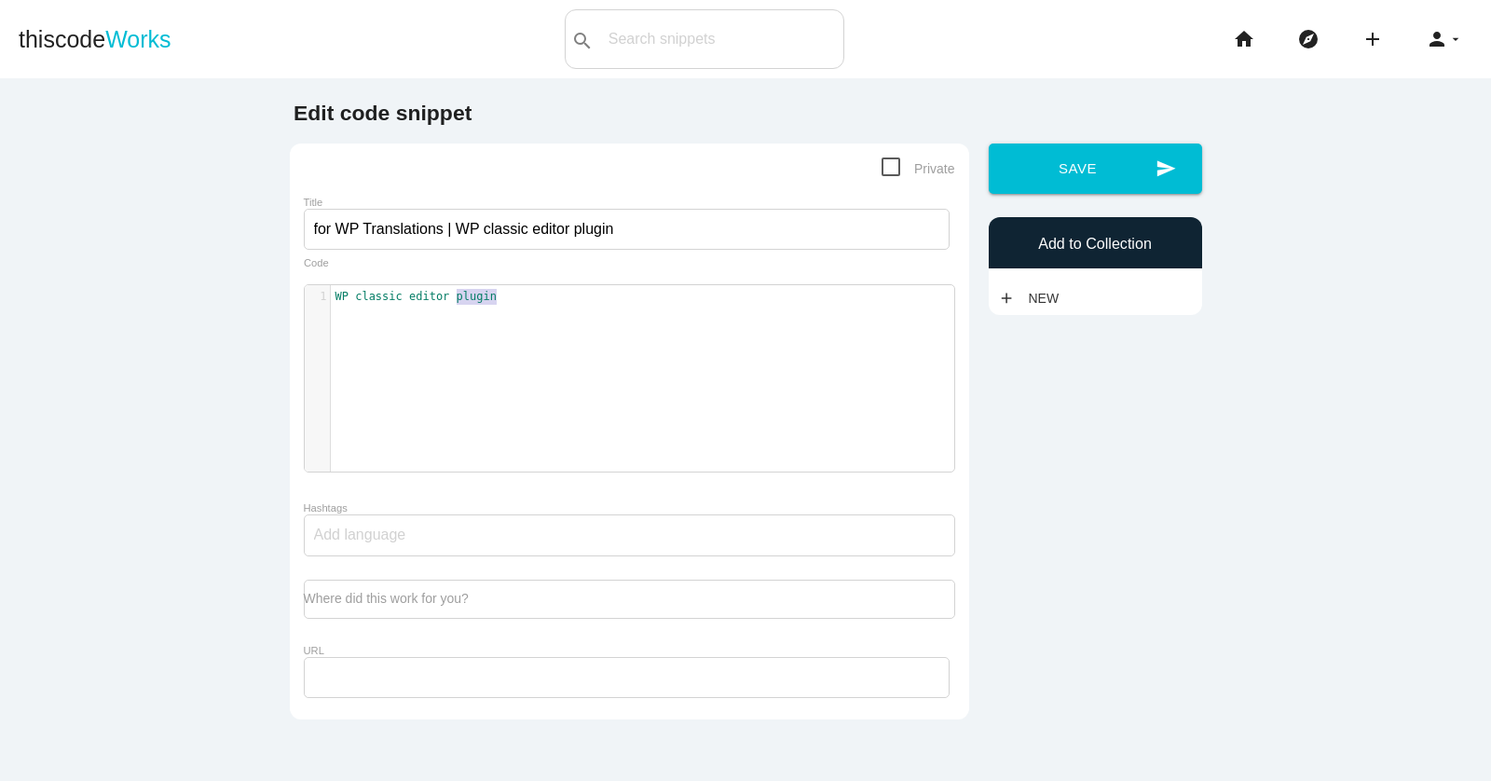
type textarea "WP classic editor plugin"
click at [521, 307] on div "x 1 WP classic editor plugin" at bounding box center [643, 392] width 677 height 214
click at [595, 212] on input "for WP Translations | WP classic editor plugin" at bounding box center [627, 229] width 646 height 41
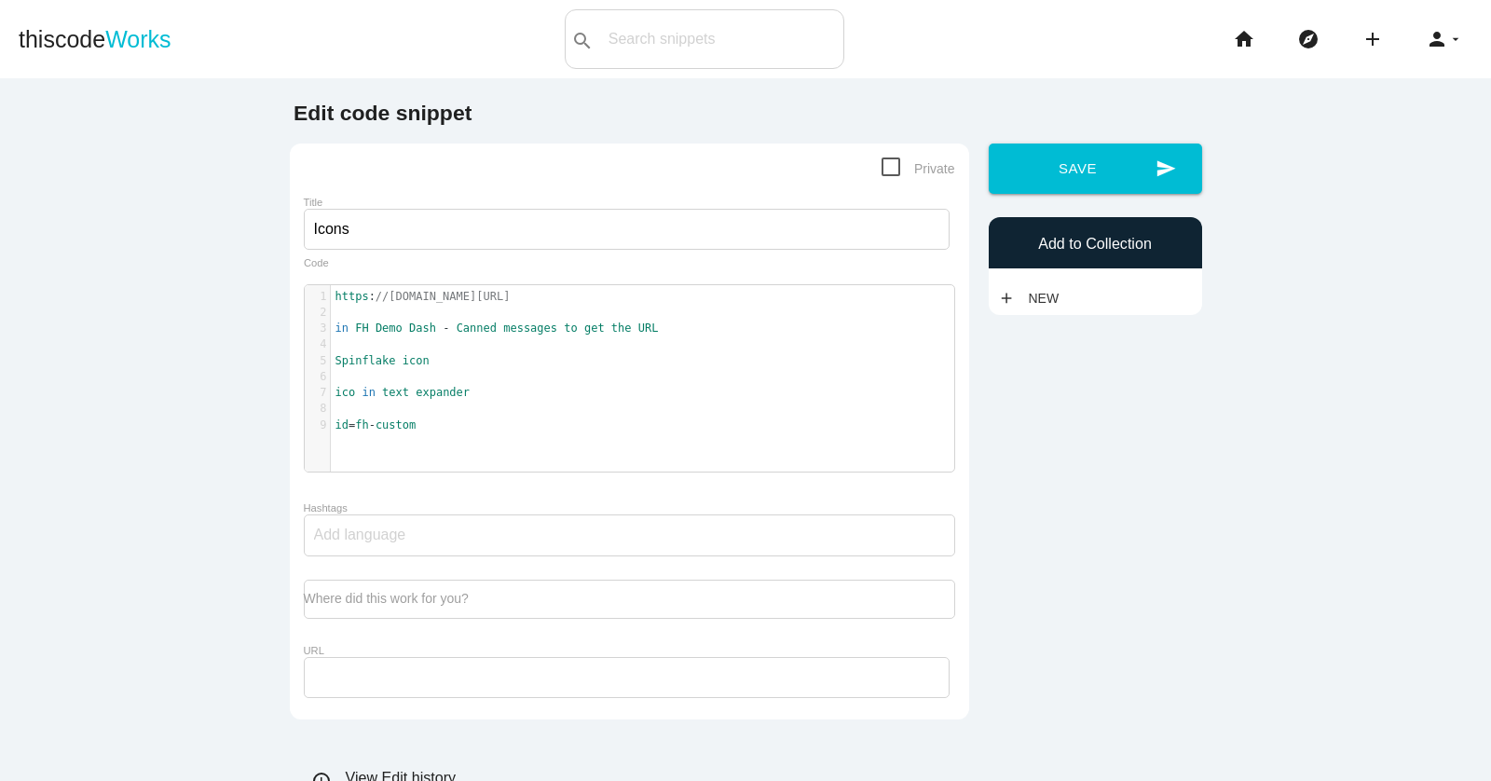
click at [607, 382] on pre "​" at bounding box center [642, 377] width 623 height 16
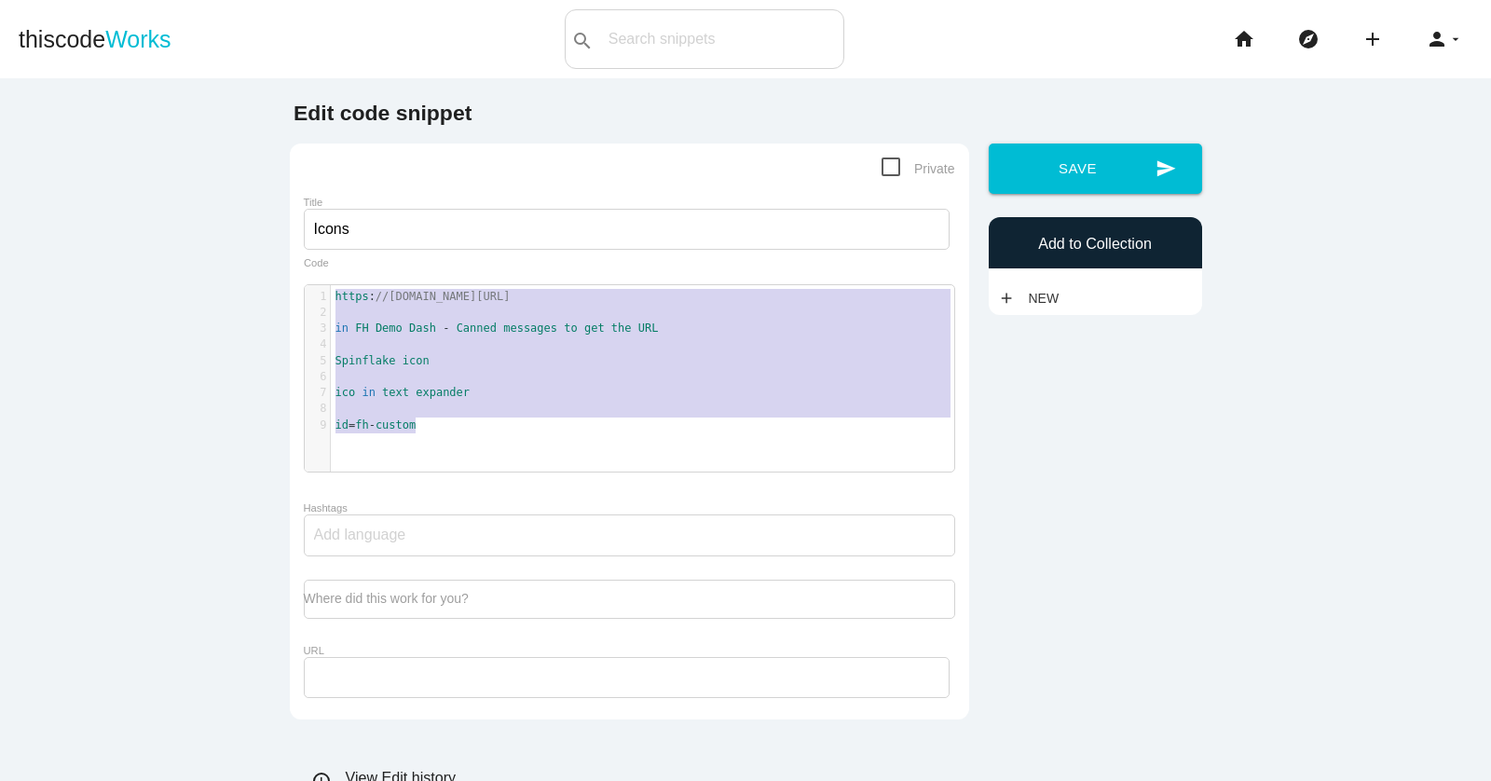
type textarea "https://thenounproject.com/ in FH Demo Dash - Canned messages to get the URL Sp…"
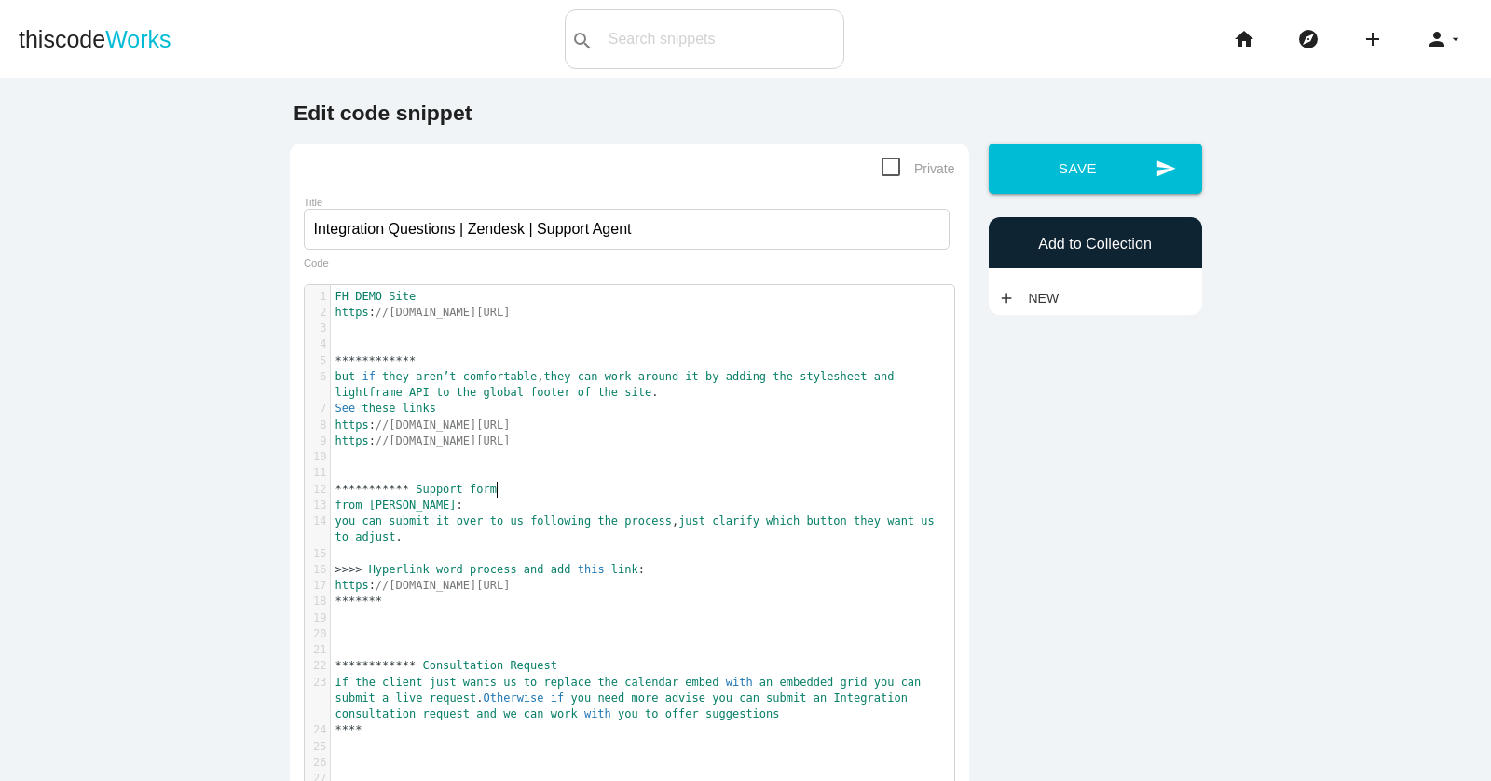
type textarea "**********"
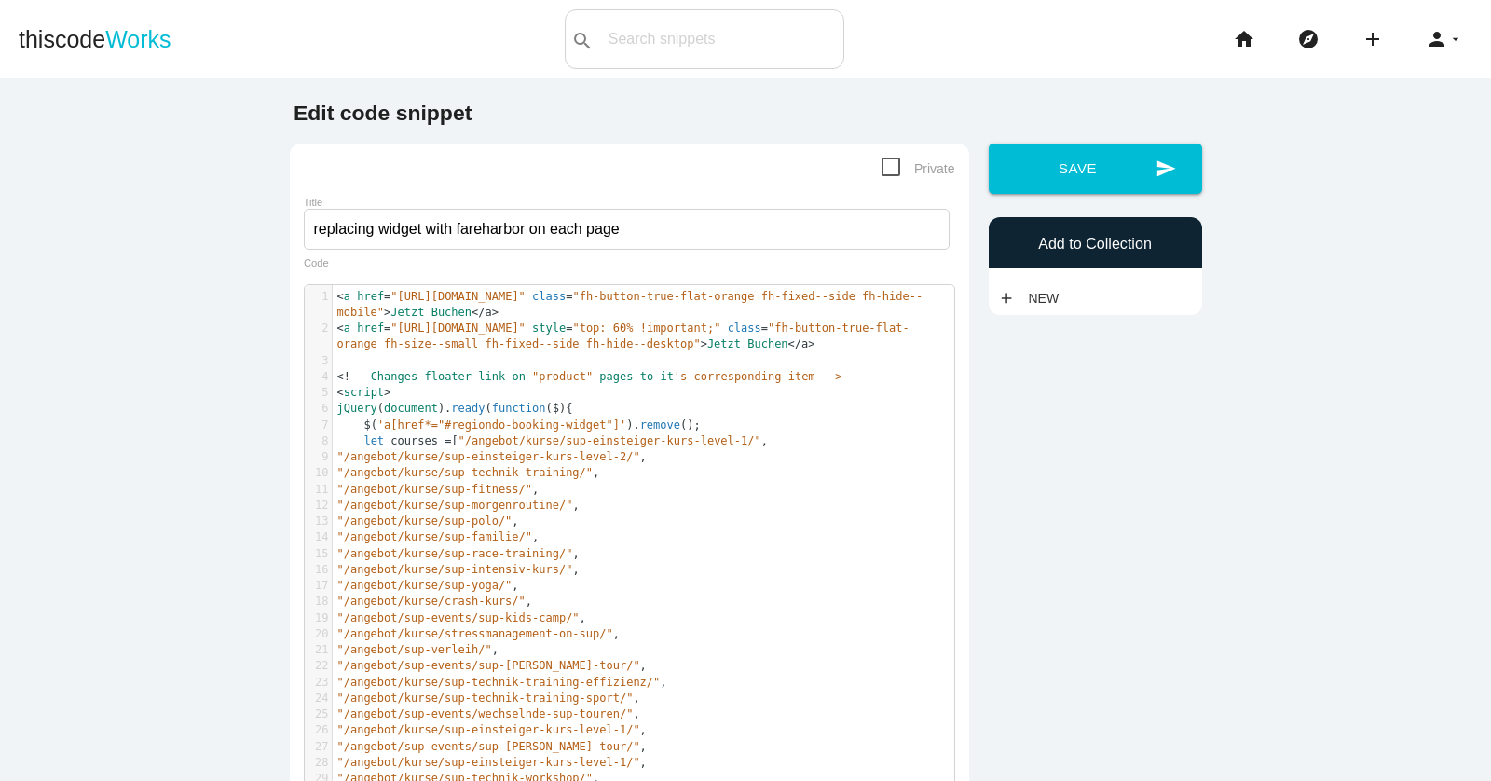
click at [764, 465] on pre ""/angebot/kurse/sup-einsteiger-kurs-level-2/" ," at bounding box center [644, 457] width 622 height 16
type textarea "<a href="https://fareharbor.com/embeds/book/sup-trip/?full-items=yes&flow=56072…"
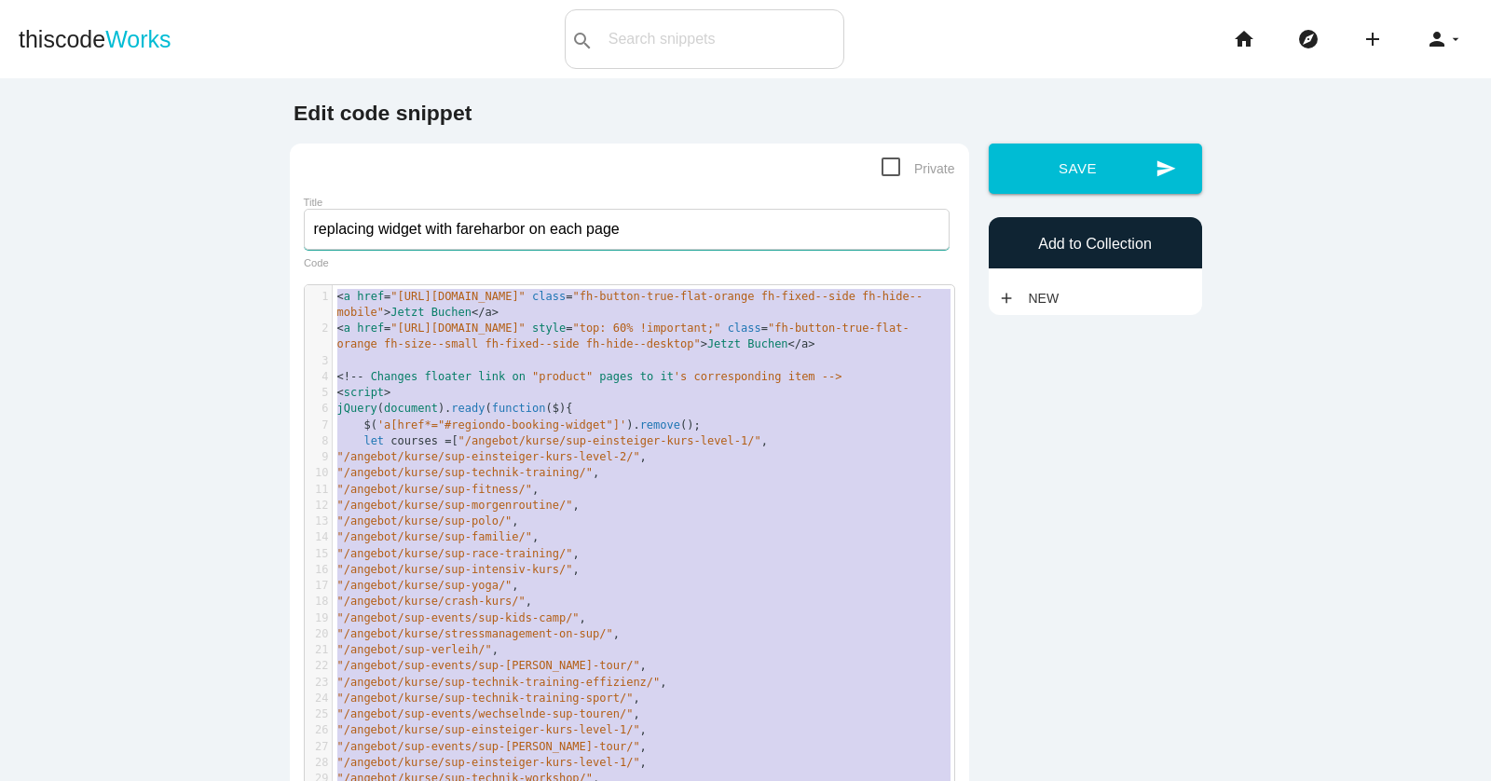
click at [580, 230] on input "replacing widget with fareharbor on each page" at bounding box center [627, 229] width 646 height 41
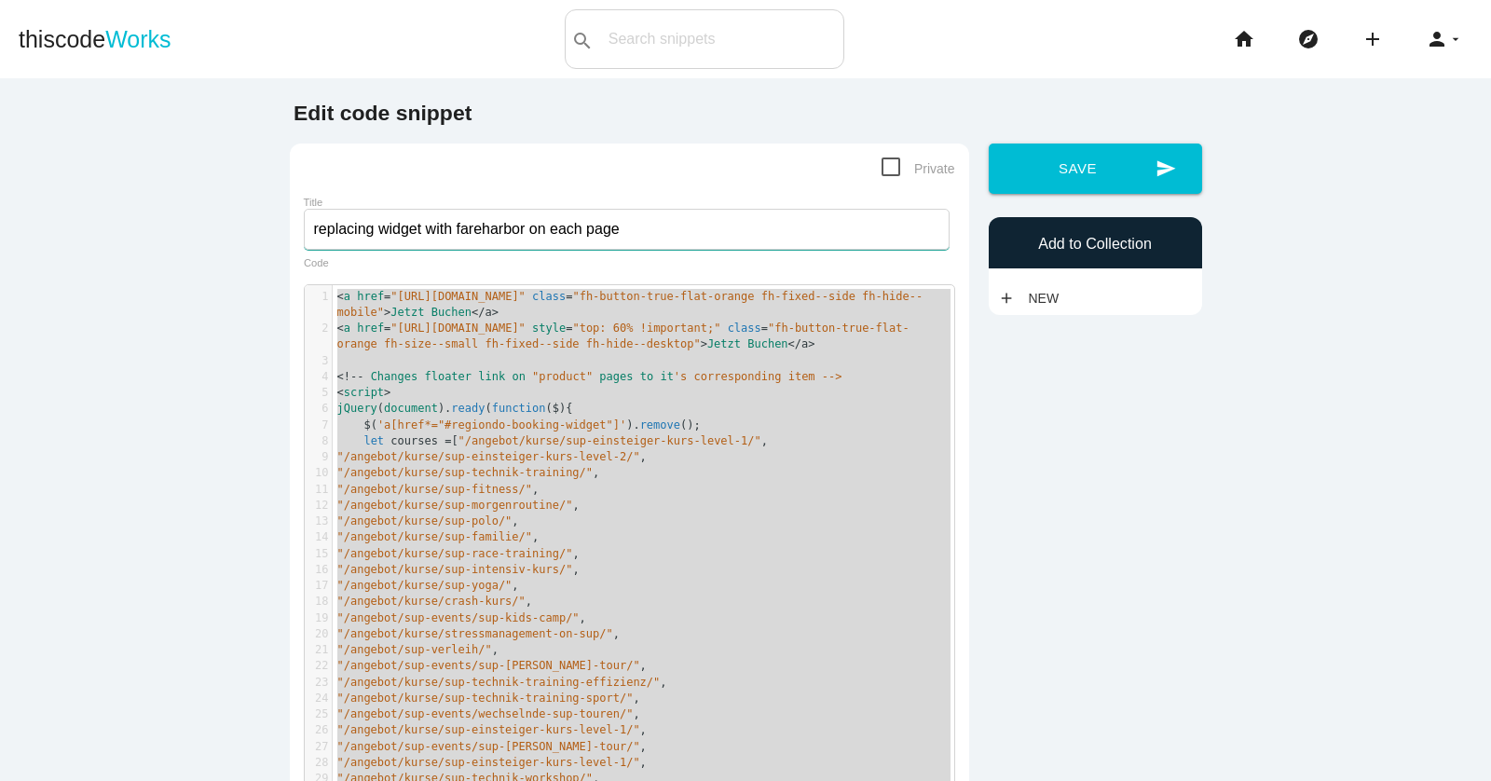
click at [580, 230] on input "replacing widget with fareharbor on each page" at bounding box center [627, 229] width 646 height 41
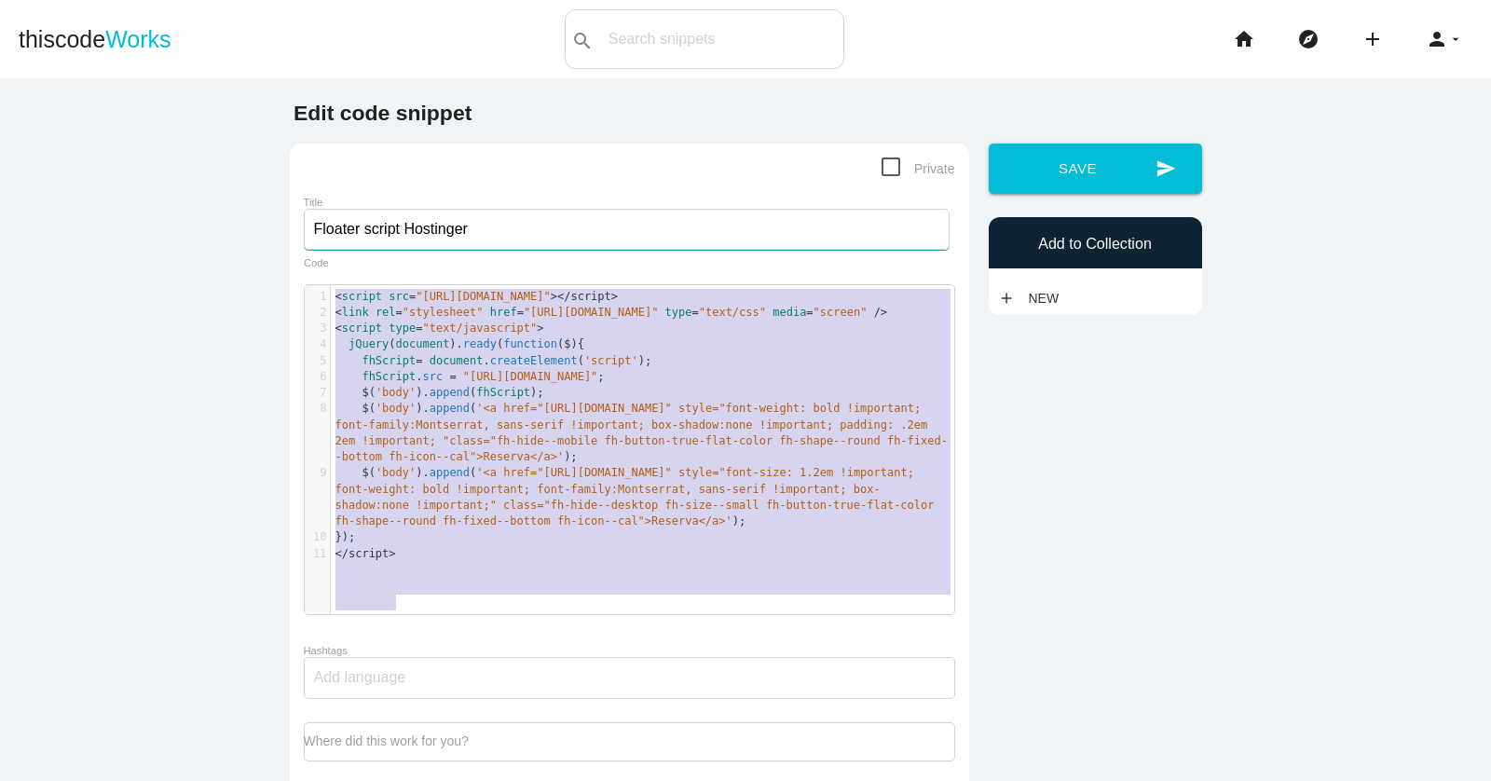
click at [497, 222] on input "Floater script Hostinger" at bounding box center [627, 229] width 646 height 41
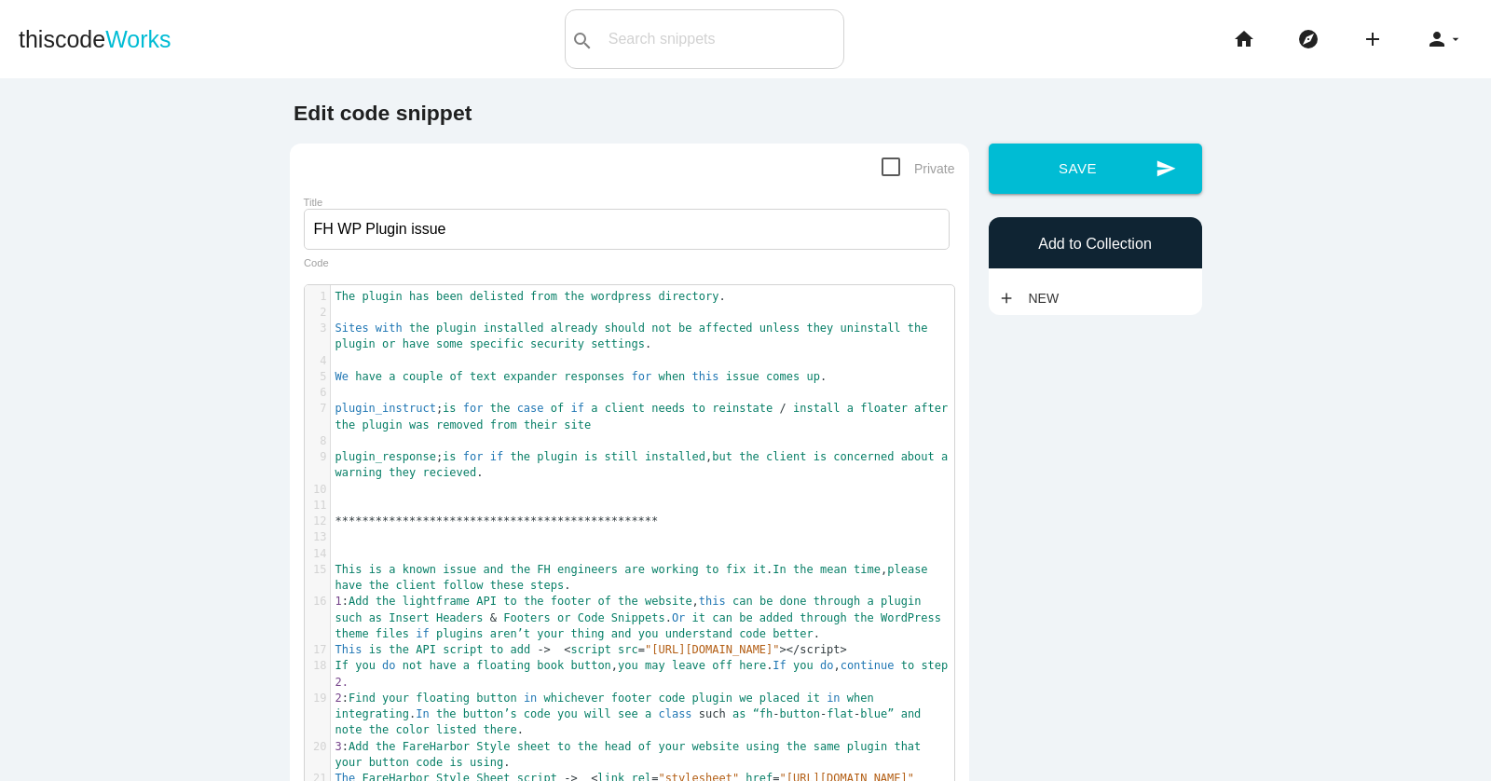
click at [748, 422] on pre "plugin_instruct ; is for the case of if a client needs to reinstate / install a…" at bounding box center [642, 417] width 623 height 33
type textarea "**********"
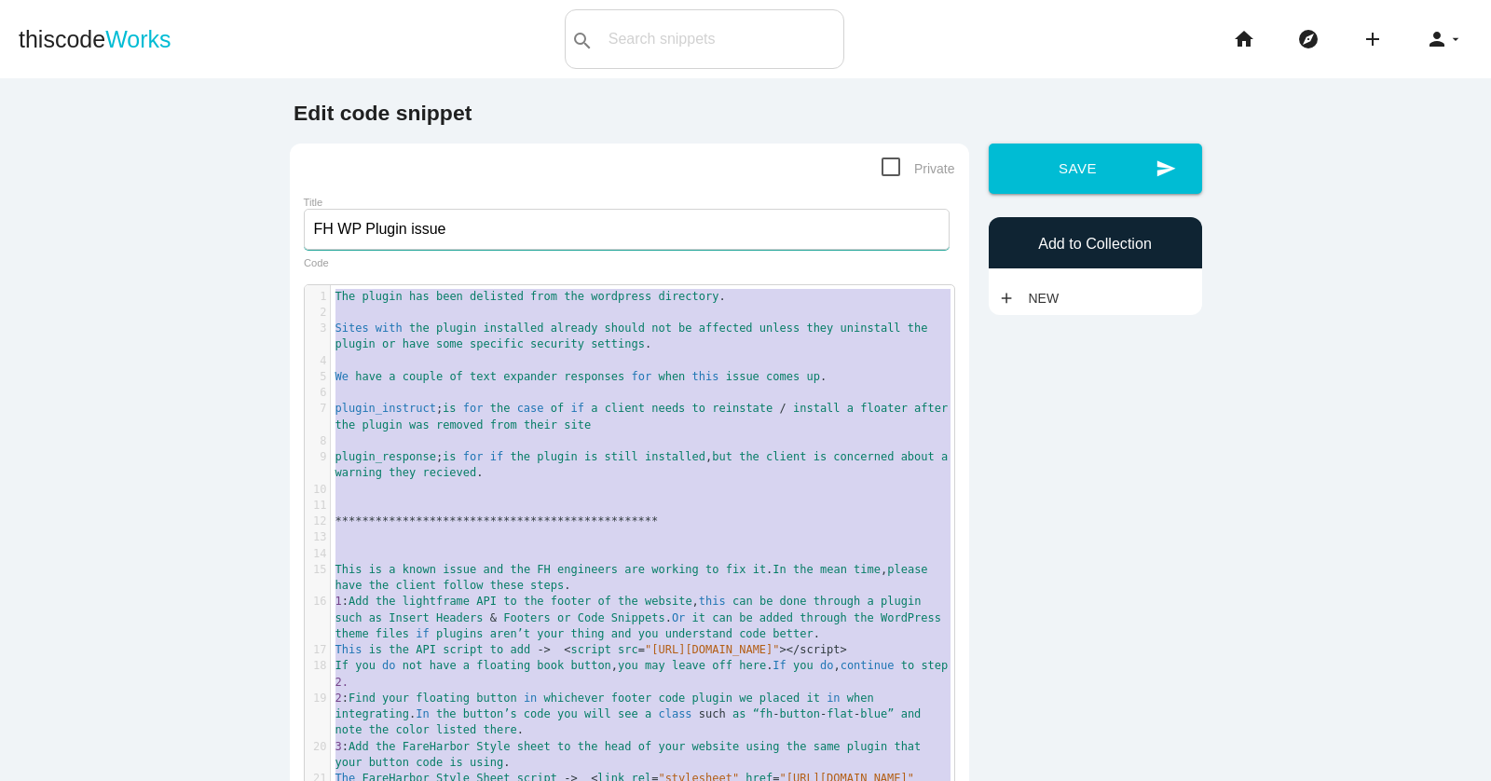
click at [418, 230] on input "FH WP Plugin issue" at bounding box center [627, 229] width 646 height 41
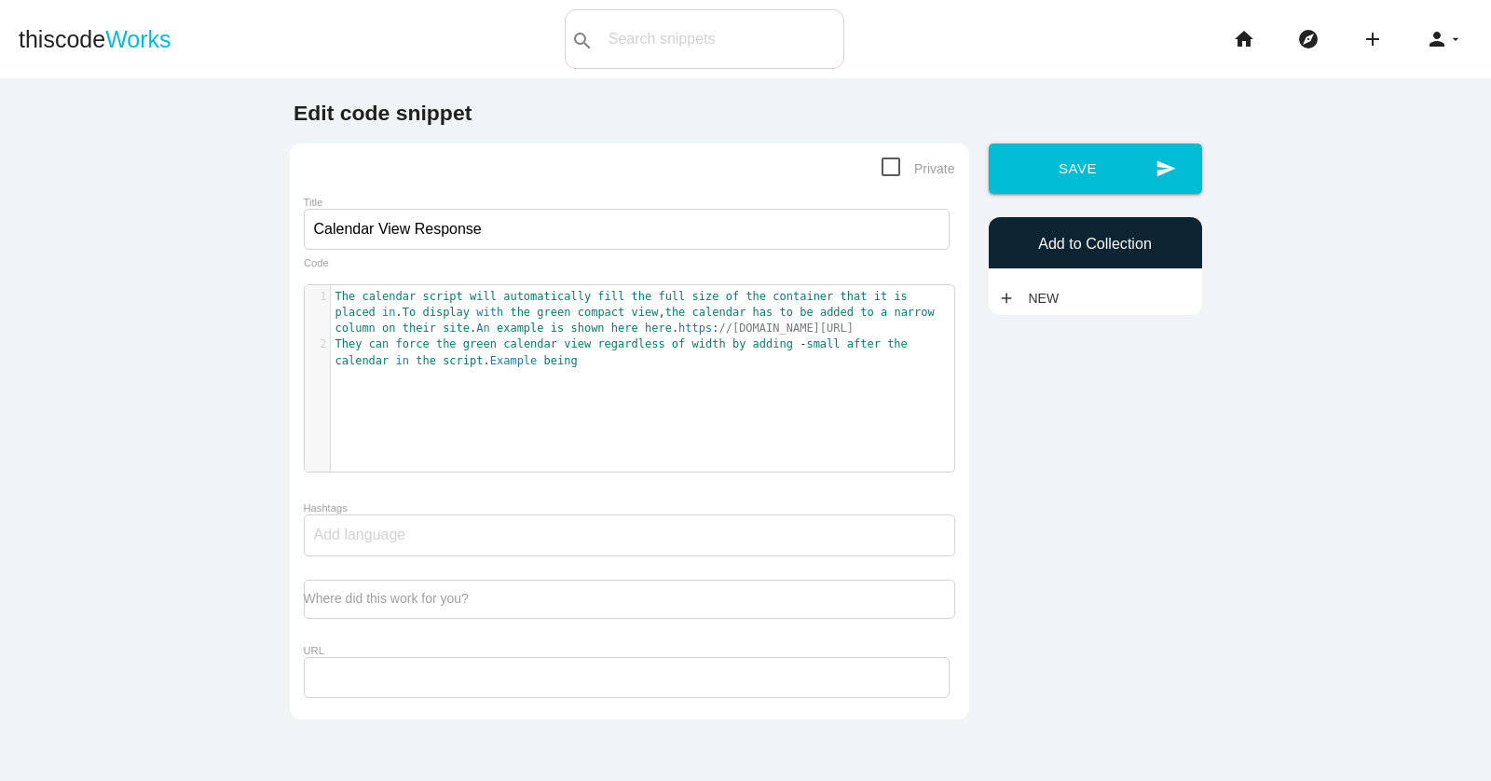
scroll to position [6, 0]
click at [820, 323] on pre "The calendar script will automatically fill the full size of the container that…" at bounding box center [642, 313] width 623 height 48
type textarea "The calendar script will automatically fill the full size of the container that…"
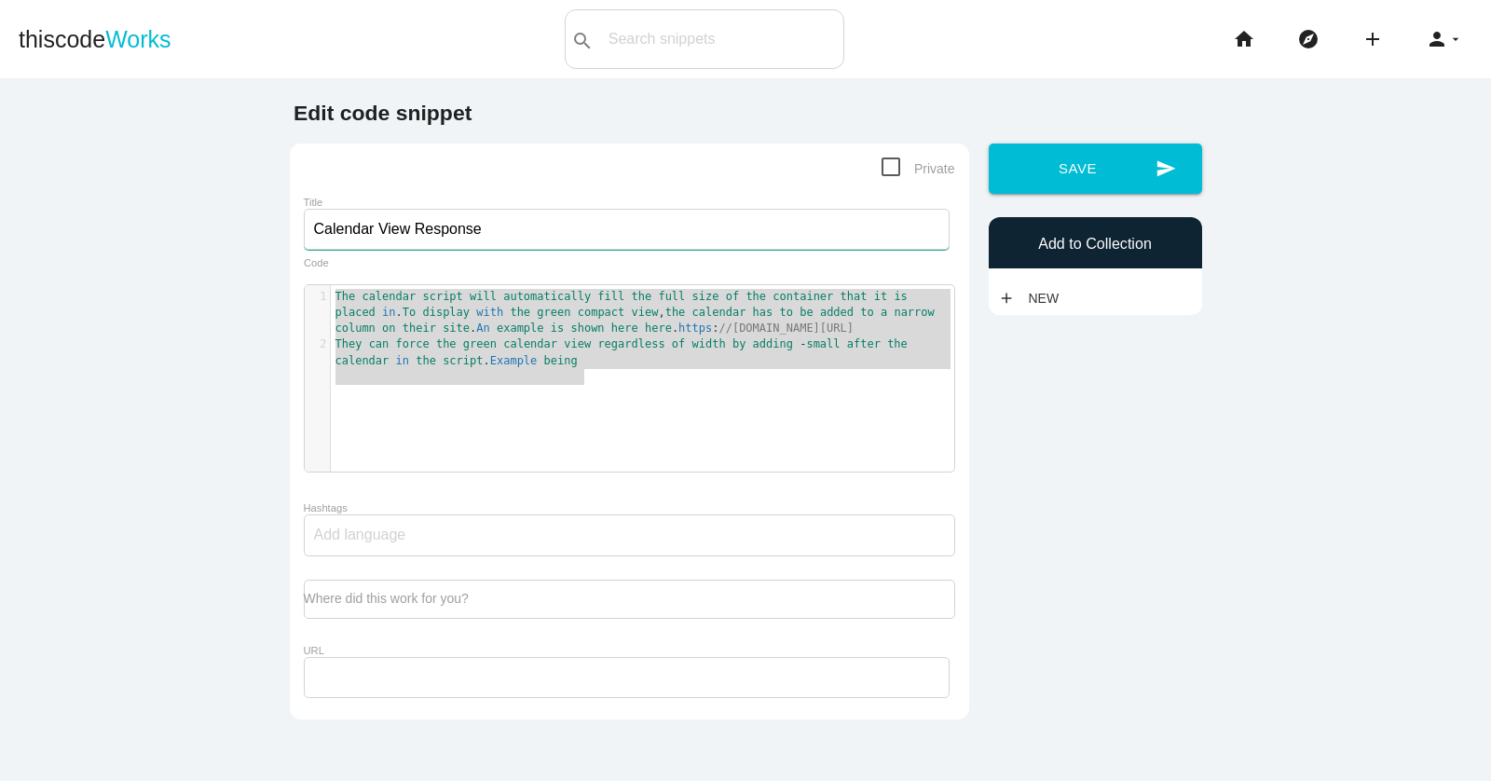
click at [443, 228] on input "Calendar View Response" at bounding box center [627, 229] width 646 height 41
